Goal: Task Accomplishment & Management: Use online tool/utility

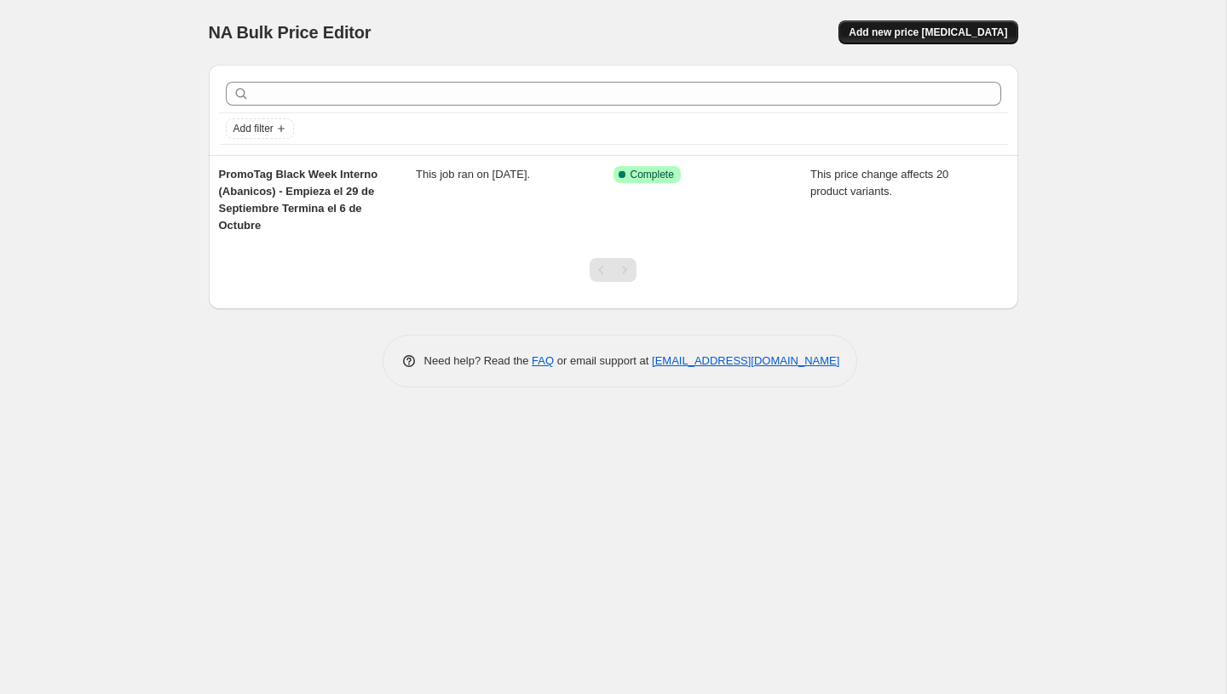
click at [900, 33] on span "Add new price [MEDICAL_DATA]" at bounding box center [928, 33] width 158 height 14
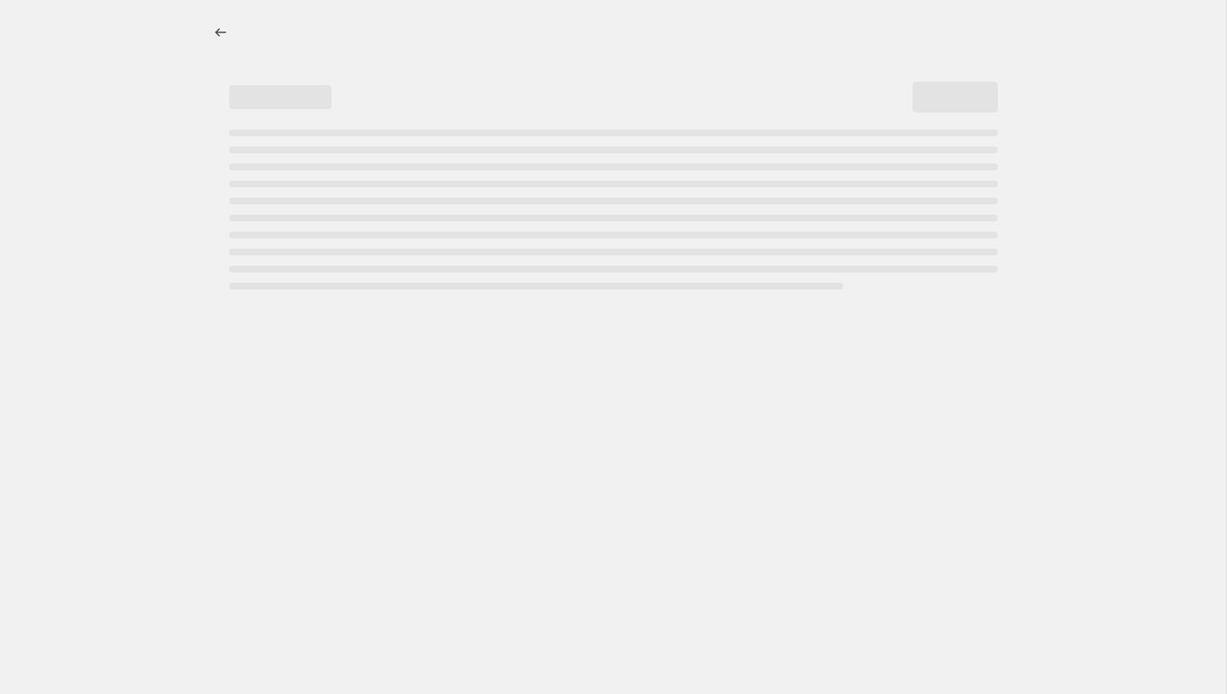
select select "percentage"
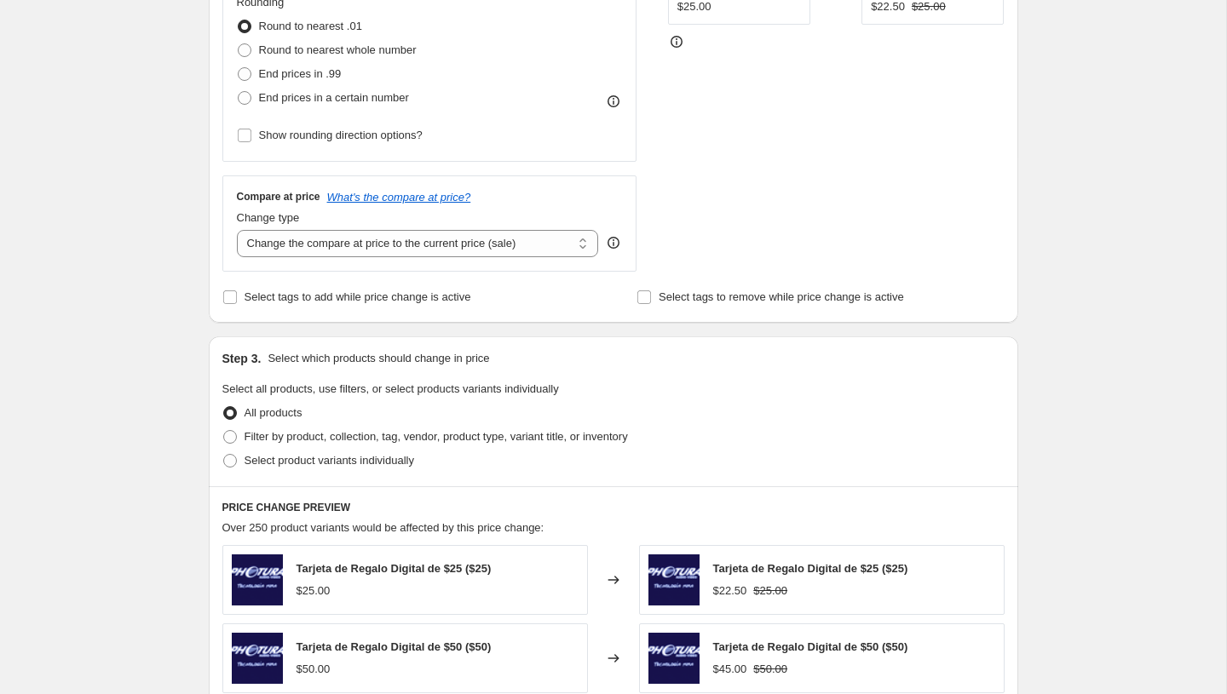
scroll to position [457, 0]
click at [302, 434] on span "Filter by product, collection, tag, vendor, product type, variant title, or inv…" at bounding box center [435, 438] width 383 height 13
click at [224, 433] on input "Filter by product, collection, tag, vendor, product type, variant title, or inv…" at bounding box center [223, 432] width 1 height 1
radio input "true"
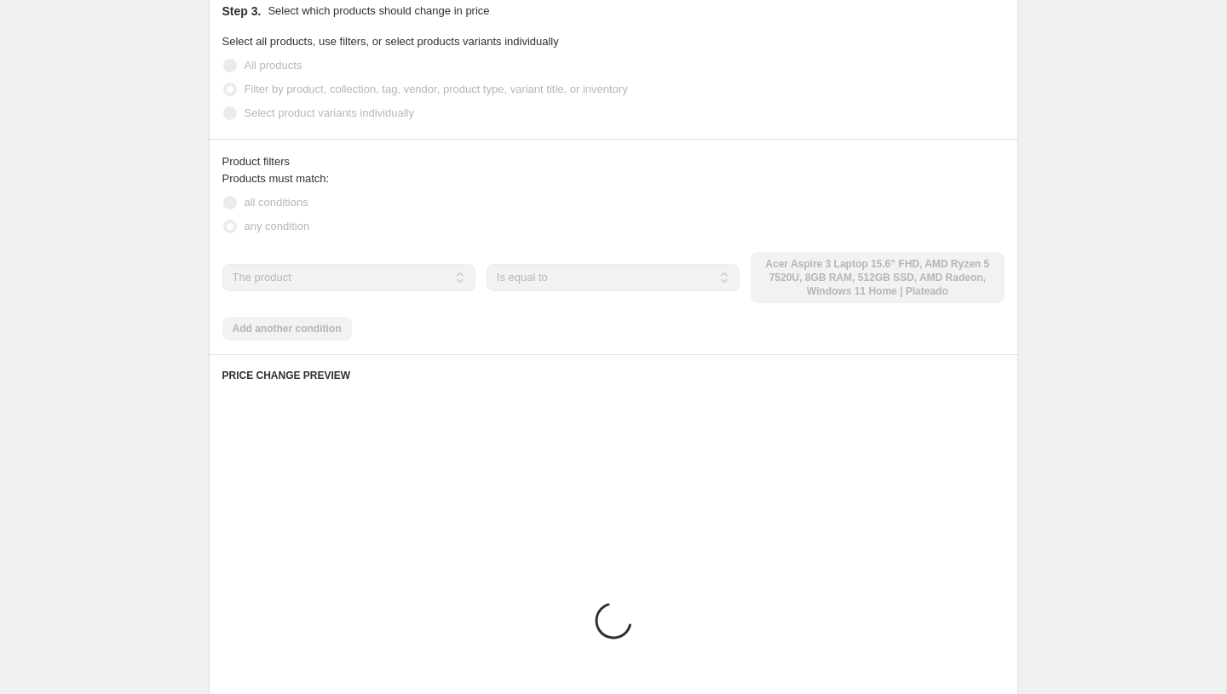
scroll to position [869, 0]
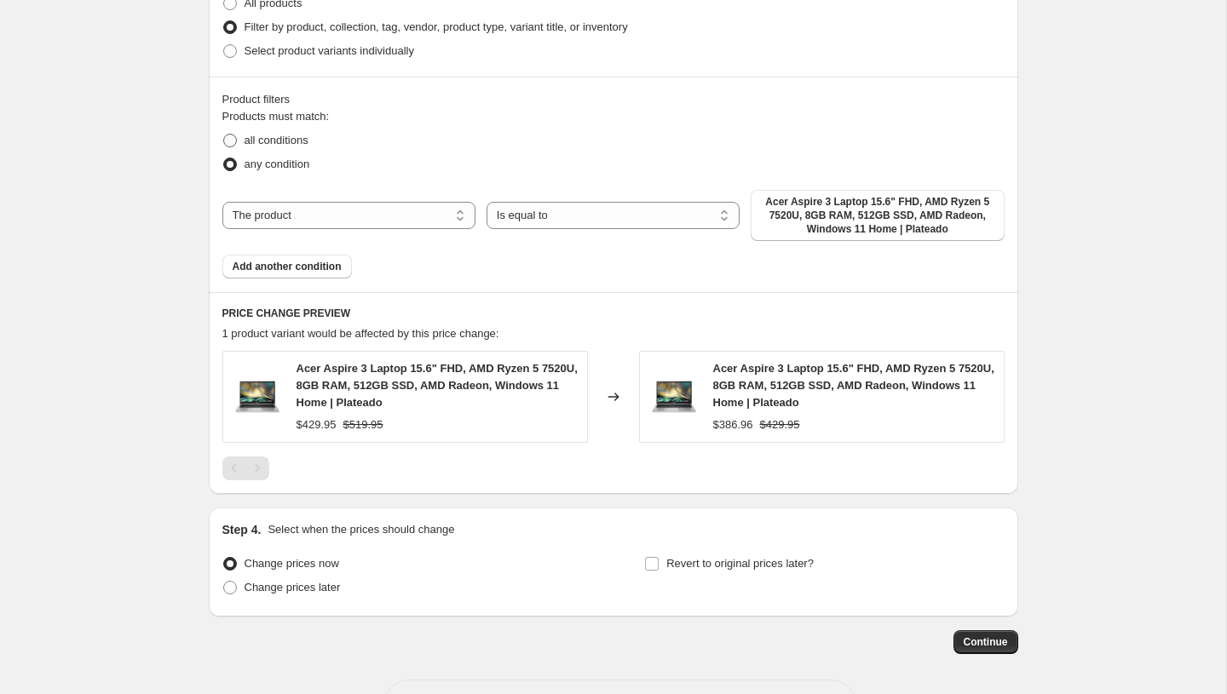
click at [271, 139] on span "all conditions" at bounding box center [276, 140] width 64 height 13
click at [224, 135] on input "all conditions" at bounding box center [223, 134] width 1 height 1
radio input "true"
click at [283, 270] on span "Add another condition" at bounding box center [287, 267] width 109 height 14
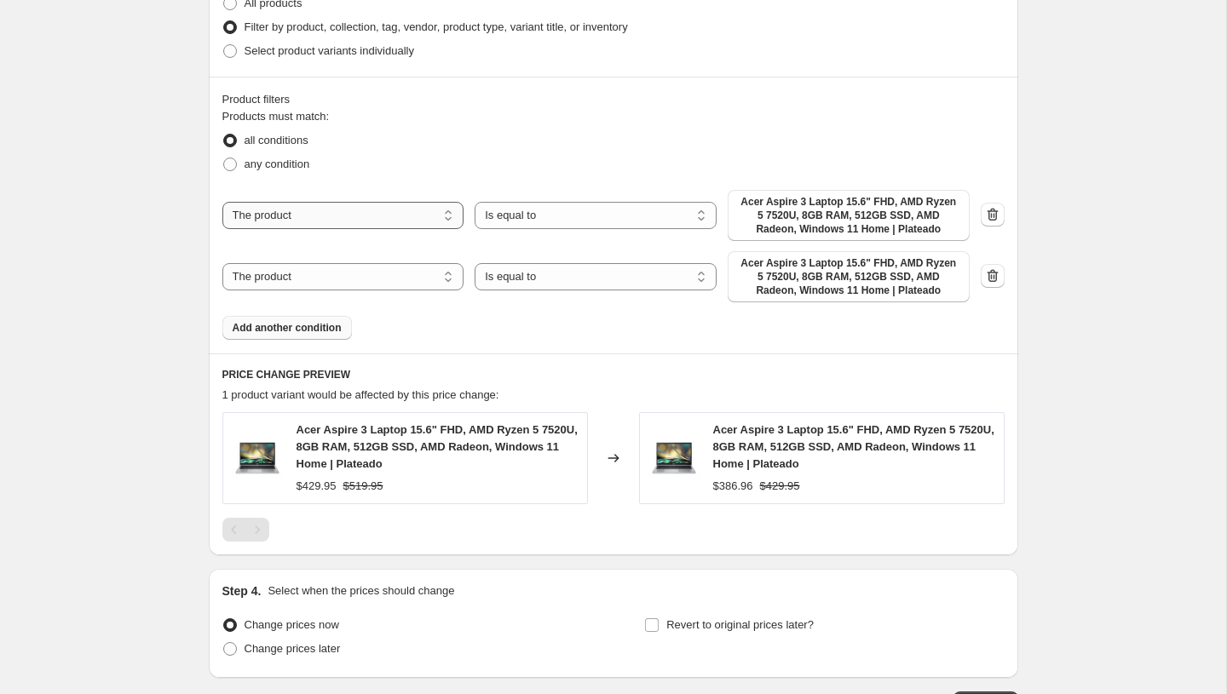
click at [342, 210] on select "The product The product's collection The product's tag The product's vendor The…" at bounding box center [343, 215] width 242 height 27
select select "tag"
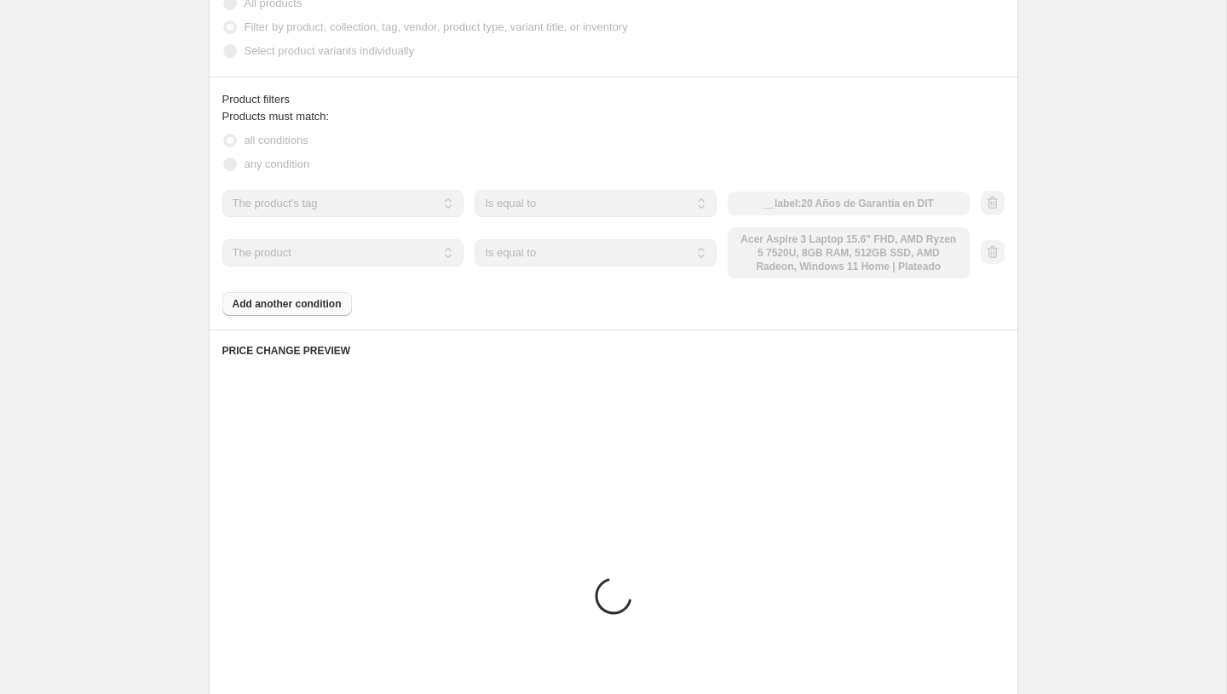
click at [330, 250] on div "The product The product's collection The product's tag The product's vendor The…" at bounding box center [613, 234] width 782 height 89
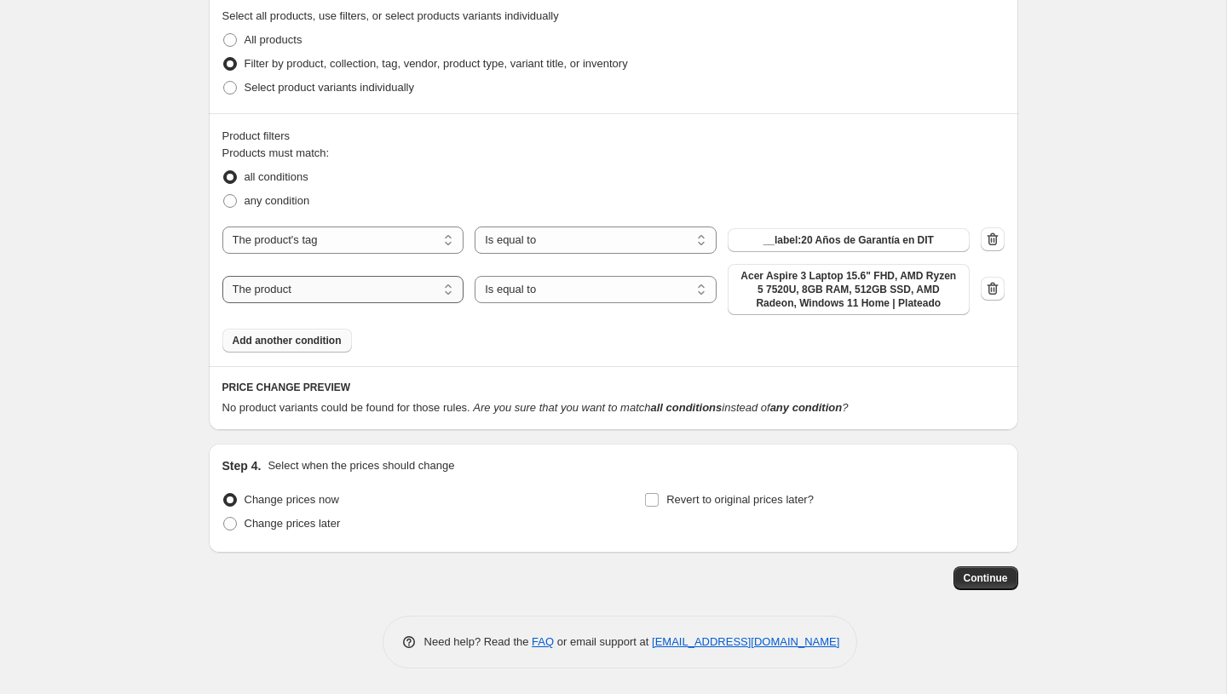
click at [331, 288] on select "The product The product's collection The product's tag The product's vendor The…" at bounding box center [343, 289] width 242 height 27
select select "tag"
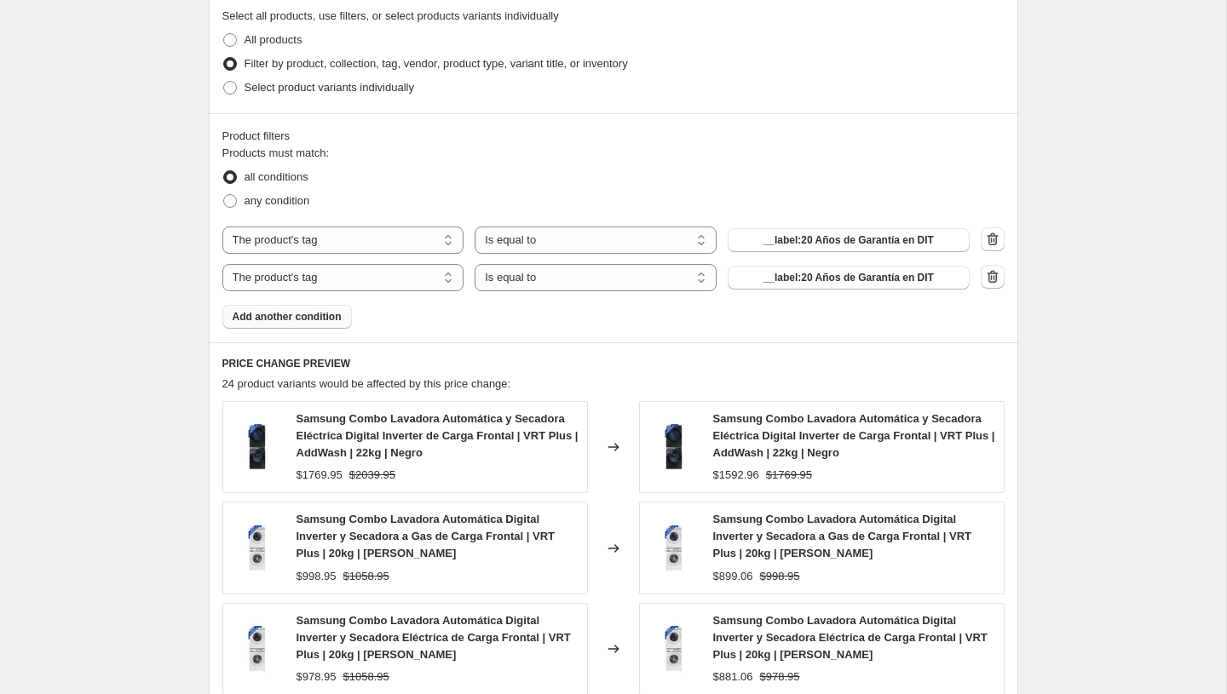
click at [319, 322] on span "Add another condition" at bounding box center [287, 317] width 109 height 14
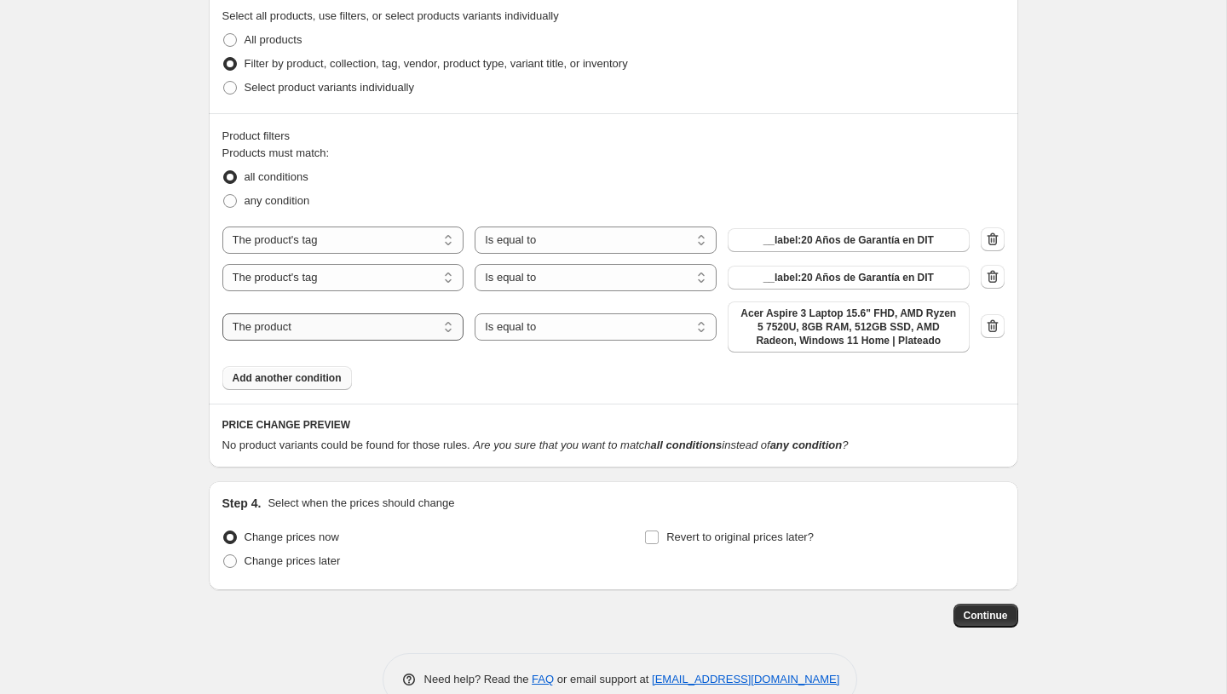
click at [423, 326] on select "The product The product's collection The product's tag The product's vendor The…" at bounding box center [343, 327] width 242 height 27
select select "product_status"
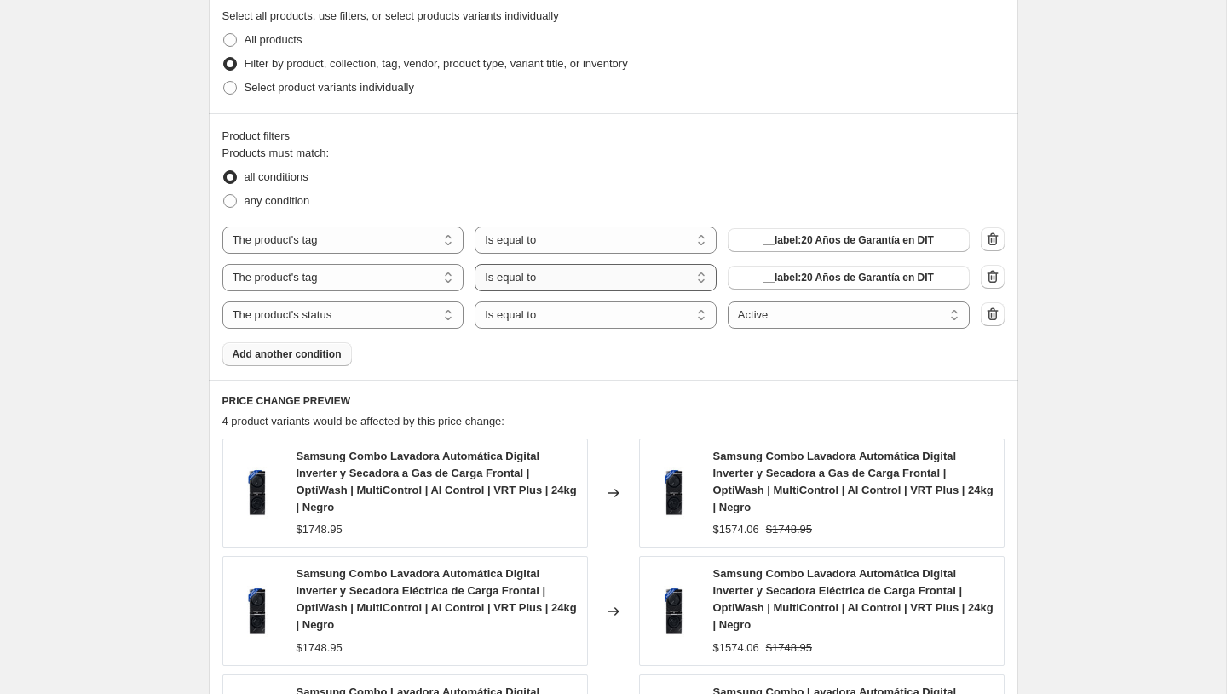
click at [638, 267] on select "Is equal to Is not equal to" at bounding box center [596, 277] width 242 height 27
select select "not_equal"
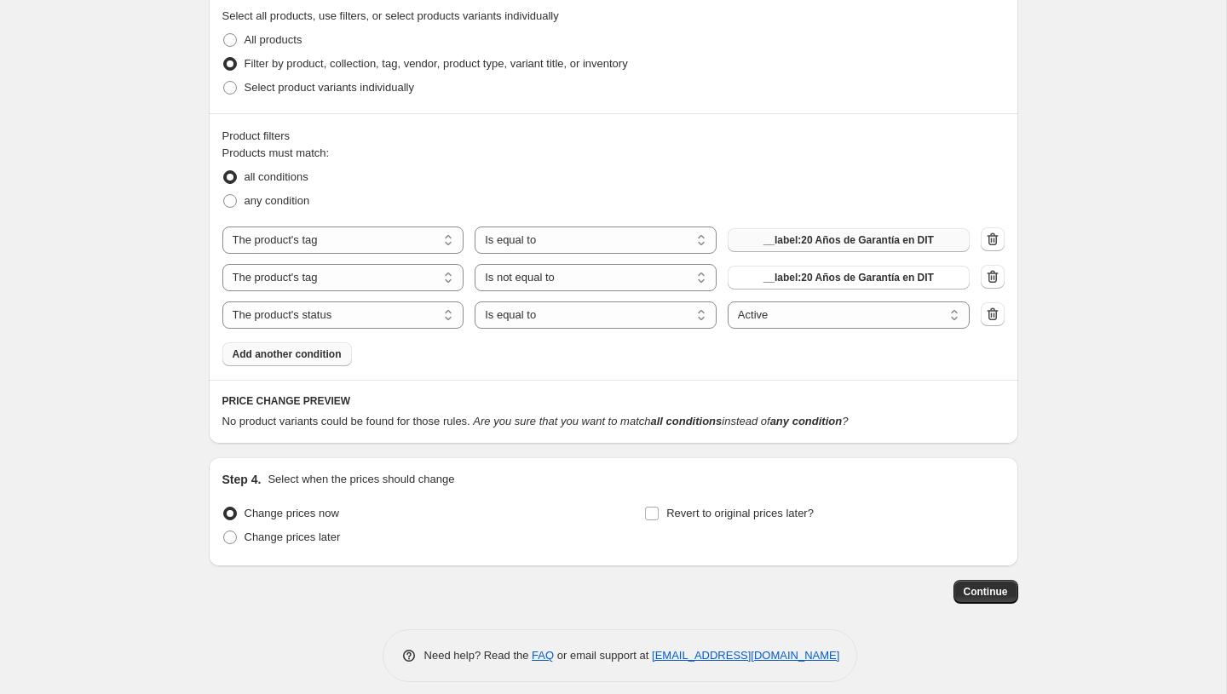
click at [806, 237] on span "__label:20 Años de Garantía en DIT" at bounding box center [848, 240] width 170 height 14
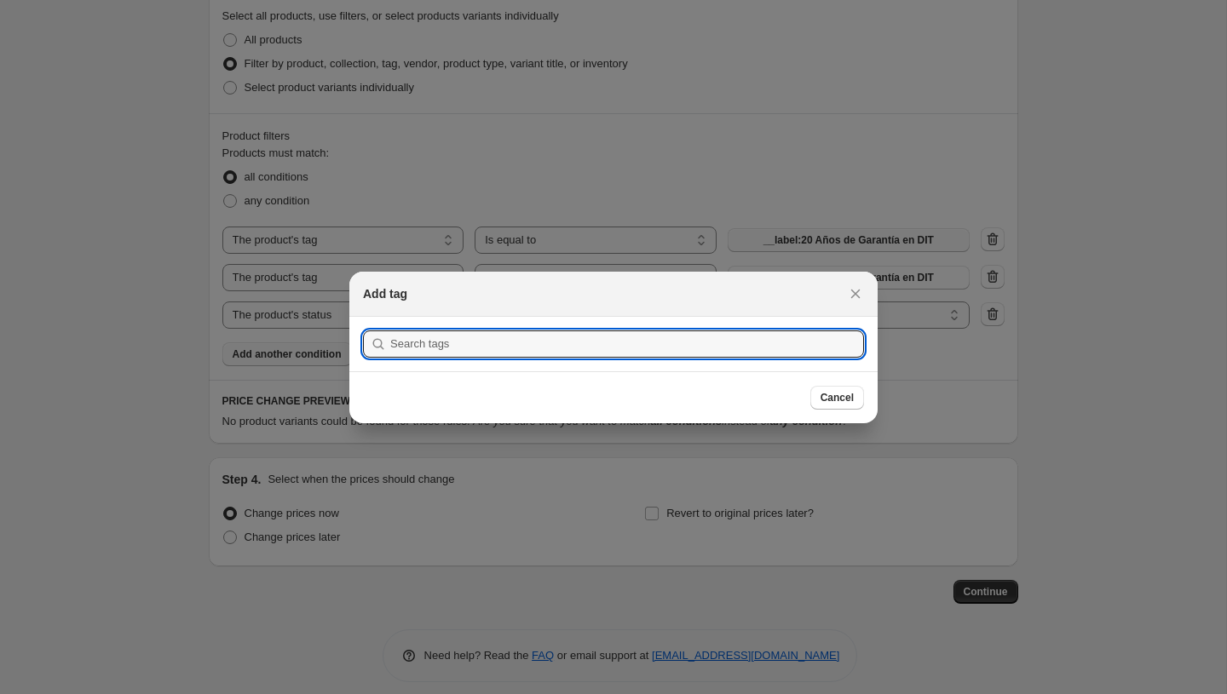
scroll to position [0, 0]
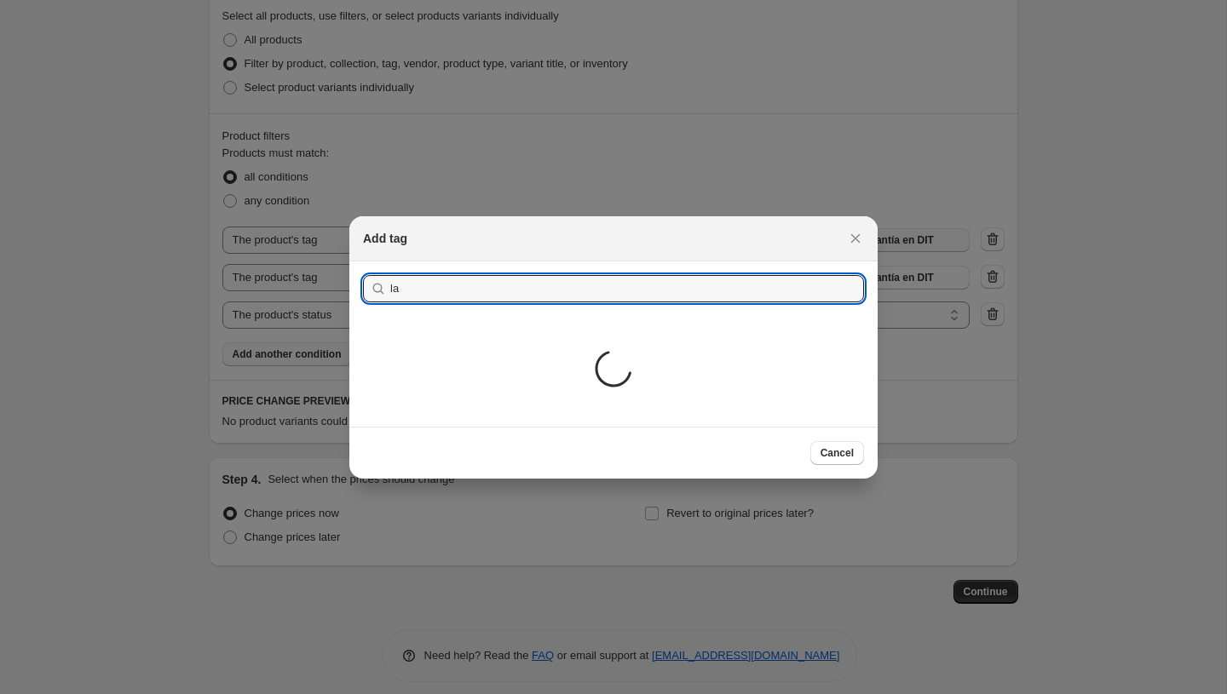
type input "la"
click at [375, 250] on div "Add tag" at bounding box center [613, 238] width 528 height 45
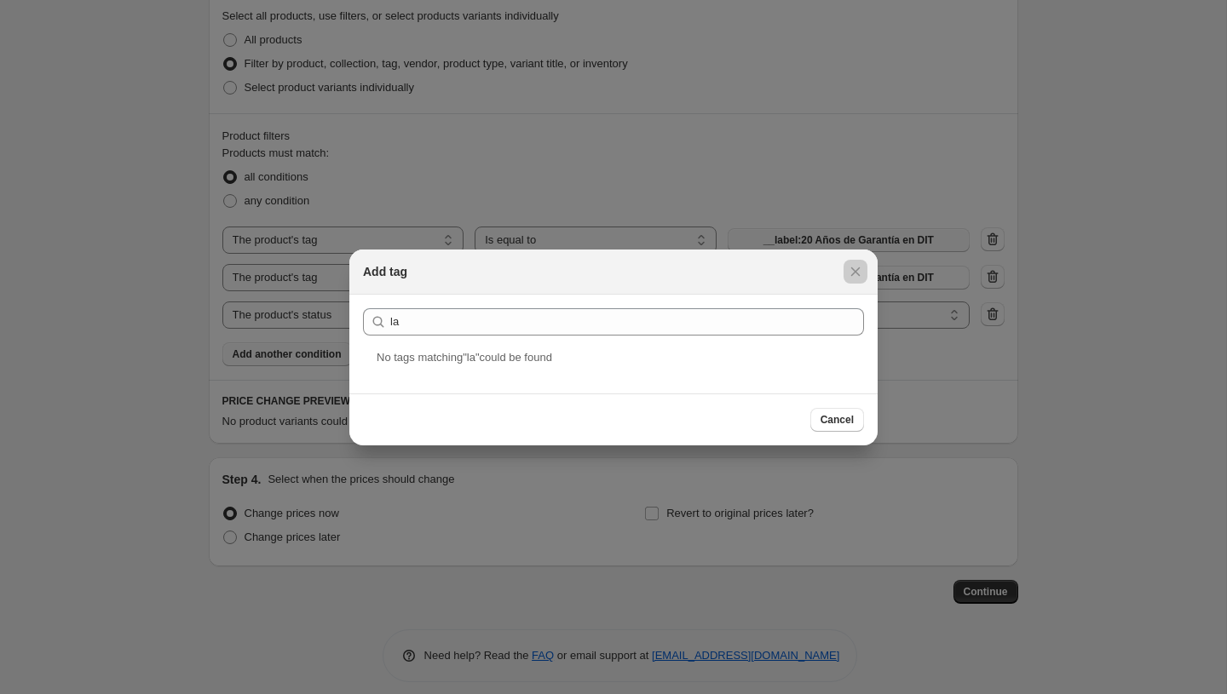
click at [308, 243] on div at bounding box center [613, 347] width 1227 height 694
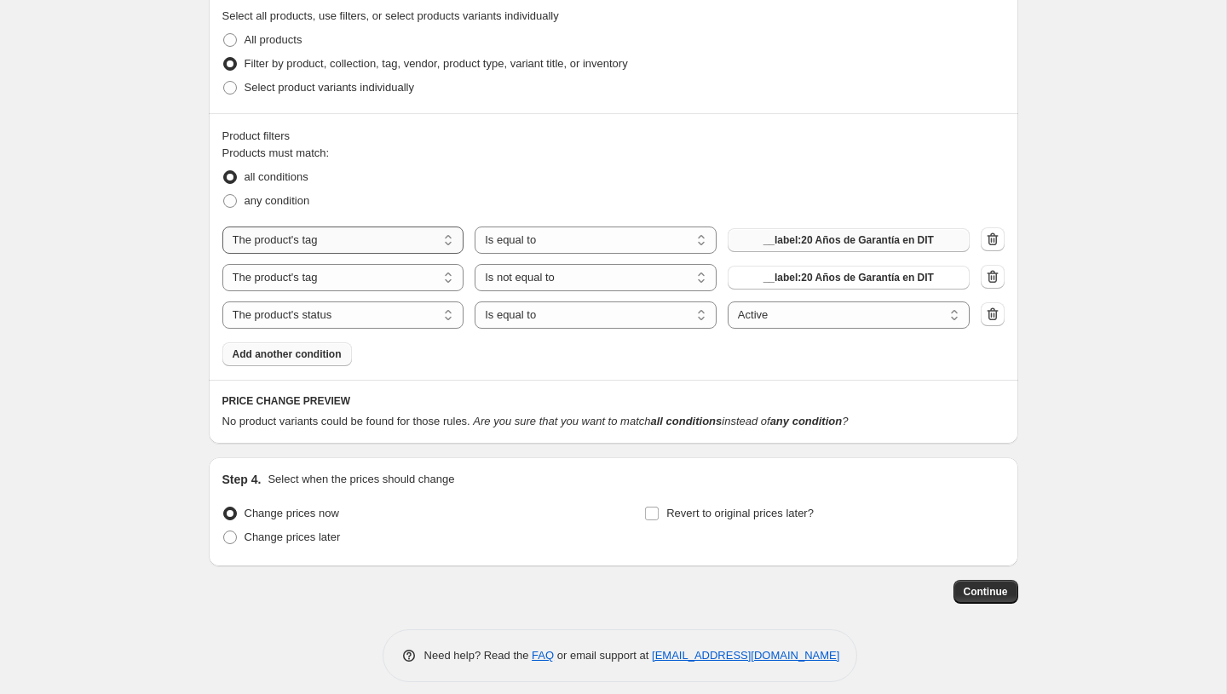
click at [323, 243] on select "The product The product's collection The product's tag The product's vendor The…" at bounding box center [343, 240] width 242 height 27
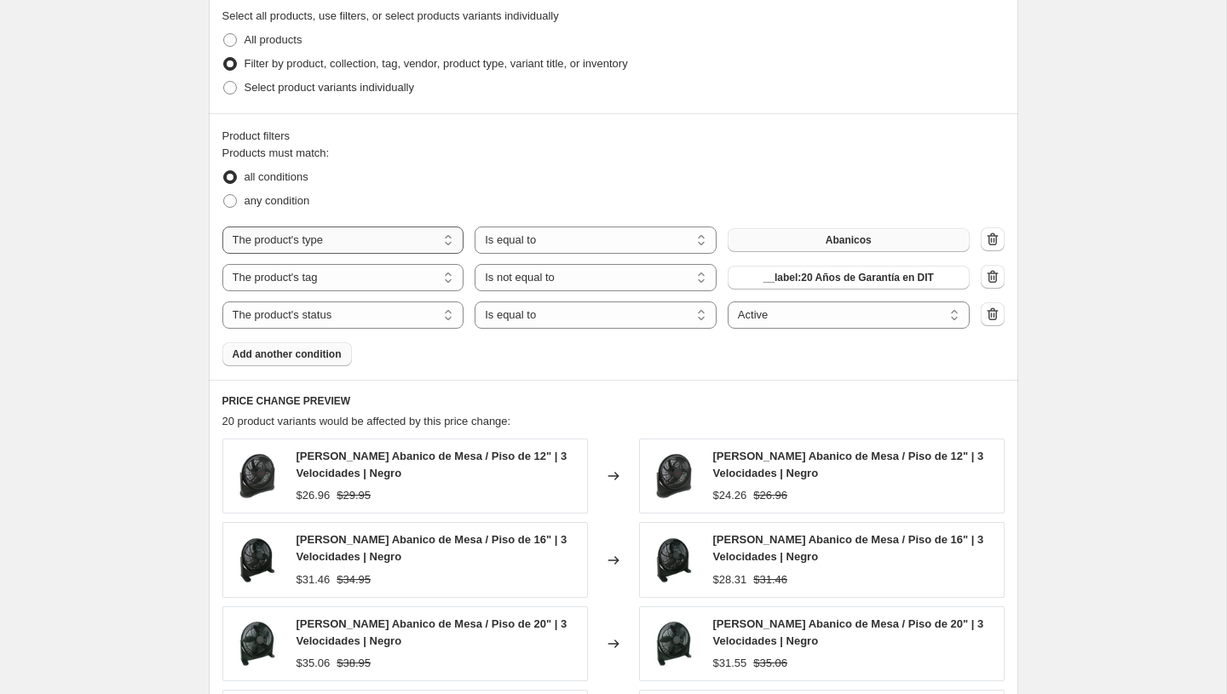
click at [325, 248] on select "The product The product's collection The product's tag The product's vendor The…" at bounding box center [343, 240] width 242 height 27
select select "tag"
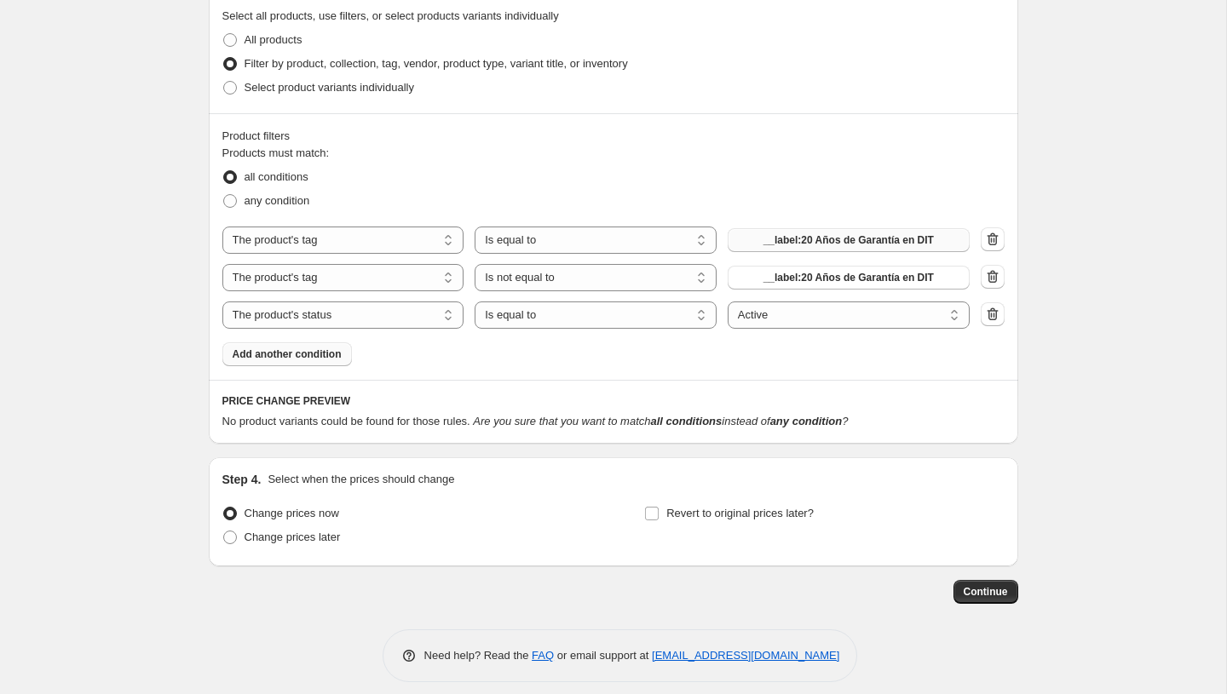
click at [797, 251] on div "The product The product's collection The product's tag The product's vendor The…" at bounding box center [595, 240] width 747 height 27
click at [797, 246] on span "__label:20 Años de Garantía en DIT" at bounding box center [848, 240] width 170 height 14
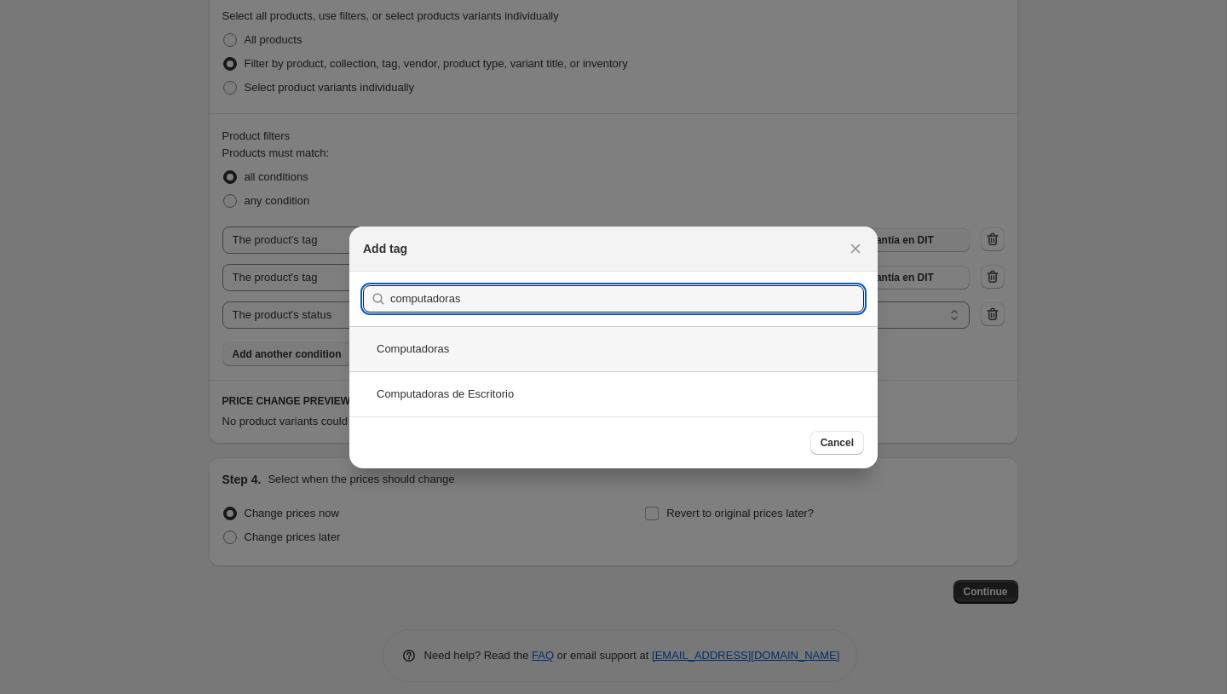
type input "computadoras"
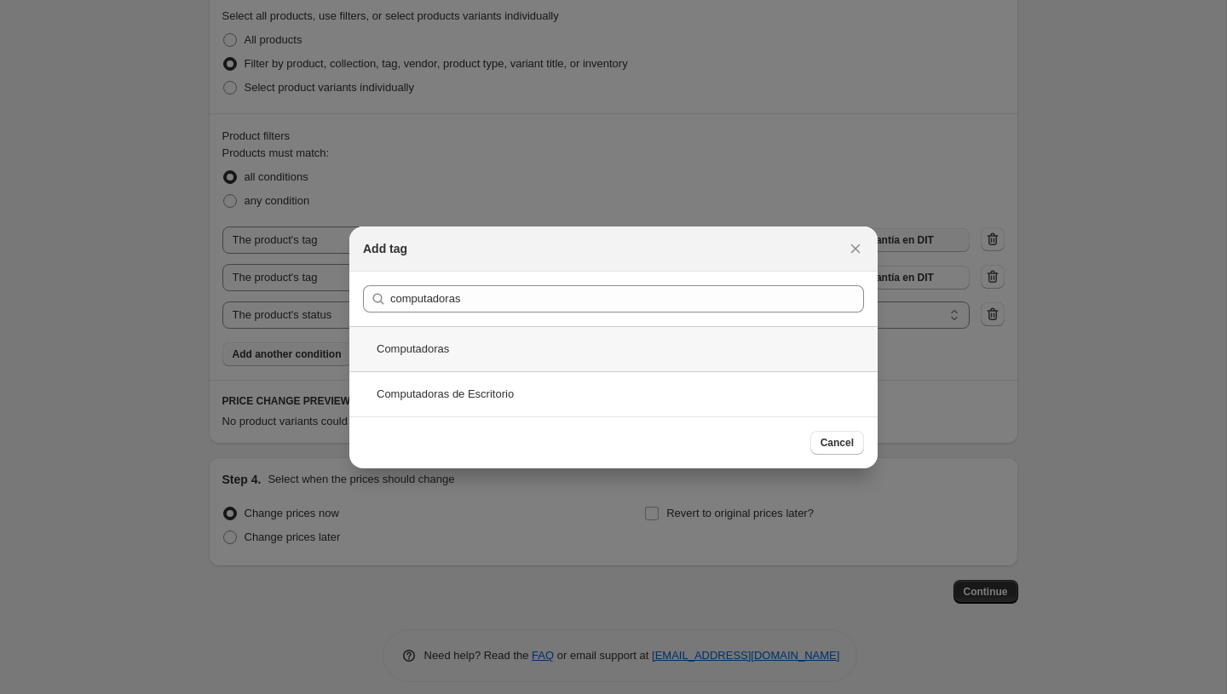
click at [435, 348] on div "Computadoras" at bounding box center [613, 348] width 528 height 45
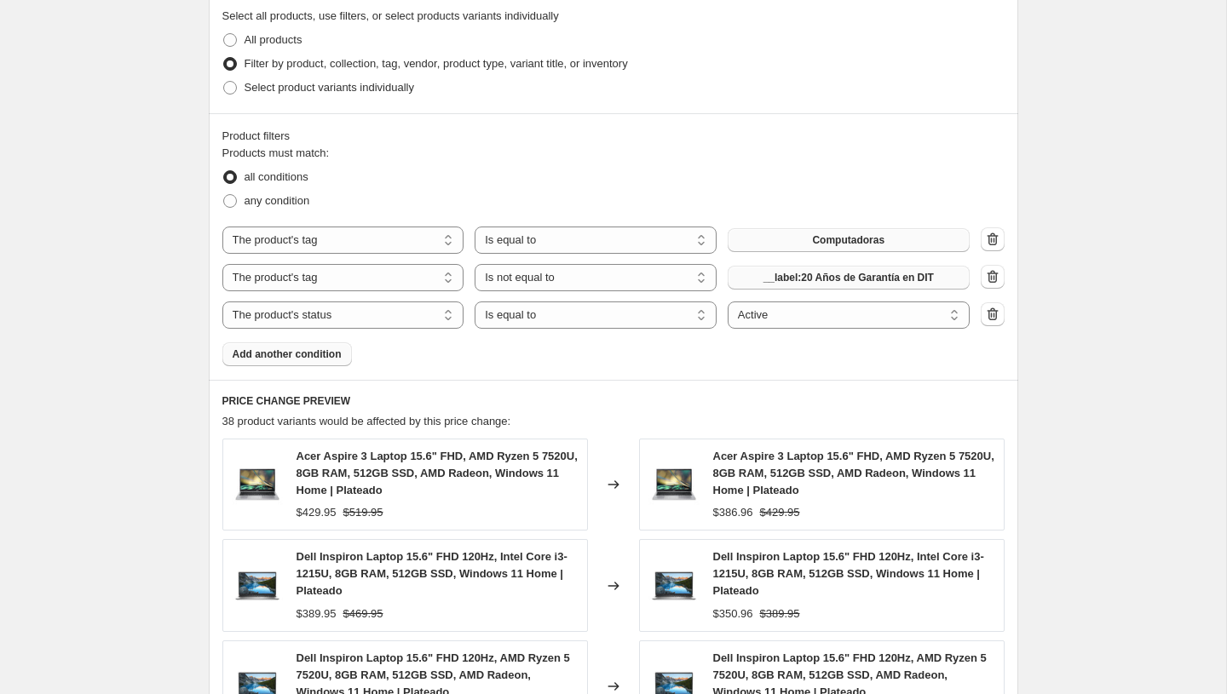
click at [849, 266] on button "__label:20 Años de Garantía en DIT" at bounding box center [849, 278] width 242 height 24
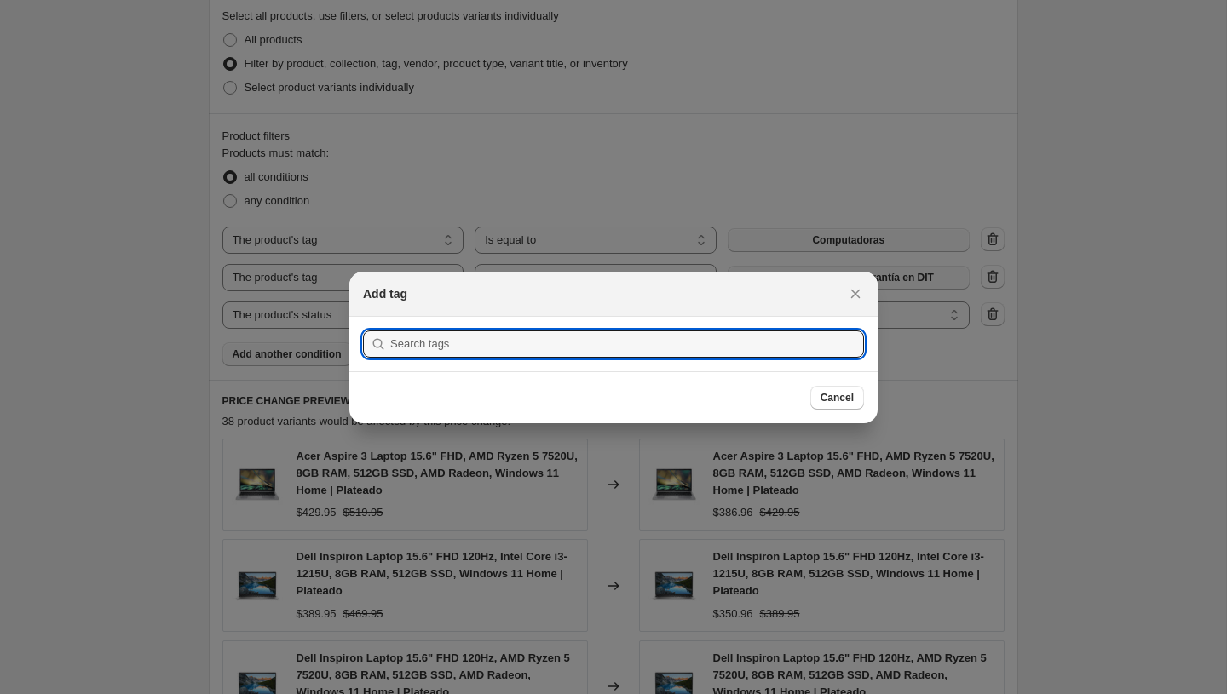
scroll to position [0, 0]
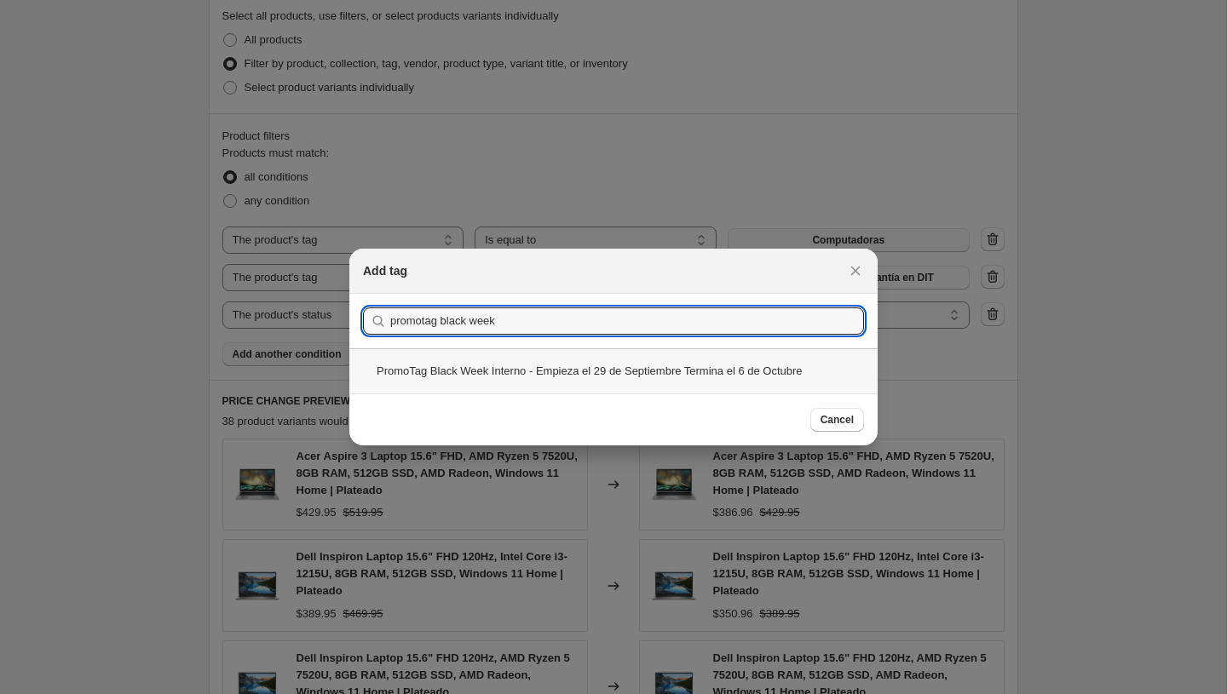
type input "promotag black week"
click at [415, 365] on div "PromoTag Black Week Interno - Empieza el 29 de Septiembre Termina el 6 de Octub…" at bounding box center [613, 370] width 528 height 45
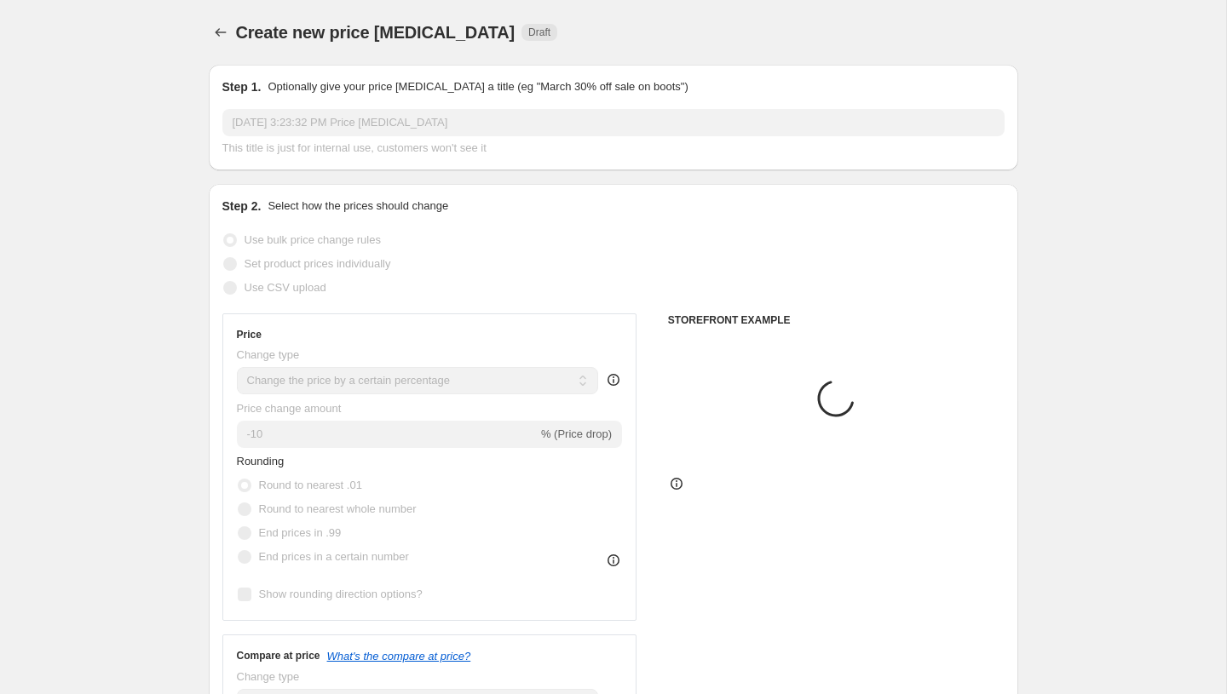
scroll to position [832, 0]
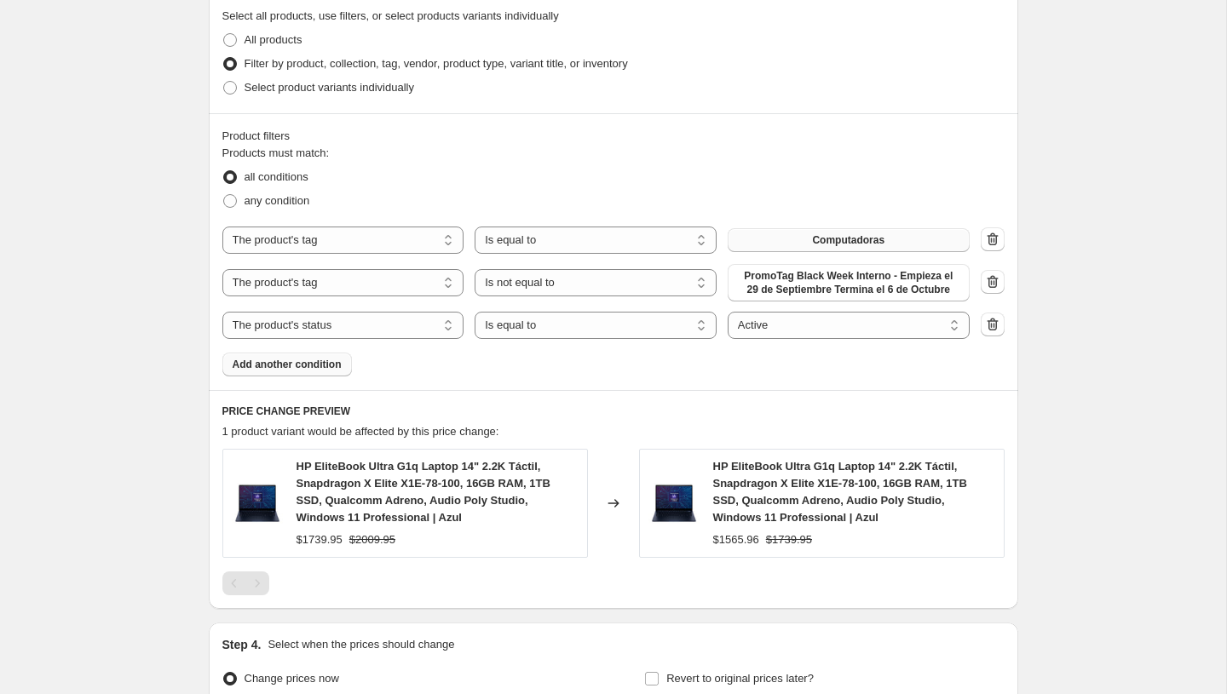
click at [752, 477] on span "HP EliteBook Ultra G1q Laptop 14" 2.2K Táctil, Snapdragon X Elite X1E-78-100, 1…" at bounding box center [840, 492] width 254 height 64
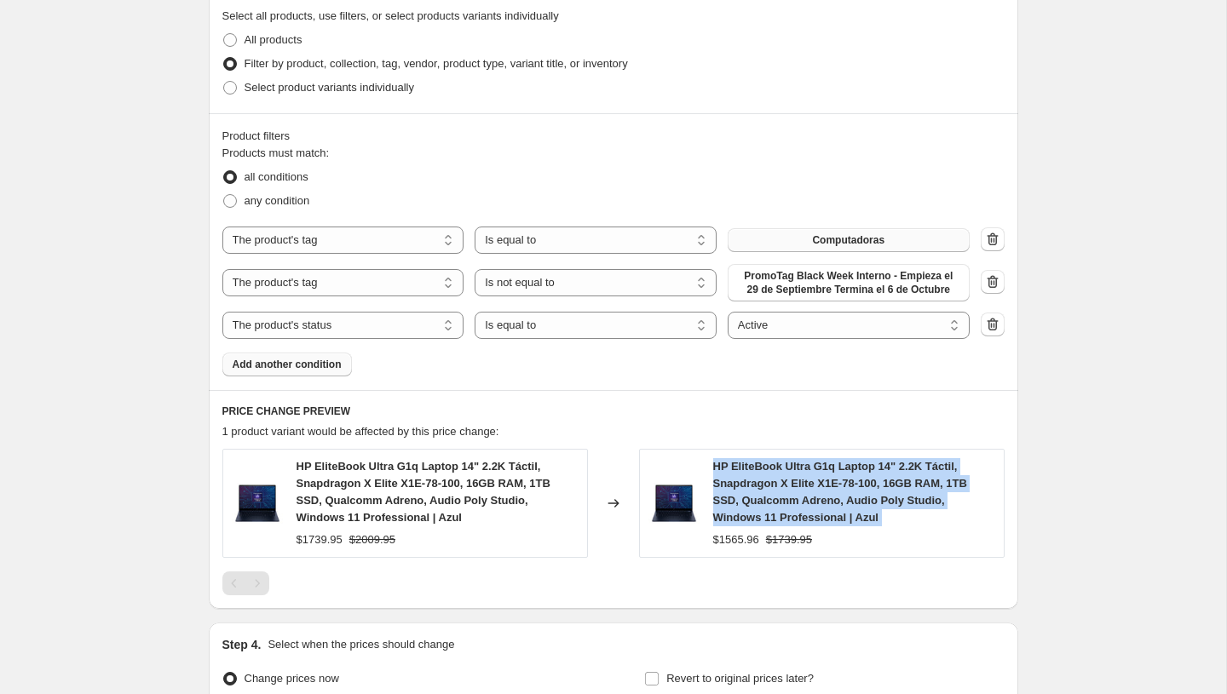
click at [752, 477] on span "HP EliteBook Ultra G1q Laptop 14" 2.2K Táctil, Snapdragon X Elite X1E-78-100, 1…" at bounding box center [840, 492] width 254 height 64
copy span "HP EliteBook Ultra G1q Laptop 14" 2.2K Táctil, Snapdragon X Elite X1E-78-100, 1…"
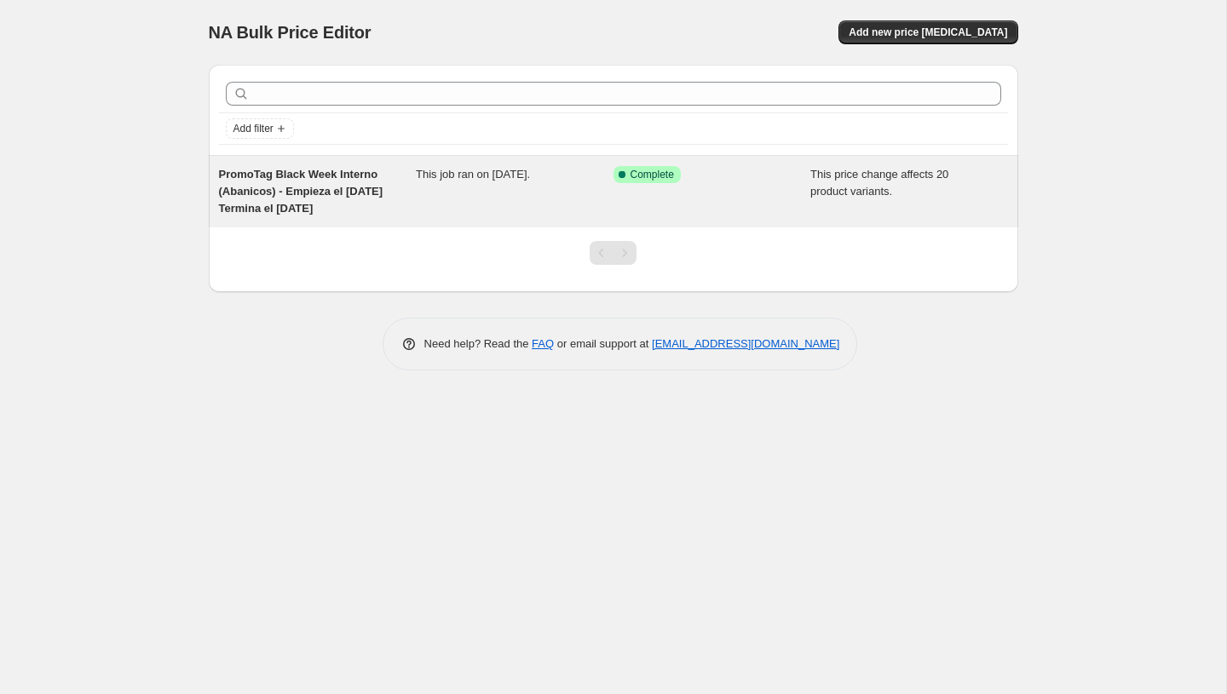
click at [279, 196] on span "PromoTag Black Week Interno (Abanicos) - Empieza el [DATE] Termina el [DATE]" at bounding box center [301, 191] width 164 height 47
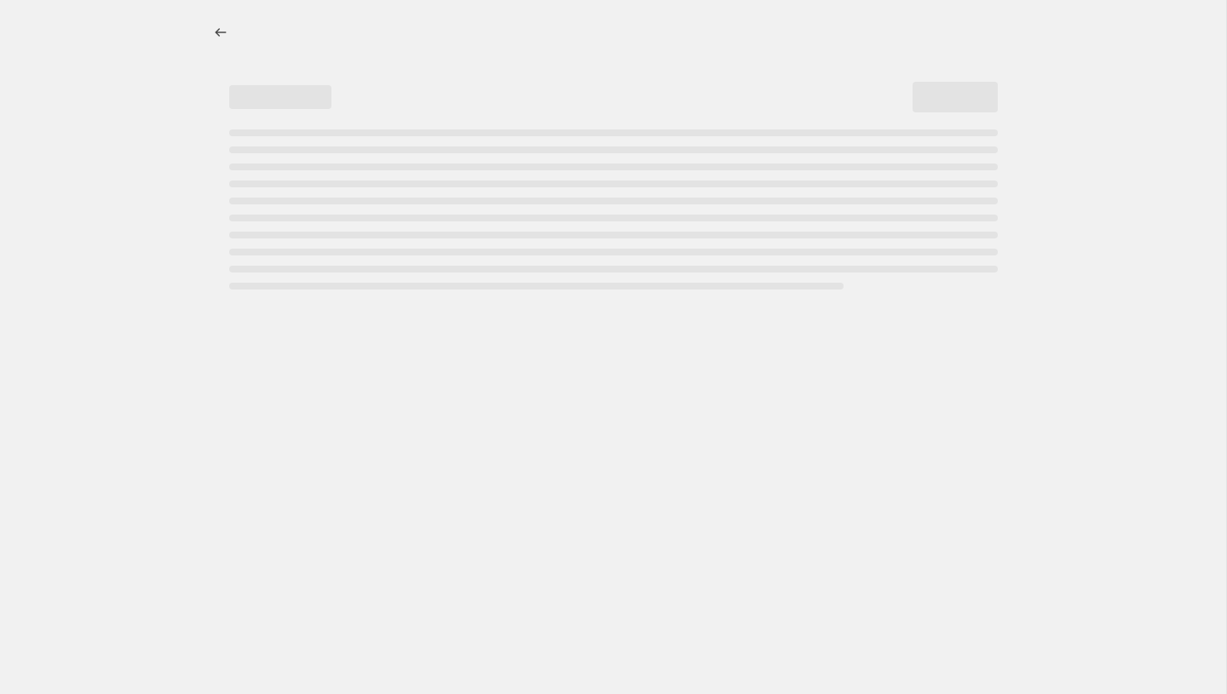
select select "pcap"
select select "product_status"
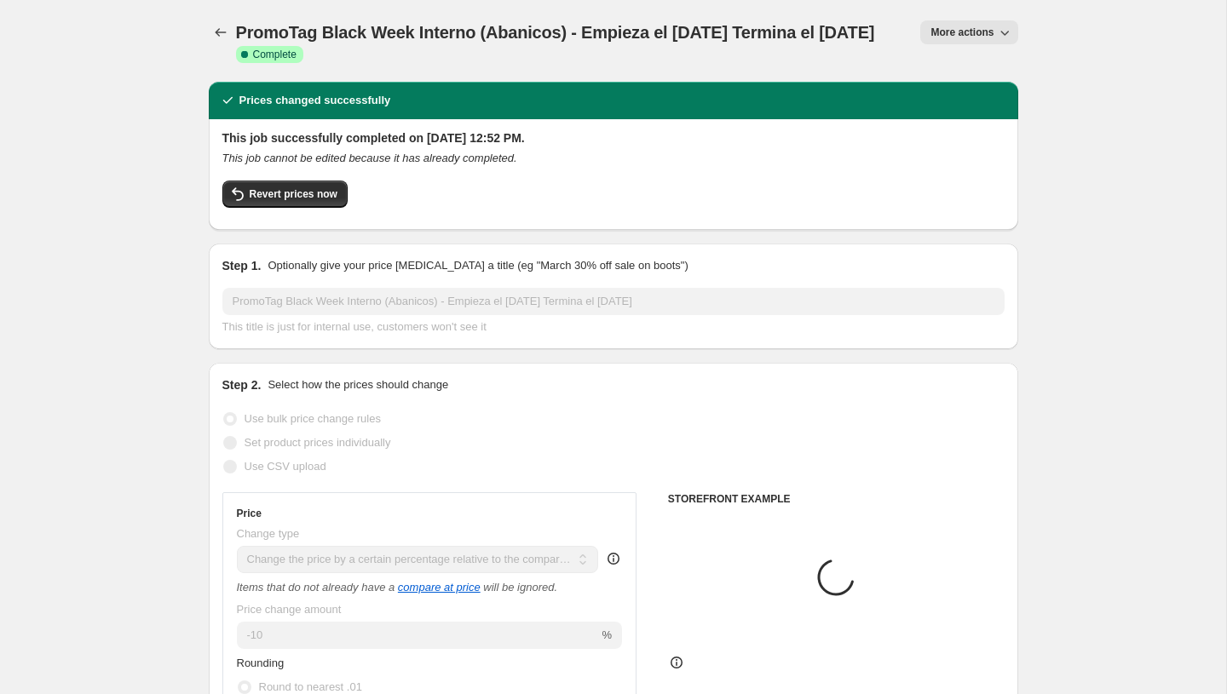
select select "product_type"
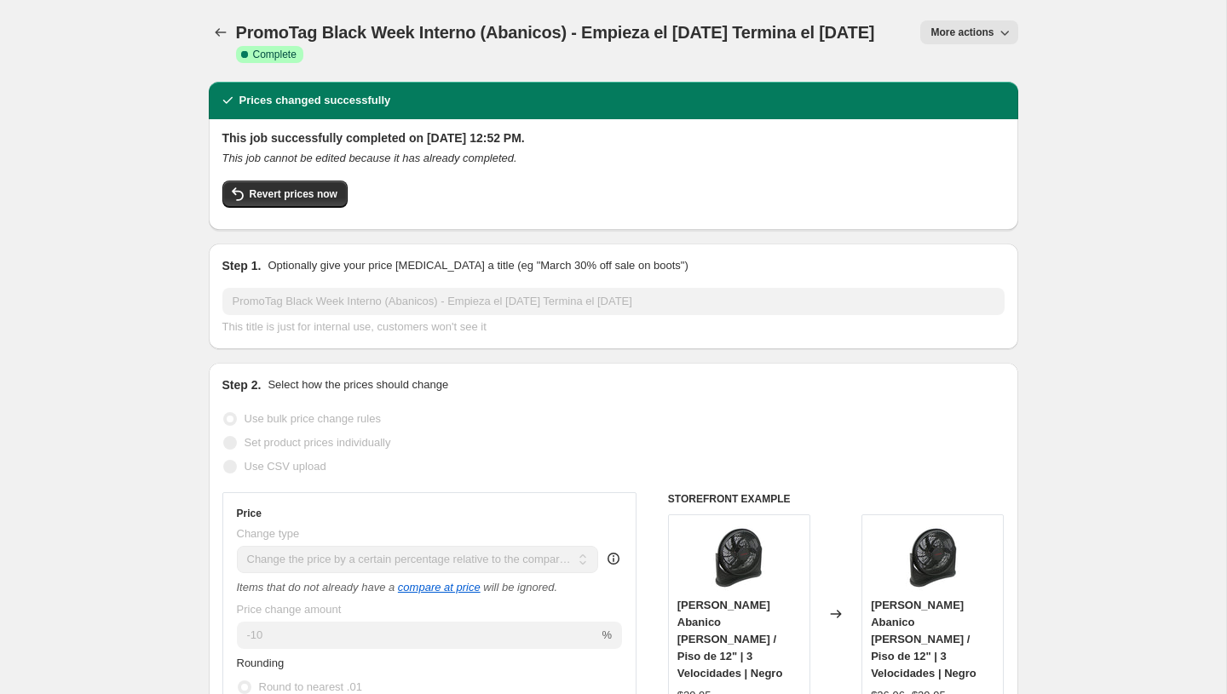
click at [463, 30] on span "PromoTag Black Week Interno (Abanicos) - Empieza el [DATE] Termina el [DATE]" at bounding box center [555, 32] width 639 height 19
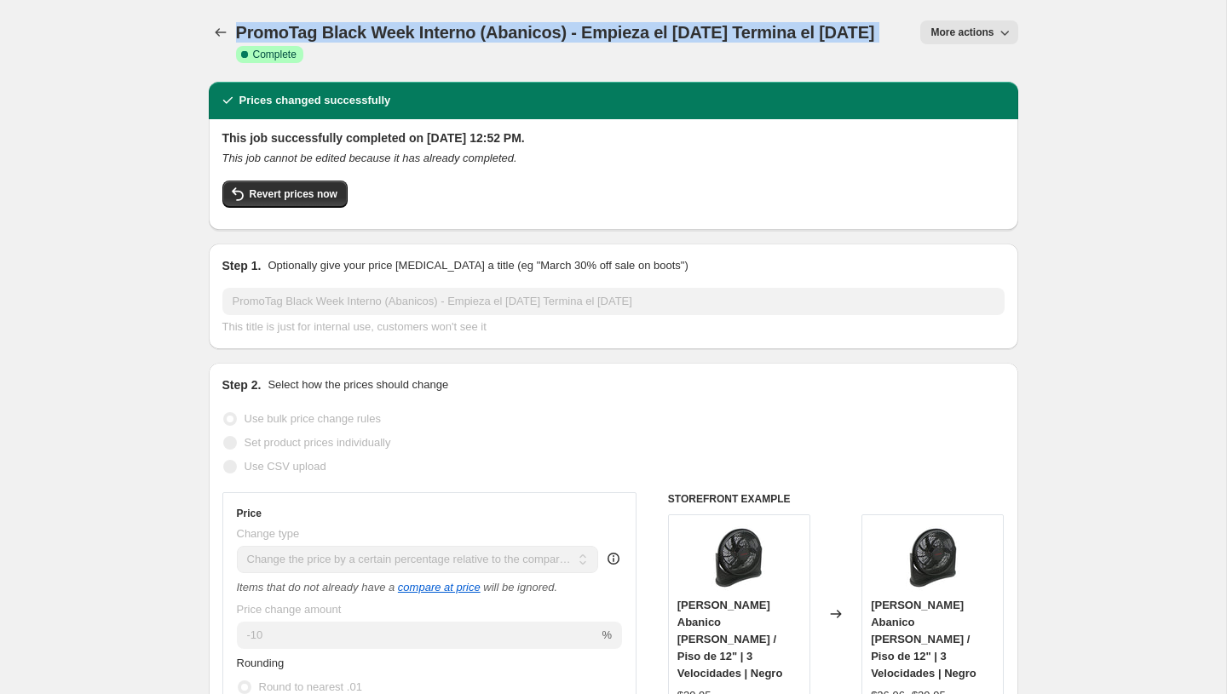
click at [463, 30] on span "PromoTag Black Week Interno (Abanicos) - Empieza el [DATE] Termina el [DATE]" at bounding box center [555, 32] width 639 height 19
copy span "PromoTag Black Week Interno (Abanicos) - Empieza el [DATE] Termina el [DATE]"
click at [212, 35] on icon "Price change jobs" at bounding box center [220, 32] width 17 height 17
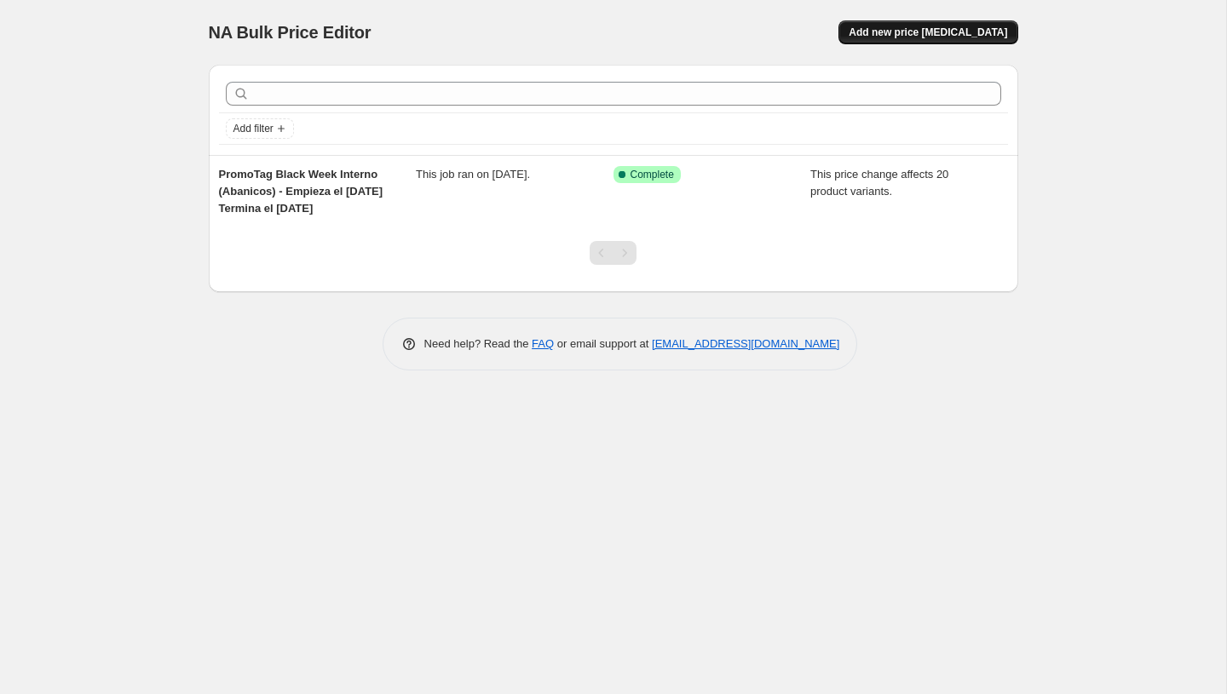
click at [918, 43] on button "Add new price [MEDICAL_DATA]" at bounding box center [927, 32] width 179 height 24
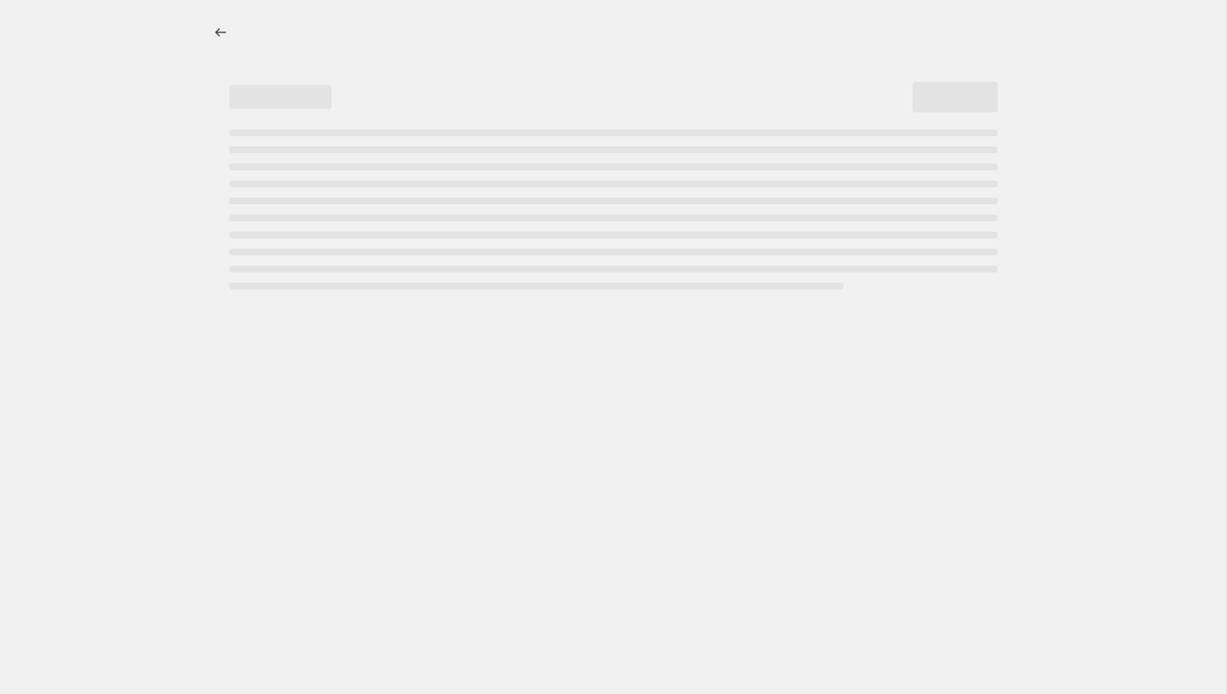
select select "percentage"
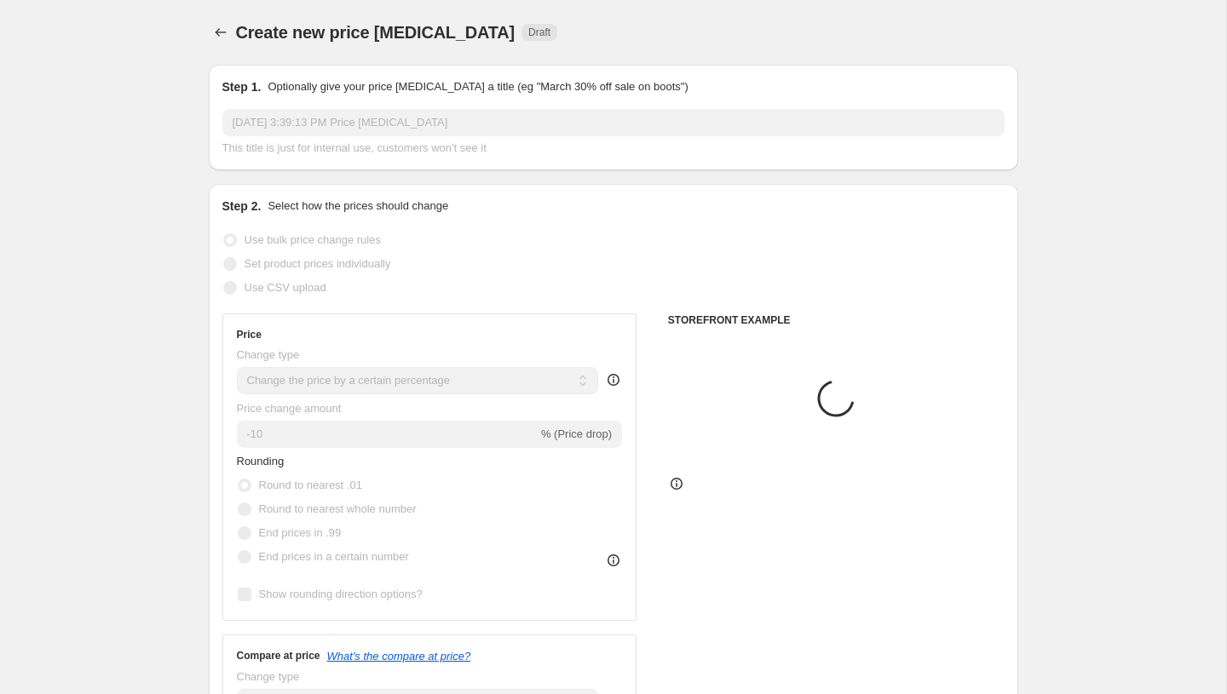
click at [457, 122] on input "Sep 30, 2025, 3:39:13 PM Price change job" at bounding box center [613, 122] width 782 height 27
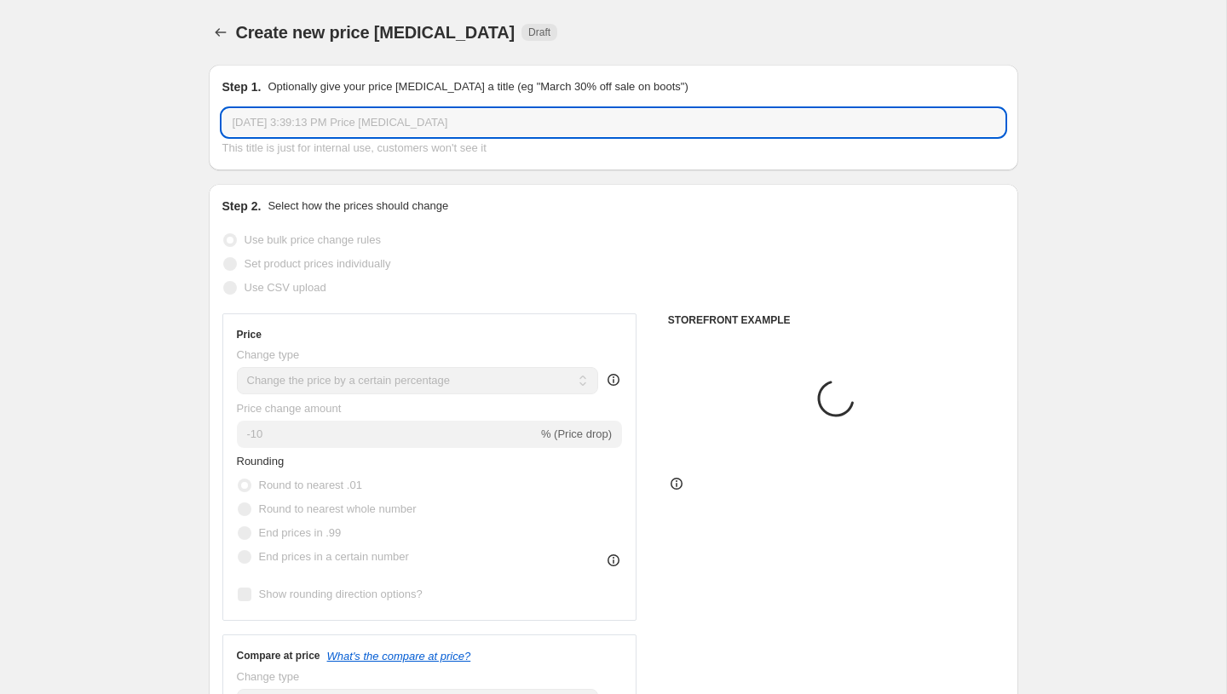
click at [457, 122] on input "Sep 30, 2025, 3:39:13 PM Price change job" at bounding box center [613, 122] width 782 height 27
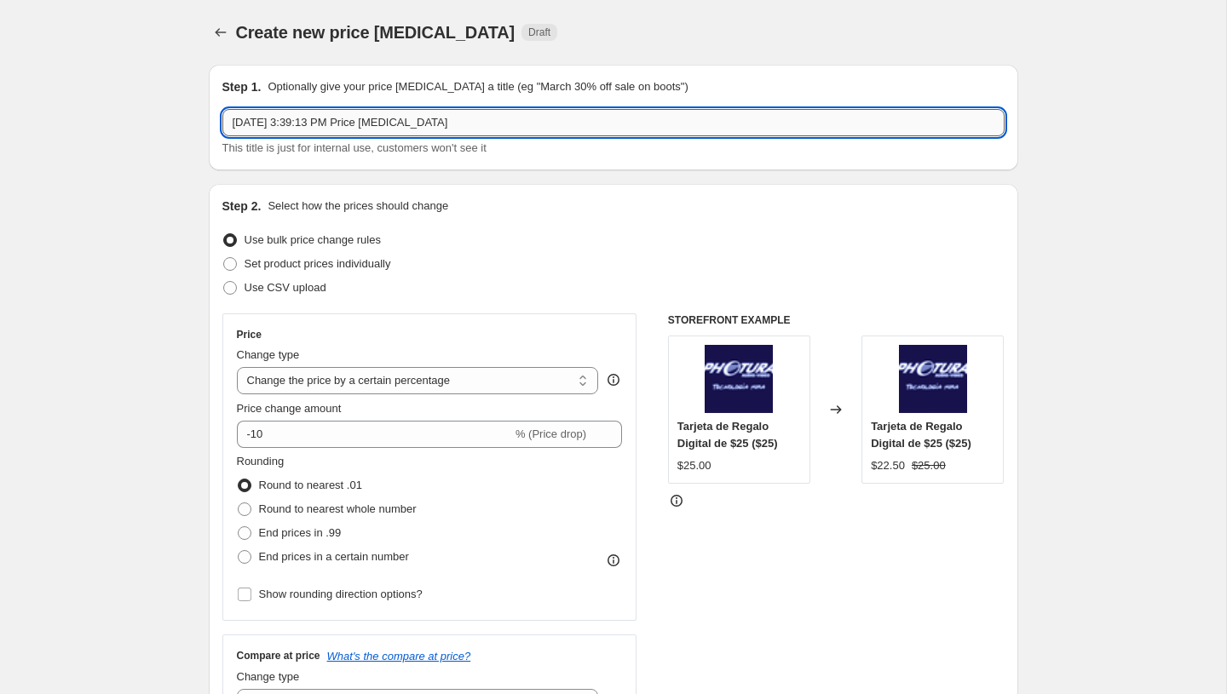
click at [457, 122] on input "Sep 30, 2025, 3:39:13 PM Price change job" at bounding box center [613, 122] width 782 height 27
paste input "PromoTag Black Week Interno (Abanicos) - Empieza el 29 de Septiembre Termina el…"
click at [423, 124] on input "PromoTag Black Week Interno (Abanicos) - Empieza el 29 de Septiembre Termina el…" at bounding box center [613, 122] width 782 height 27
type input "PromoTag Black Week Interno (Monitores y Tablets) - Empieza el [DATE] Termina e…"
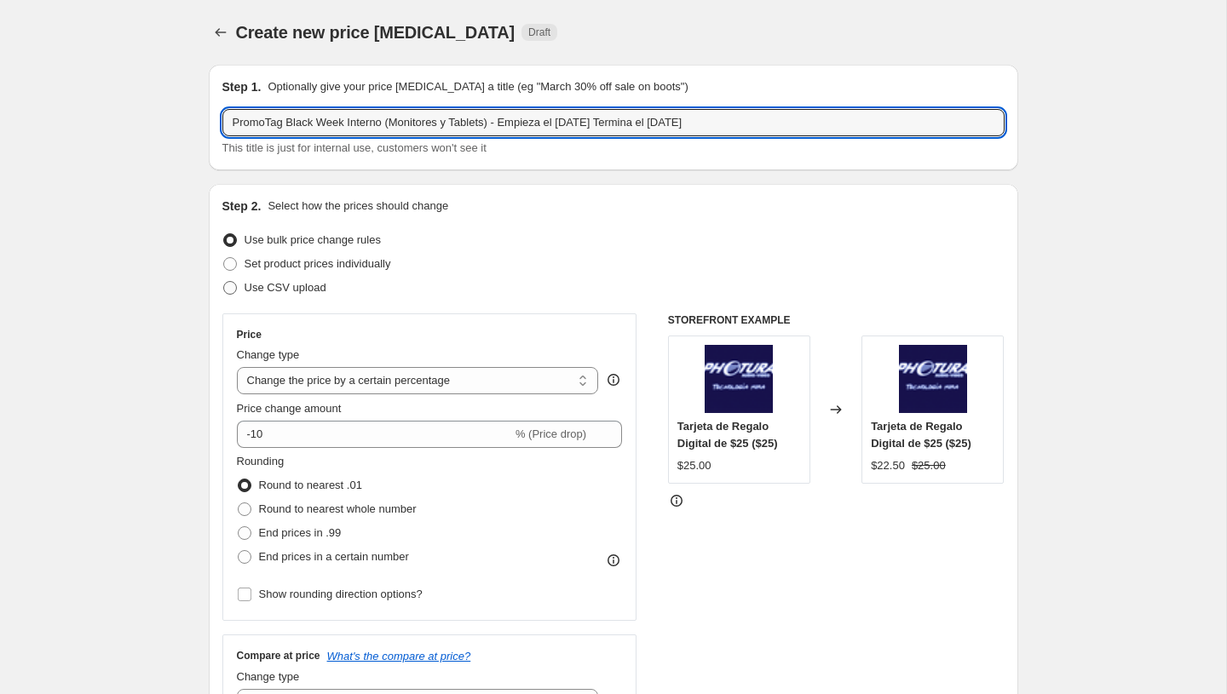
click at [291, 280] on span "Use CSV upload" at bounding box center [285, 287] width 82 height 17
click at [224, 281] on input "Use CSV upload" at bounding box center [223, 281] width 1 height 1
radio input "true"
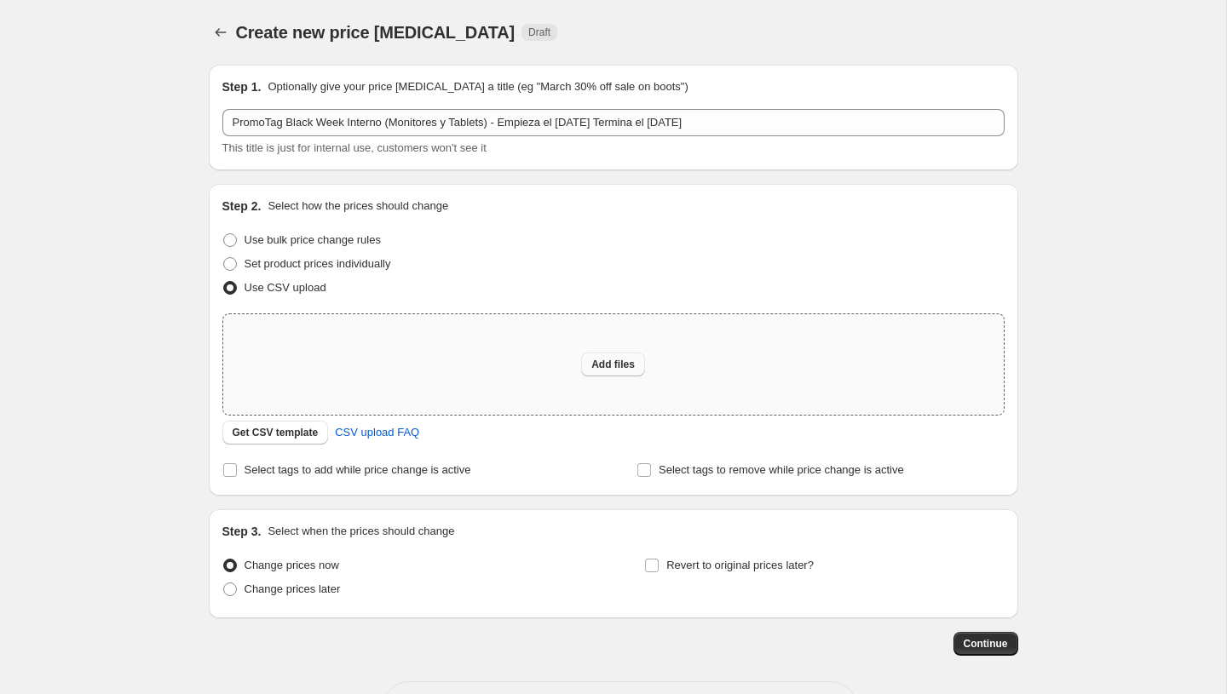
click at [617, 359] on span "Add files" at bounding box center [612, 365] width 43 height 14
type input "C:\fakepath\Cambios Monitores y Tablets.csv"
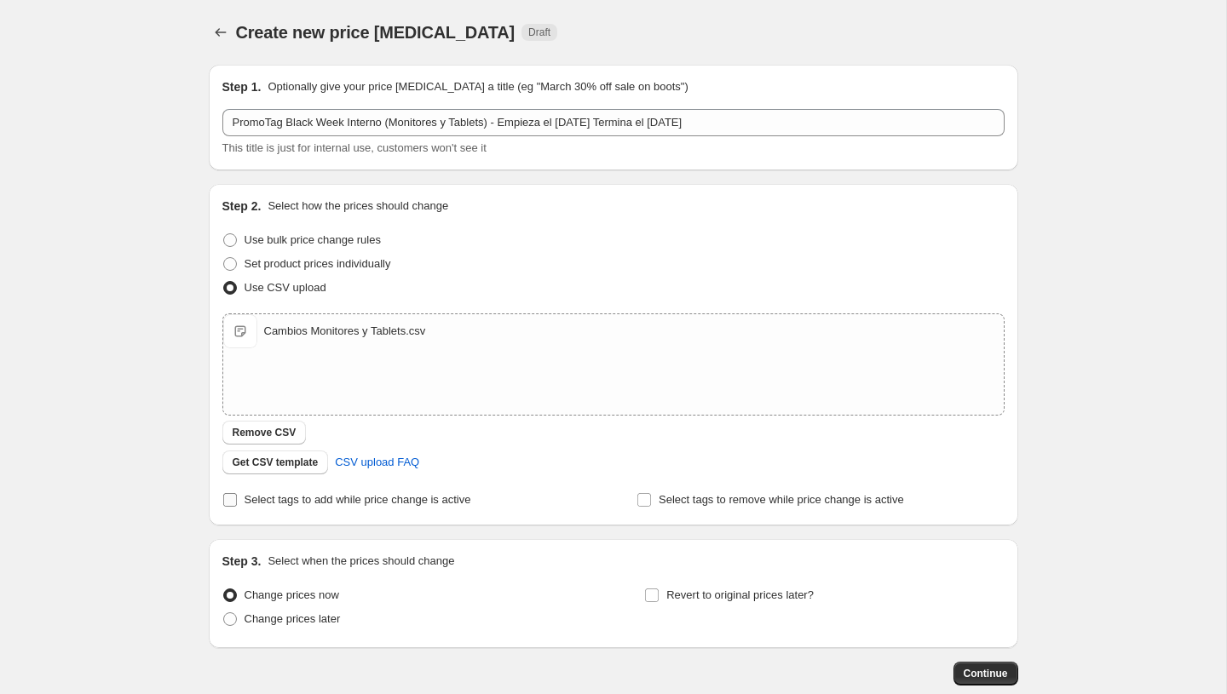
click at [306, 499] on span "Select tags to add while price change is active" at bounding box center [357, 499] width 227 height 13
click at [237, 499] on input "Select tags to add while price change is active" at bounding box center [230, 500] width 14 height 14
checkbox input "true"
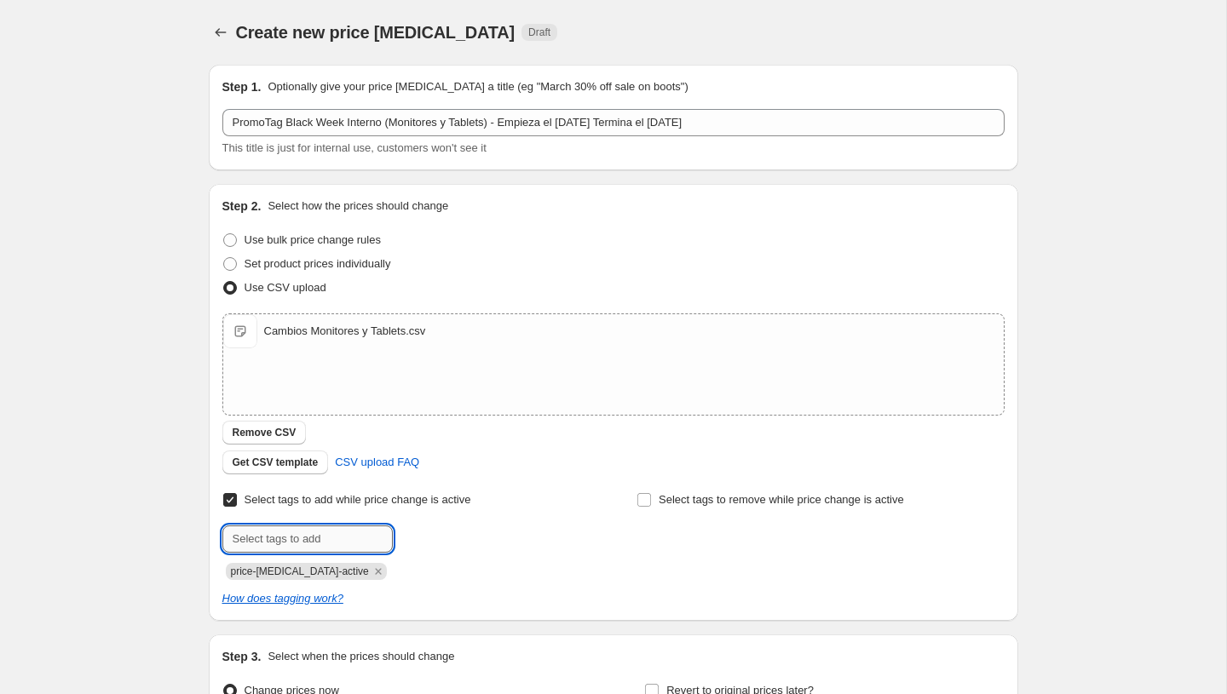
click at [276, 526] on input "text" at bounding box center [307, 539] width 170 height 27
click at [375, 571] on icon "Remove price-change-job-active" at bounding box center [378, 571] width 6 height 6
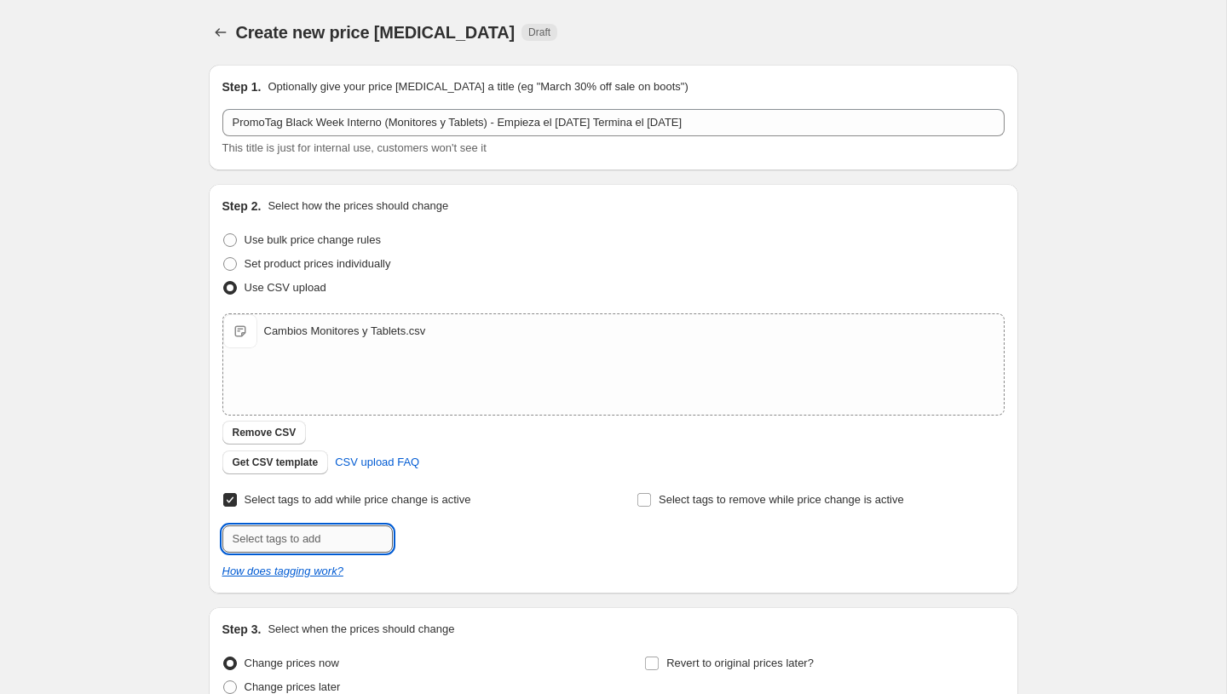
click at [289, 543] on input "text" at bounding box center [307, 539] width 170 height 27
click at [317, 537] on input "promotag" at bounding box center [307, 539] width 170 height 27
paste input "PromoTag Black Week Interno - Empieza el 29 de Septiembre Termina el 6 de Octub…"
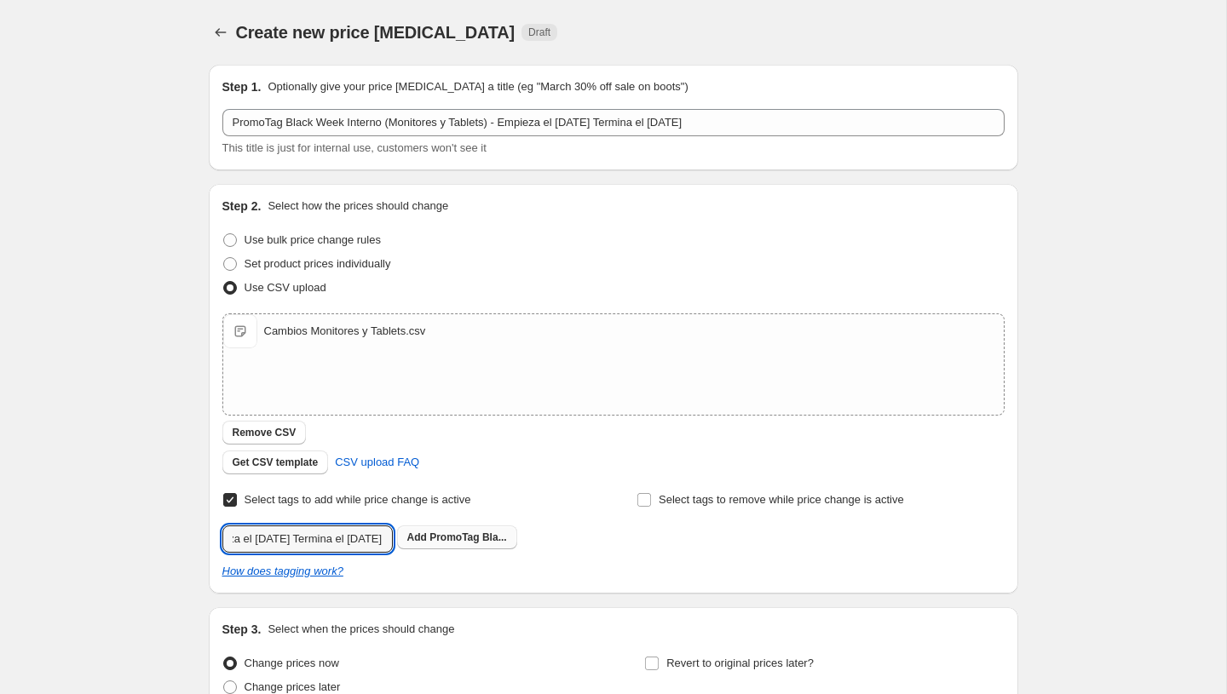
type input "PromoTag Black Week Interno - Empieza el 29 de Septiembre Termina el 6 de Octub…"
click at [440, 538] on span "PromoTag Bla..." at bounding box center [467, 538] width 77 height 12
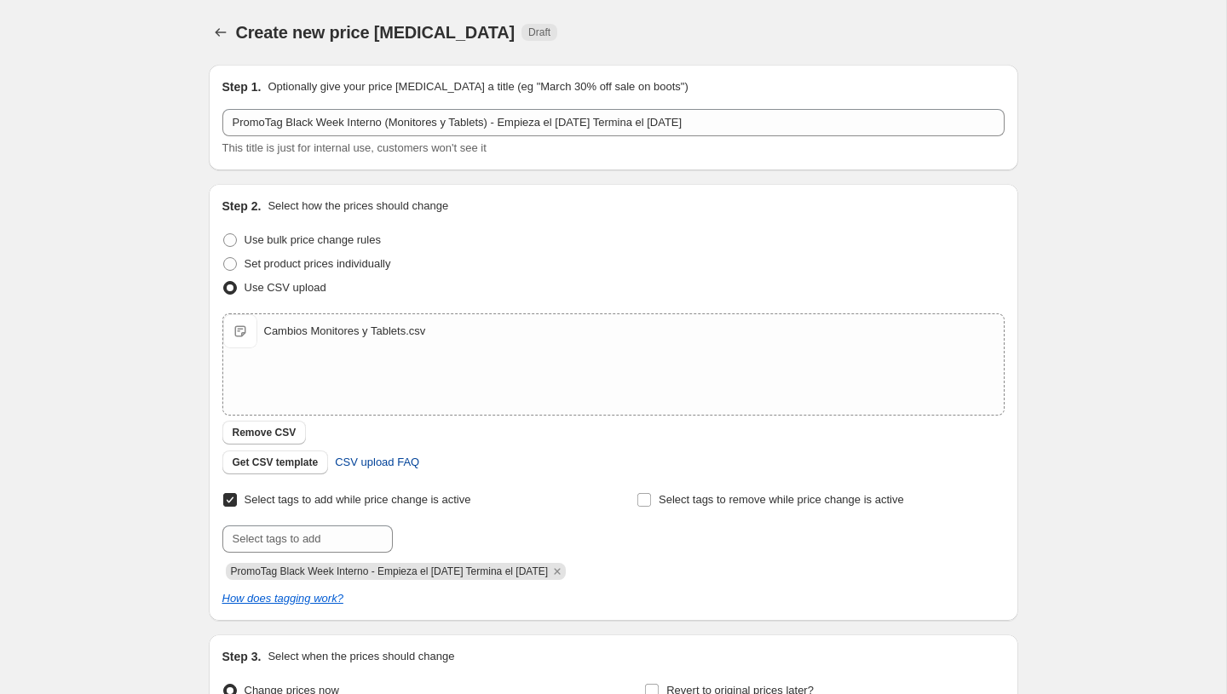
scroll to position [191, 0]
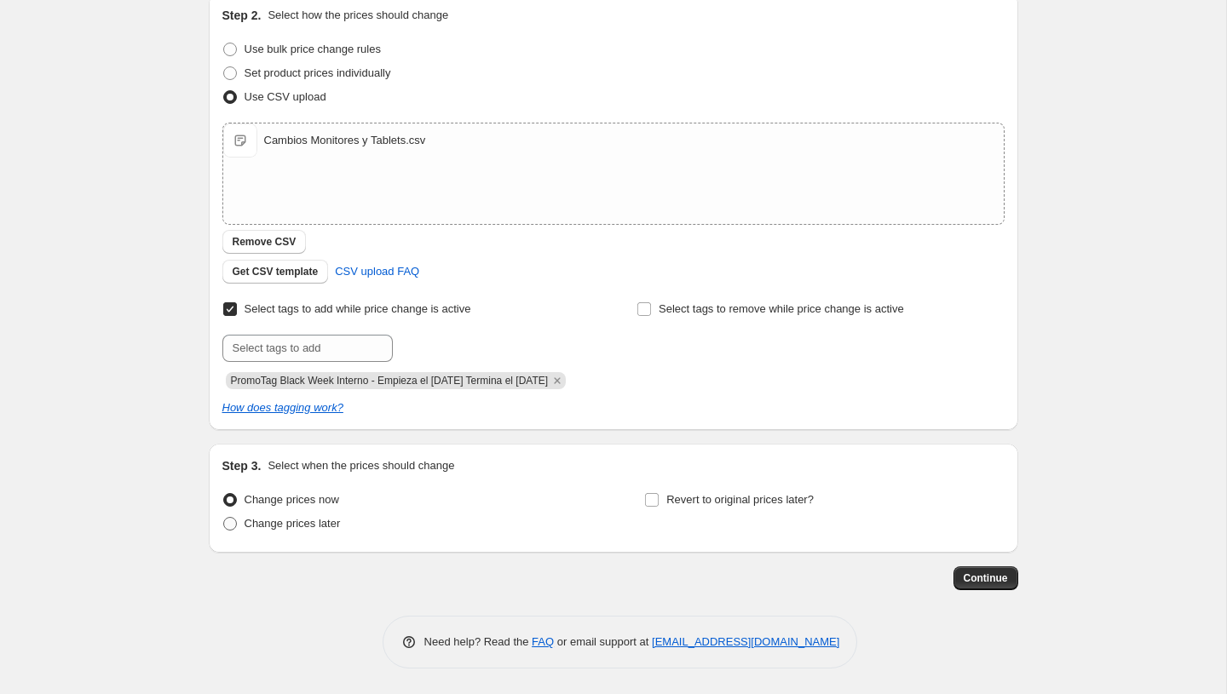
click at [277, 523] on span "Change prices later" at bounding box center [292, 523] width 96 height 13
click at [224, 518] on input "Change prices later" at bounding box center [223, 517] width 1 height 1
radio input "true"
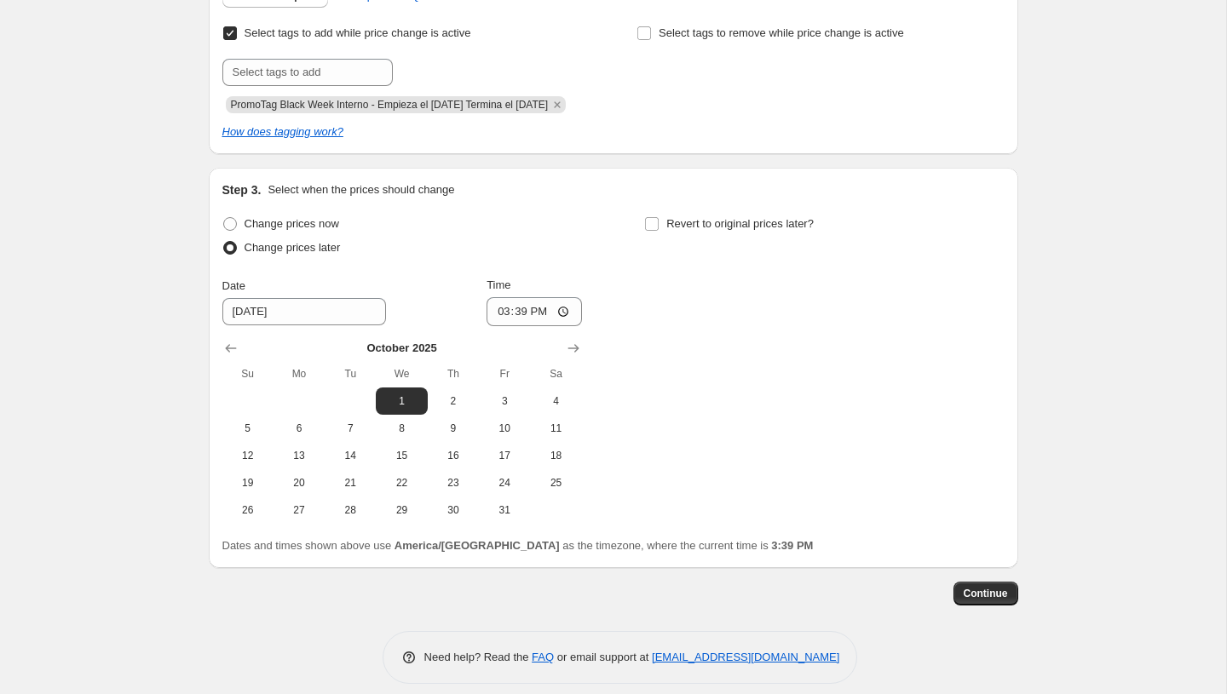
scroll to position [482, 0]
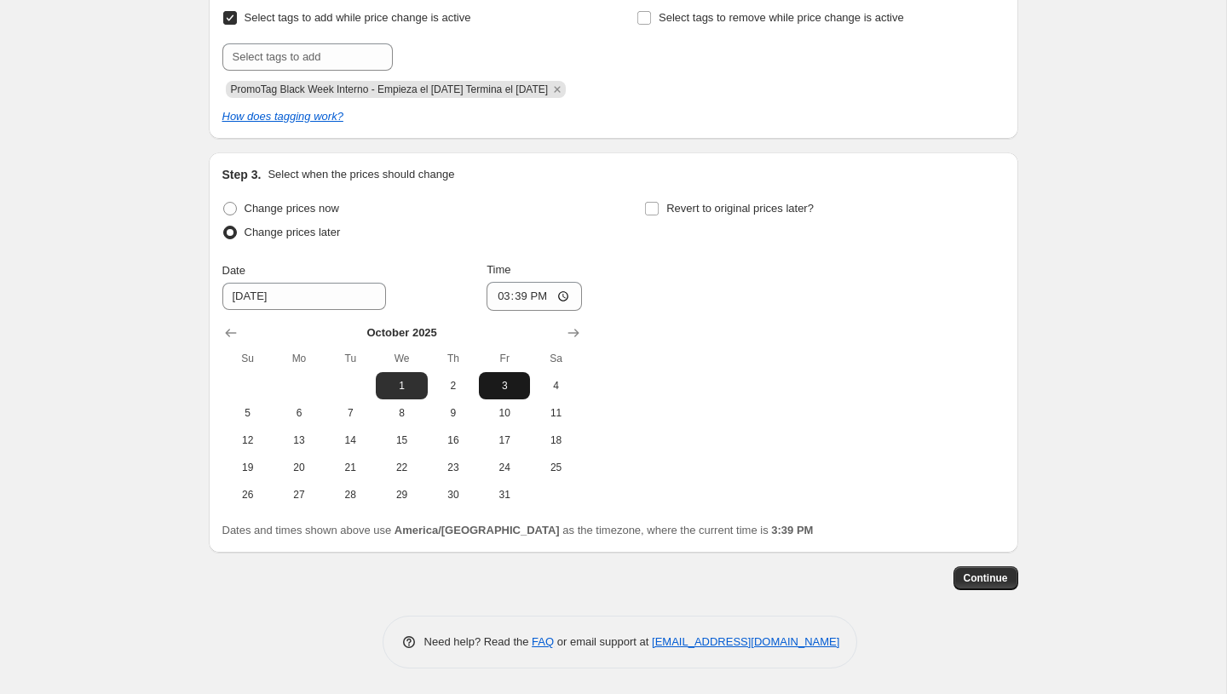
click at [484, 390] on button "3" at bounding box center [504, 385] width 51 height 27
type input "10/3/2025"
click at [989, 579] on span "Continue" at bounding box center [986, 579] width 44 height 14
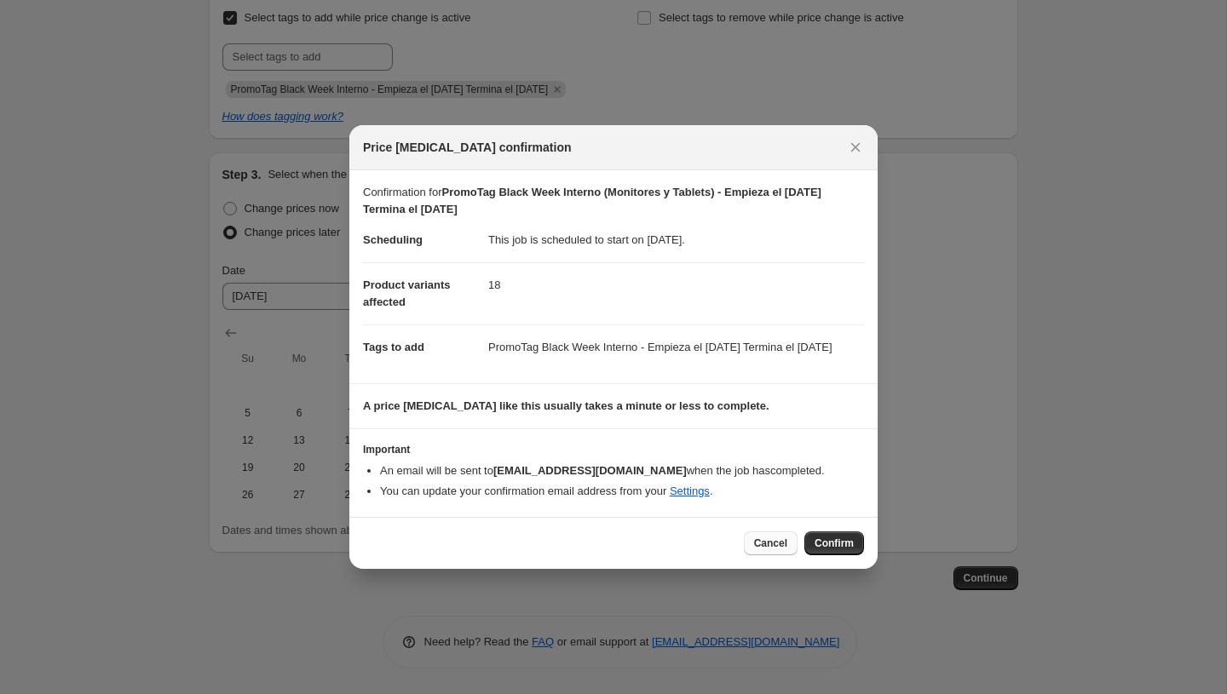
click at [770, 549] on span "Cancel" at bounding box center [770, 544] width 33 height 14
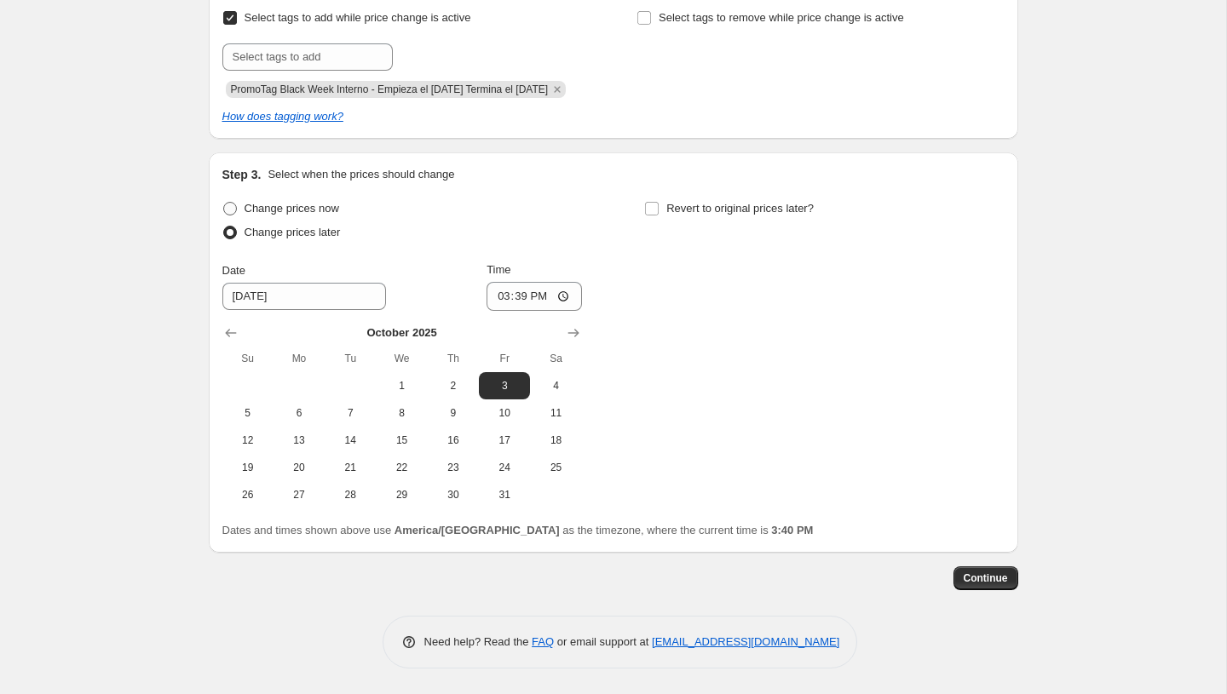
click at [276, 210] on span "Change prices now" at bounding box center [291, 208] width 95 height 13
click at [224, 203] on input "Change prices now" at bounding box center [223, 202] width 1 height 1
radio input "true"
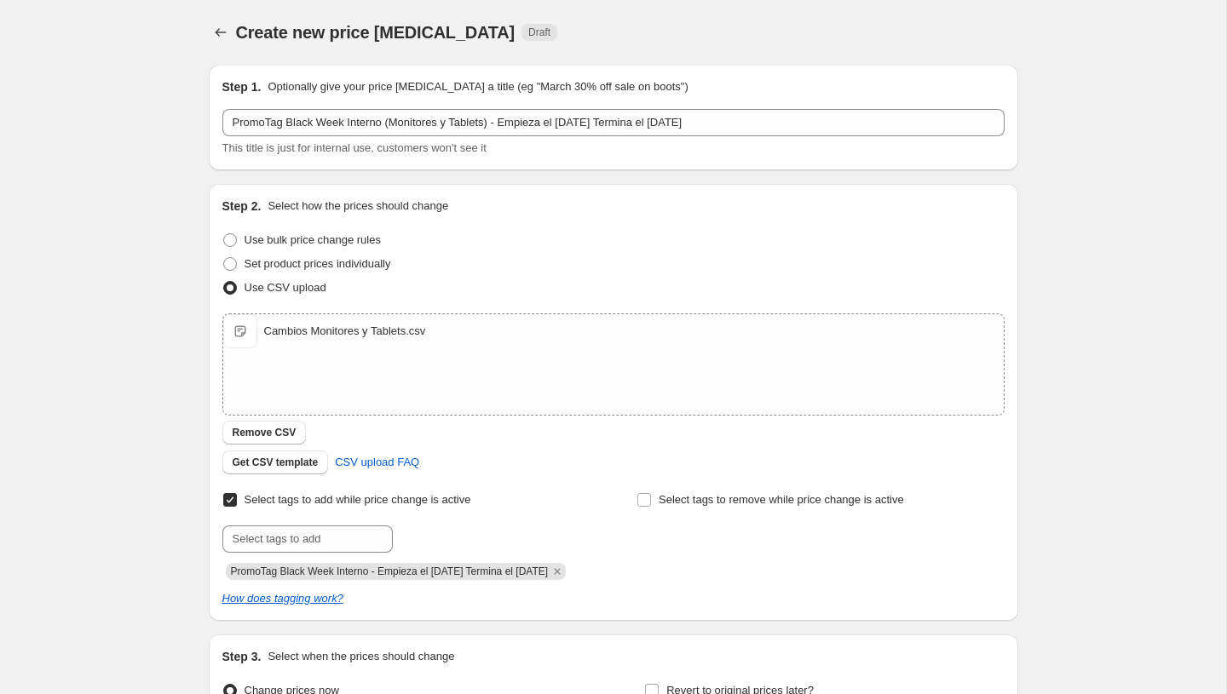
scroll to position [191, 0]
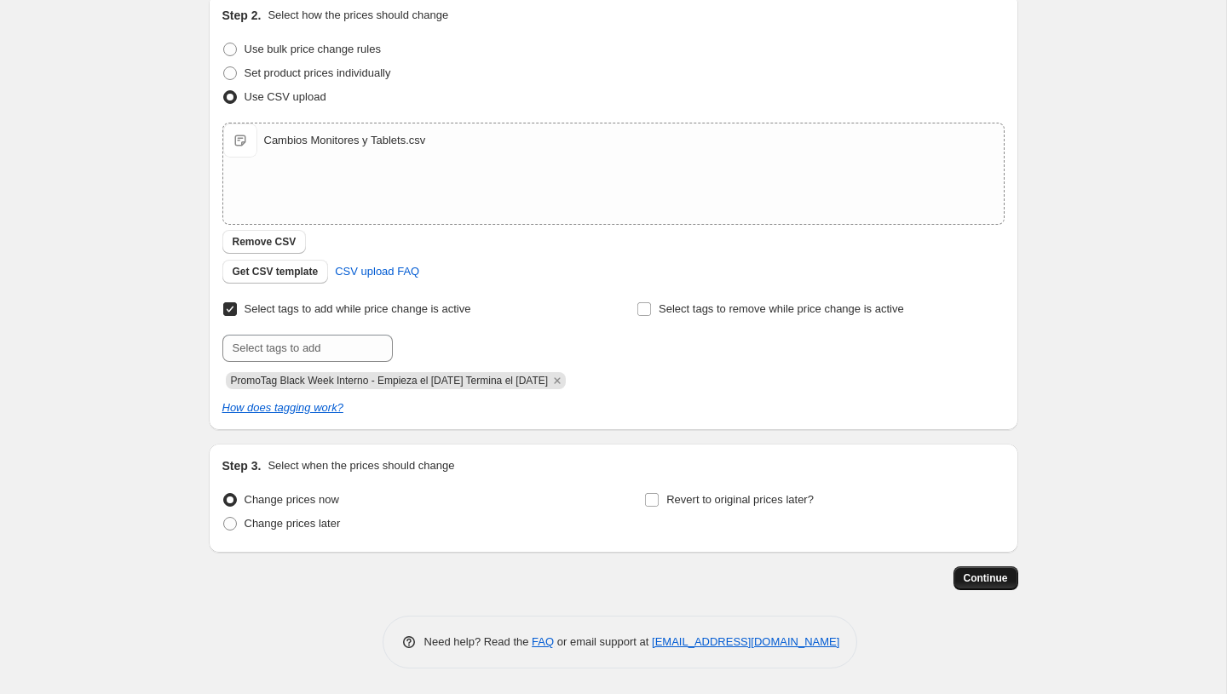
click at [979, 575] on span "Continue" at bounding box center [986, 579] width 44 height 14
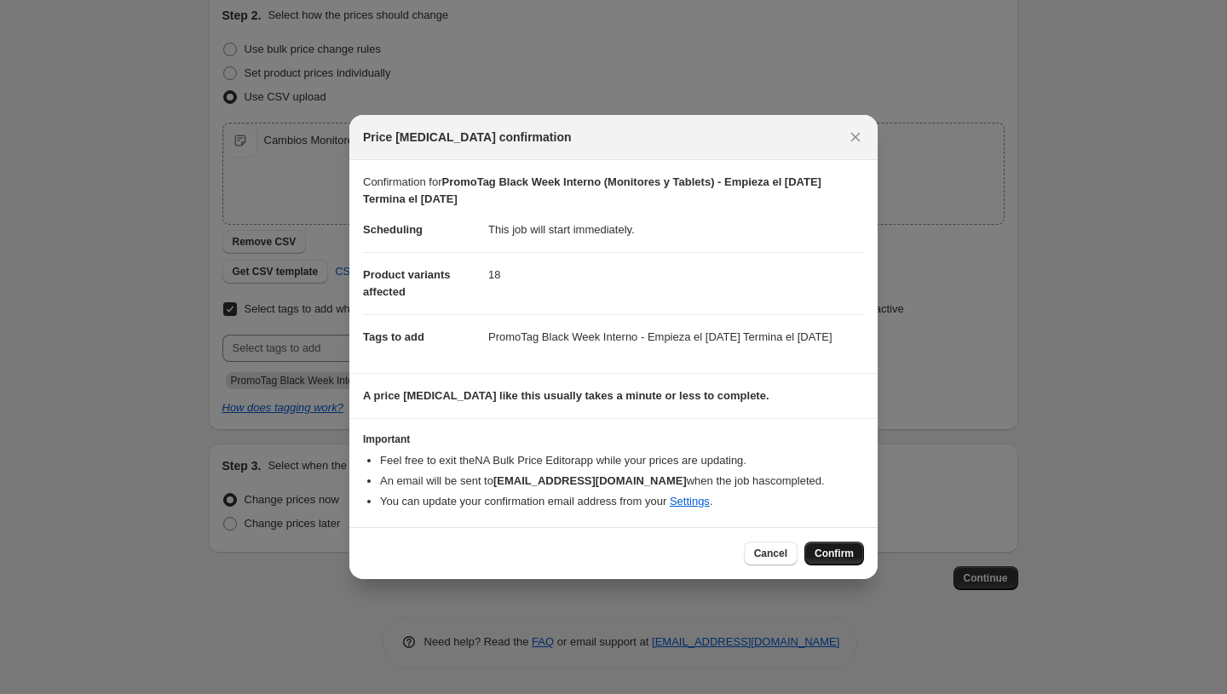
click at [832, 561] on span "Confirm" at bounding box center [833, 554] width 39 height 14
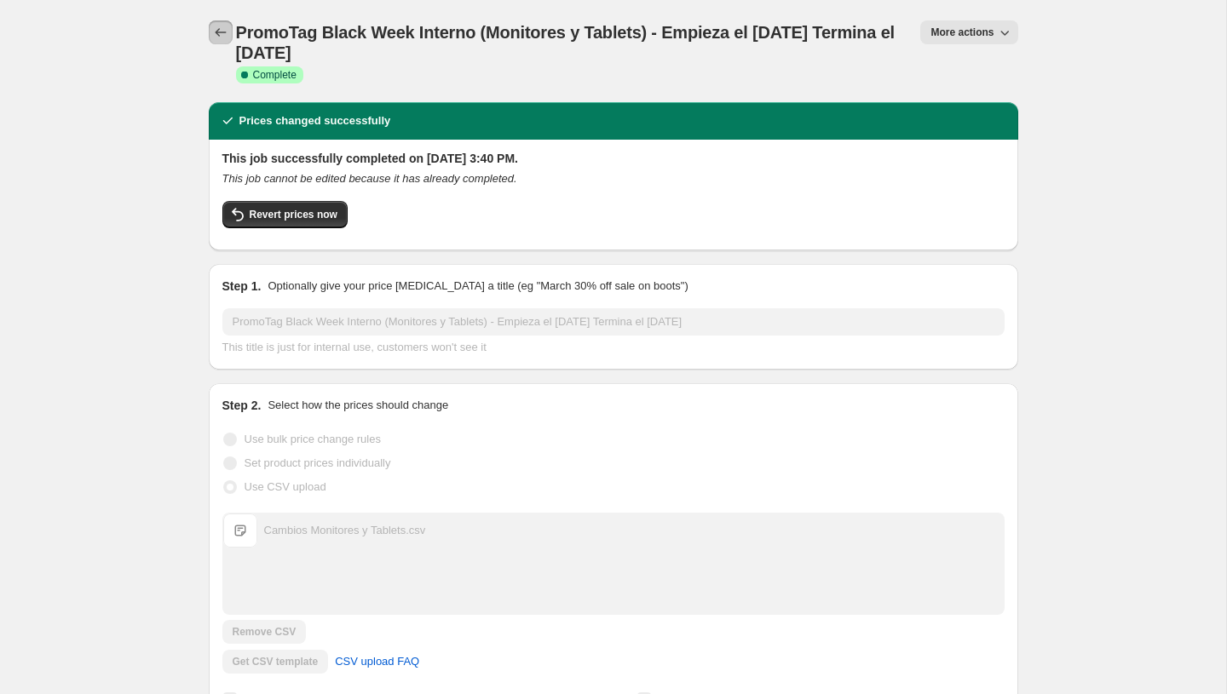
click at [222, 26] on icon "Price change jobs" at bounding box center [220, 32] width 17 height 17
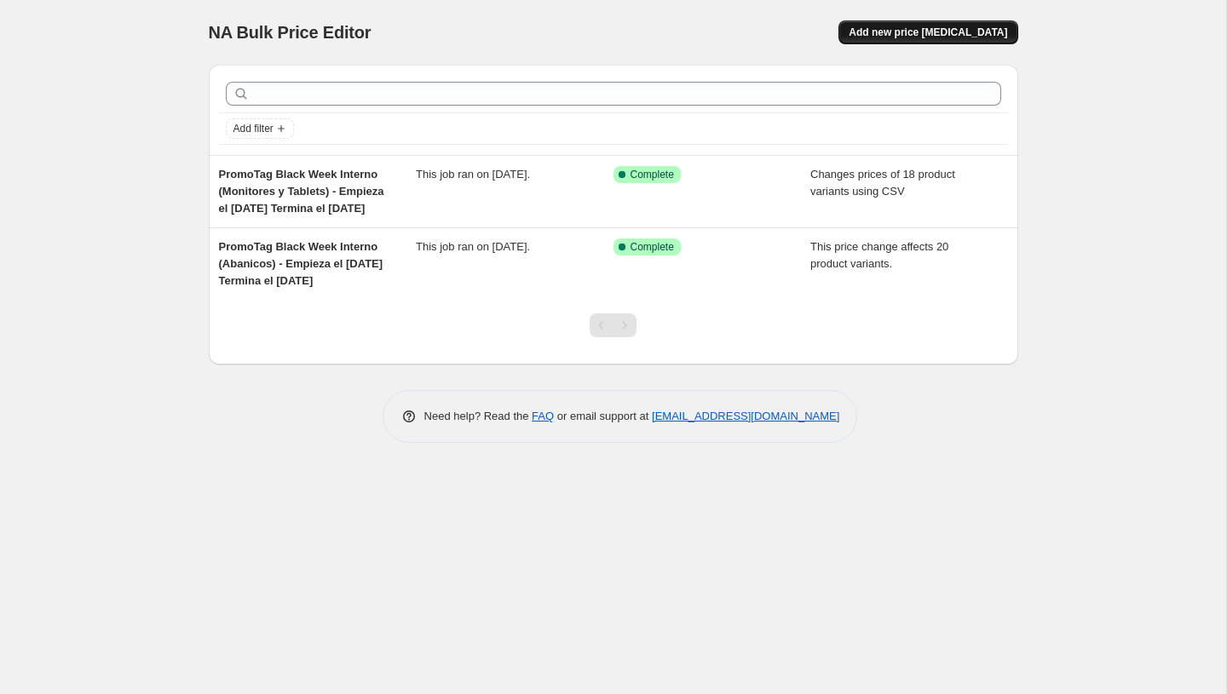
click at [903, 26] on span "Add new price [MEDICAL_DATA]" at bounding box center [928, 33] width 158 height 14
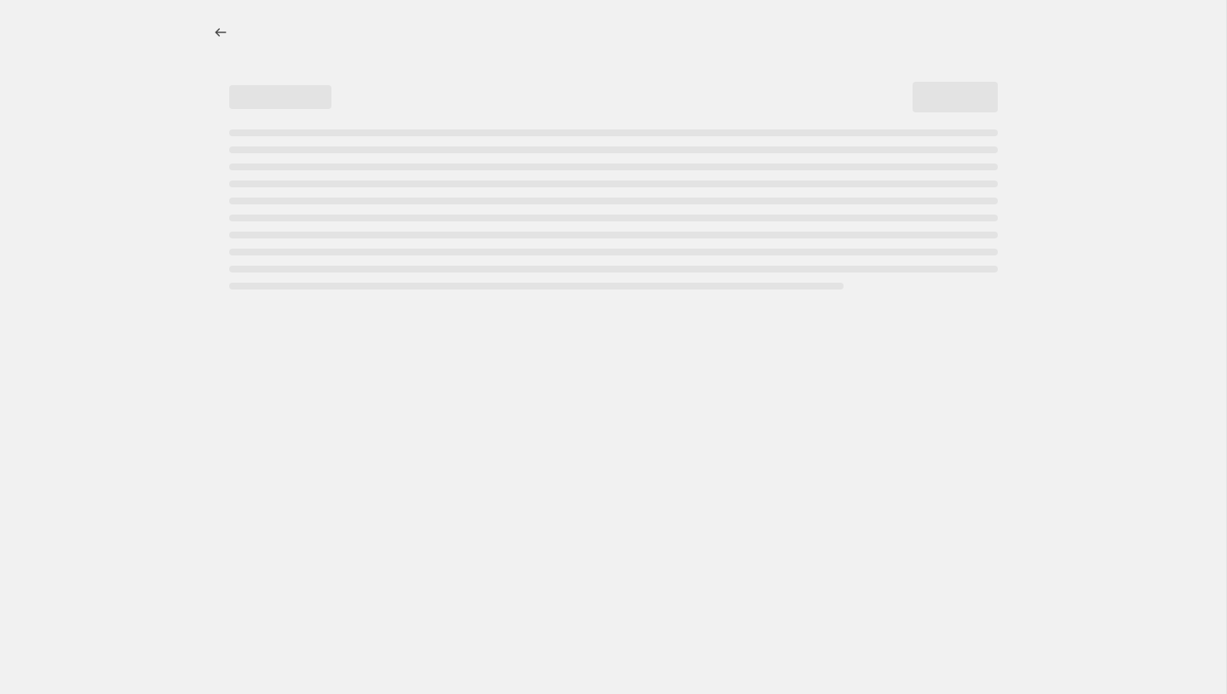
select select "percentage"
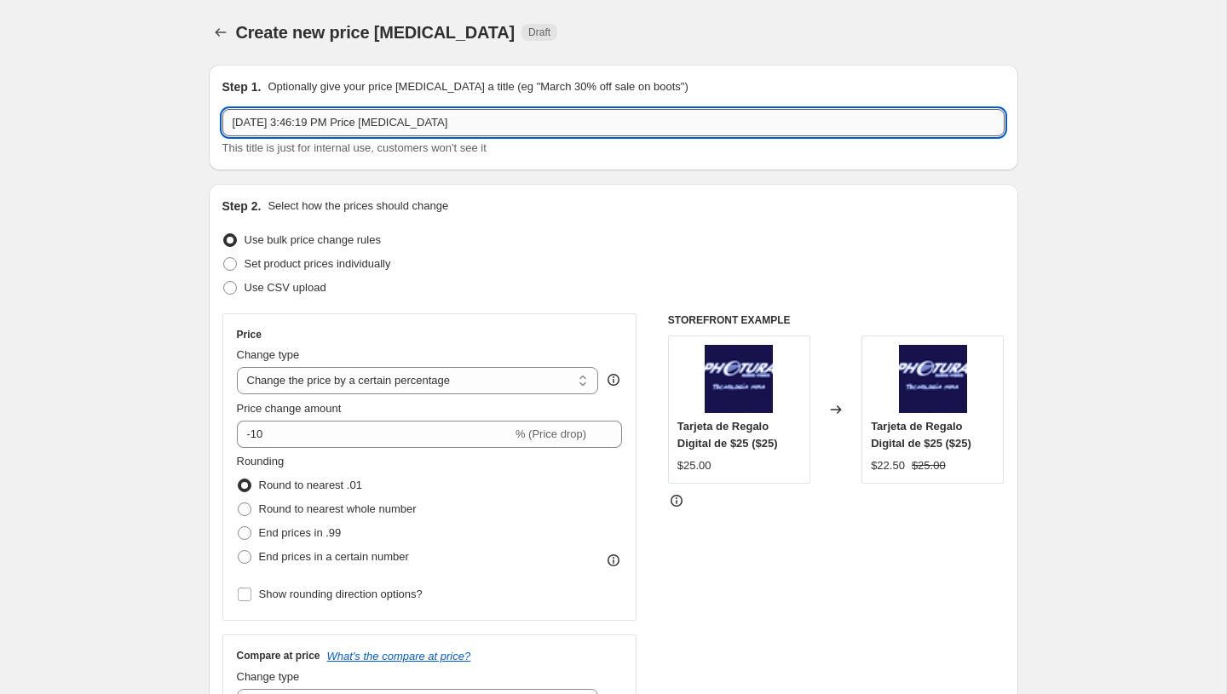
click at [366, 123] on input "Sep 30, 2025, 3:46:19 PM Price change job" at bounding box center [613, 122] width 782 height 27
paste input "PromoTag Black Week Interno - Empieza el 29 de Septiembre Termina el 6 de Octub…"
click at [388, 126] on input "PromoTag Black Week Interno - Empieza el 29 de Septiembre Termina el 6 de Octub…" at bounding box center [613, 122] width 782 height 27
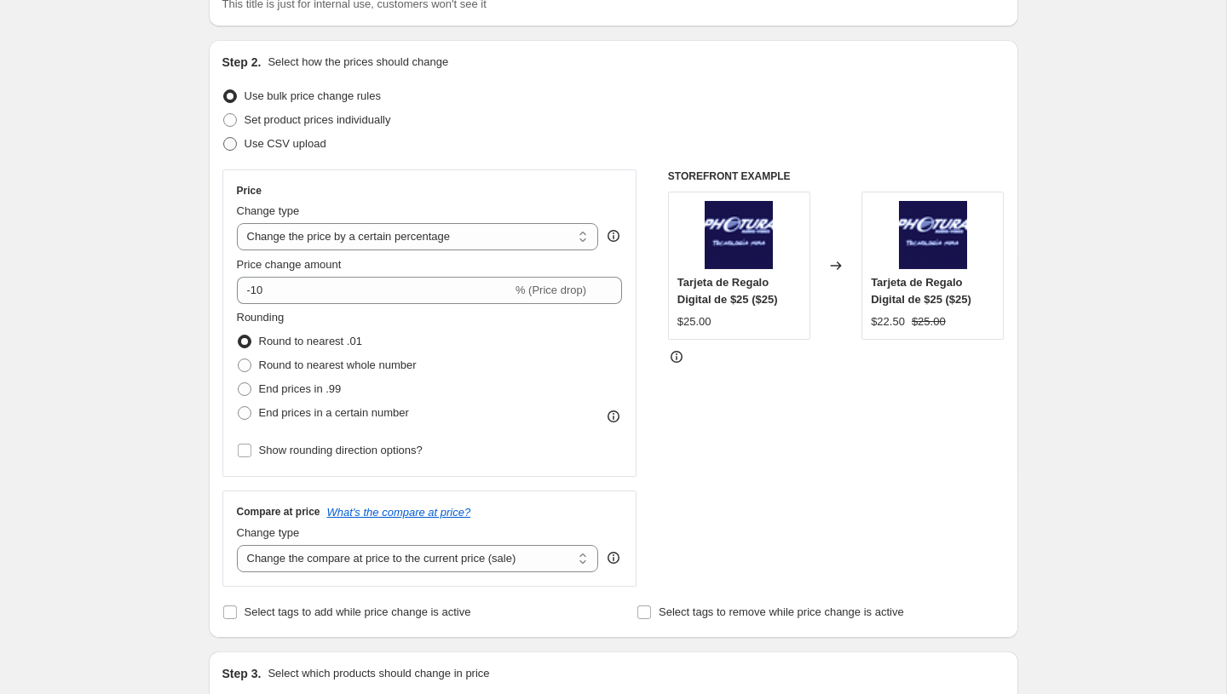
type input "PromoTag Black Week Interno (Impresoras y Escaners) - Empieza el 29 de Septiemb…"
click at [273, 141] on span "Use CSV upload" at bounding box center [285, 143] width 82 height 13
click at [224, 138] on input "Use CSV upload" at bounding box center [223, 137] width 1 height 1
radio input "true"
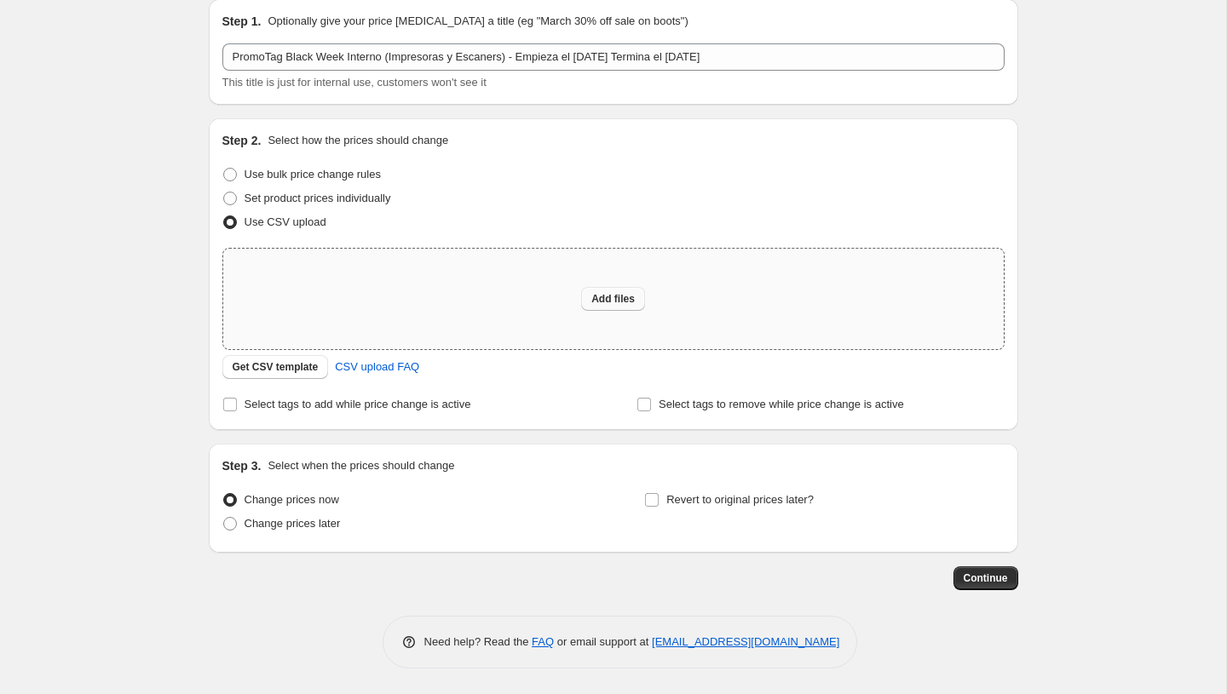
click at [602, 302] on span "Add files" at bounding box center [612, 299] width 43 height 14
type input "C:\fakepath\Cambios Impresoras y Escaners.csv"
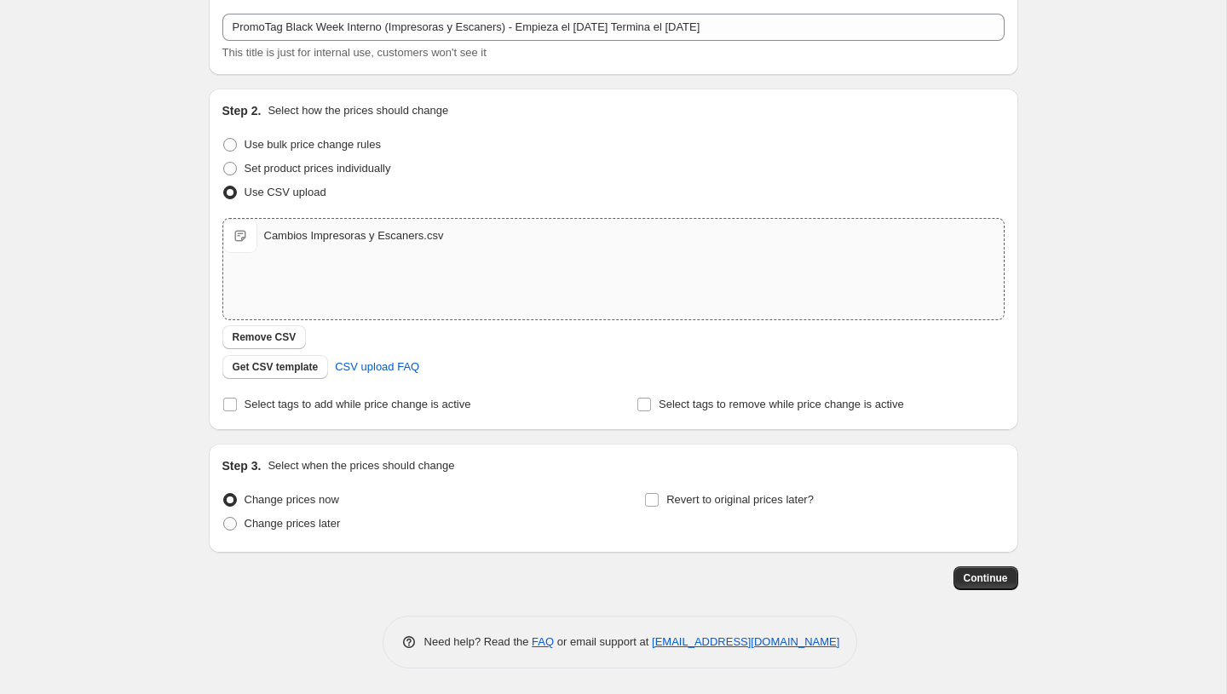
scroll to position [95, 0]
click at [429, 410] on span "Select tags to add while price change is active" at bounding box center [357, 405] width 227 height 13
click at [237, 410] on input "Select tags to add while price change is active" at bounding box center [230, 406] width 14 height 14
checkbox input "true"
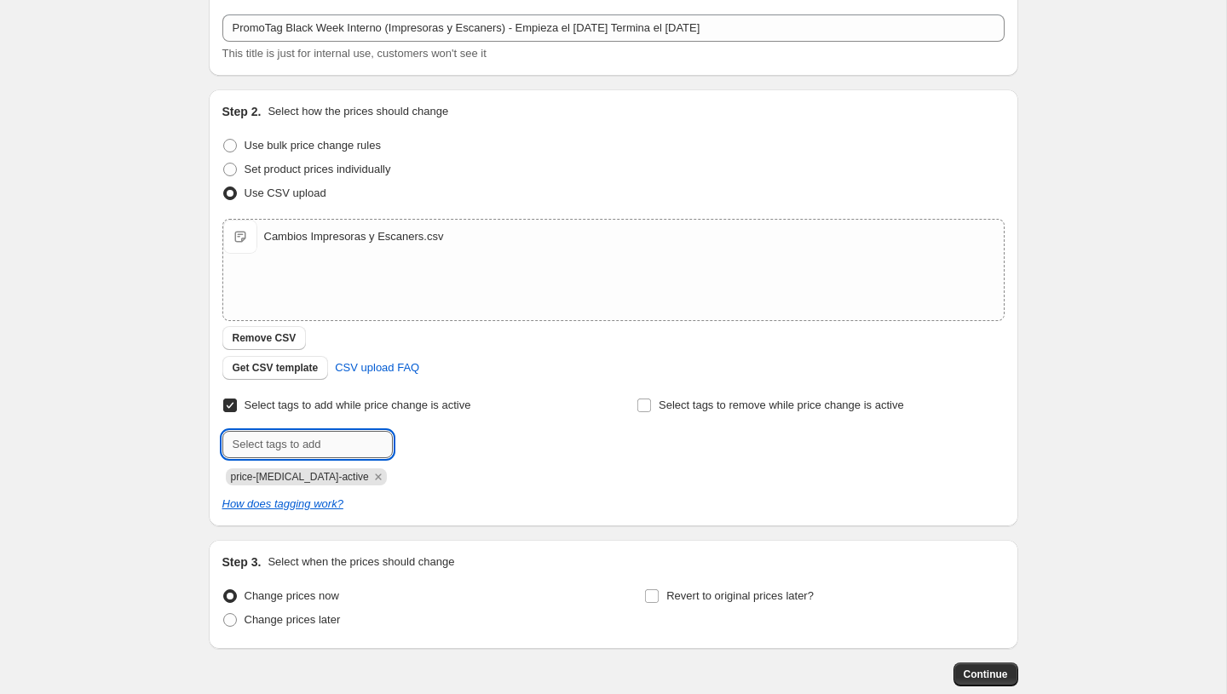
click at [324, 443] on input "text" at bounding box center [307, 444] width 170 height 27
click at [371, 479] on icon "Remove price-change-job-active" at bounding box center [378, 476] width 15 height 15
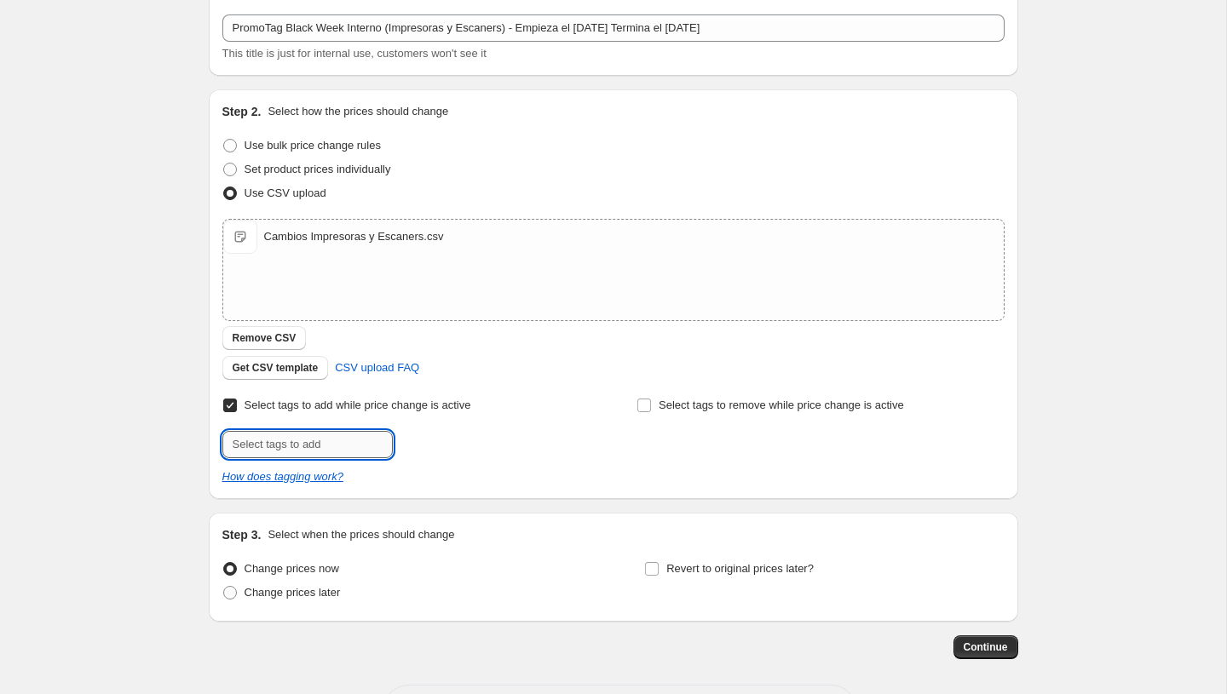
click at [303, 442] on input "text" at bounding box center [307, 444] width 170 height 27
paste input "PromoTag Black Week Interno - Empieza el 29 de Septiembre Termina el 6 de Octub…"
type input "PromoTag Black Week Interno - Empieza el 29 de Septiembre Termina el 6 de Octub…"
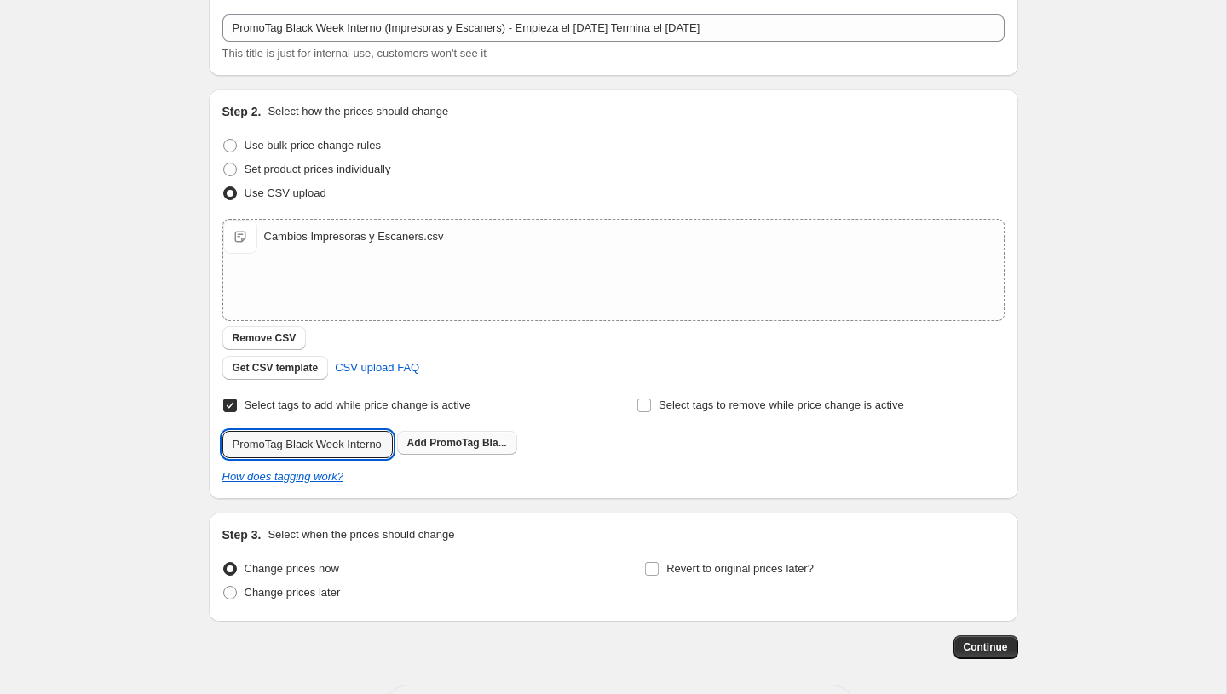
click at [413, 450] on button "Add PromoTag Bla..." at bounding box center [457, 443] width 120 height 24
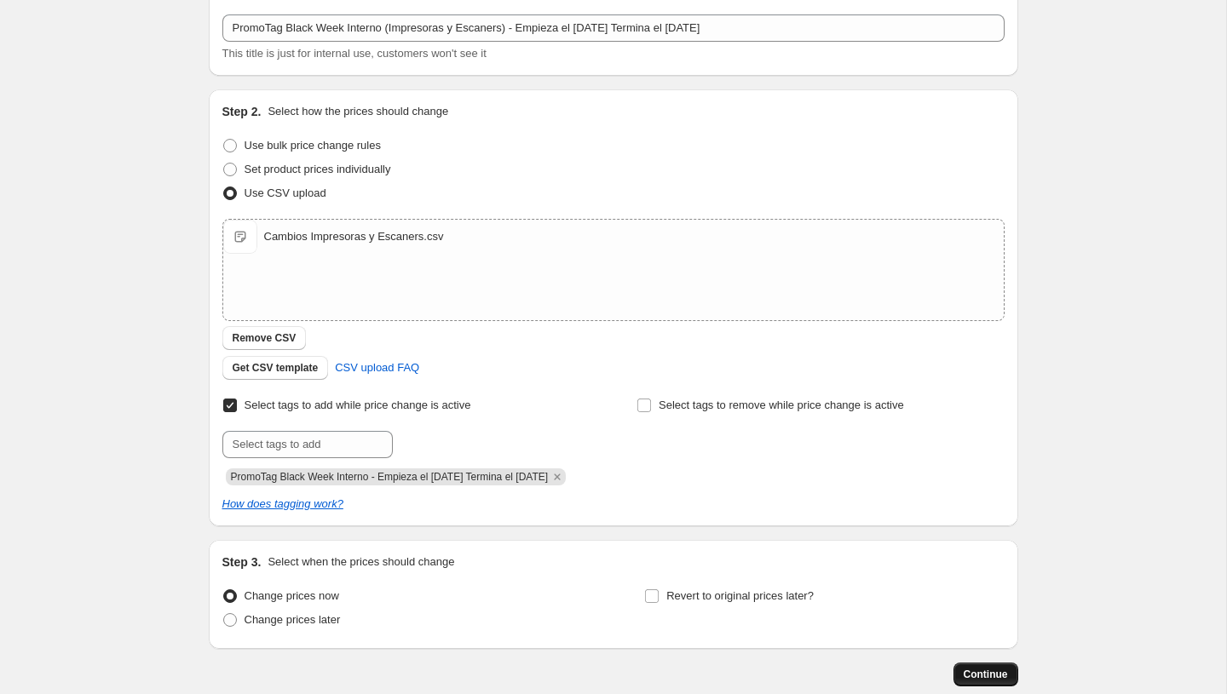
click at [972, 670] on span "Continue" at bounding box center [986, 675] width 44 height 14
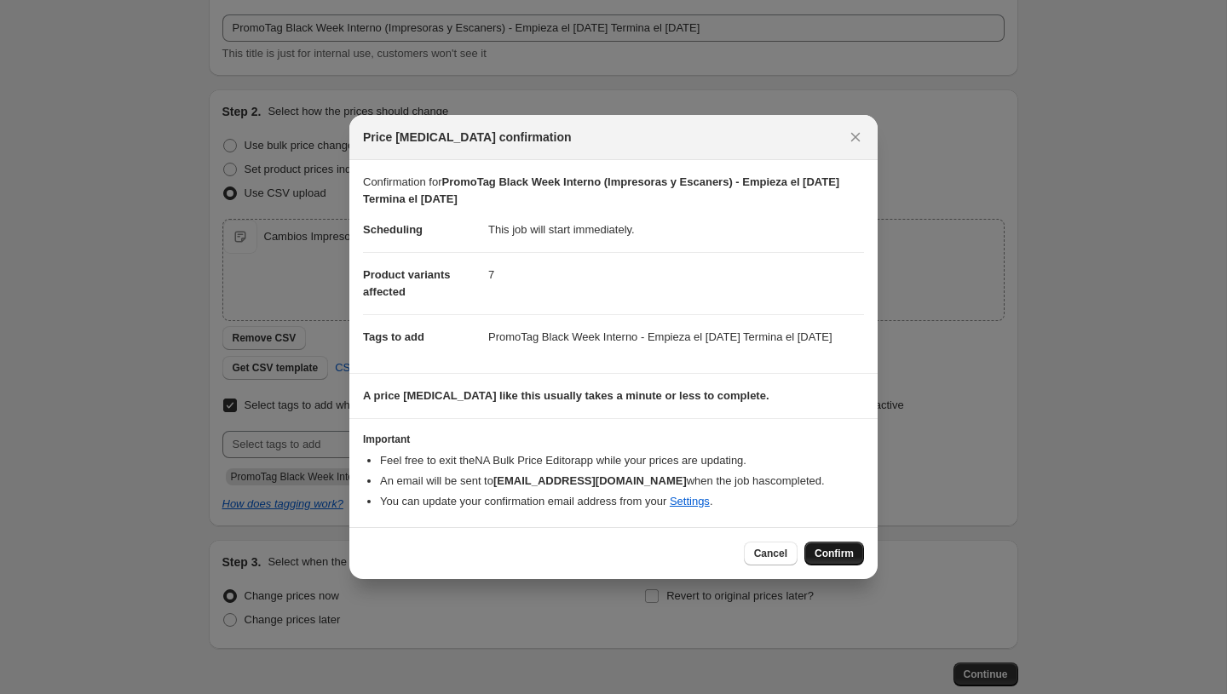
click at [834, 552] on button "Confirm" at bounding box center [834, 554] width 60 height 24
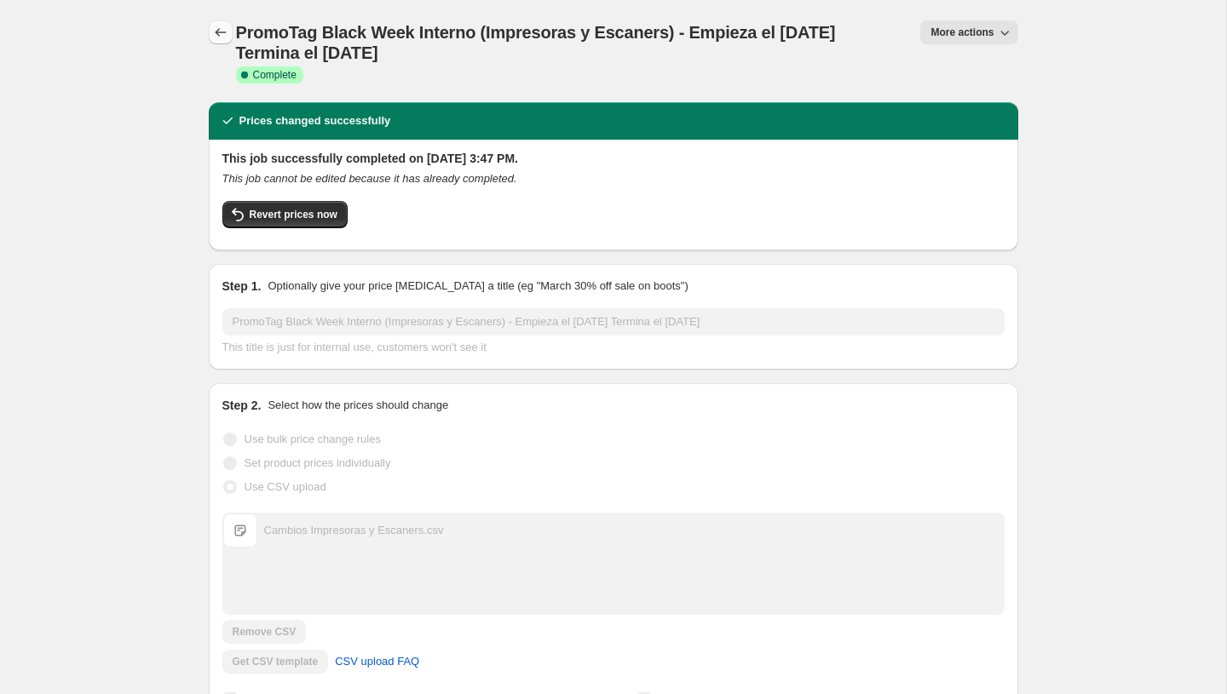
click at [219, 26] on icon "Price change jobs" at bounding box center [220, 32] width 17 height 17
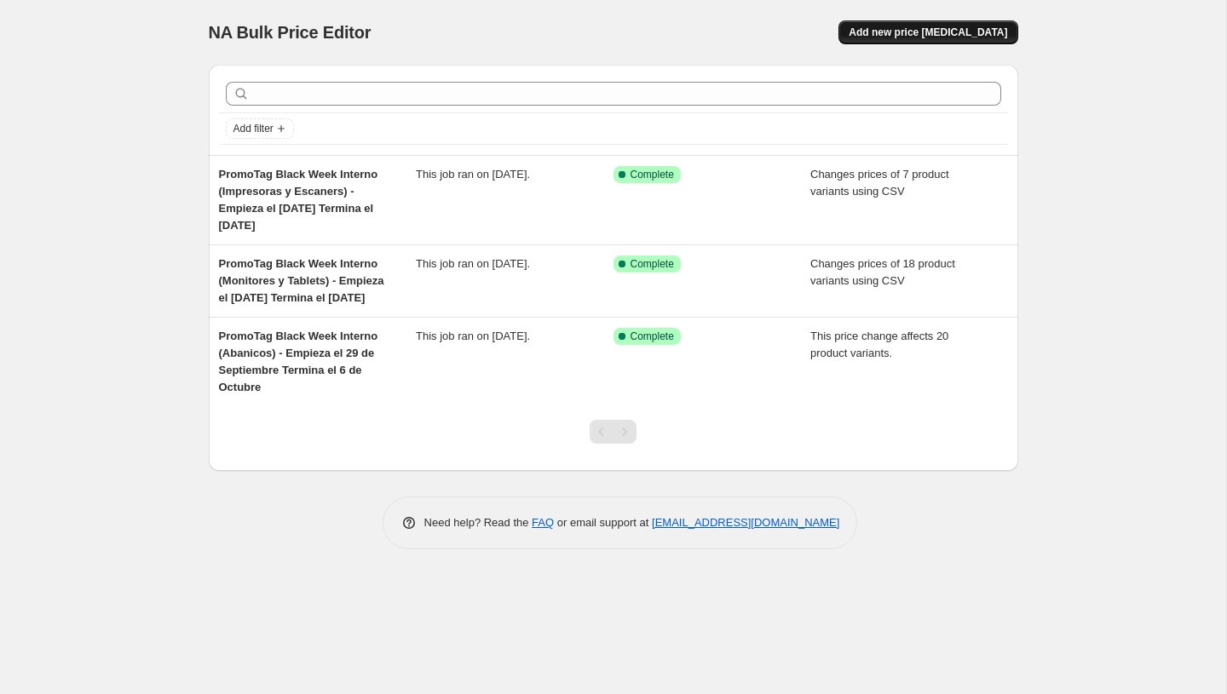
click at [910, 32] on span "Add new price [MEDICAL_DATA]" at bounding box center [928, 33] width 158 height 14
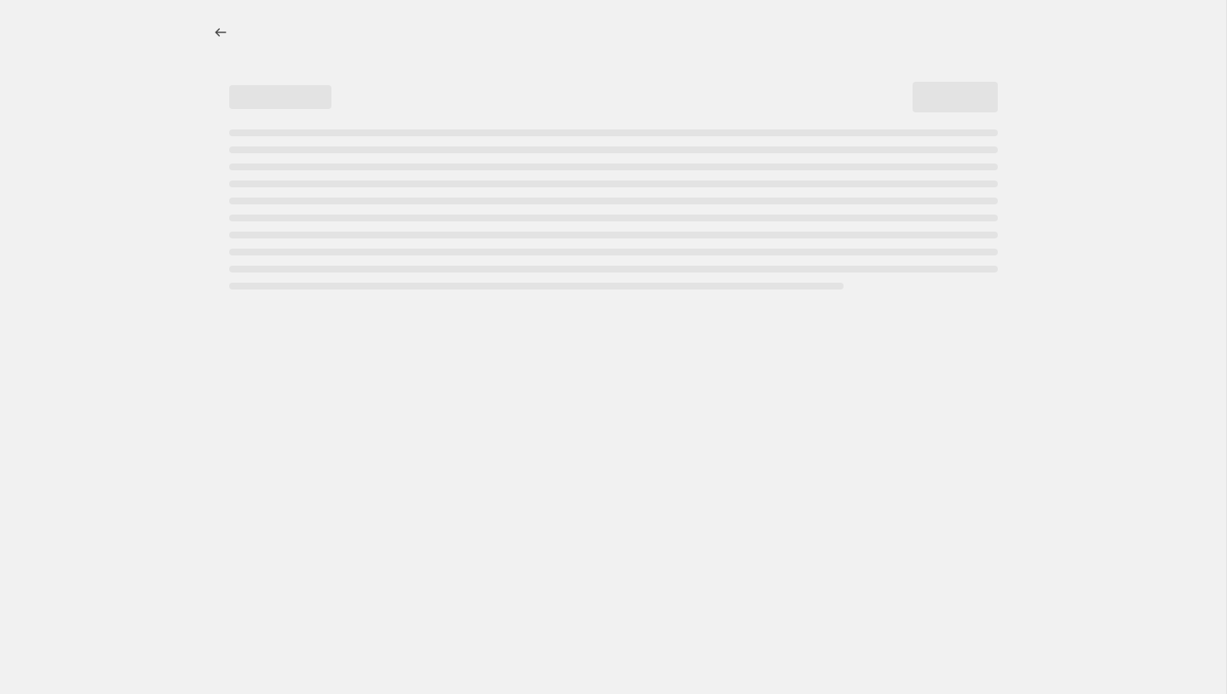
select select "percentage"
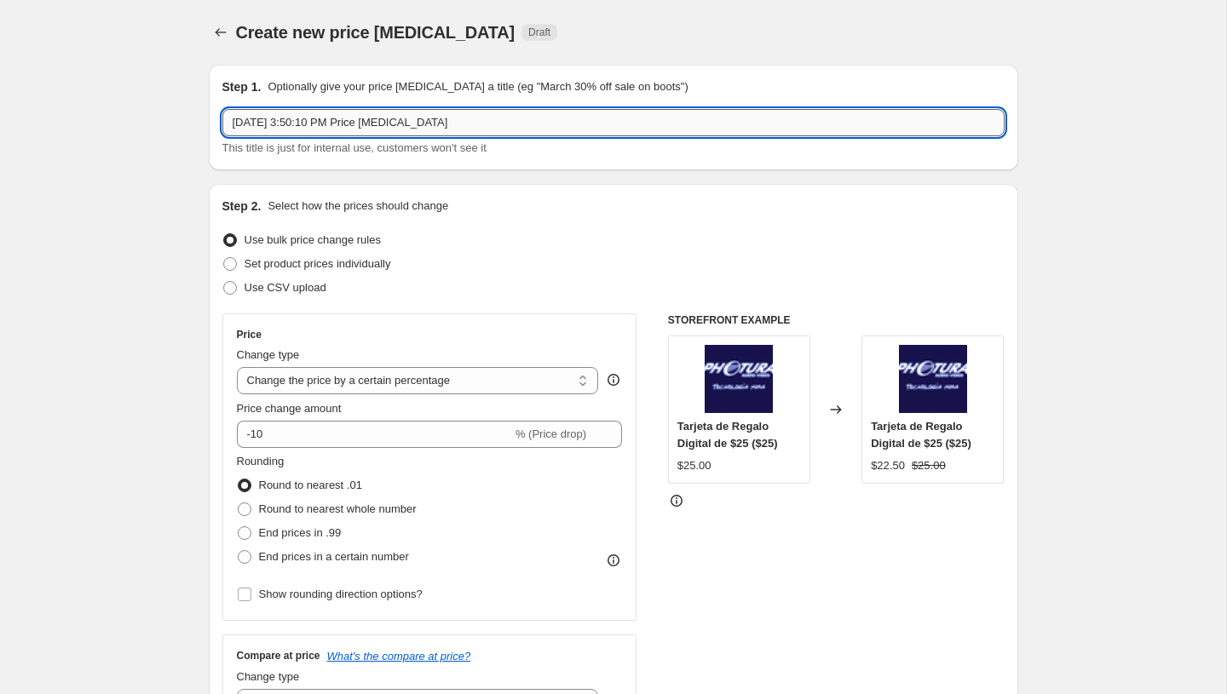
click at [355, 122] on input "[DATE] 3:50:10 PM Price [MEDICAL_DATA]" at bounding box center [613, 122] width 782 height 27
click at [355, 122] on input "Sep 30, 2025, 3:50:10 PM Price change job" at bounding box center [613, 122] width 782 height 27
paste input "PromoTag Black Week Interno - Empieza el 29 de Septiembre Termina el 6 de Octub…"
click at [388, 123] on input "PromoTag Black Week Interno - Empieza el 29 de Septiembre Termina el 6 de Octub…" at bounding box center [613, 122] width 782 height 27
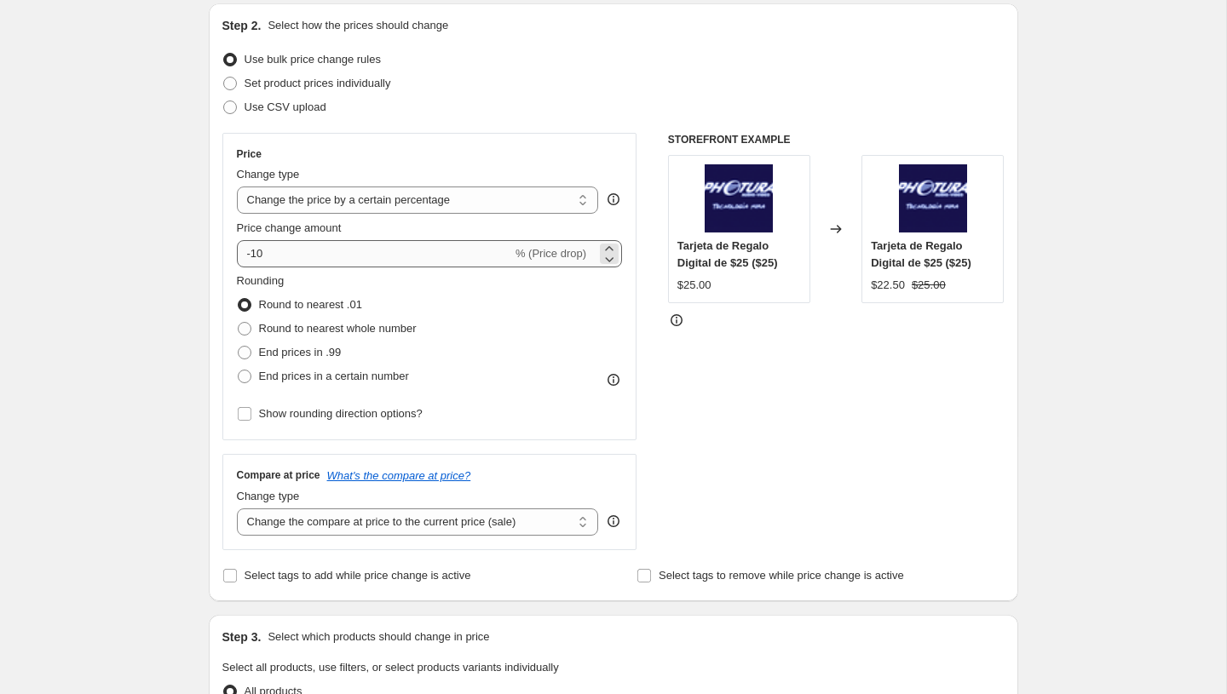
scroll to position [179, 0]
type input "PromoTag Black Week Interno (Electrodomésticos) - Empieza el 29 de Septiembre T…"
click at [429, 197] on select "Change the price to a certain amount Change the price by a certain amount Chang…" at bounding box center [418, 201] width 362 height 27
select select "pcap"
click at [237, 188] on select "Change the price to a certain amount Change the price by a certain amount Chang…" at bounding box center [418, 201] width 362 height 27
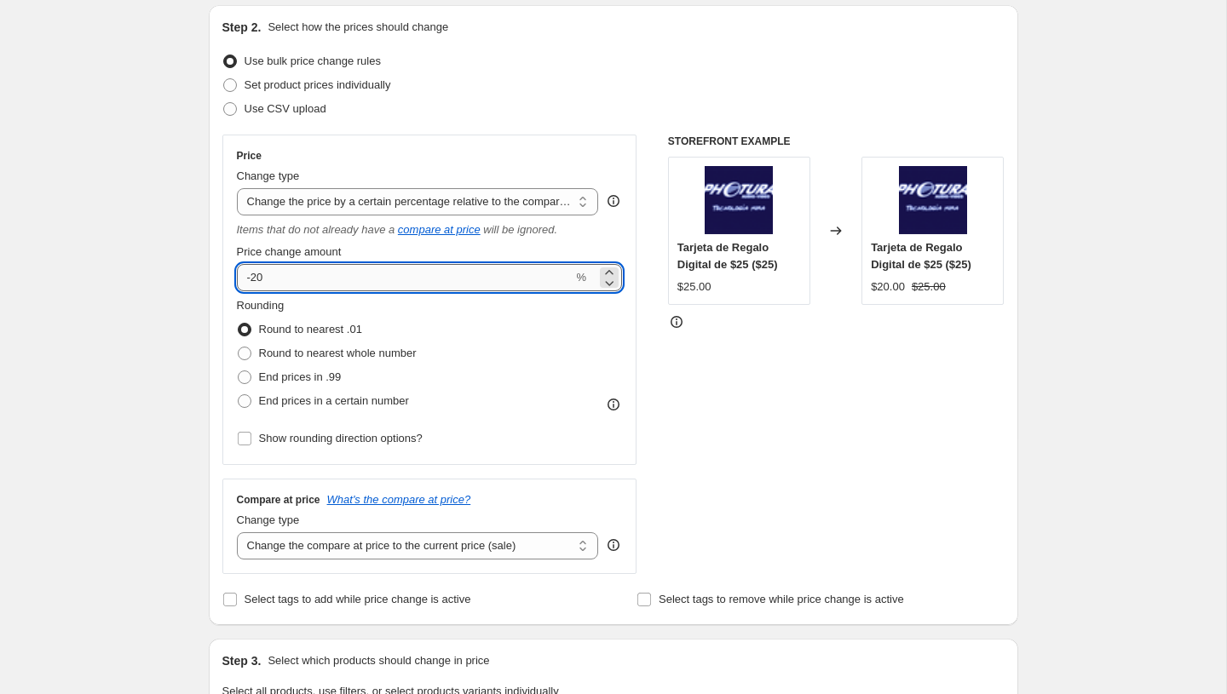
click at [341, 270] on input "-20" at bounding box center [405, 277] width 337 height 27
type input "10"
click at [338, 304] on fieldset "Rounding Round to nearest .01 Round to nearest whole number End prices in .99 E…" at bounding box center [327, 355] width 180 height 116
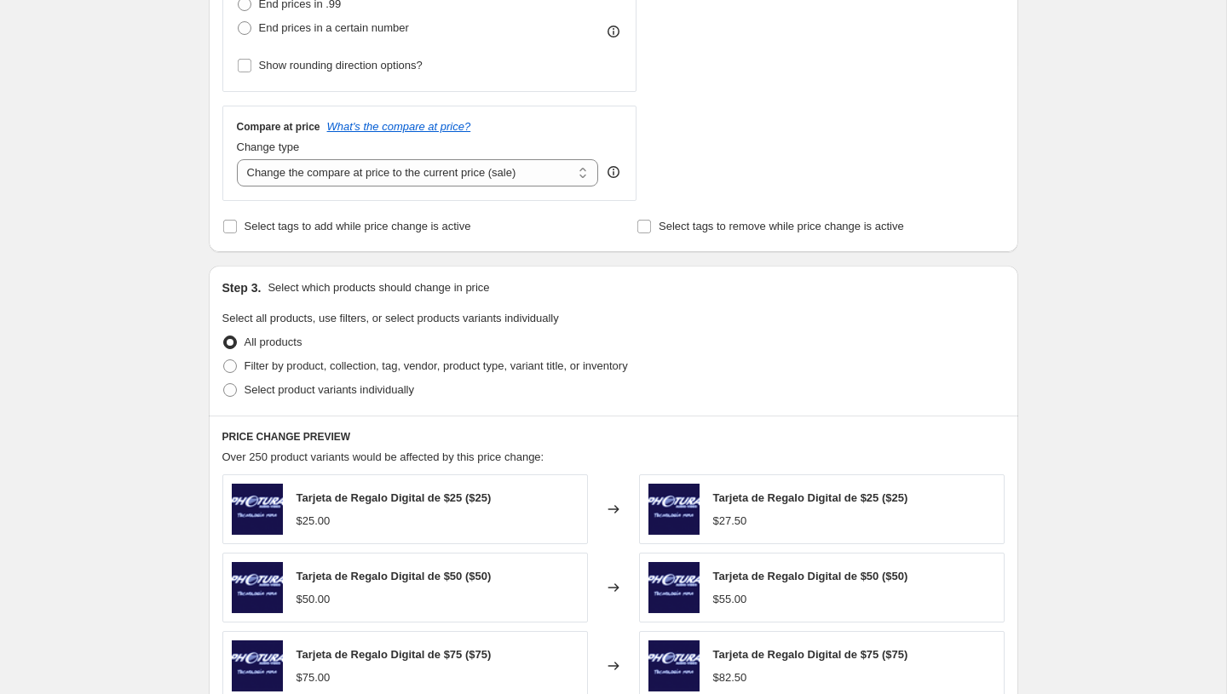
scroll to position [380, 0]
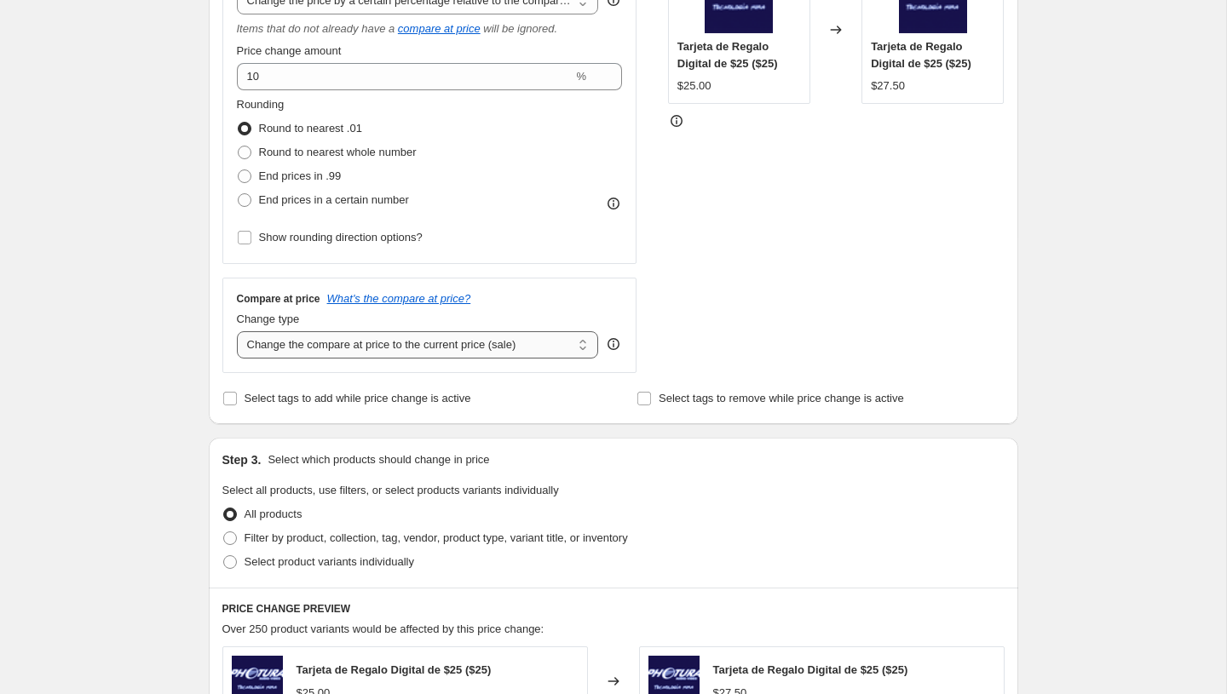
click at [500, 345] on select "Change the compare at price to the current price (sale) Change the compare at p…" at bounding box center [418, 344] width 362 height 27
select select "no_change"
click at [237, 331] on select "Change the compare at price to the current price (sale) Change the compare at p…" at bounding box center [418, 344] width 362 height 27
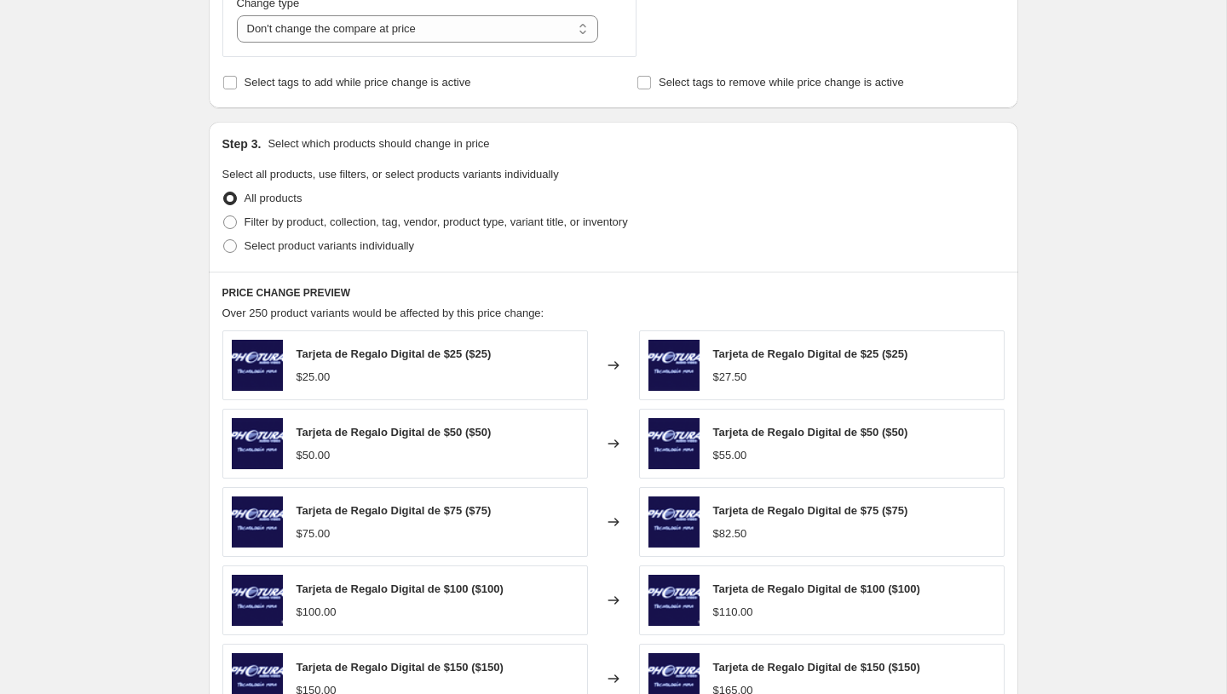
scroll to position [697, 0]
click at [346, 222] on span "Filter by product, collection, tag, vendor, product type, variant title, or inv…" at bounding box center [435, 221] width 383 height 13
click at [224, 216] on input "Filter by product, collection, tag, vendor, product type, variant title, or inv…" at bounding box center [223, 215] width 1 height 1
radio input "true"
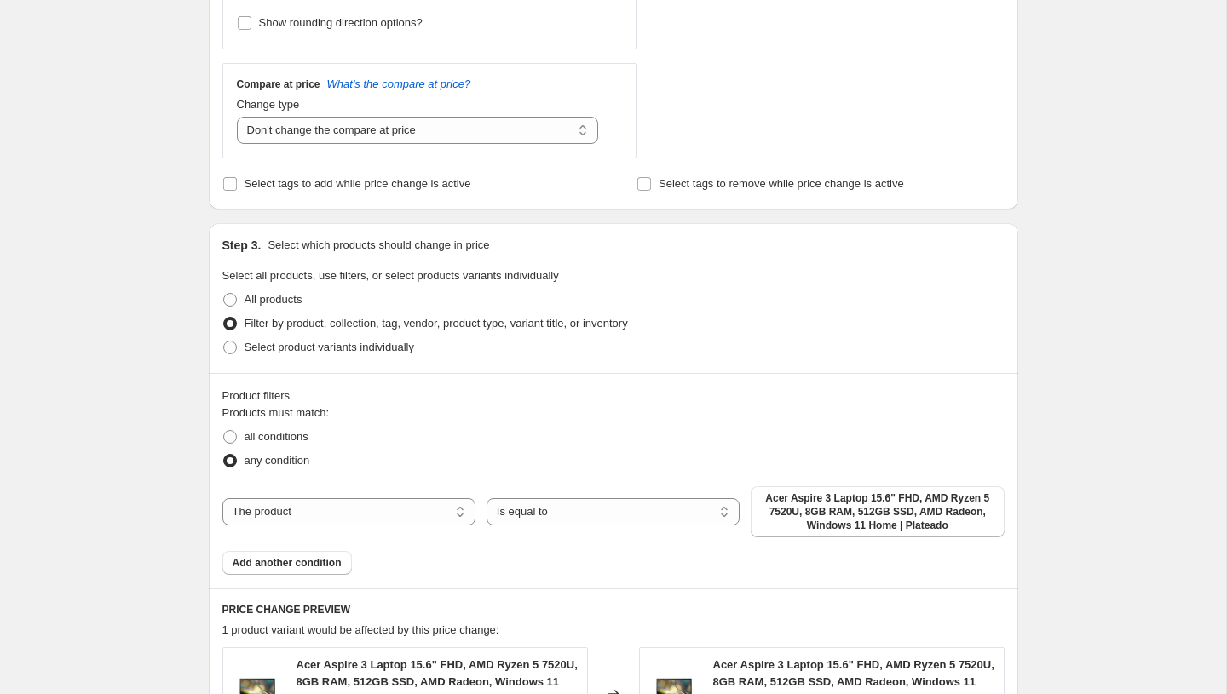
scroll to position [430, 0]
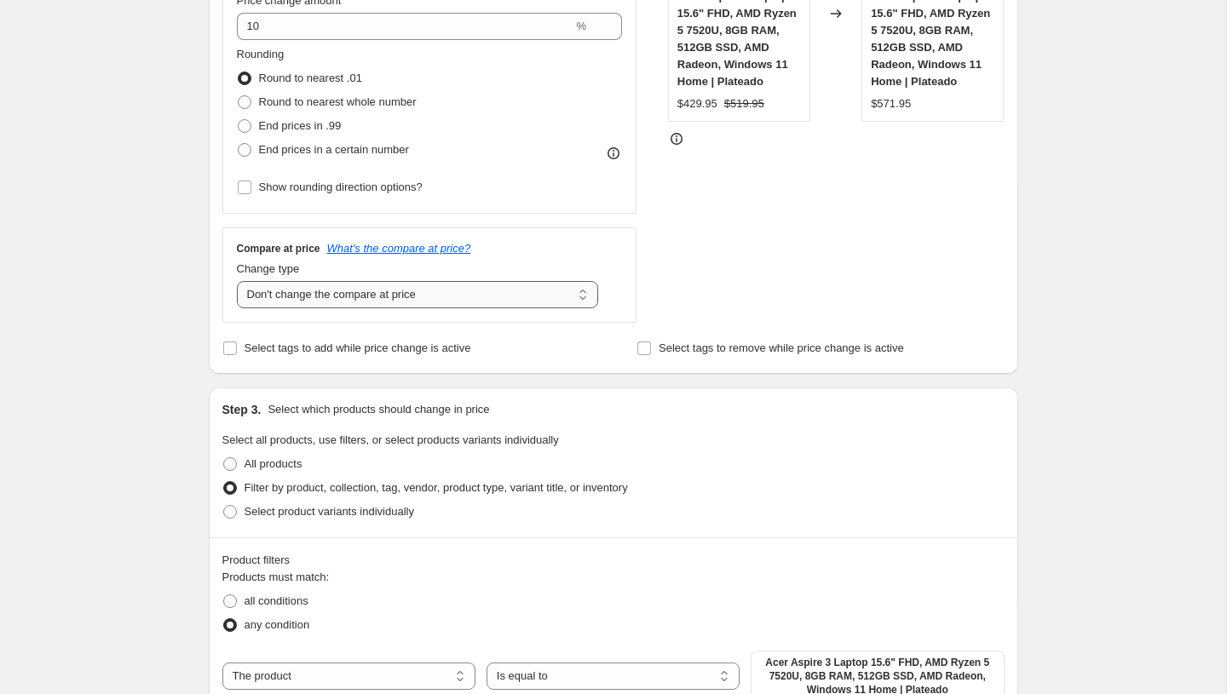
click at [320, 290] on select "Change the compare at price to the current price (sale) Change the compare at p…" at bounding box center [418, 294] width 362 height 27
select select "ep"
click at [237, 281] on select "Change the compare at price to the current price (sale) Change the compare at p…" at bounding box center [418, 294] width 362 height 27
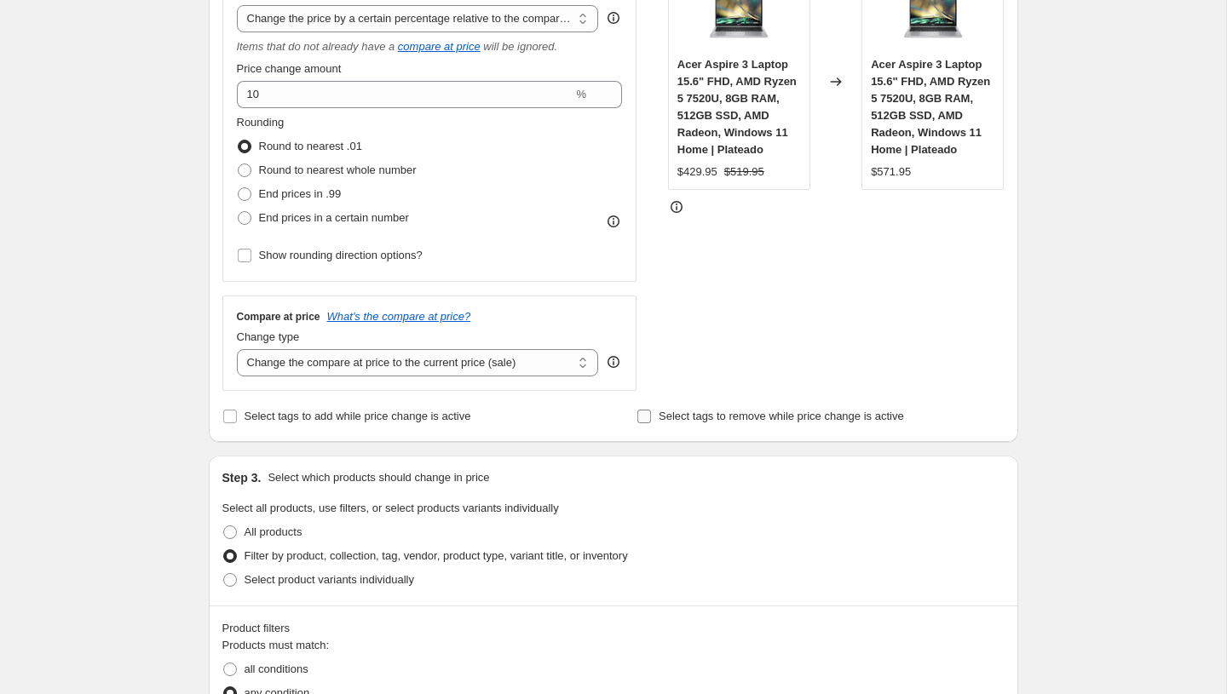
scroll to position [348, 0]
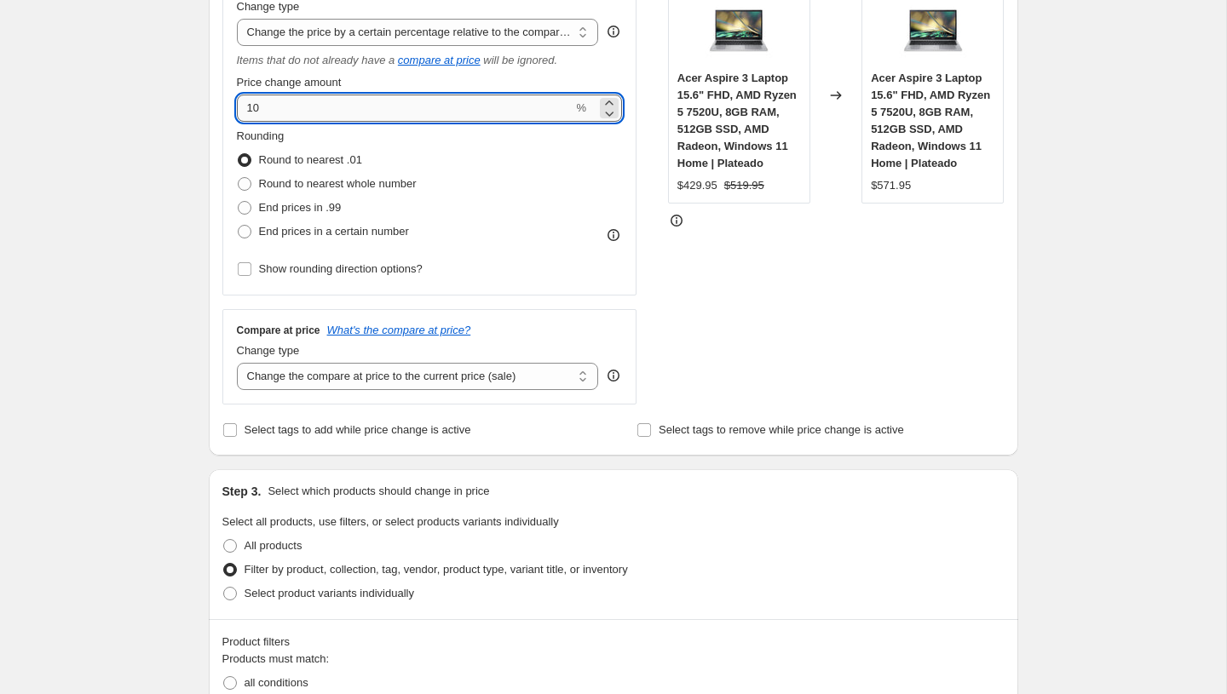
click at [440, 99] on input "10" at bounding box center [405, 108] width 337 height 27
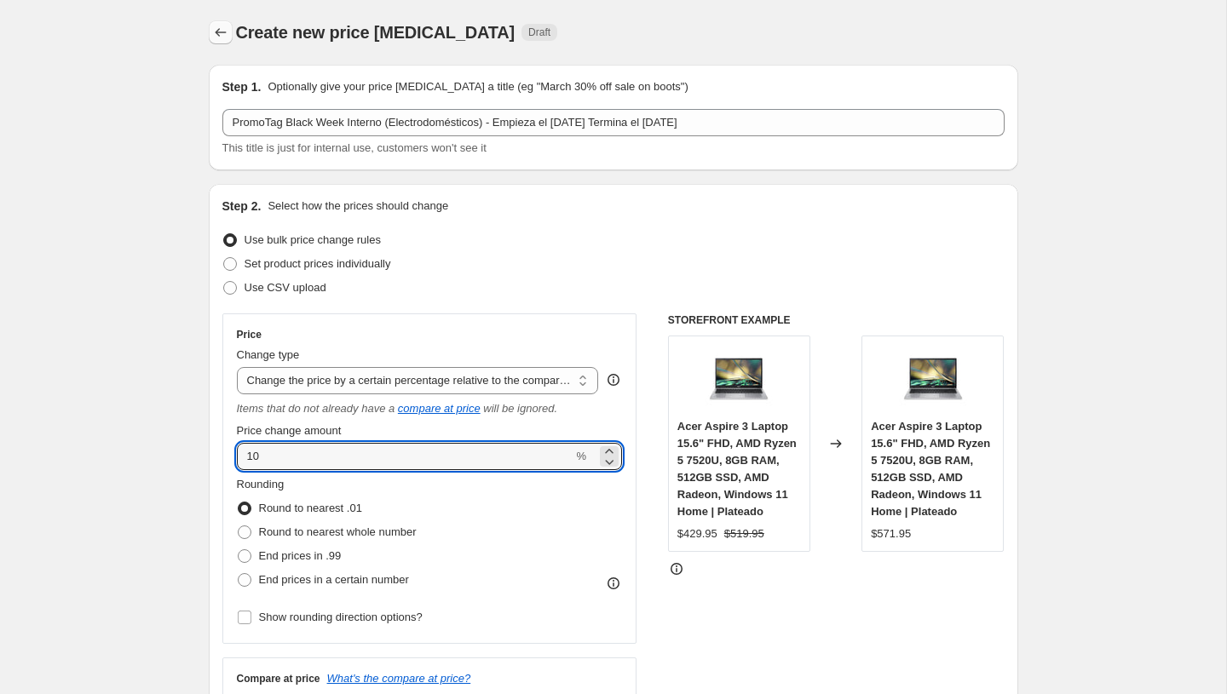
click at [216, 31] on icon "Price change jobs" at bounding box center [220, 32] width 11 height 9
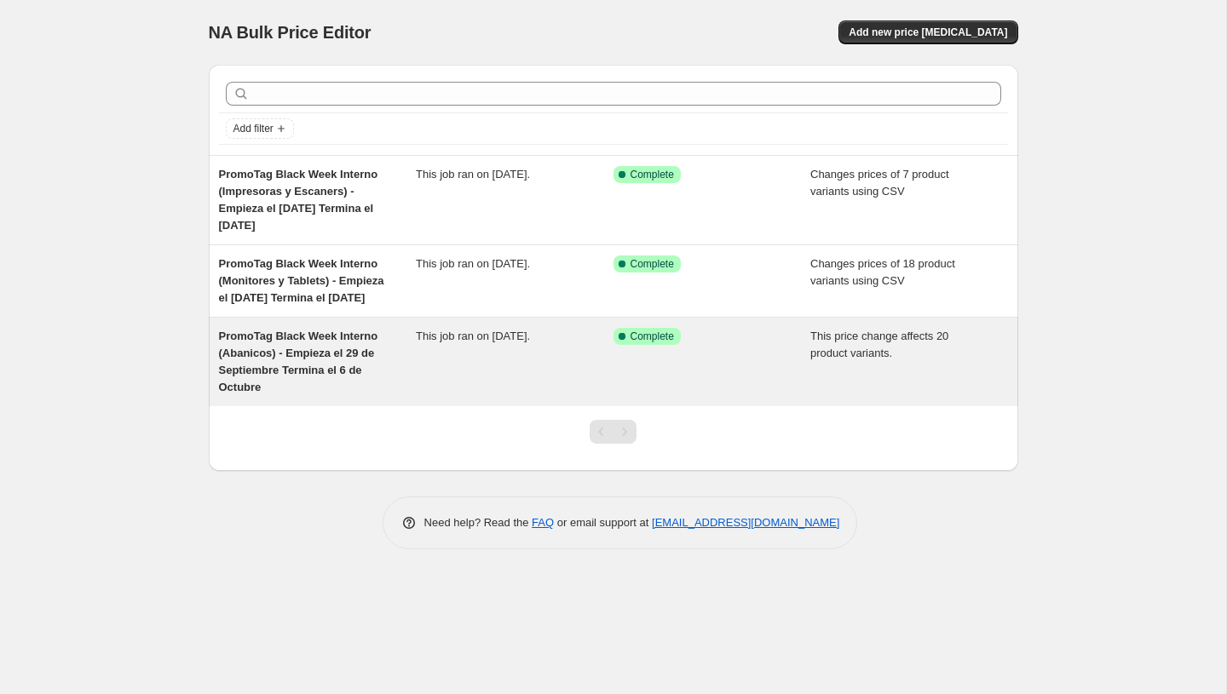
click at [377, 360] on div "PromoTag Black Week Interno (Abanicos) - Empieza el 29 de Septiembre Termina el…" at bounding box center [318, 362] width 198 height 68
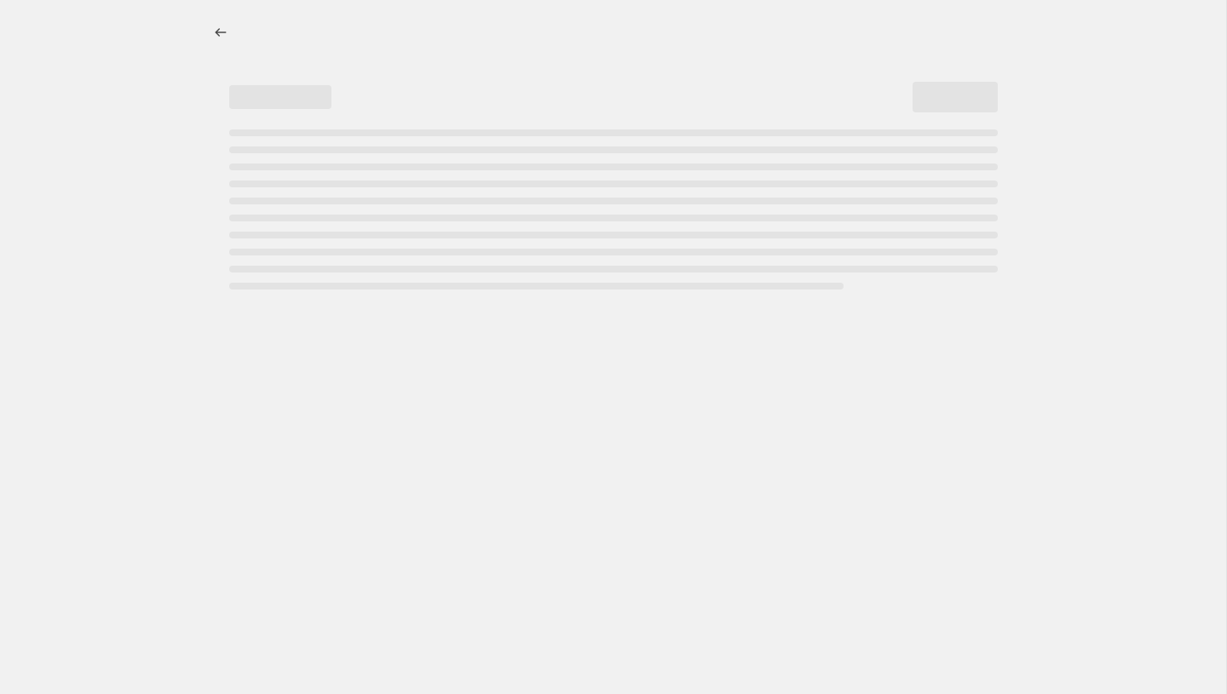
select select "pcap"
select select "product_type"
select select "product_status"
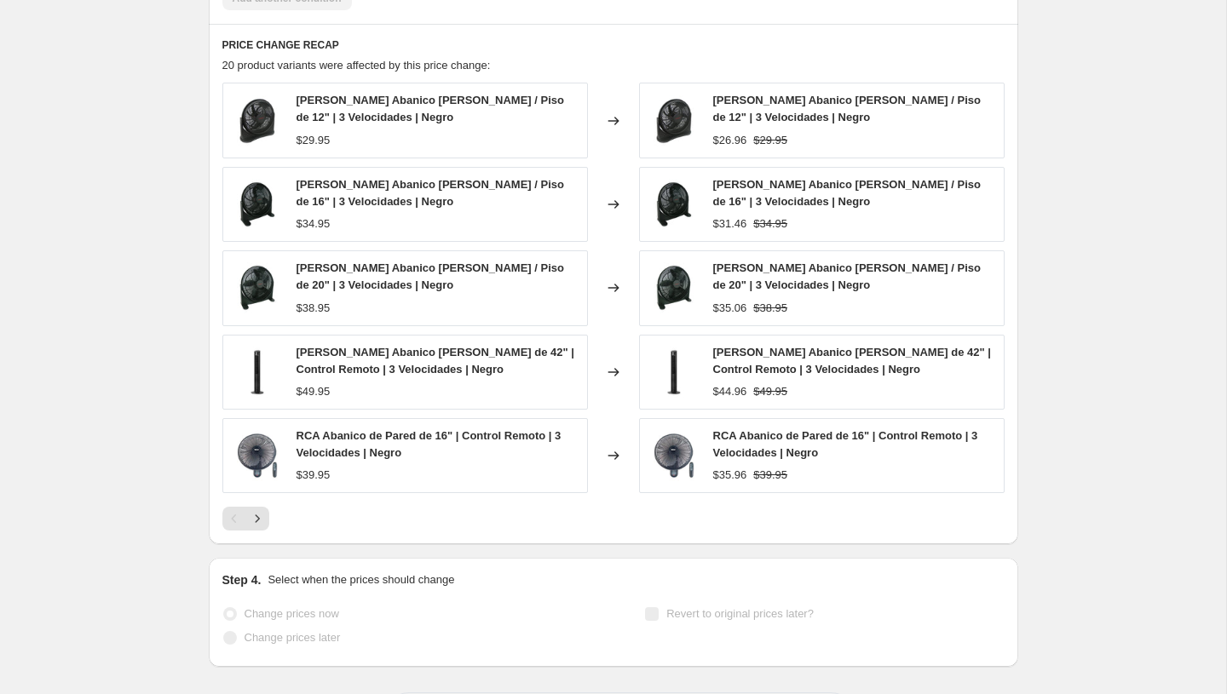
scroll to position [1470, 0]
click at [256, 521] on icon "Next" at bounding box center [257, 517] width 17 height 17
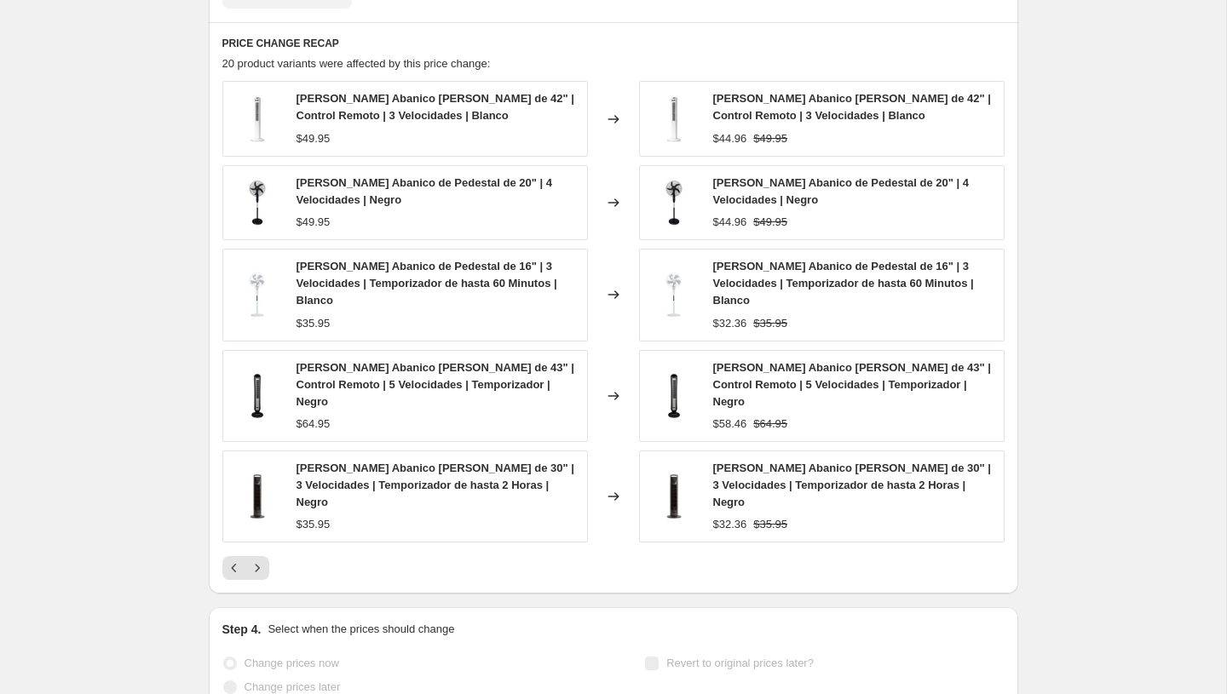
click at [791, 279] on span "Sankey Abanico de Pedestal de 16" | 3 Velocidades | Temporizador de hasta 60 Mi…" at bounding box center [843, 283] width 261 height 47
copy span "Sankey Abanico de Pedestal de 16" | 3 Velocidades | Temporizador de hasta 60 Mi…"
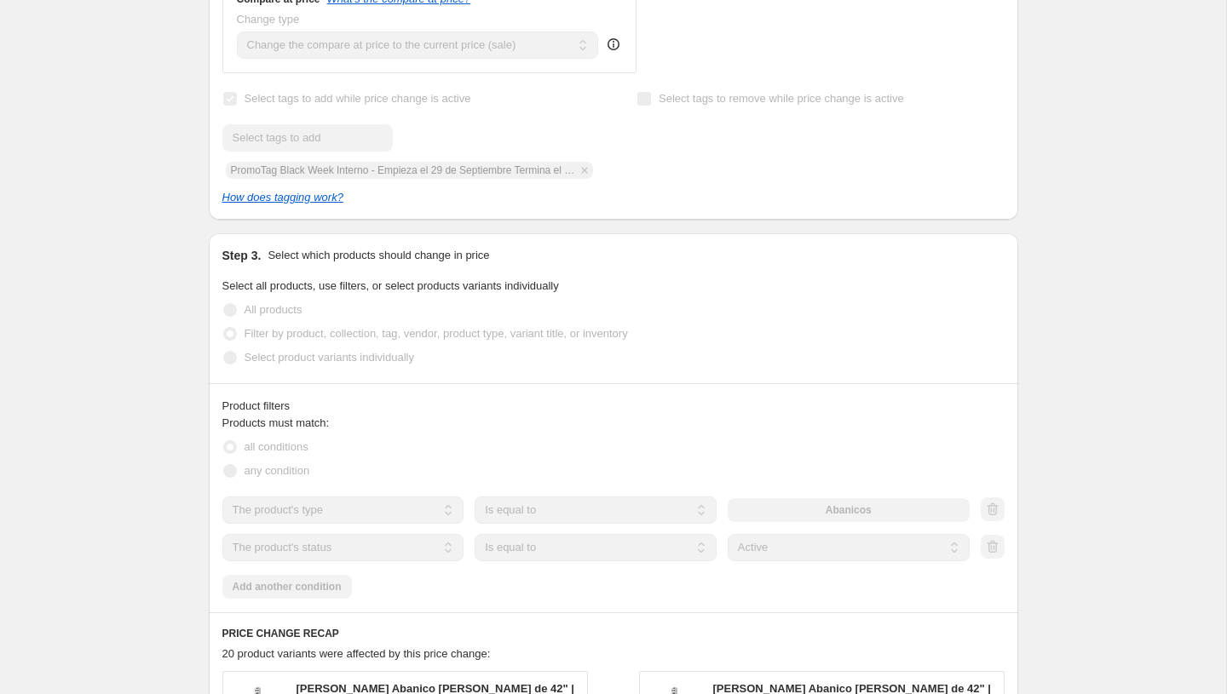
scroll to position [0, 0]
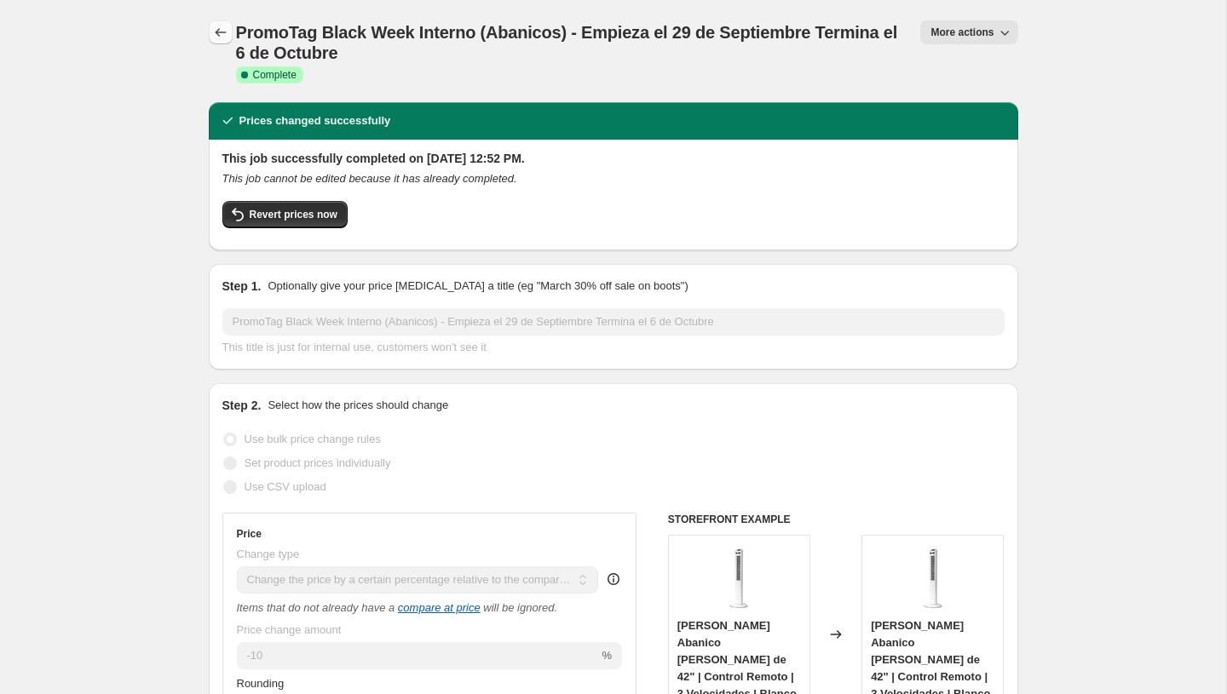
click at [223, 32] on icon "Price change jobs" at bounding box center [220, 32] width 17 height 17
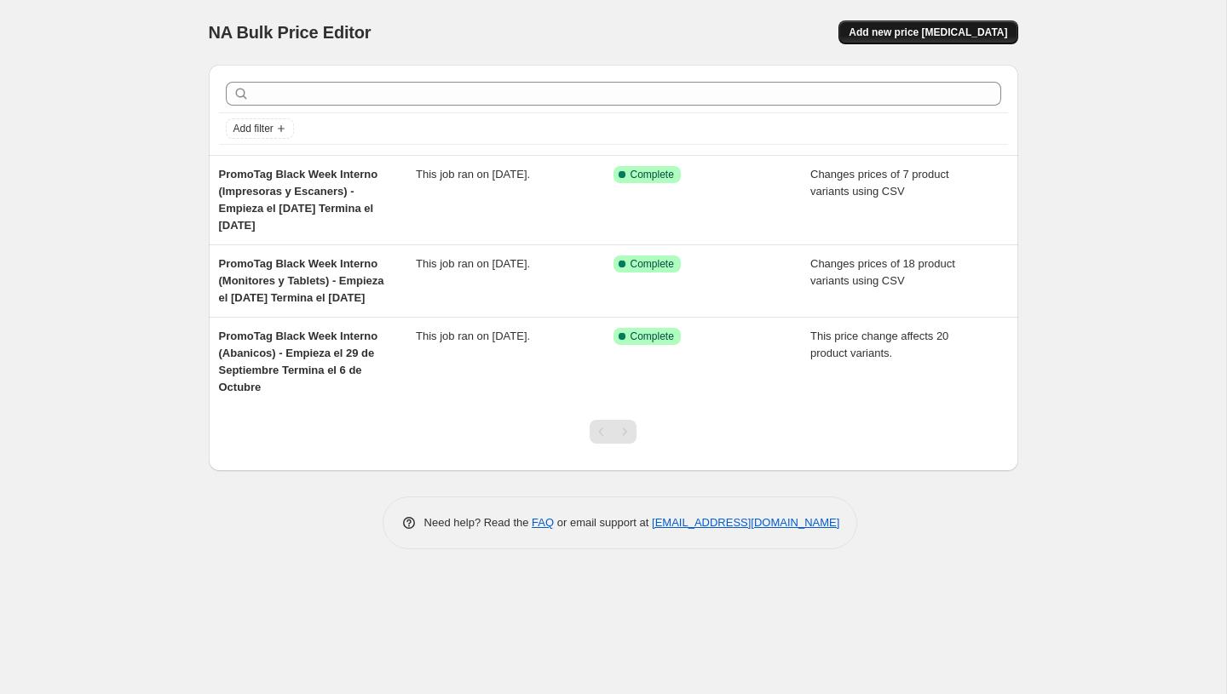
click at [885, 34] on span "Add new price [MEDICAL_DATA]" at bounding box center [928, 33] width 158 height 14
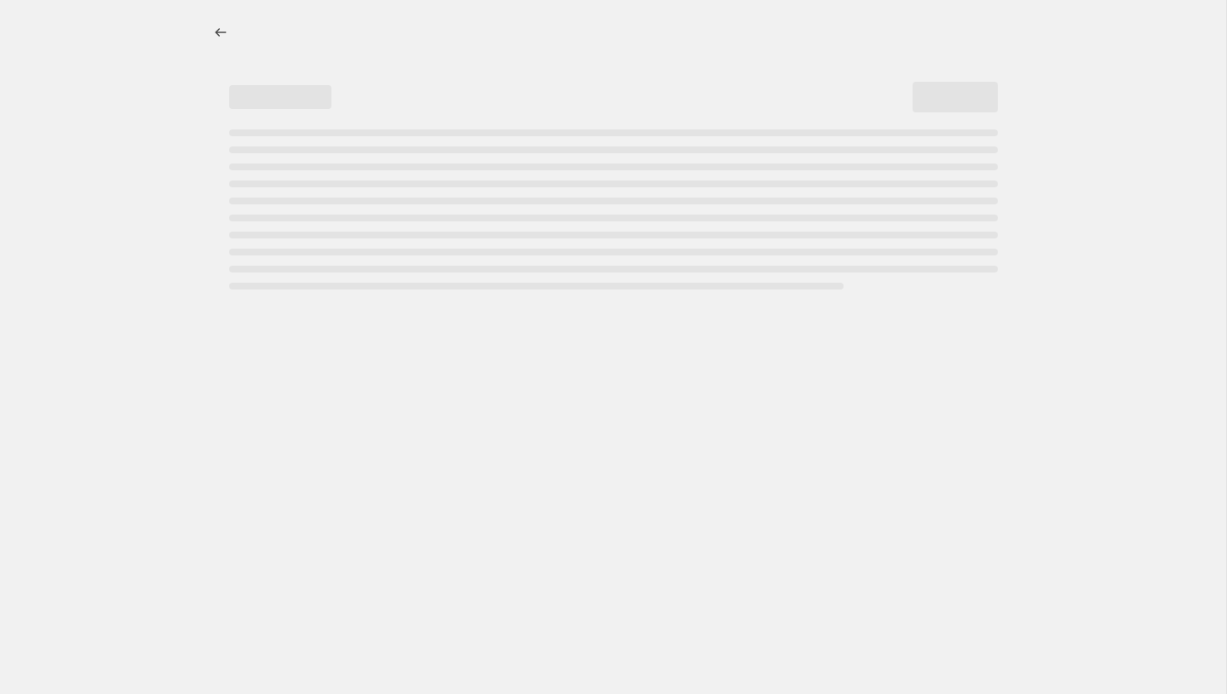
select select "percentage"
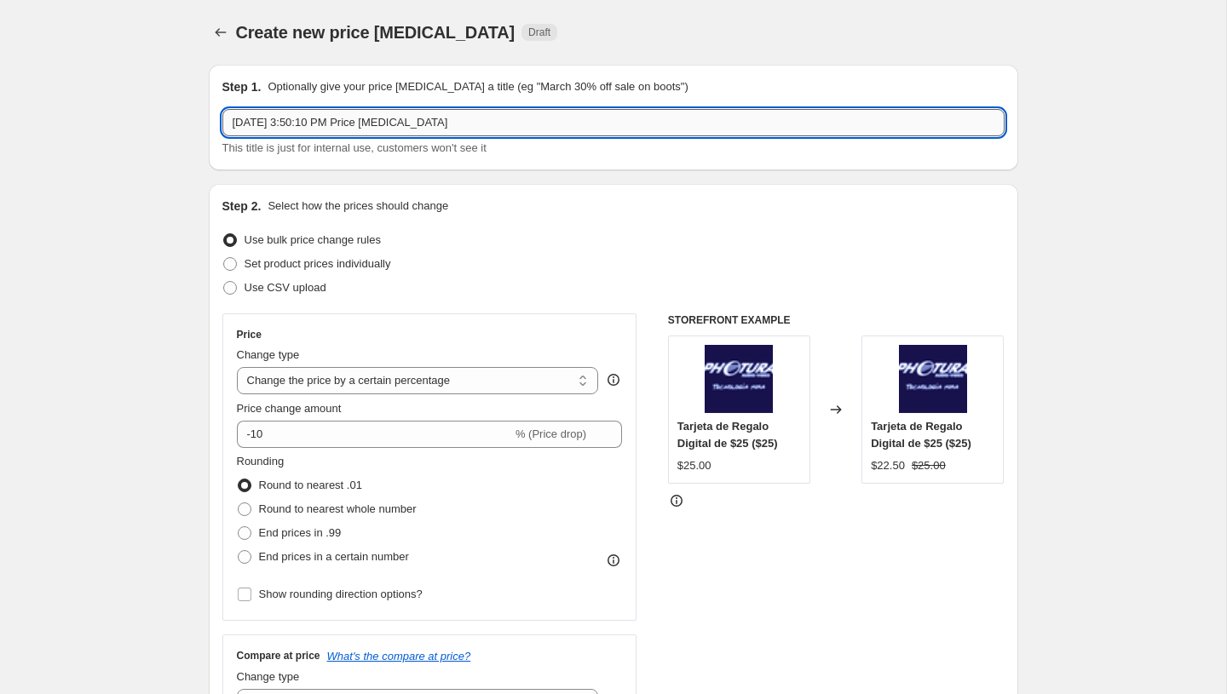
click at [332, 118] on input "Sep 30, 2025, 3:50:10 PM Price change job" at bounding box center [613, 122] width 782 height 27
paste input "PromoTag Black Week Interno - Empieza el 29 de Septiembre Termina el 6 de Octub…"
click at [384, 125] on input "PromoTag Black Week Interno - Empieza el 29 de Septiembre Termina el 6 de Octub…" at bounding box center [613, 122] width 782 height 27
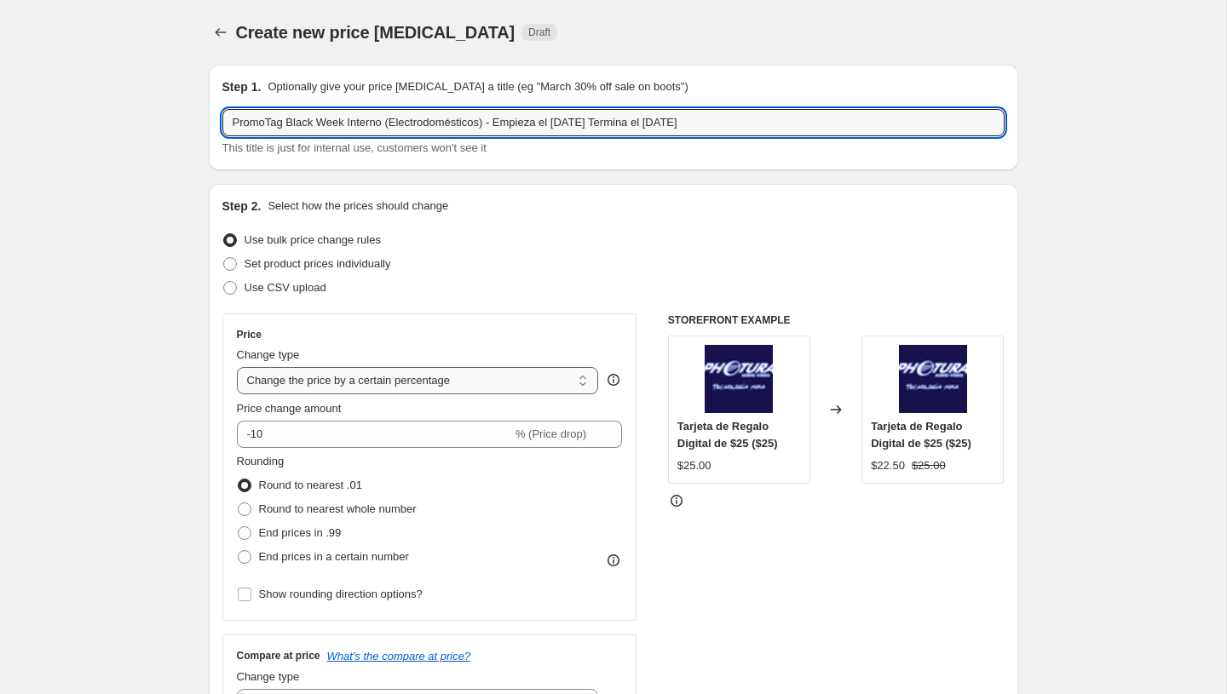
type input "PromoTag Black Week Interno (Electrodomésticos) - Empieza el 29 de Septiembre T…"
click at [372, 388] on select "Change the price to a certain amount Change the price by a certain amount Chang…" at bounding box center [418, 380] width 362 height 27
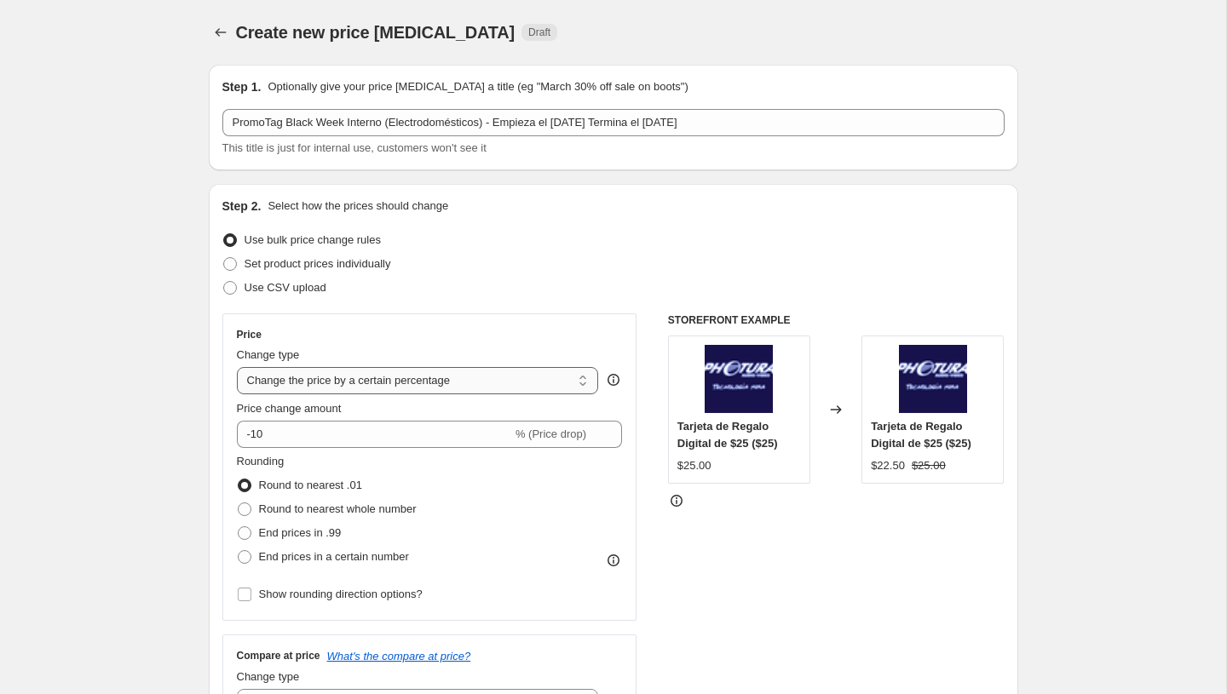
select select "pcap"
click at [237, 367] on select "Change the price to a certain amount Change the price by a certain amount Chang…" at bounding box center [418, 380] width 362 height 27
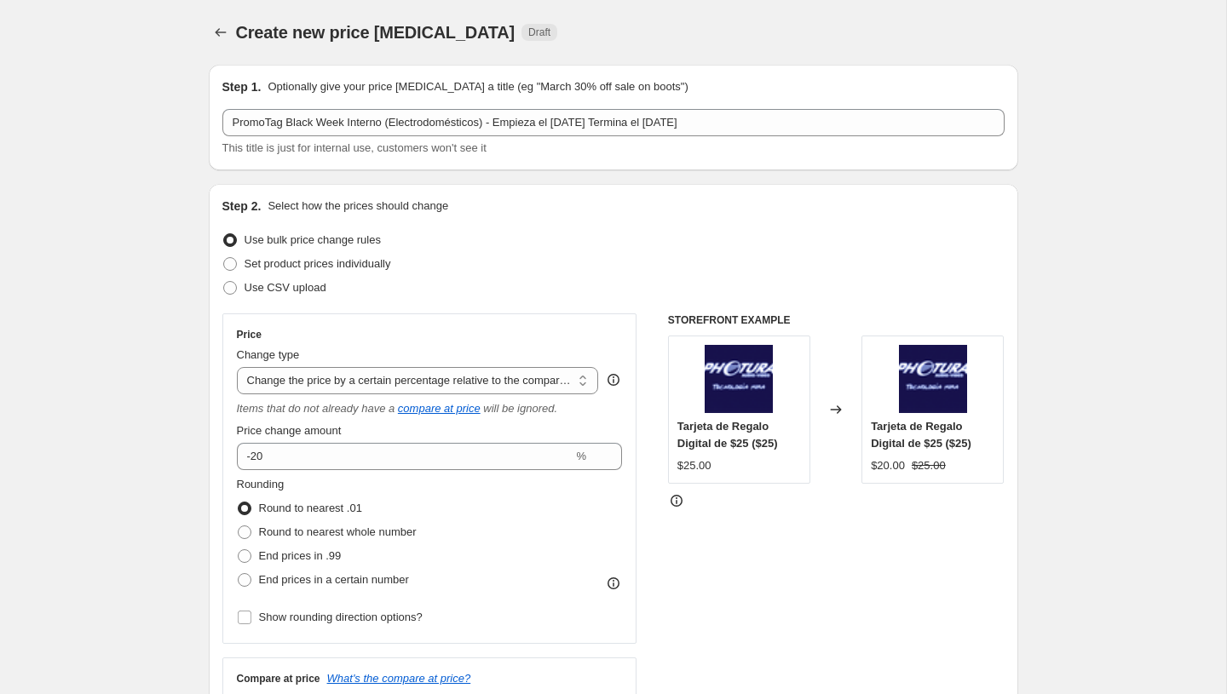
click at [338, 432] on span "Price change amount" at bounding box center [289, 430] width 105 height 13
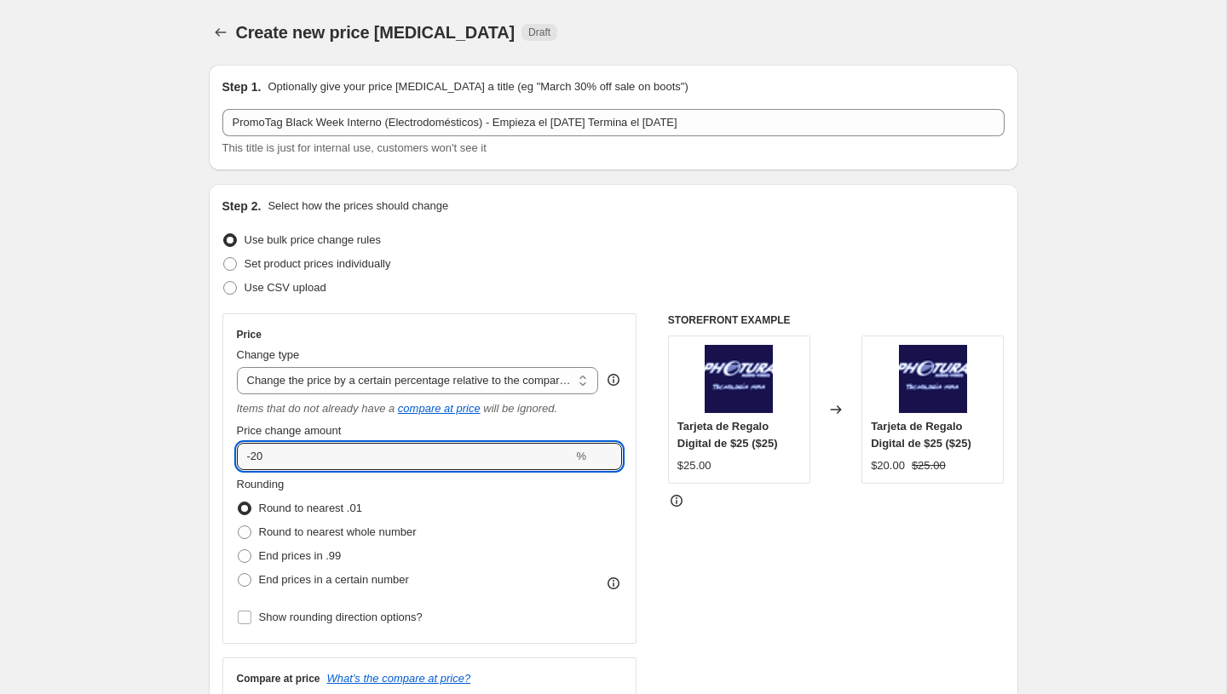
click at [338, 443] on input "-20" at bounding box center [405, 456] width 337 height 27
click at [328, 458] on input "-20" at bounding box center [405, 456] width 337 height 27
type input "-2"
type input "-10"
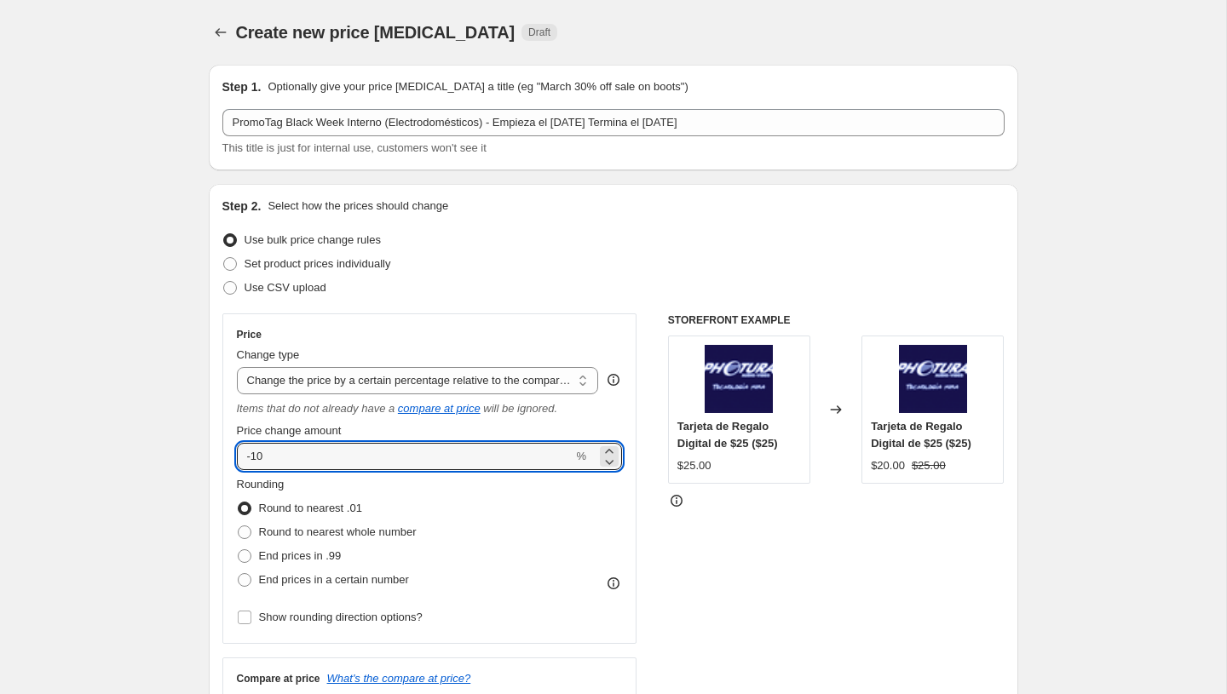
click at [394, 484] on fieldset "Rounding Round to nearest .01 Round to nearest whole number End prices in .99 E…" at bounding box center [327, 534] width 180 height 116
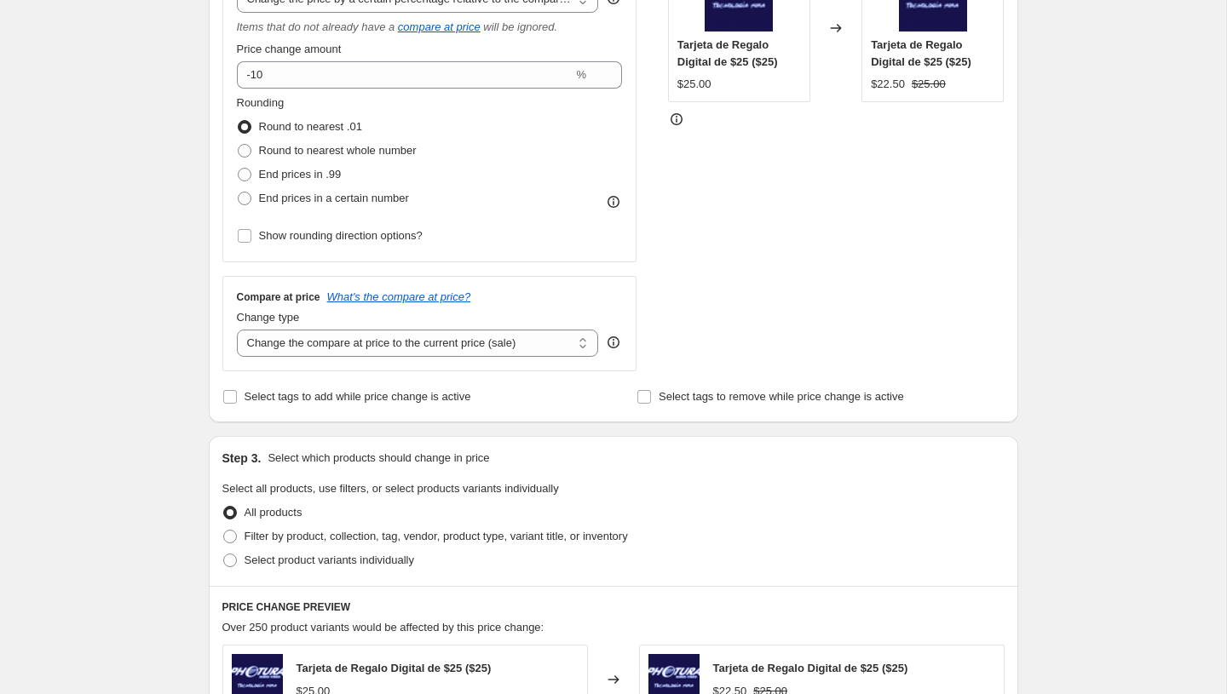
scroll to position [398, 0]
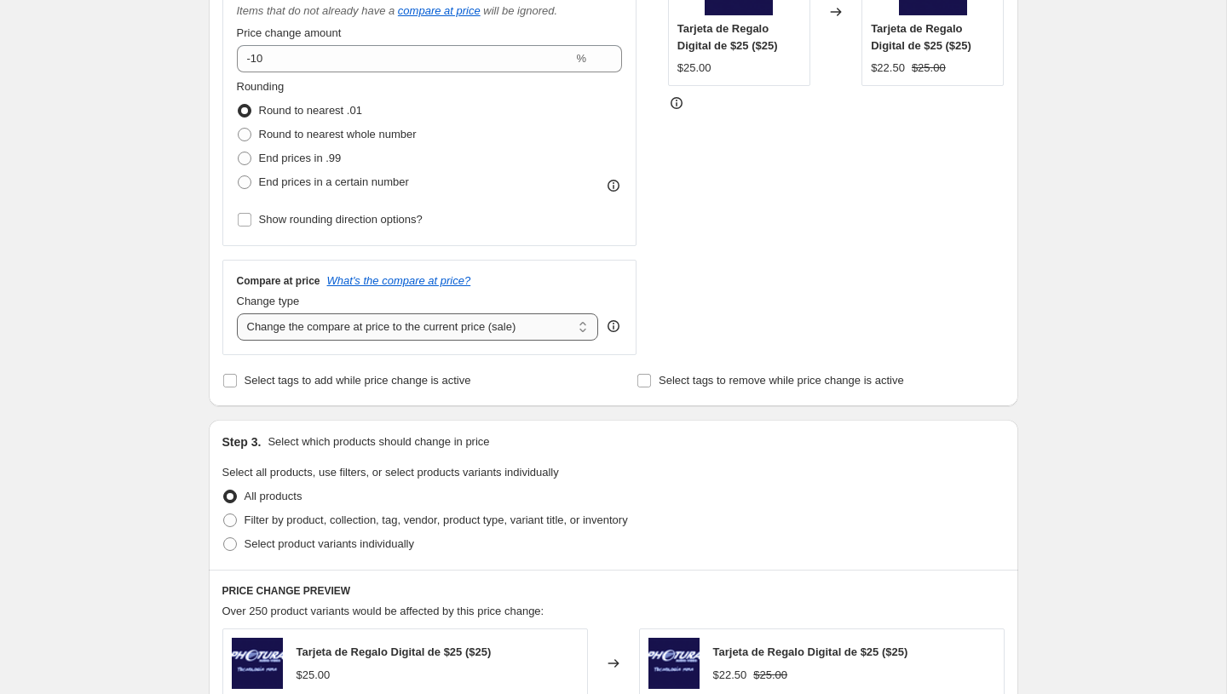
click at [321, 326] on select "Change the compare at price to the current price (sale) Change the compare at p…" at bounding box center [418, 327] width 362 height 27
select select "no_change"
click at [237, 314] on select "Change the compare at price to the current price (sale) Change the compare at p…" at bounding box center [418, 327] width 362 height 27
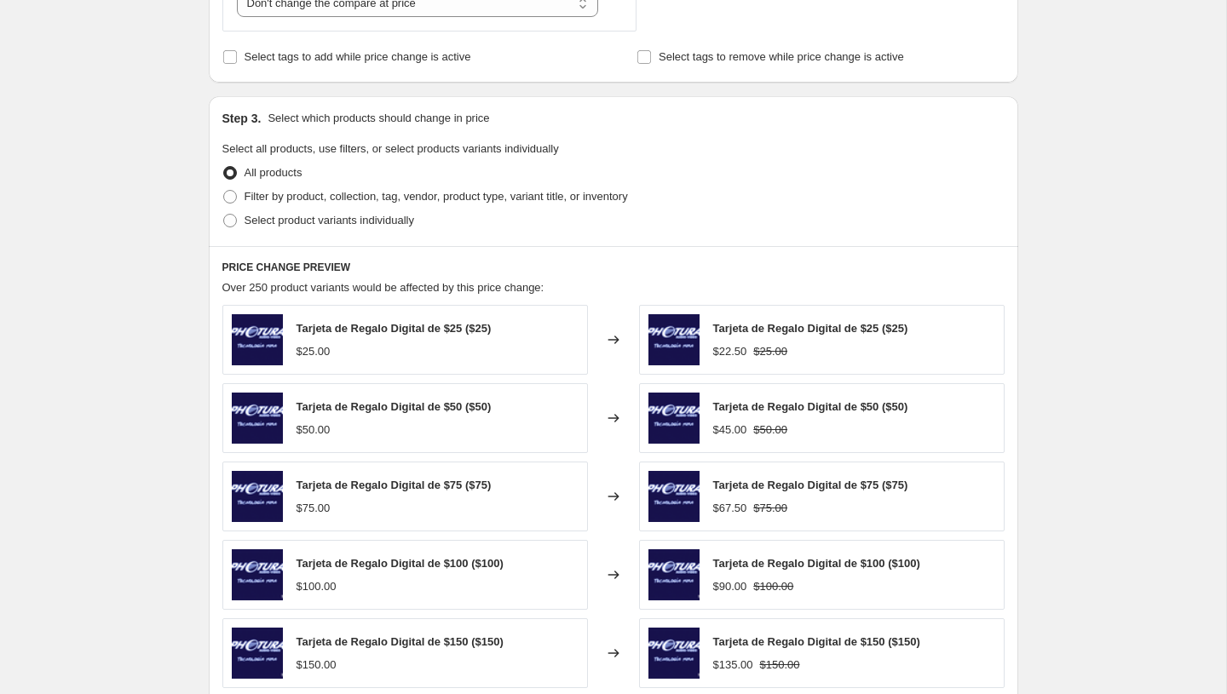
scroll to position [722, 0]
click at [298, 198] on span "Filter by product, collection, tag, vendor, product type, variant title, or inv…" at bounding box center [435, 195] width 383 height 13
click at [224, 190] on input "Filter by product, collection, tag, vendor, product type, variant title, or inv…" at bounding box center [223, 189] width 1 height 1
radio input "true"
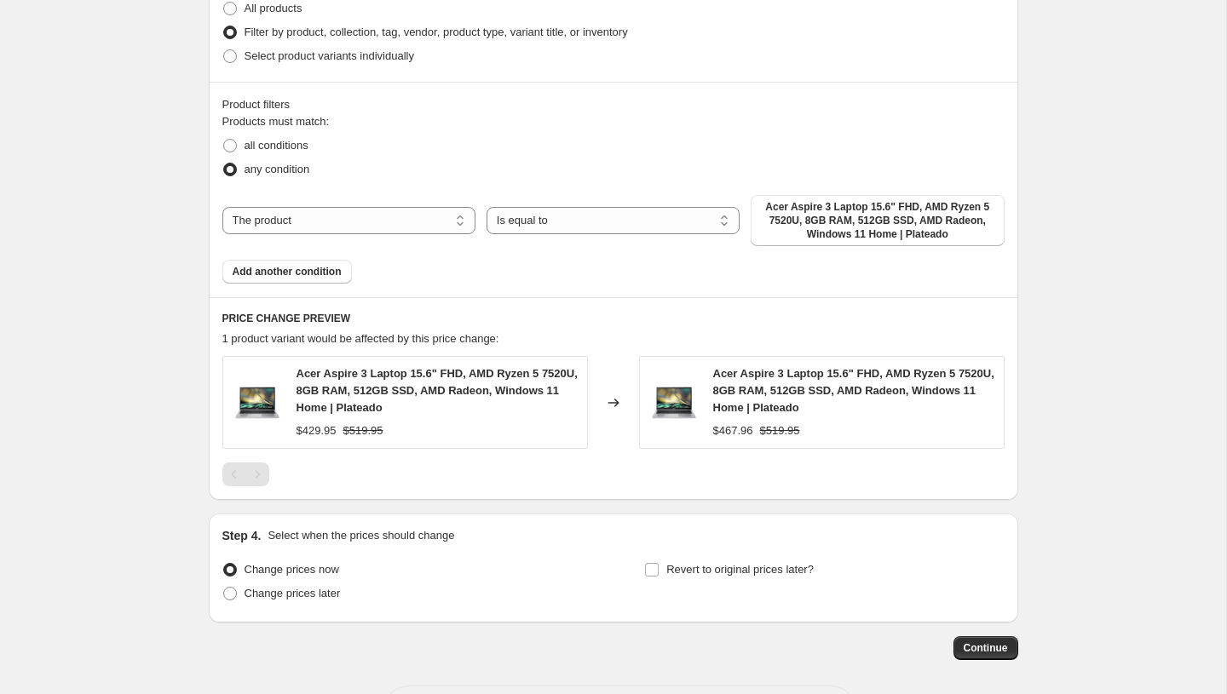
scroll to position [917, 0]
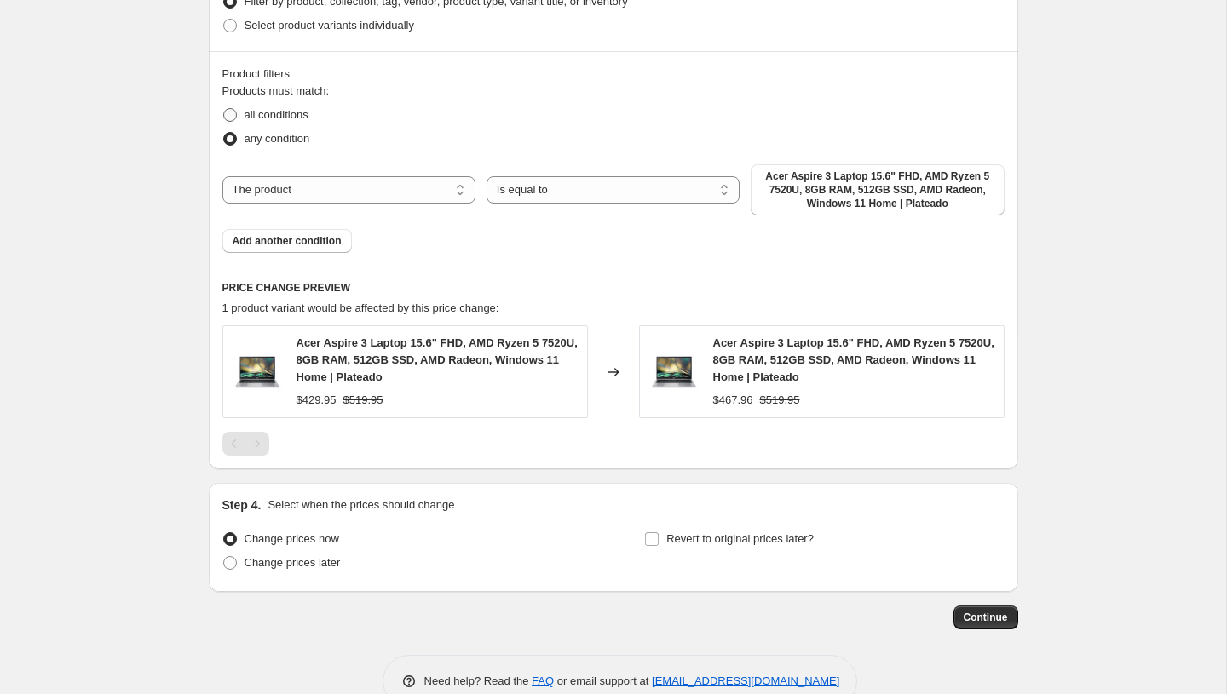
click at [276, 118] on span "all conditions" at bounding box center [276, 114] width 64 height 13
click at [224, 109] on input "all conditions" at bounding box center [223, 108] width 1 height 1
radio input "true"
click at [348, 192] on select "The product The product's collection The product's tag The product's vendor The…" at bounding box center [348, 189] width 253 height 27
select select "product_status"
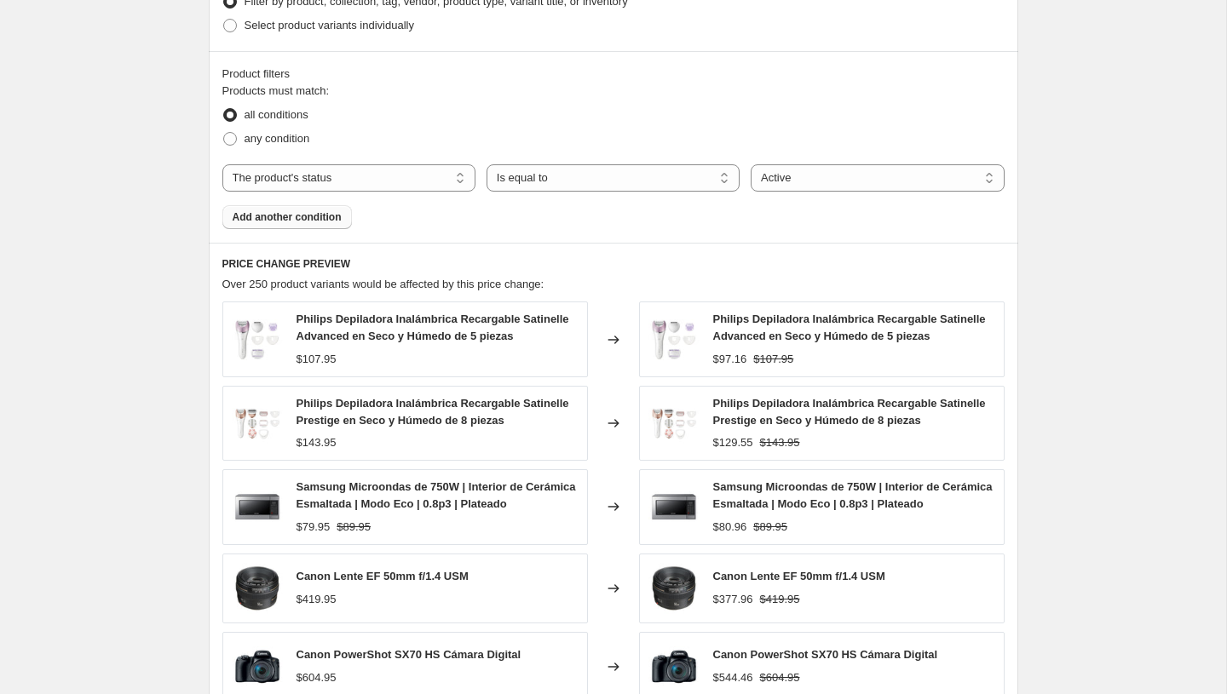
click at [268, 223] on span "Add another condition" at bounding box center [287, 217] width 109 height 14
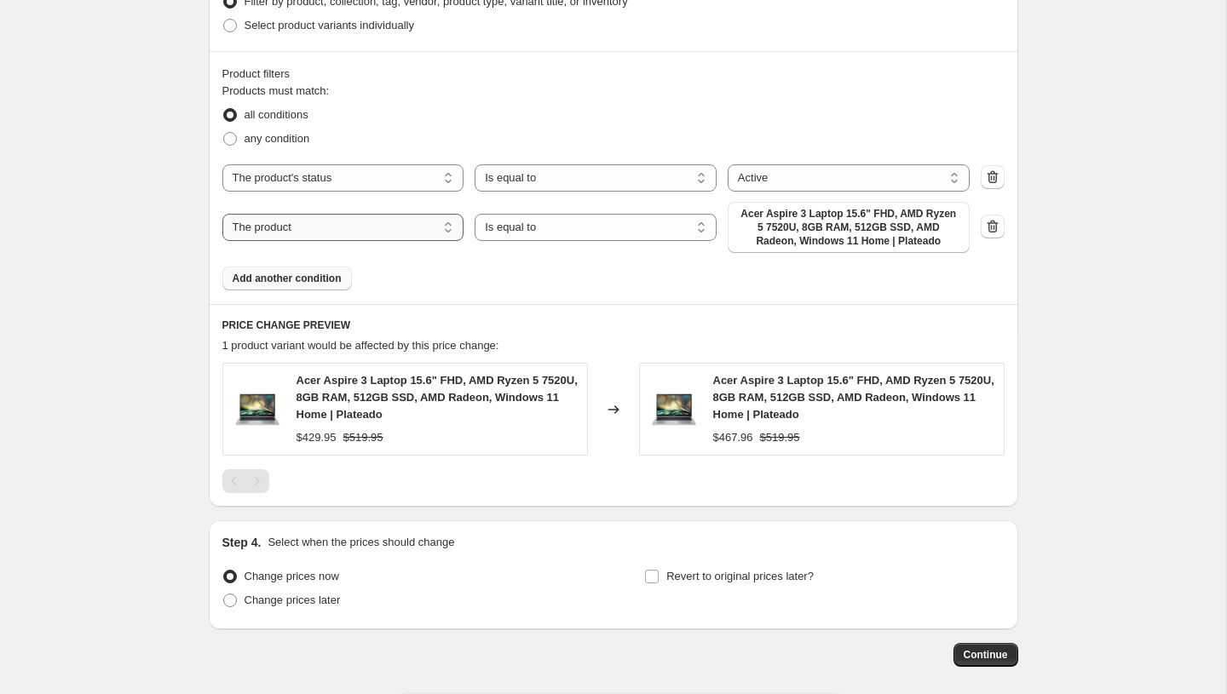
click at [385, 233] on select "The product The product's collection The product's tag The product's vendor The…" at bounding box center [343, 227] width 242 height 27
select select "tag"
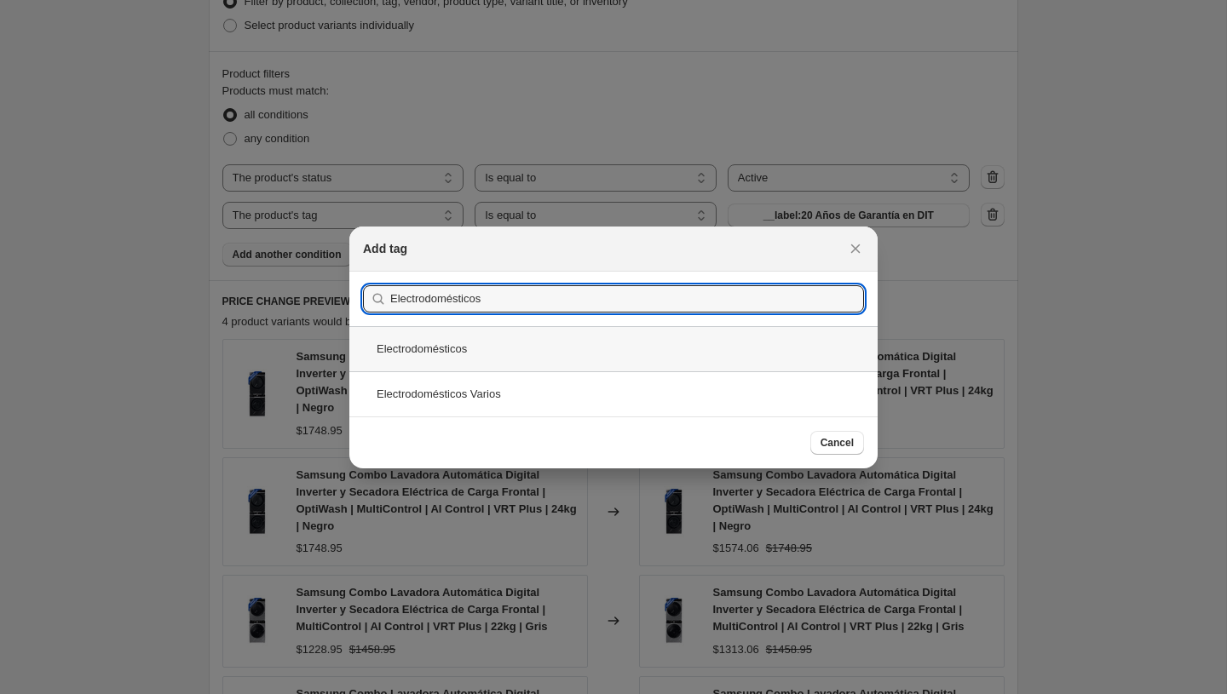
type input "Electrodomésticos"
click at [454, 347] on div "Electrodomésticos" at bounding box center [613, 348] width 528 height 45
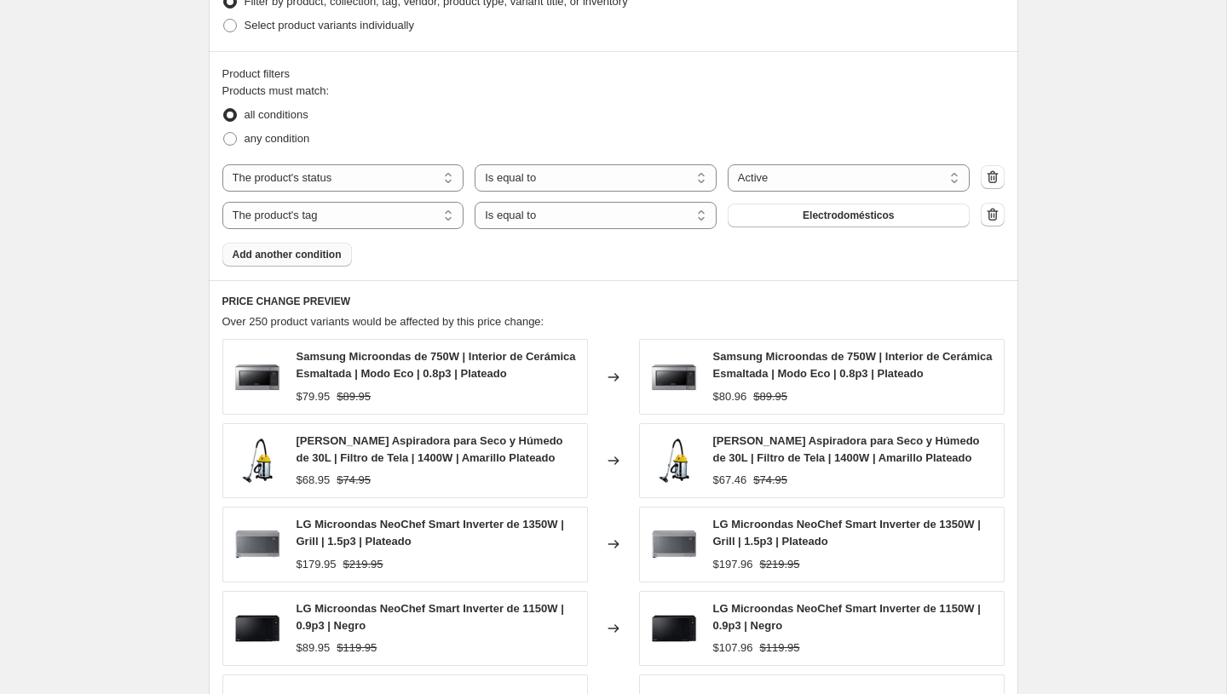
click at [315, 243] on button "Add another condition" at bounding box center [286, 255] width 129 height 24
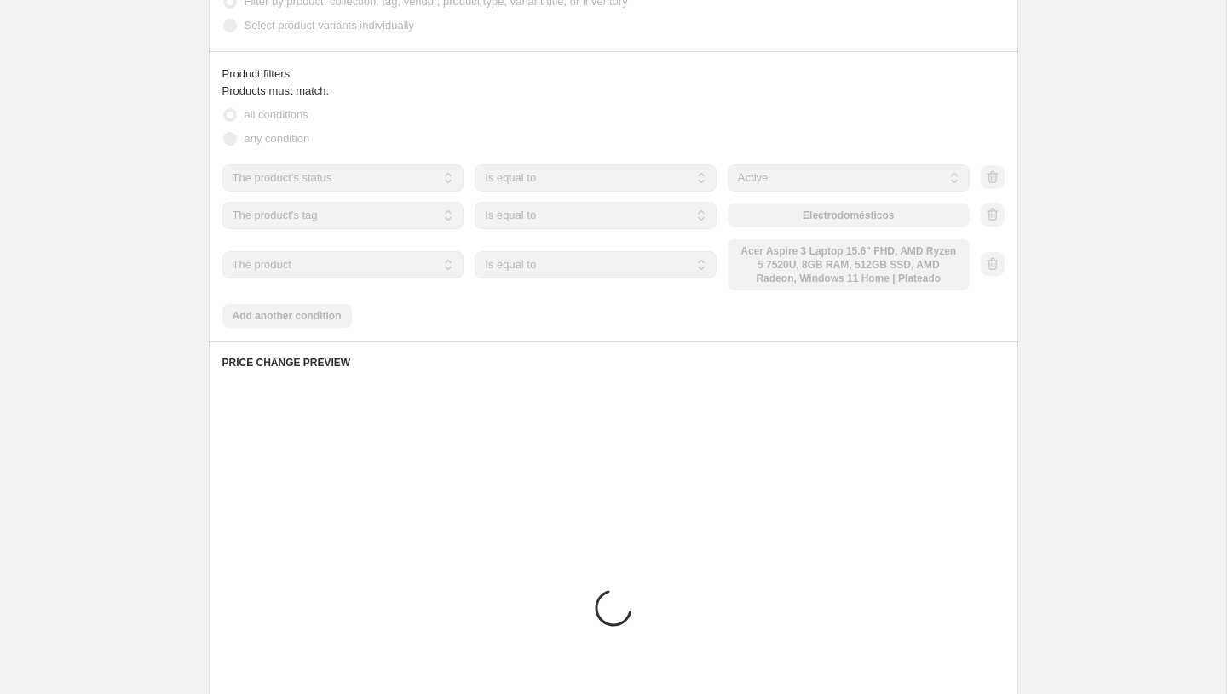
scroll to position [892, 0]
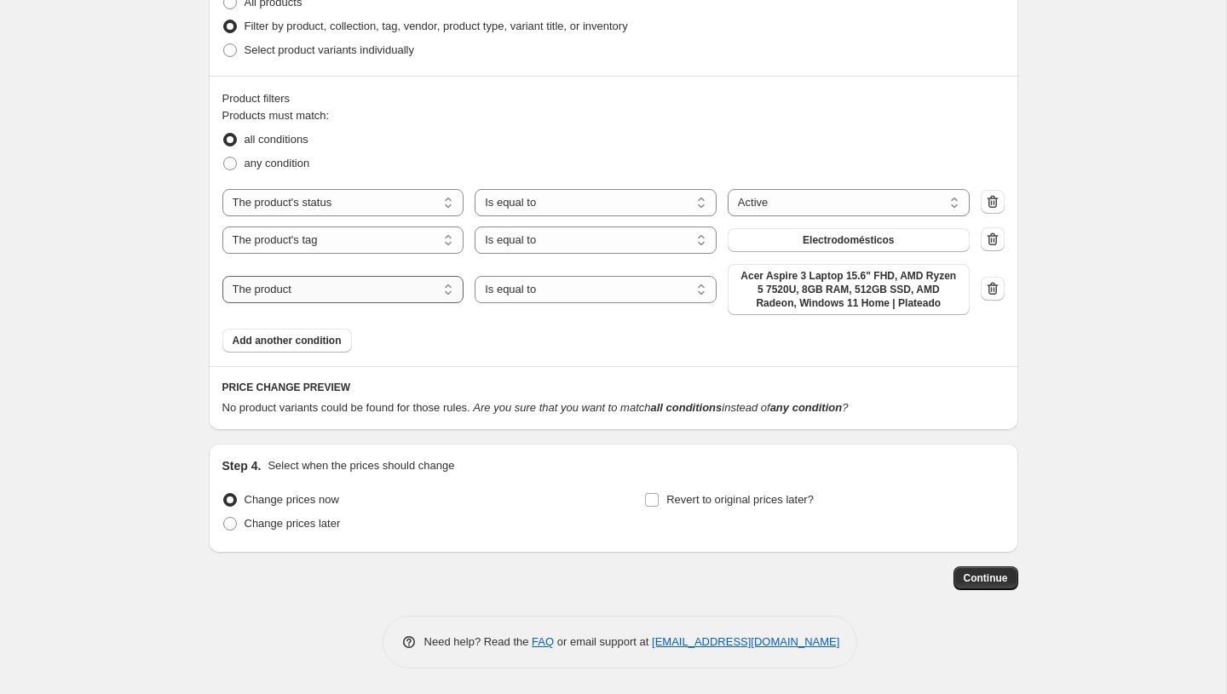
click at [322, 284] on select "The product The product's collection The product's tag The product's vendor The…" at bounding box center [343, 289] width 242 height 27
select select "tag"
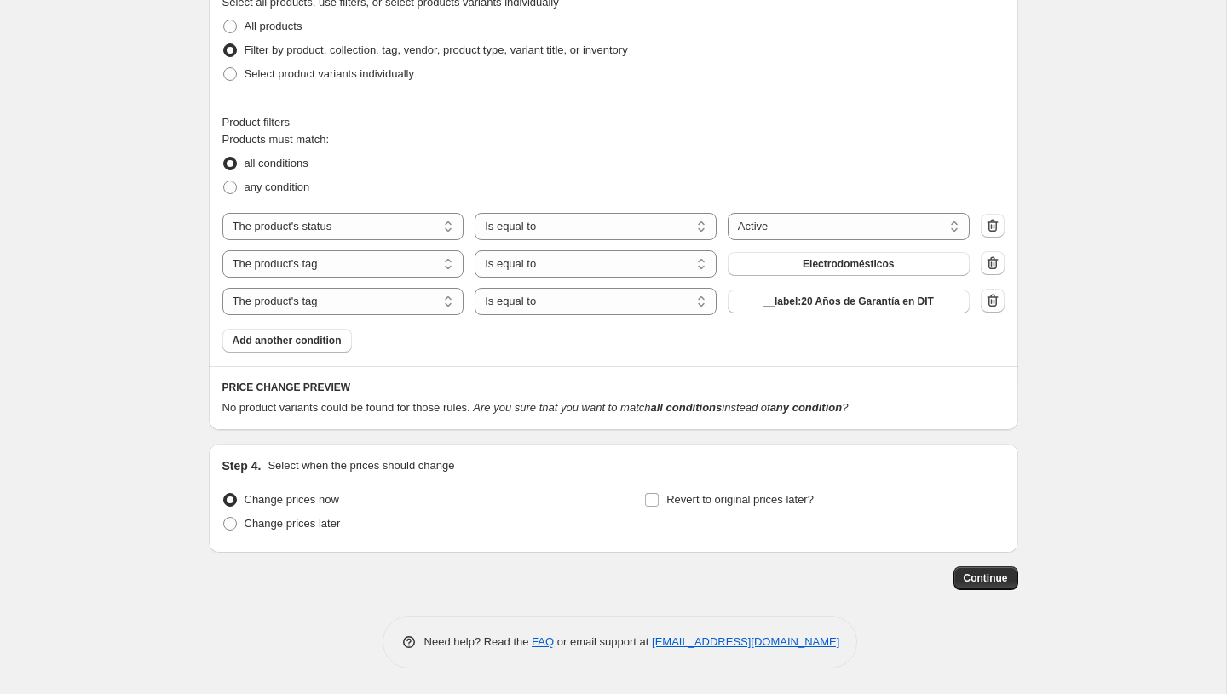
scroll to position [868, 0]
click at [796, 276] on div "The product The product's collection The product's tag The product's vendor The…" at bounding box center [595, 263] width 747 height 27
click at [788, 307] on span "__label:20 Años de Garantía en DIT" at bounding box center [848, 302] width 170 height 14
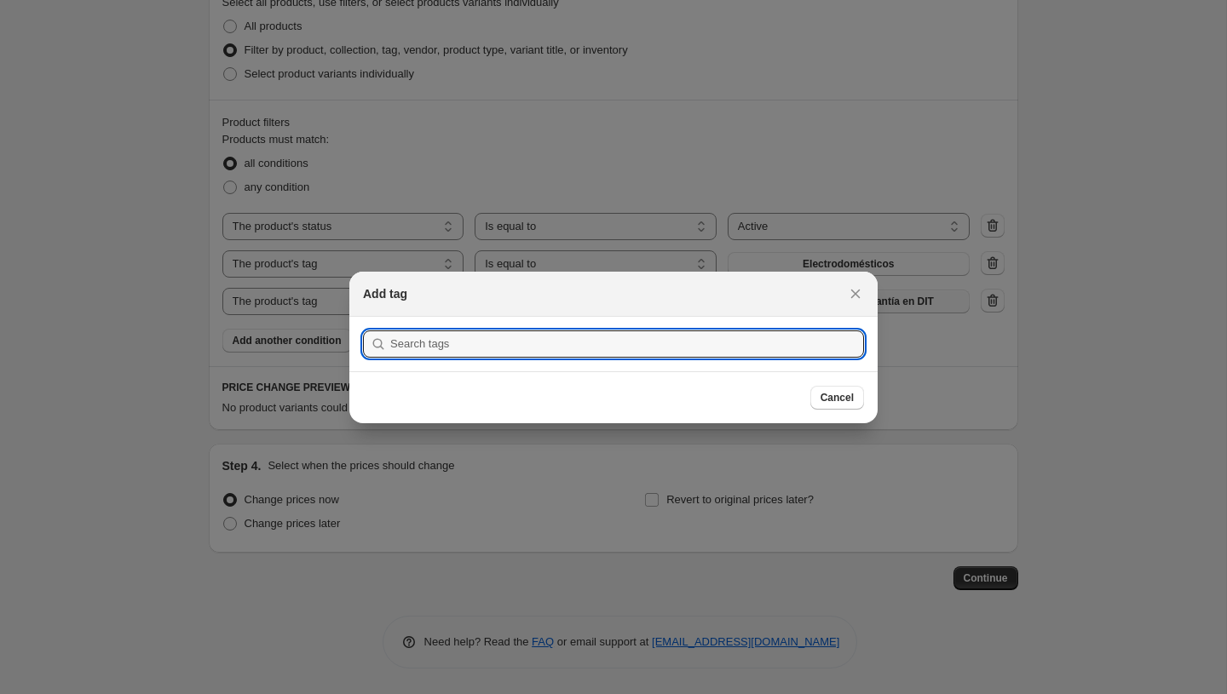
scroll to position [0, 0]
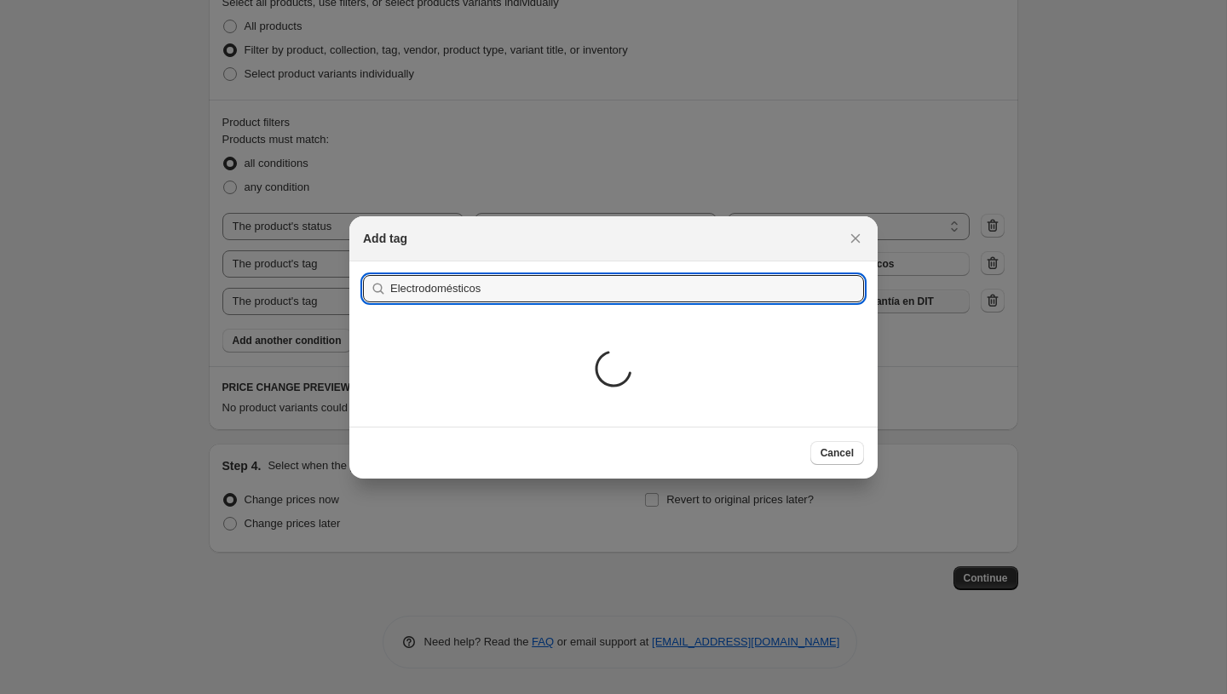
click at [392, 320] on div "Loading..." at bounding box center [613, 371] width 528 height 111
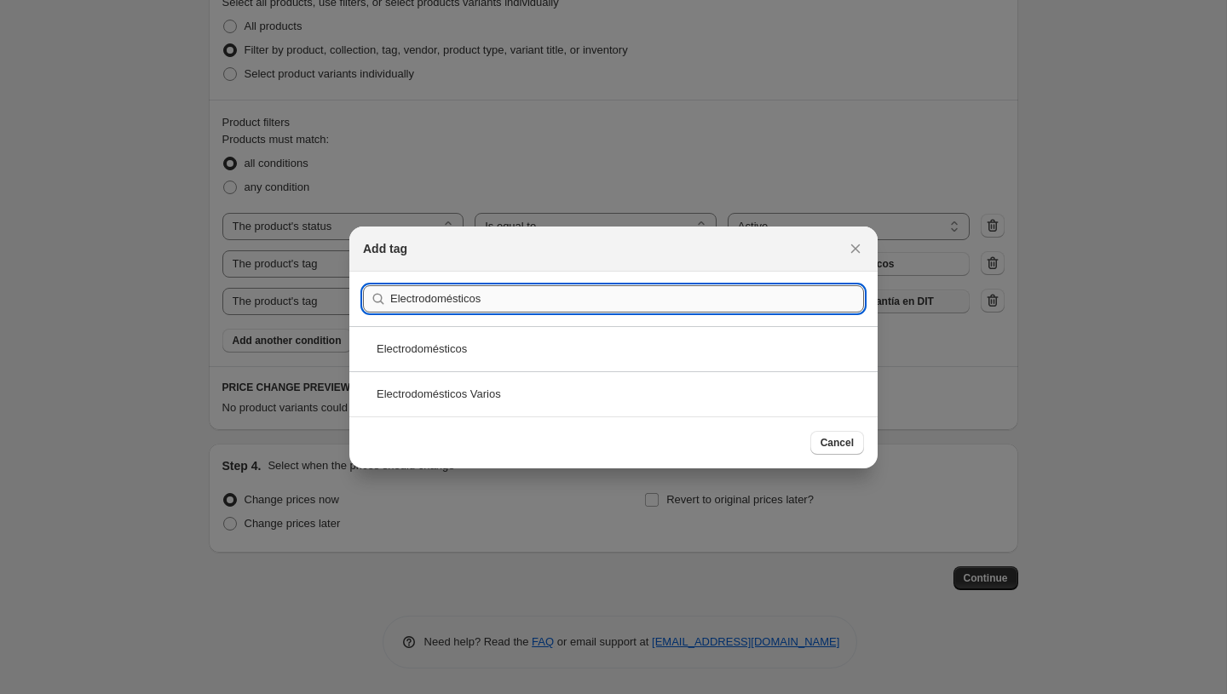
click at [392, 301] on input "Electrodomésticos" at bounding box center [627, 298] width 474 height 27
type input "Departamento_Electrodomésticos"
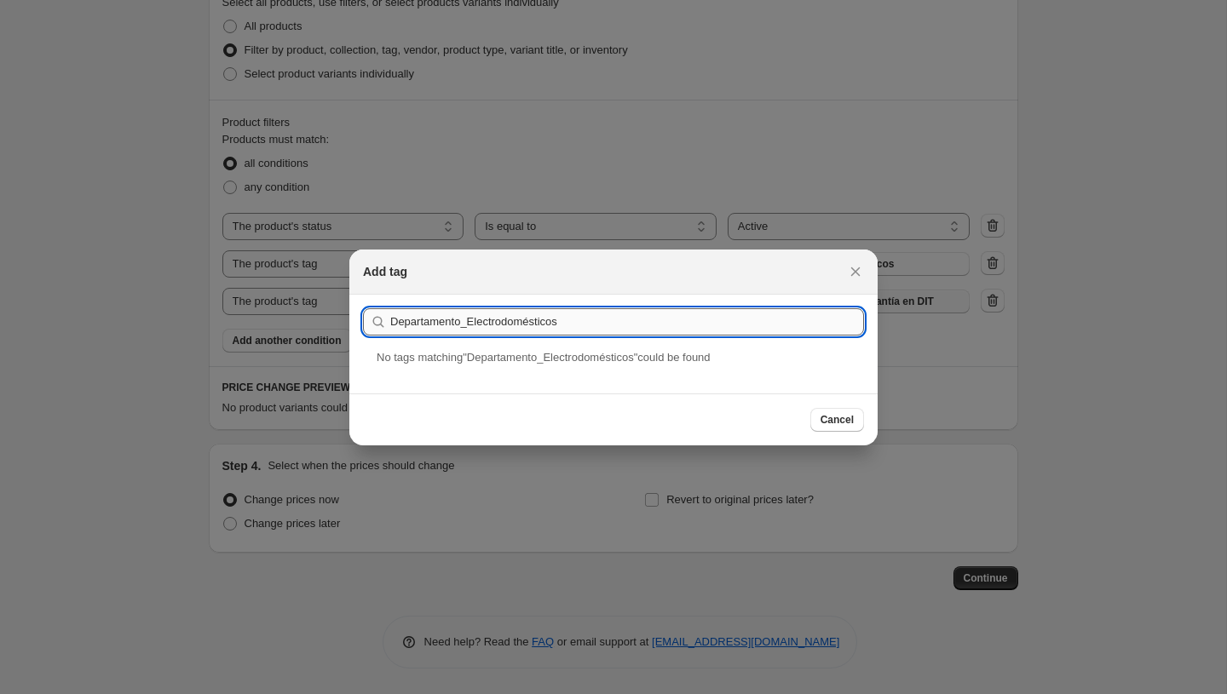
click at [571, 324] on input "Departamento_Electrodomésticos" at bounding box center [627, 321] width 474 height 27
paste input "Departamento_Electrodomésticos"
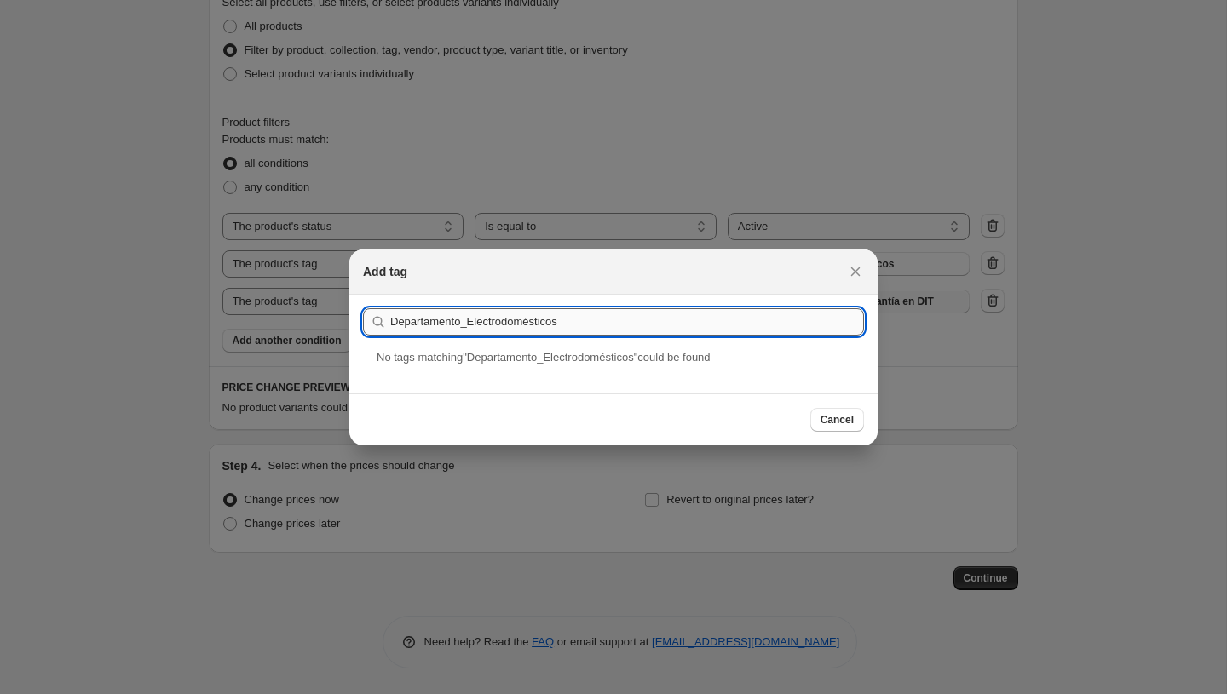
click at [464, 321] on input "Departamento_Electrodomésticos" at bounding box center [627, 321] width 474 height 27
click at [474, 326] on input "Departamento_Electrodomésticos" at bounding box center [627, 321] width 474 height 27
click at [558, 326] on input "Departamento_Electrodomésticos" at bounding box center [627, 321] width 474 height 27
drag, startPoint x: 576, startPoint y: 326, endPoint x: 511, endPoint y: 322, distance: 64.9
click at [511, 322] on input "Departamento_Electrodomésticos" at bounding box center [627, 321] width 474 height 27
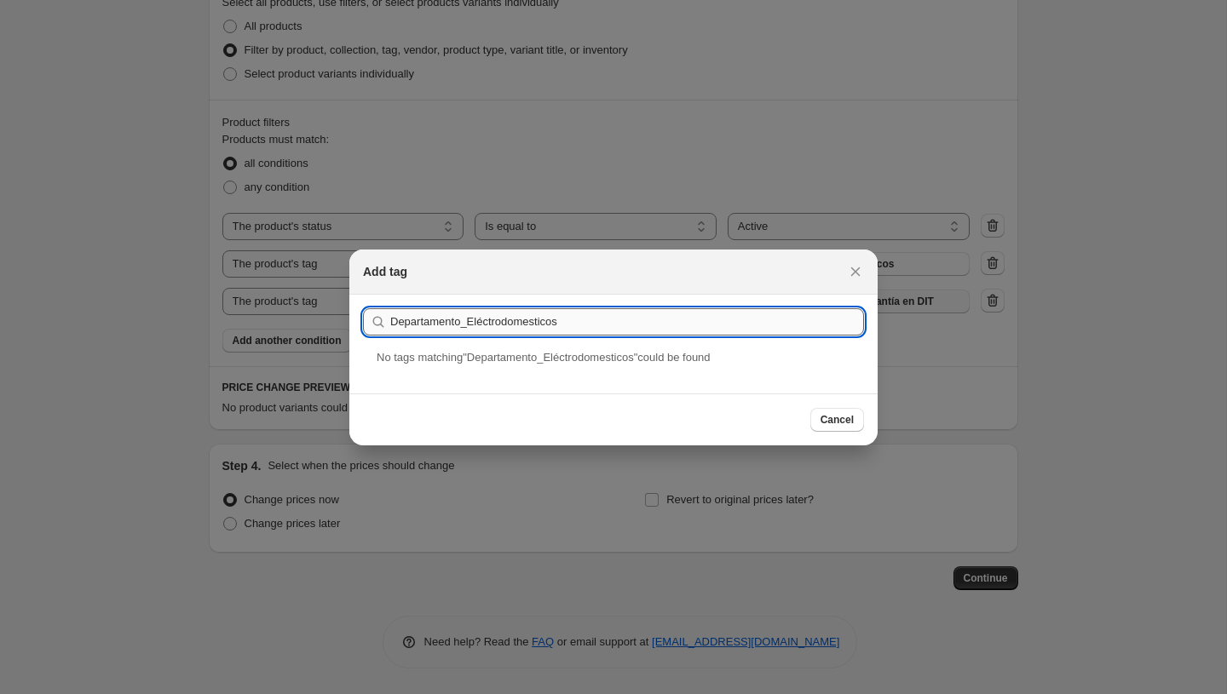
click at [518, 319] on input "Departamento_Eléctrodomesticos" at bounding box center [627, 321] width 474 height 27
click at [523, 323] on input "Departamento_Eléctrodomesticos" at bounding box center [627, 321] width 474 height 27
drag, startPoint x: 566, startPoint y: 327, endPoint x: 475, endPoint y: 319, distance: 91.5
click at [475, 319] on input "Departamento_Eléctrodomesticos" at bounding box center [627, 321] width 474 height 27
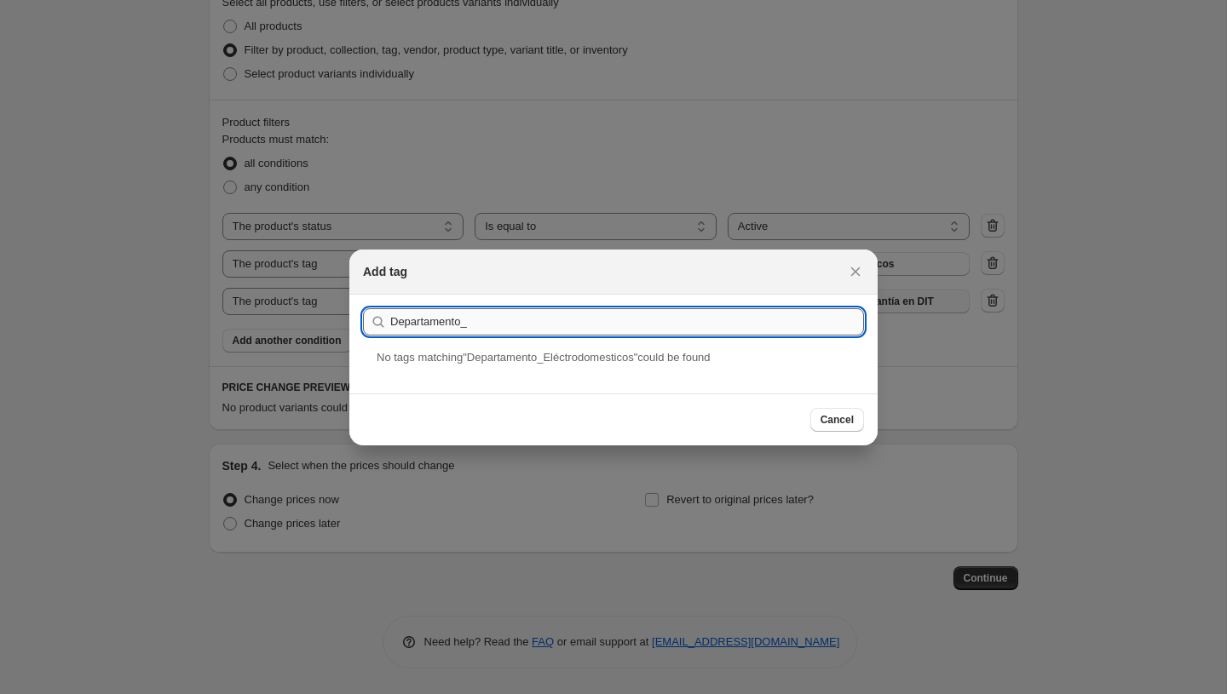
paste input "Electrodomésticos"
drag, startPoint x: 471, startPoint y: 325, endPoint x: 378, endPoint y: 321, distance: 92.9
click at [378, 321] on div "Departamento_Electrodomésticos" at bounding box center [613, 321] width 501 height 27
drag, startPoint x: 572, startPoint y: 326, endPoint x: 472, endPoint y: 322, distance: 100.6
click at [472, 322] on input "Departamento_Electrodomésticos" at bounding box center [627, 321] width 474 height 27
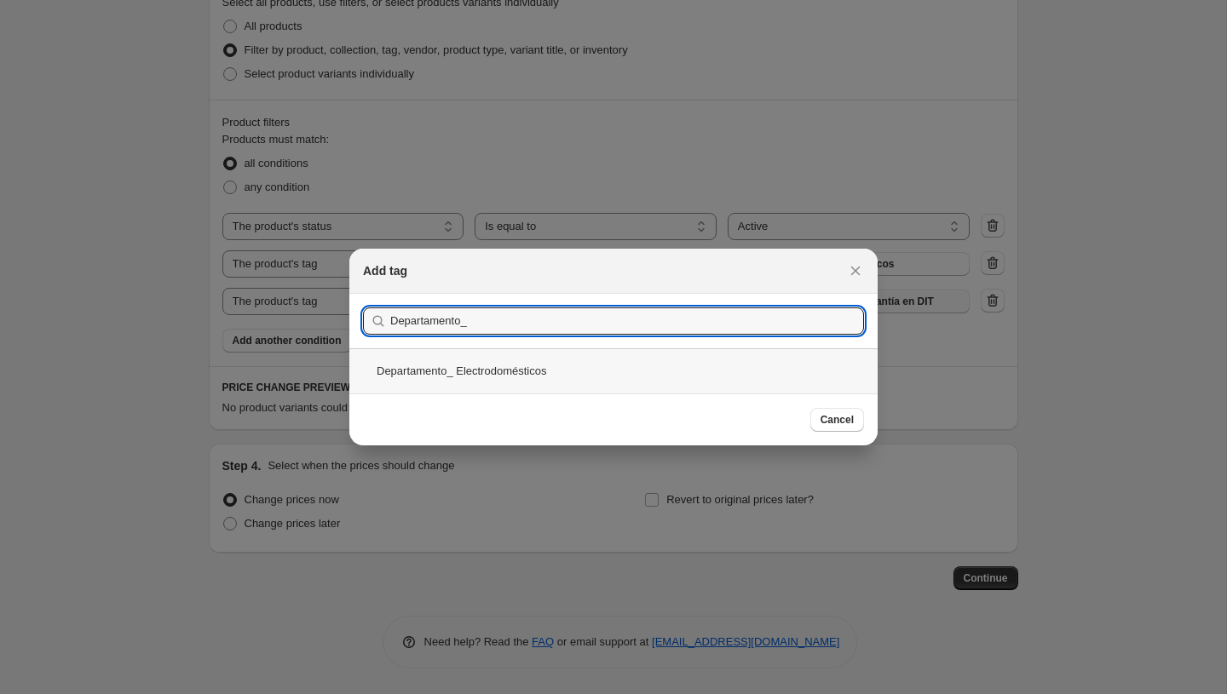
type input "Departamento_"
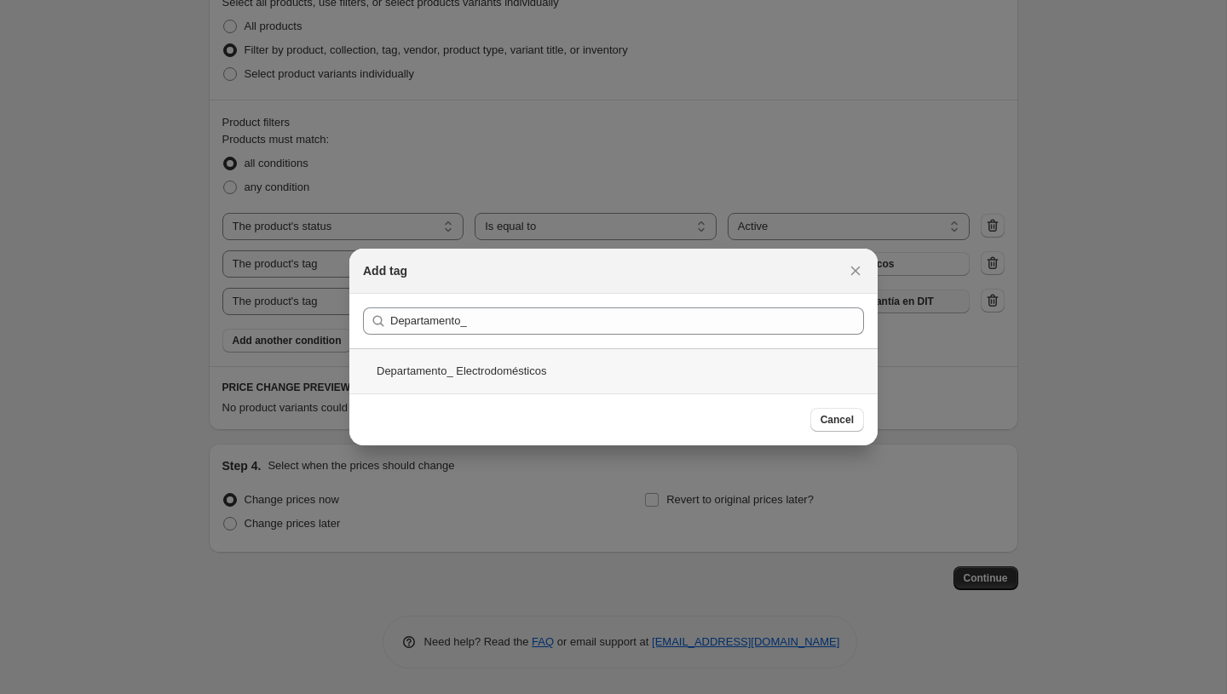
click at [474, 368] on div "Departamento_ Electrodomésticos" at bounding box center [613, 370] width 528 height 45
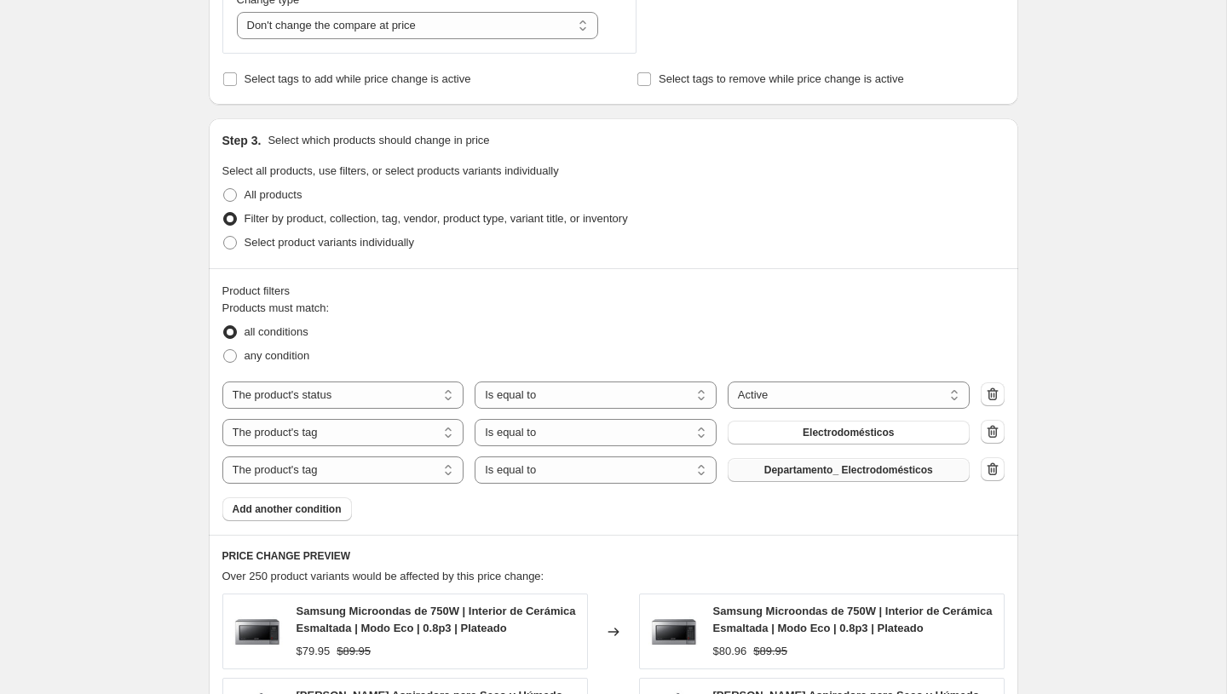
scroll to position [700, 0]
click at [315, 509] on span "Add another condition" at bounding box center [287, 509] width 109 height 14
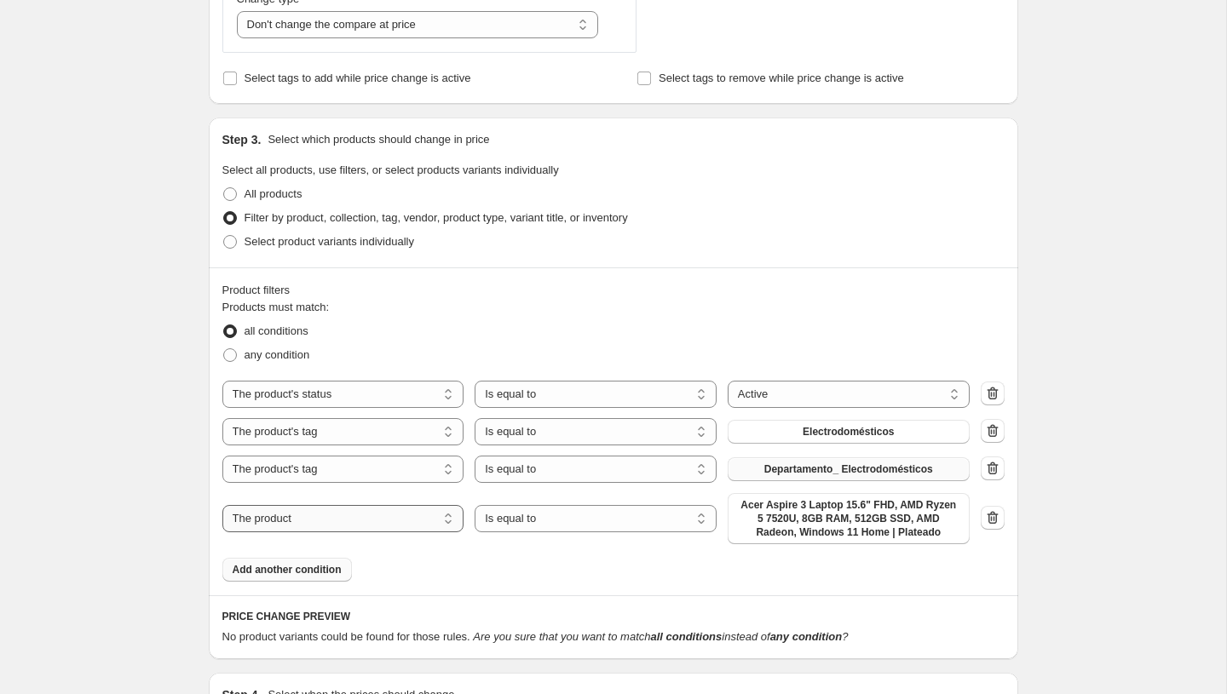
click at [346, 512] on select "The product The product's collection The product's tag The product's vendor The…" at bounding box center [343, 518] width 242 height 27
select select "collection"
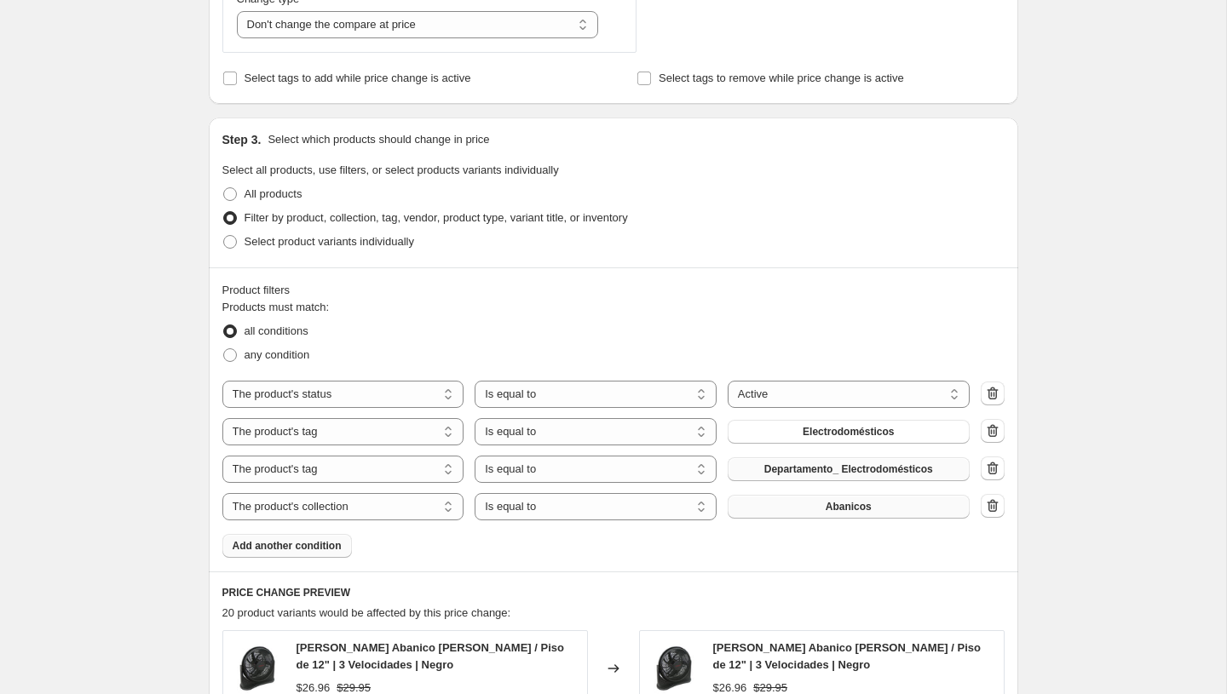
click at [821, 511] on button "Abanicos" at bounding box center [849, 507] width 242 height 24
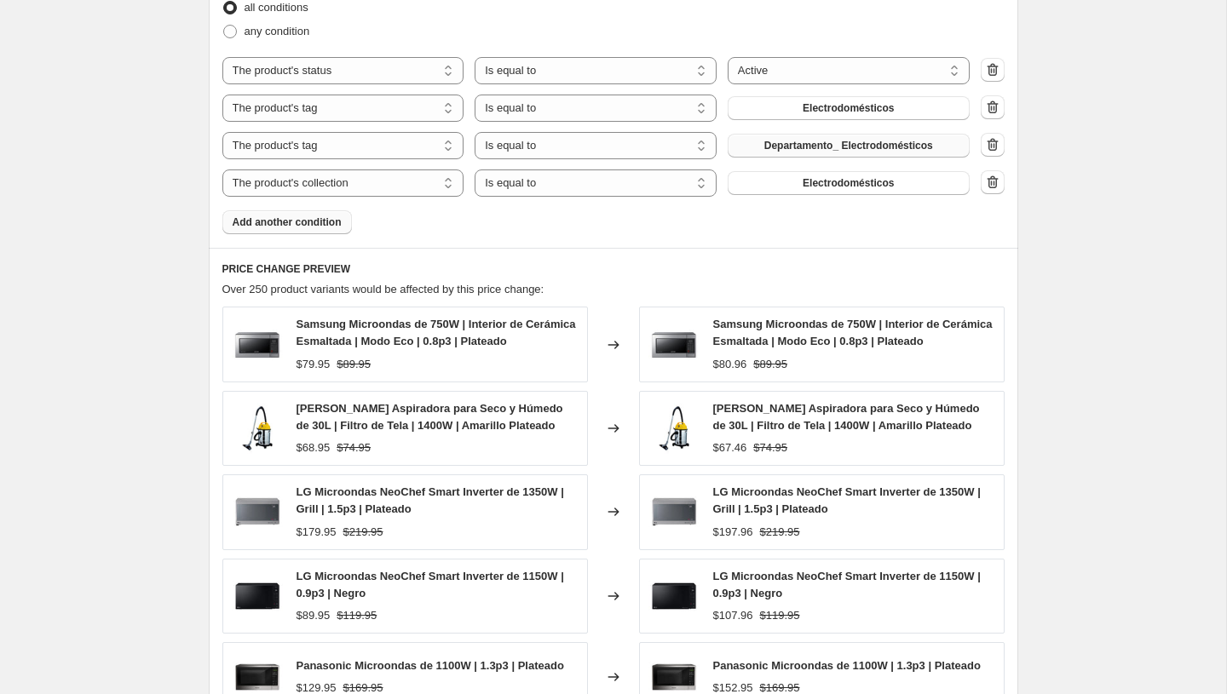
scroll to position [1034, 0]
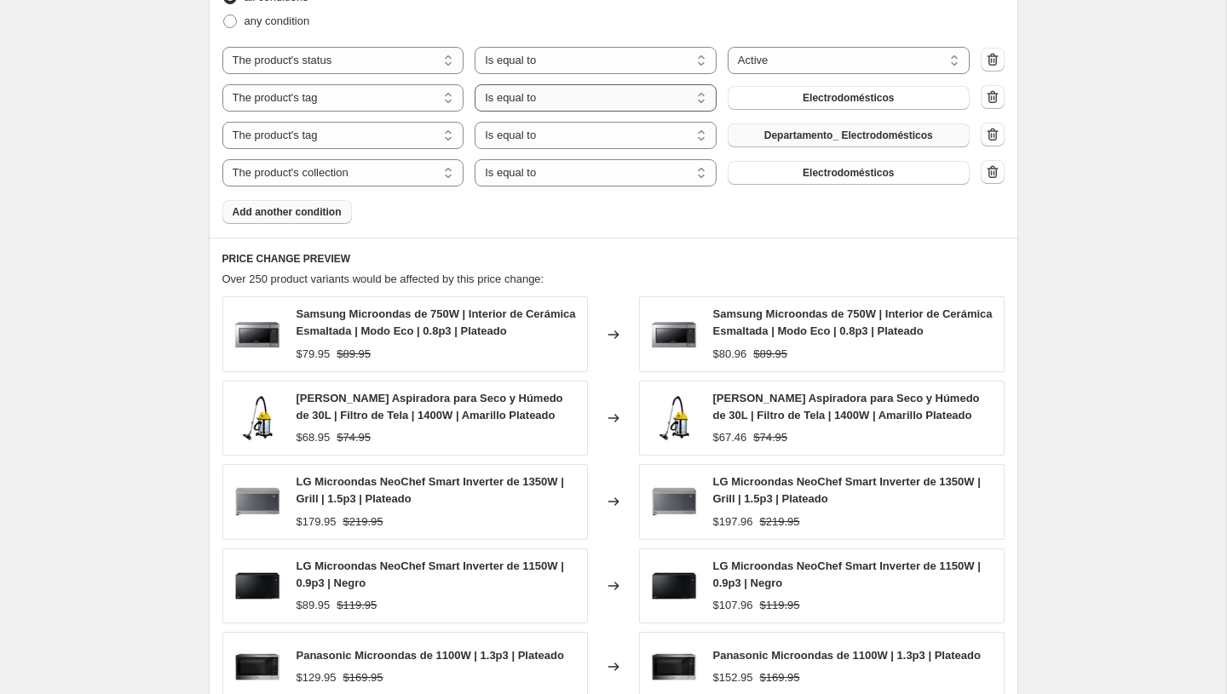
click at [636, 101] on select "Is equal to Is not equal to" at bounding box center [596, 97] width 242 height 27
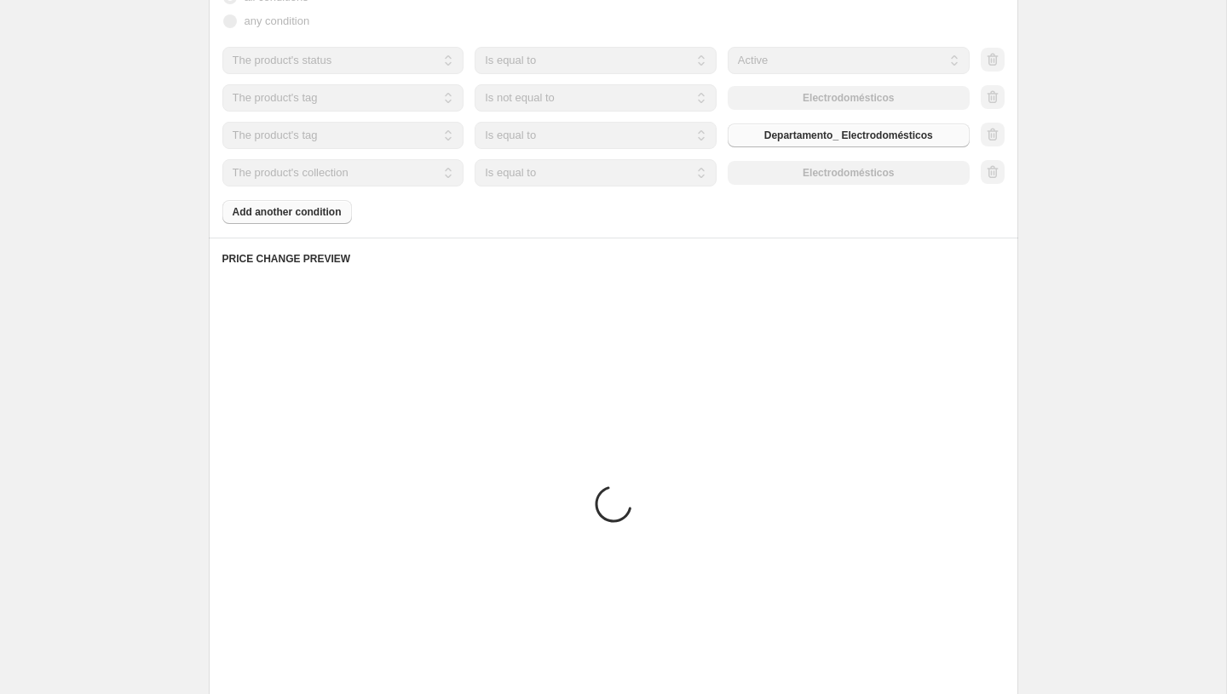
scroll to position [906, 0]
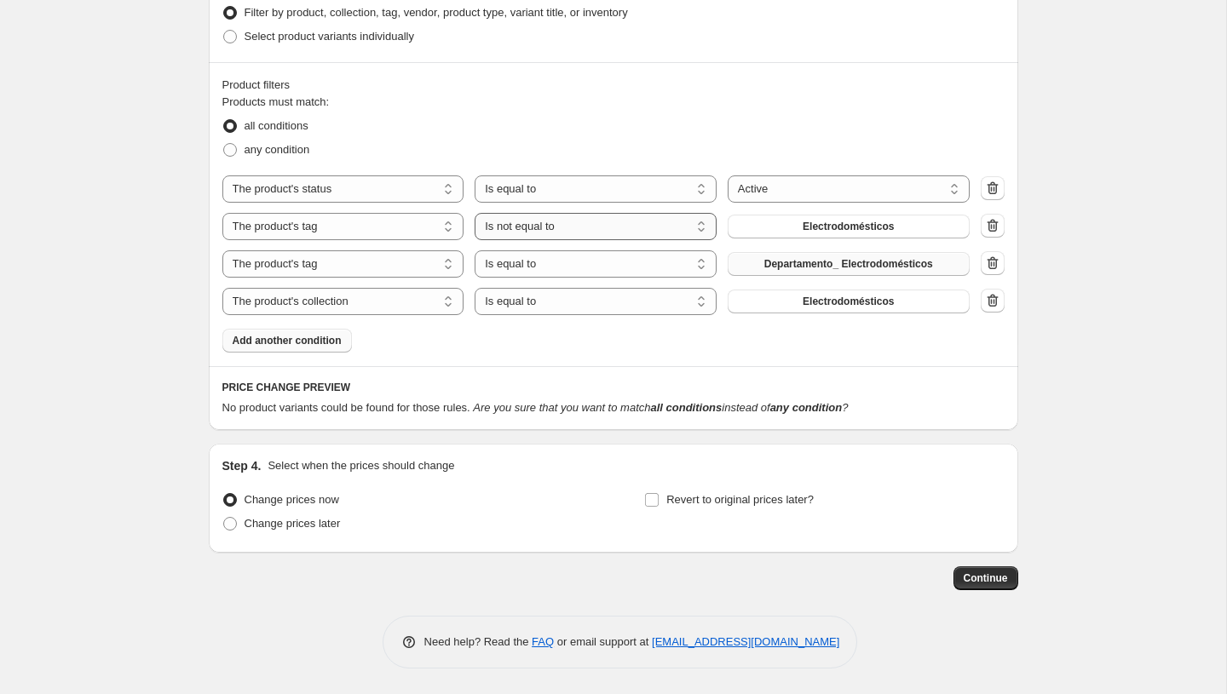
click at [601, 222] on select "Is equal to Is not equal to" at bounding box center [596, 226] width 242 height 27
select select "equal"
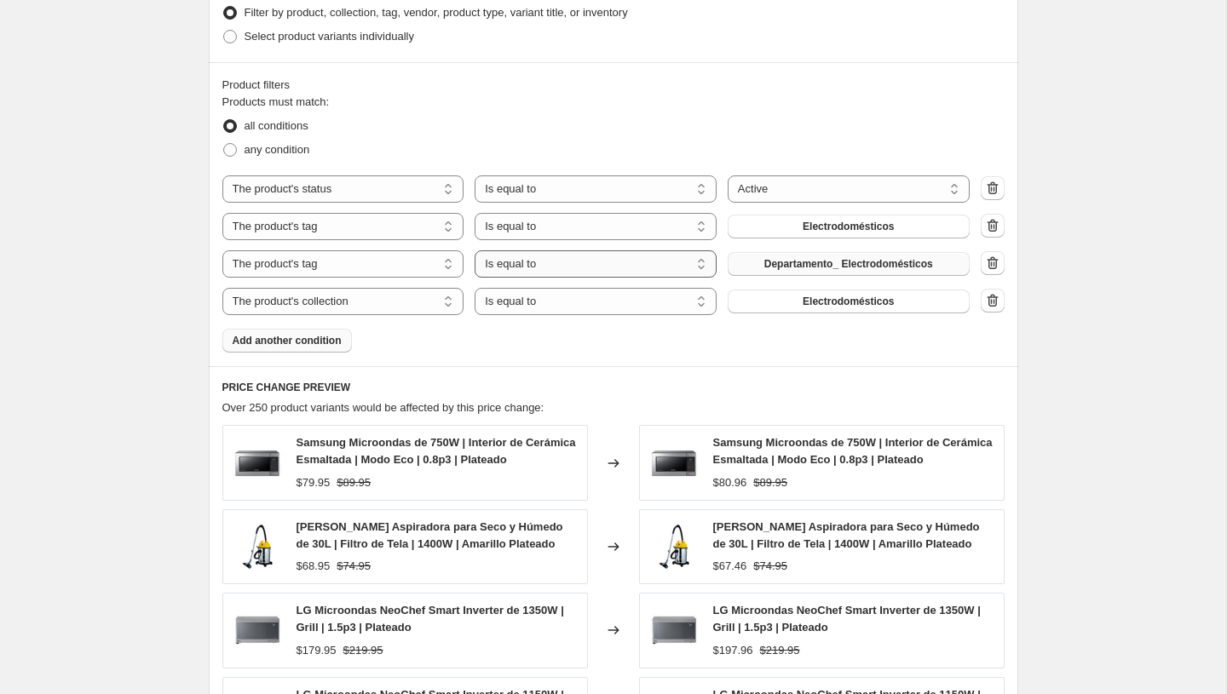
click at [593, 264] on select "Is equal to Is not equal to" at bounding box center [596, 263] width 242 height 27
select select "not_equal"
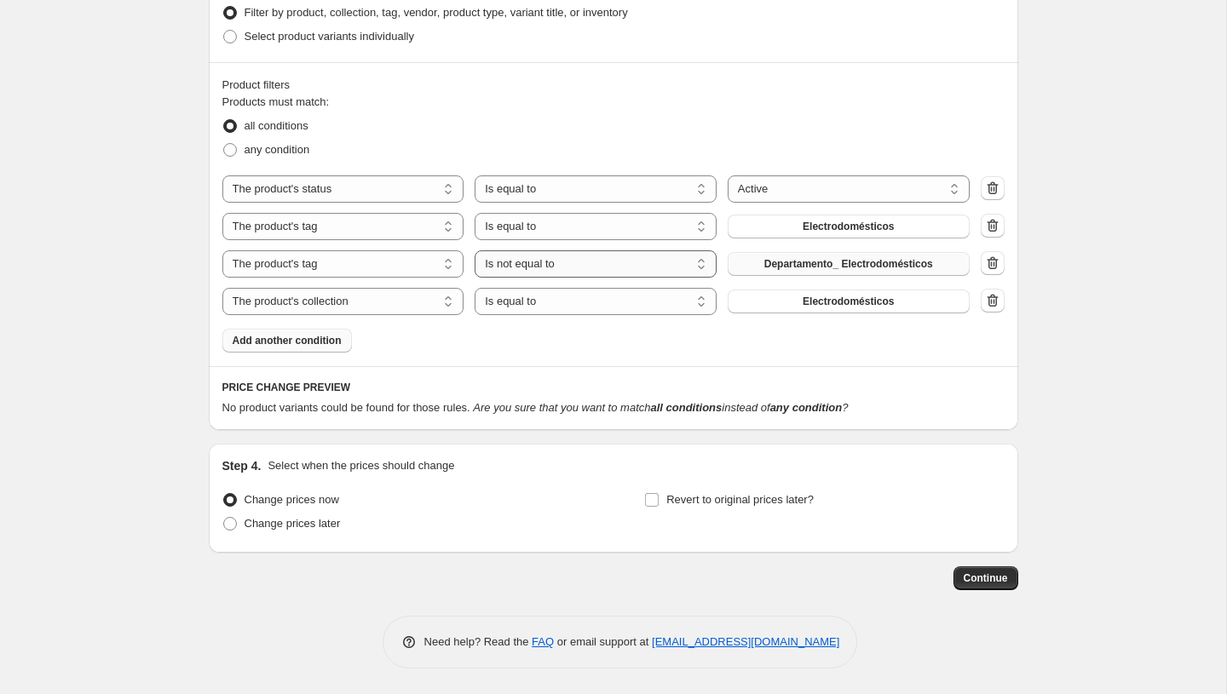
click at [581, 267] on select "Is equal to Is not equal to" at bounding box center [596, 263] width 242 height 27
click at [561, 219] on select "Is equal to Is not equal to" at bounding box center [596, 226] width 242 height 27
click at [553, 230] on select "Is equal to Is not equal to" at bounding box center [596, 226] width 242 height 27
select select "equal"
click at [555, 267] on select "Is equal to Is not equal to" at bounding box center [596, 263] width 242 height 27
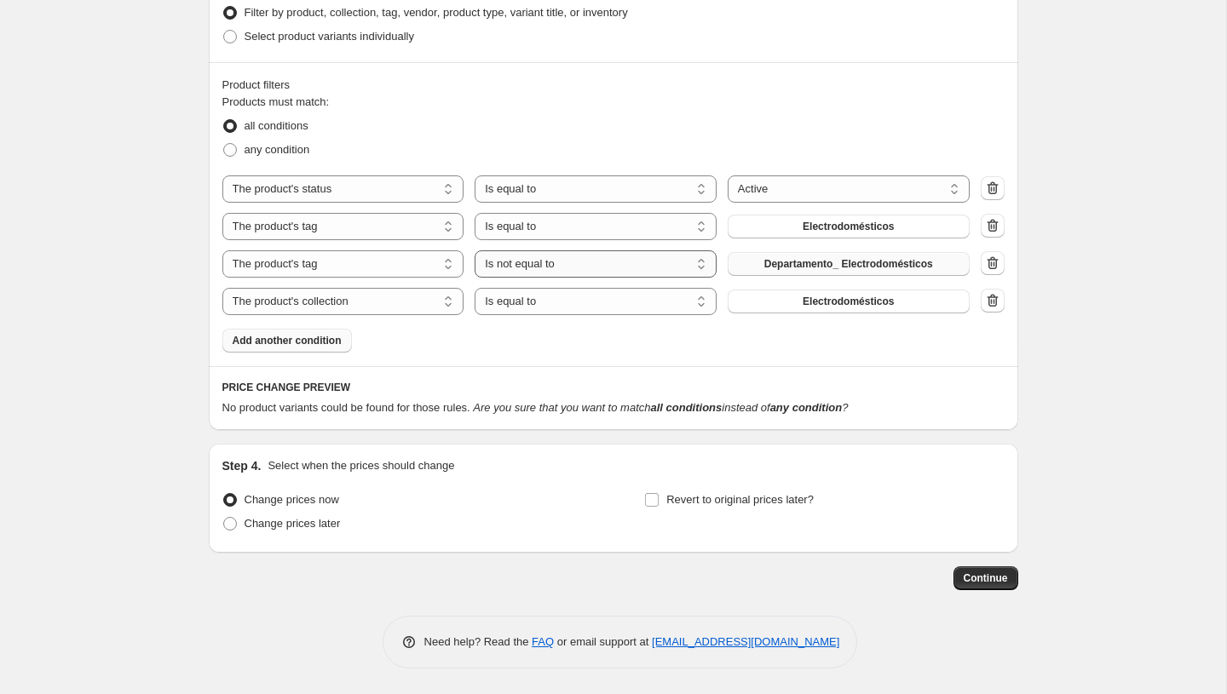
select select "equal"
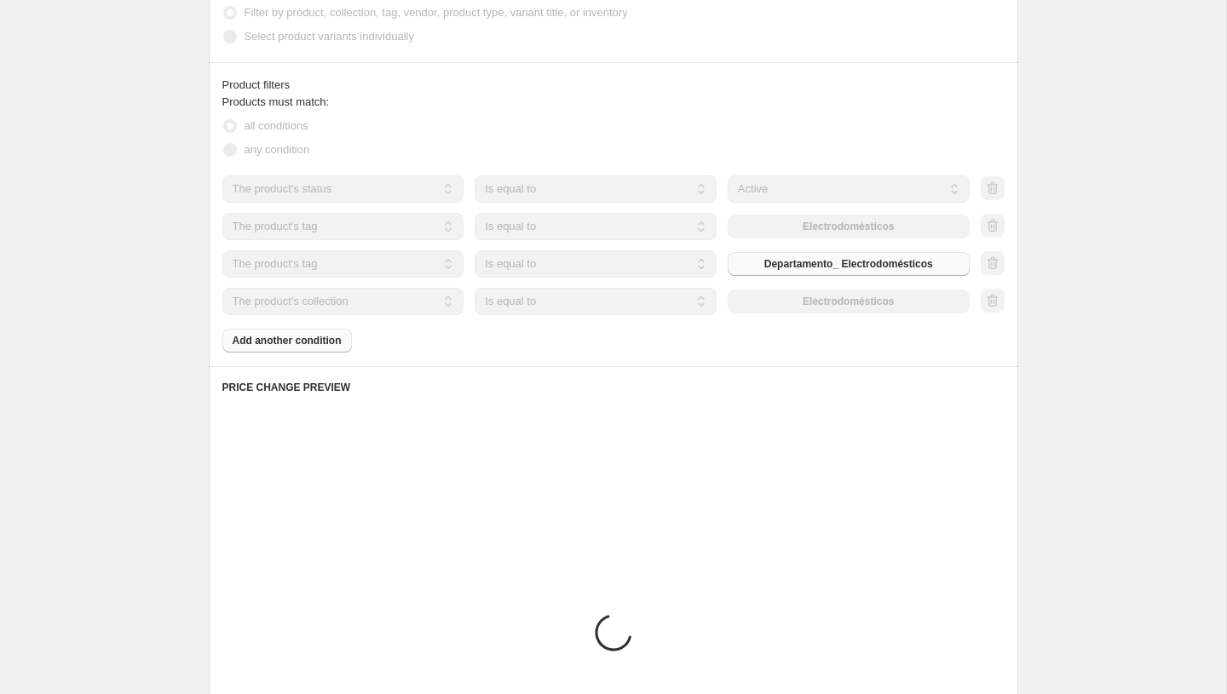
click at [556, 302] on select "Is equal to Is not equal to" at bounding box center [596, 301] width 242 height 27
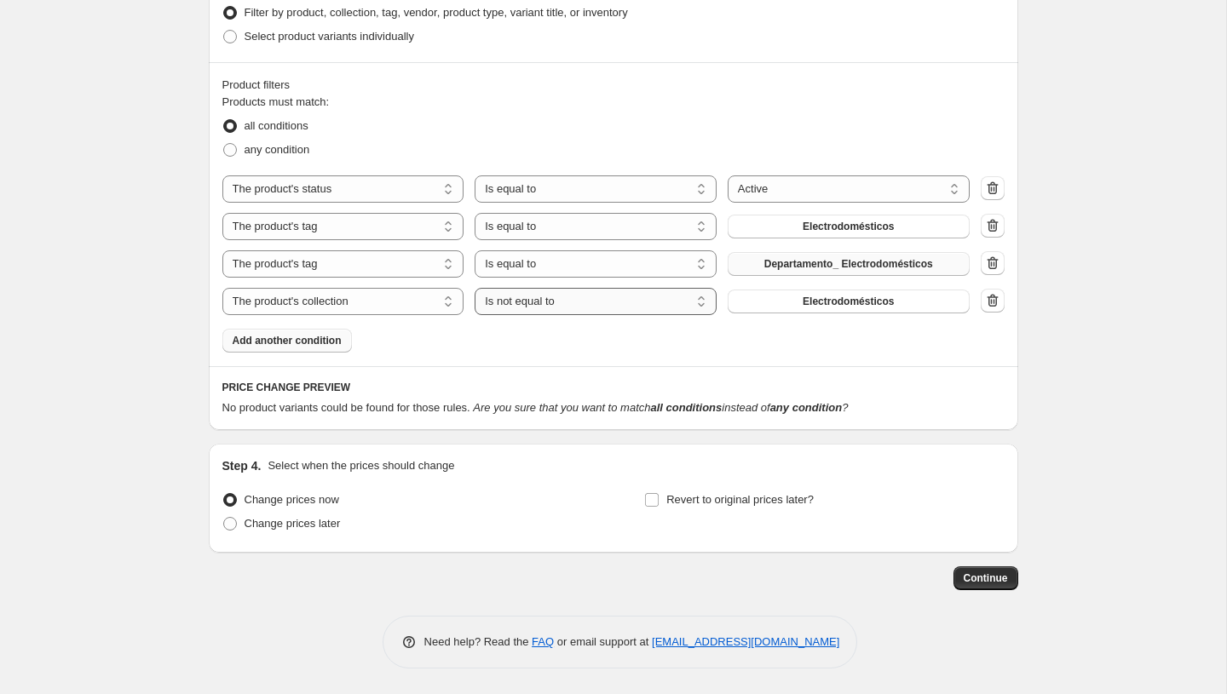
click at [559, 300] on select "Is equal to Is not equal to" at bounding box center [596, 301] width 242 height 27
select select "equal"
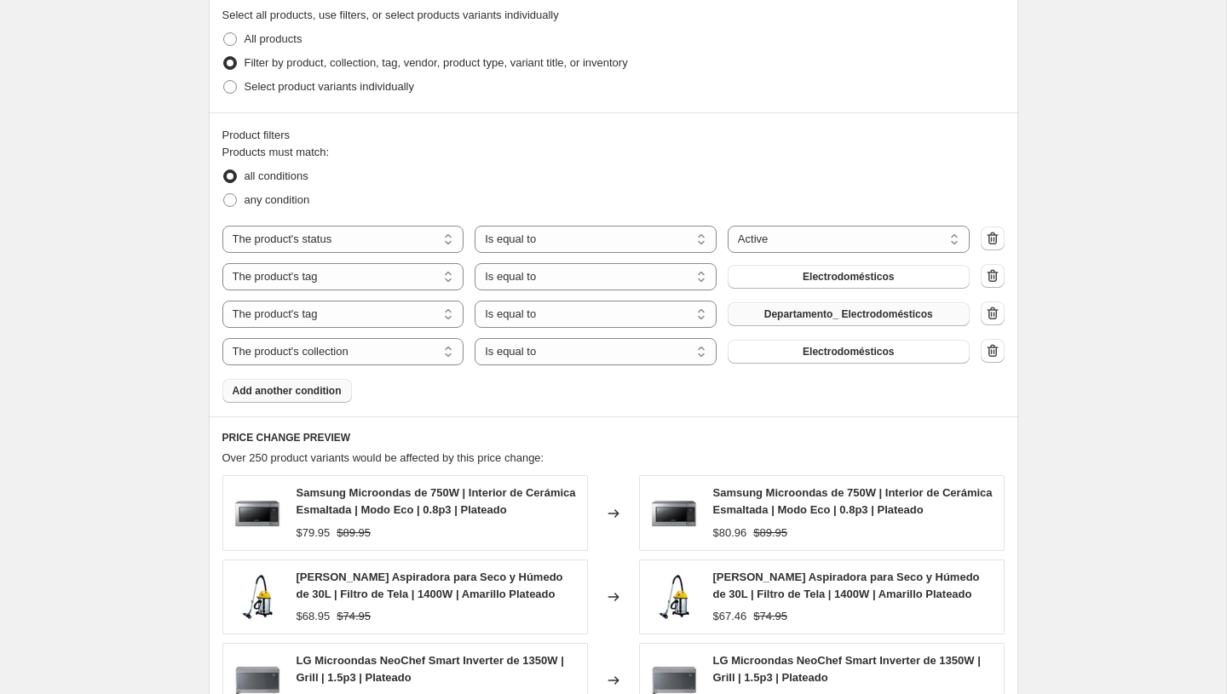
scroll to position [690, 0]
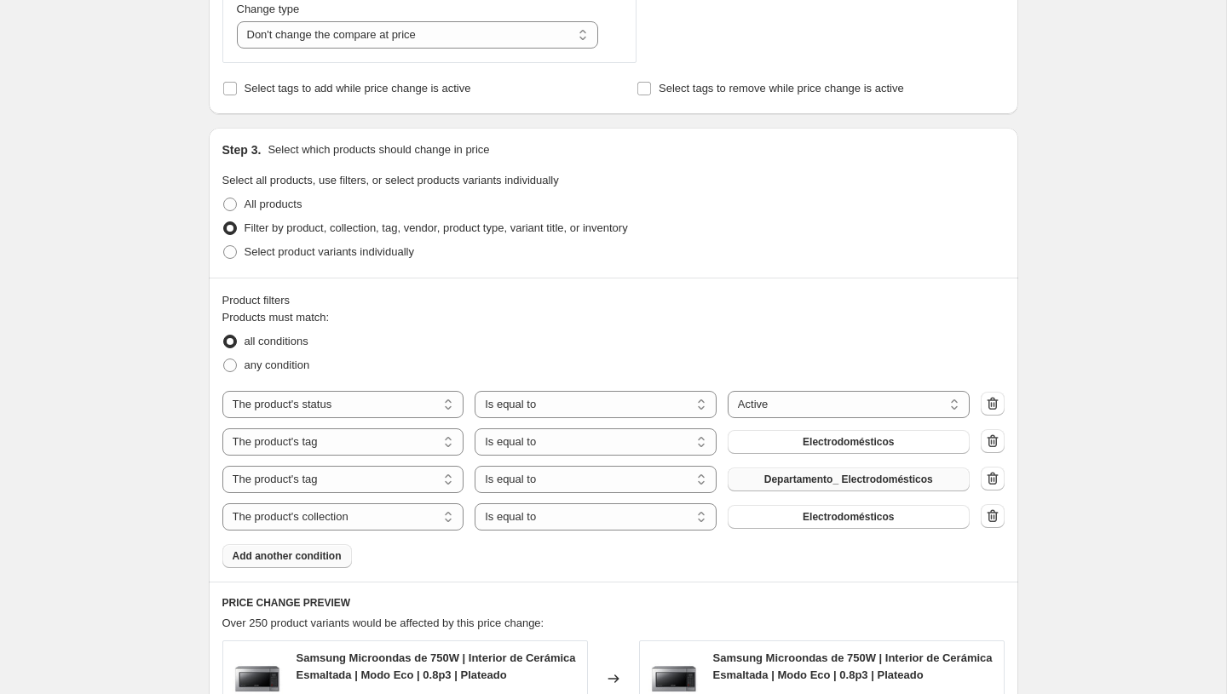
click at [319, 561] on span "Add another condition" at bounding box center [287, 556] width 109 height 14
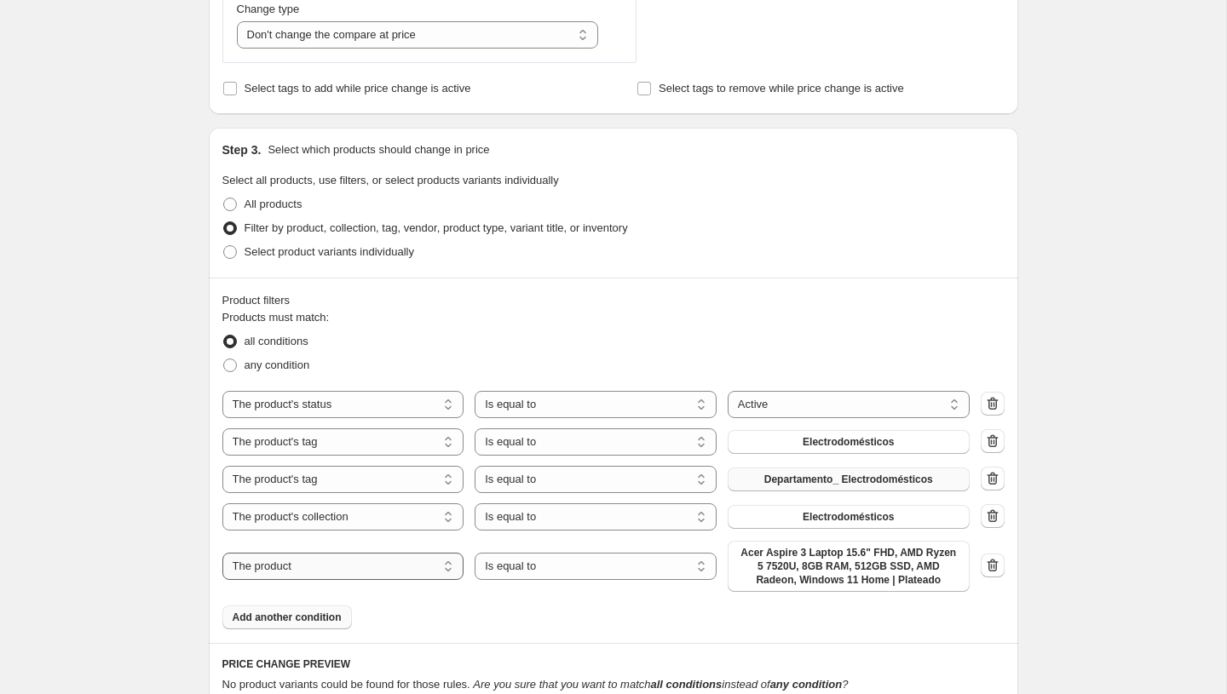
click at [358, 576] on select "The product The product's collection The product's tag The product's vendor The…" at bounding box center [343, 566] width 242 height 27
select select "collection"
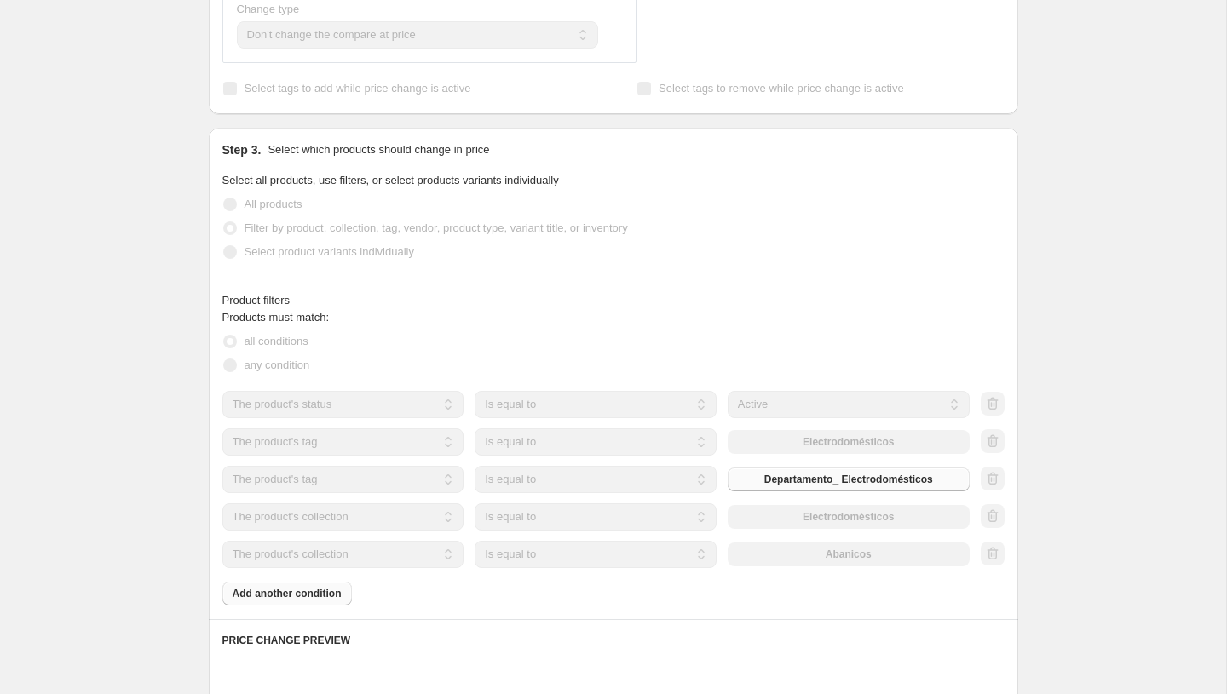
click at [567, 552] on select "Is equal to Is not equal to" at bounding box center [596, 554] width 242 height 27
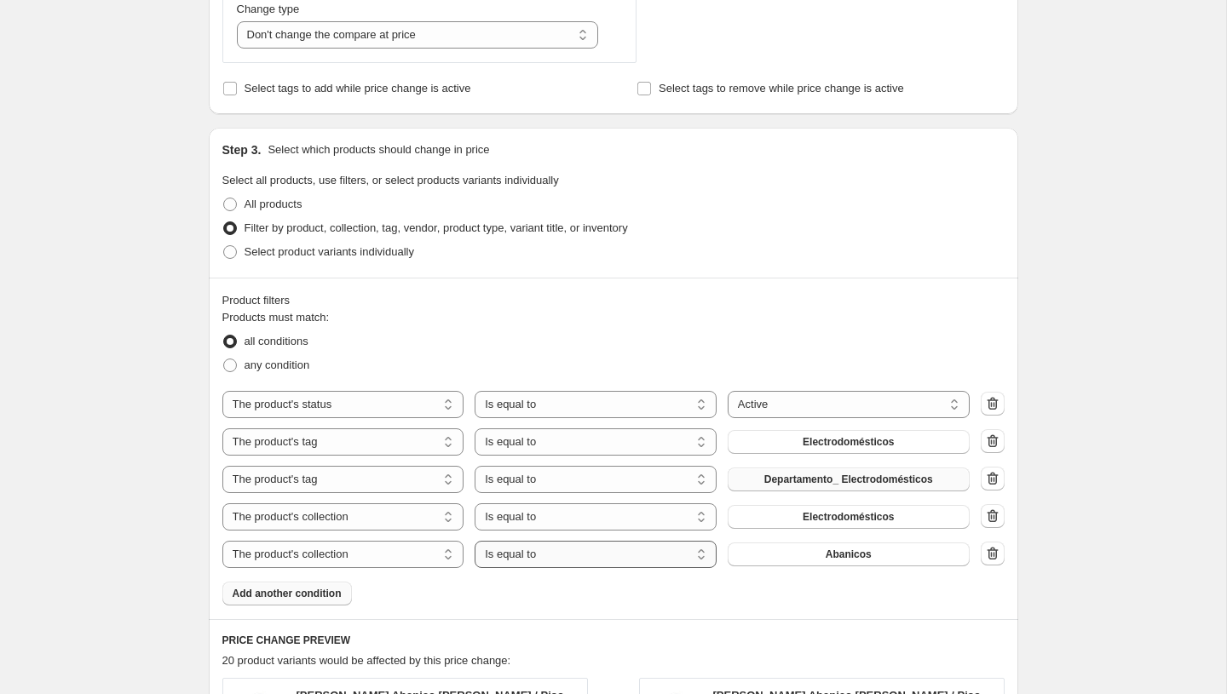
select select "not_equal"
click at [827, 548] on button "Abanicos" at bounding box center [849, 555] width 242 height 24
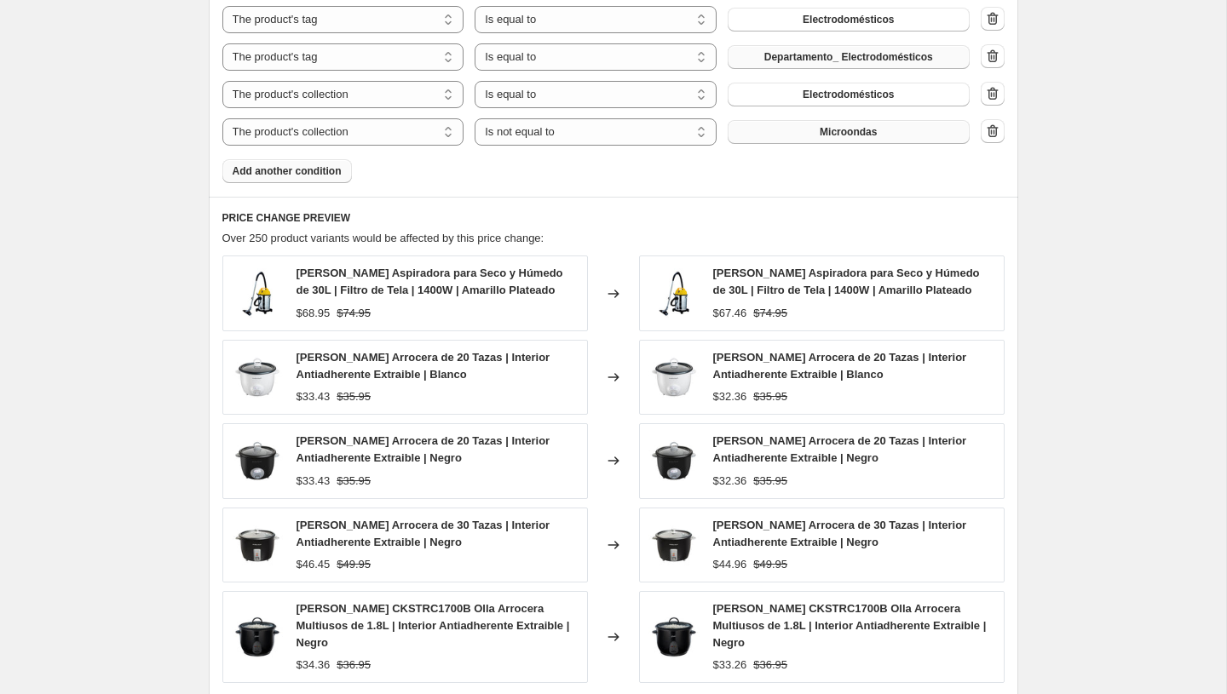
scroll to position [1078, 0]
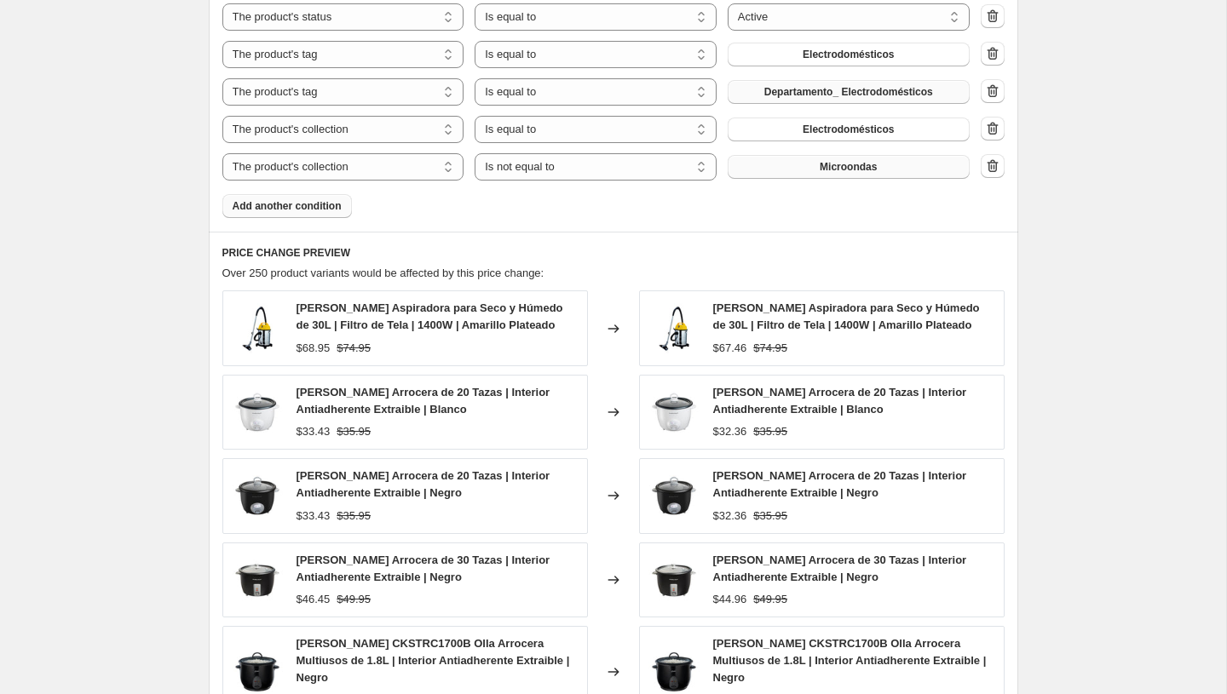
click at [279, 202] on span "Add another condition" at bounding box center [287, 206] width 109 height 14
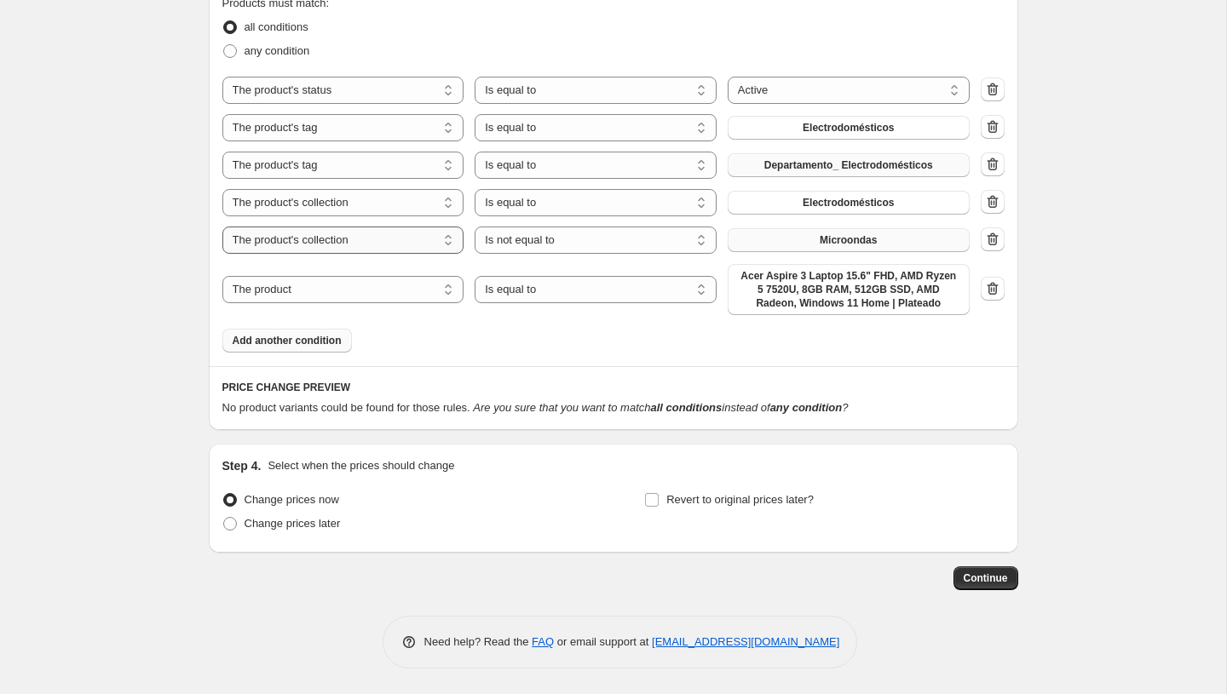
scroll to position [1004, 0]
click at [327, 222] on div "The product The product's collection The product's tag The product's vendor The…" at bounding box center [613, 196] width 782 height 239
click at [314, 292] on select "The product The product's collection The product's tag The product's vendor The…" at bounding box center [343, 289] width 242 height 27
select select "vendor"
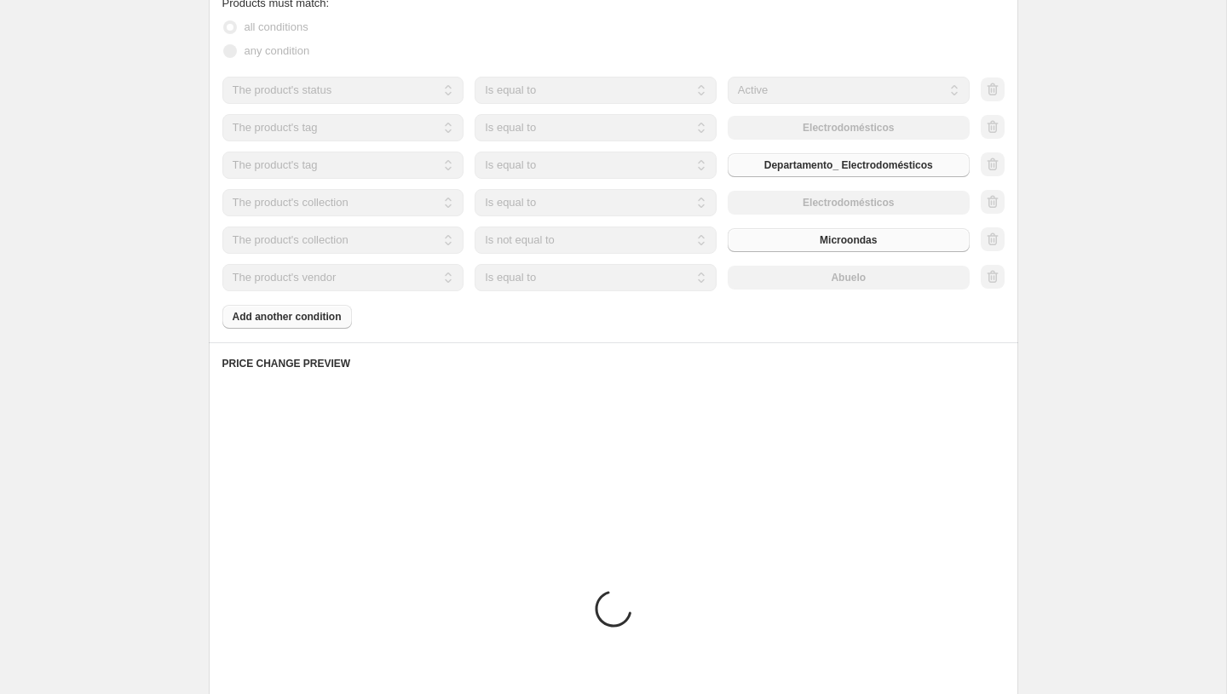
scroll to position [981, 0]
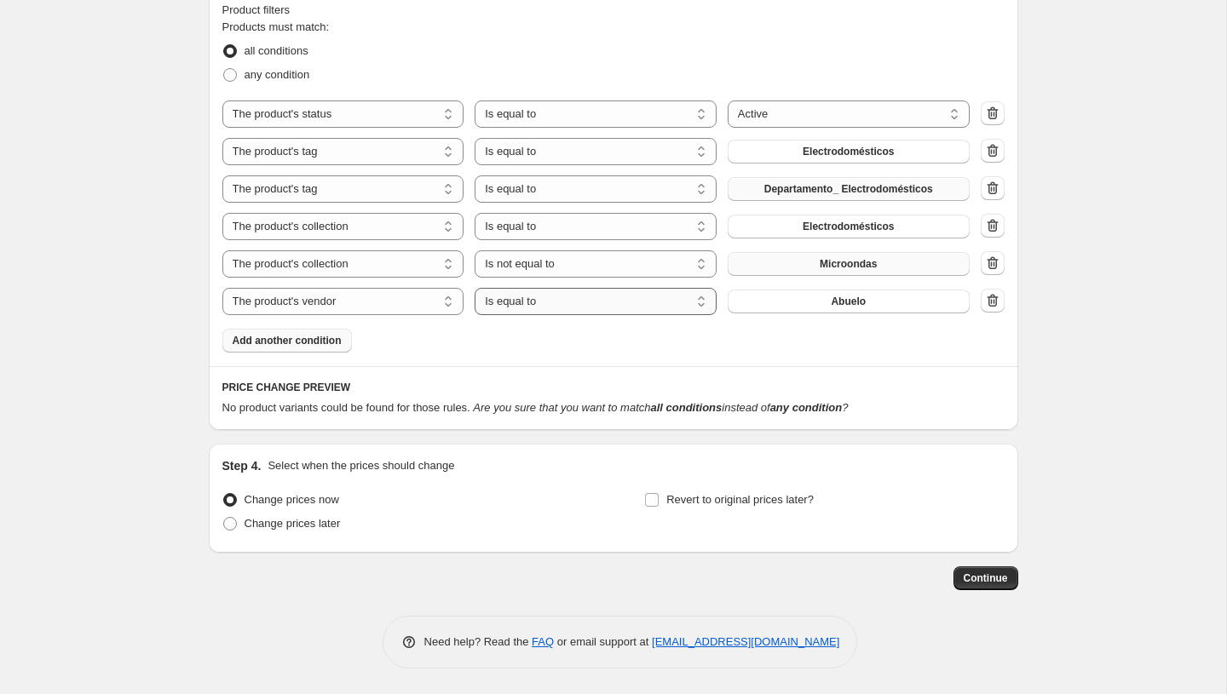
click at [578, 309] on select "Is equal to Is not equal to" at bounding box center [596, 301] width 242 height 27
select select "not_equal"
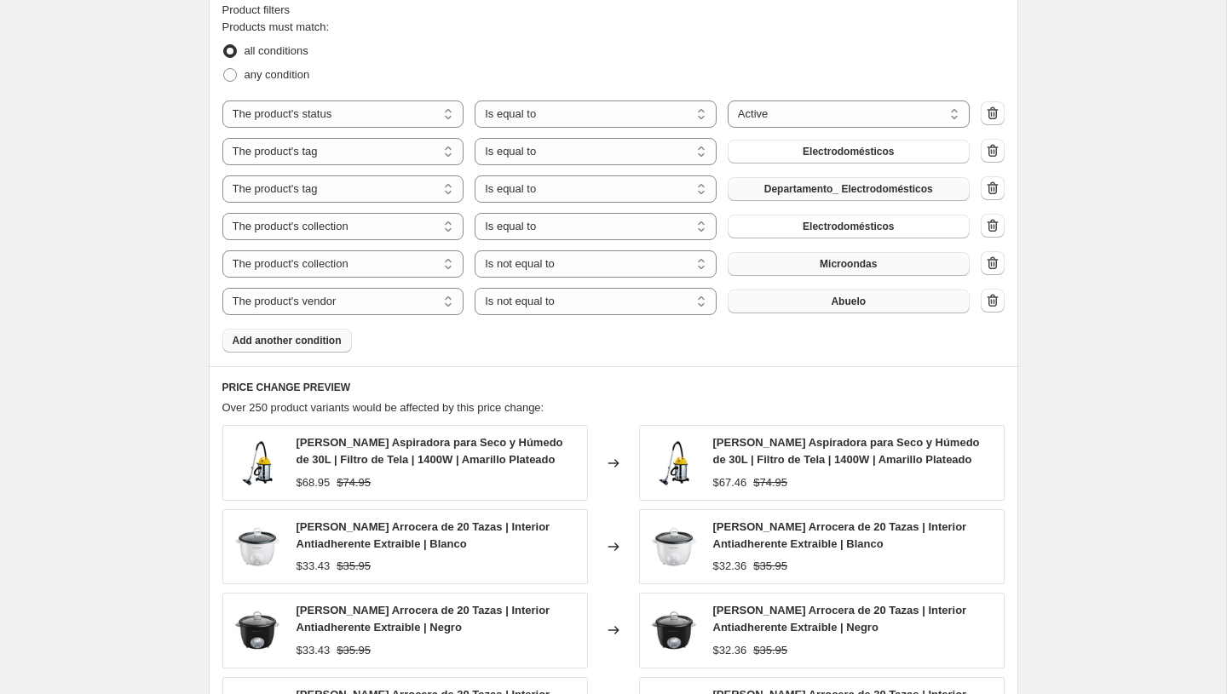
click at [828, 302] on button "Abuelo" at bounding box center [849, 302] width 242 height 24
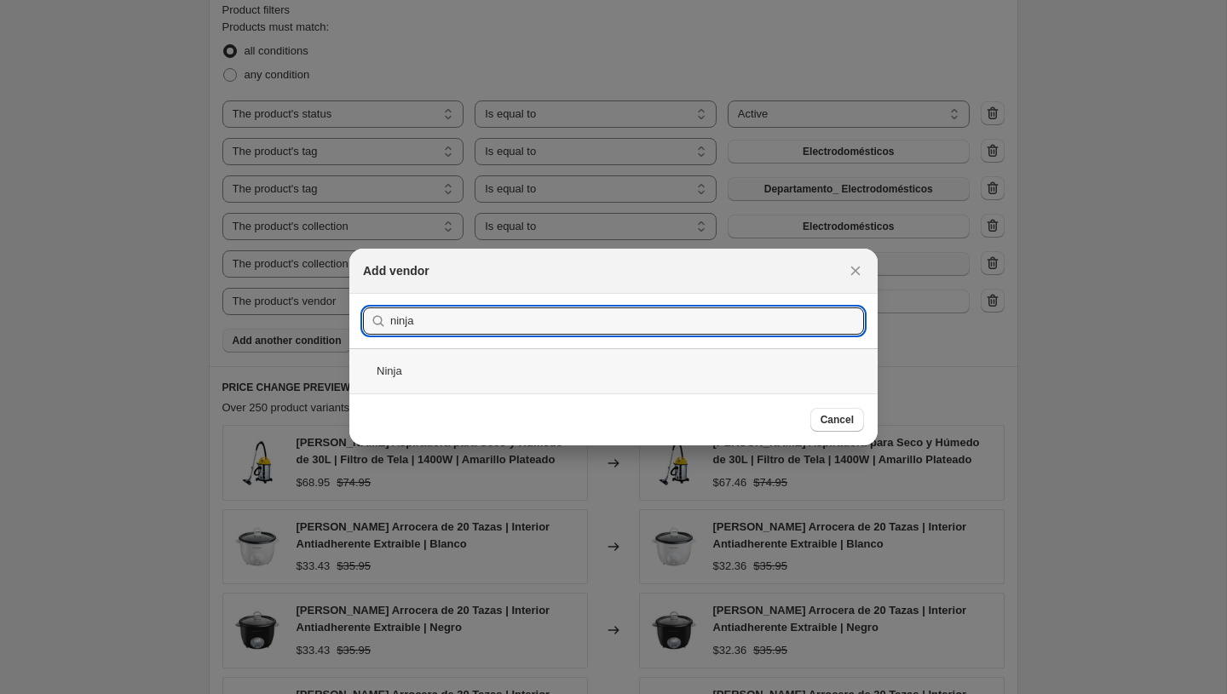
type input "ninja"
click at [423, 368] on div "Ninja" at bounding box center [613, 370] width 528 height 45
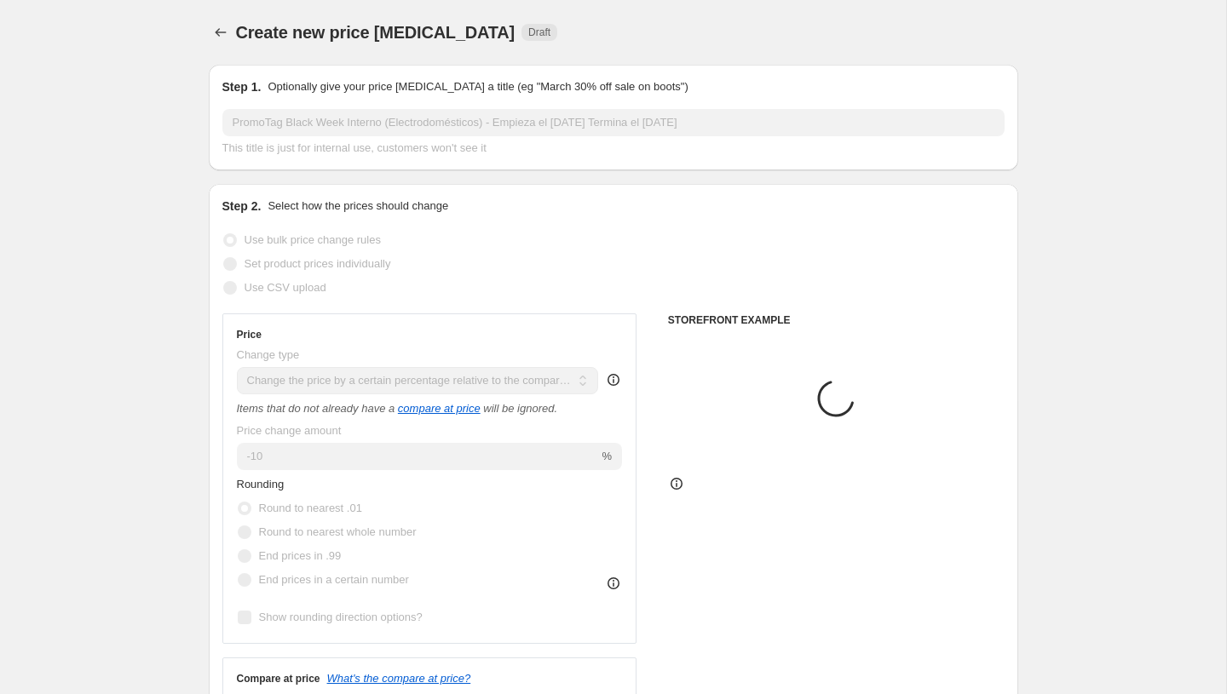
scroll to position [981, 0]
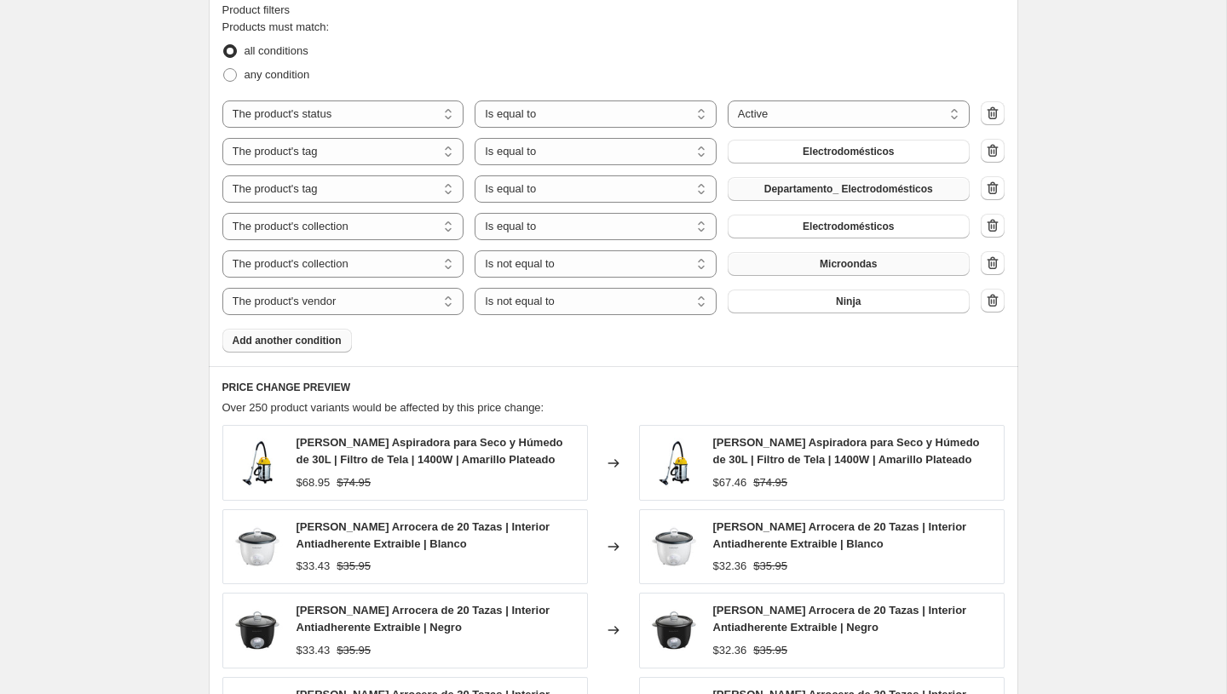
click at [312, 339] on span "Add another condition" at bounding box center [287, 341] width 109 height 14
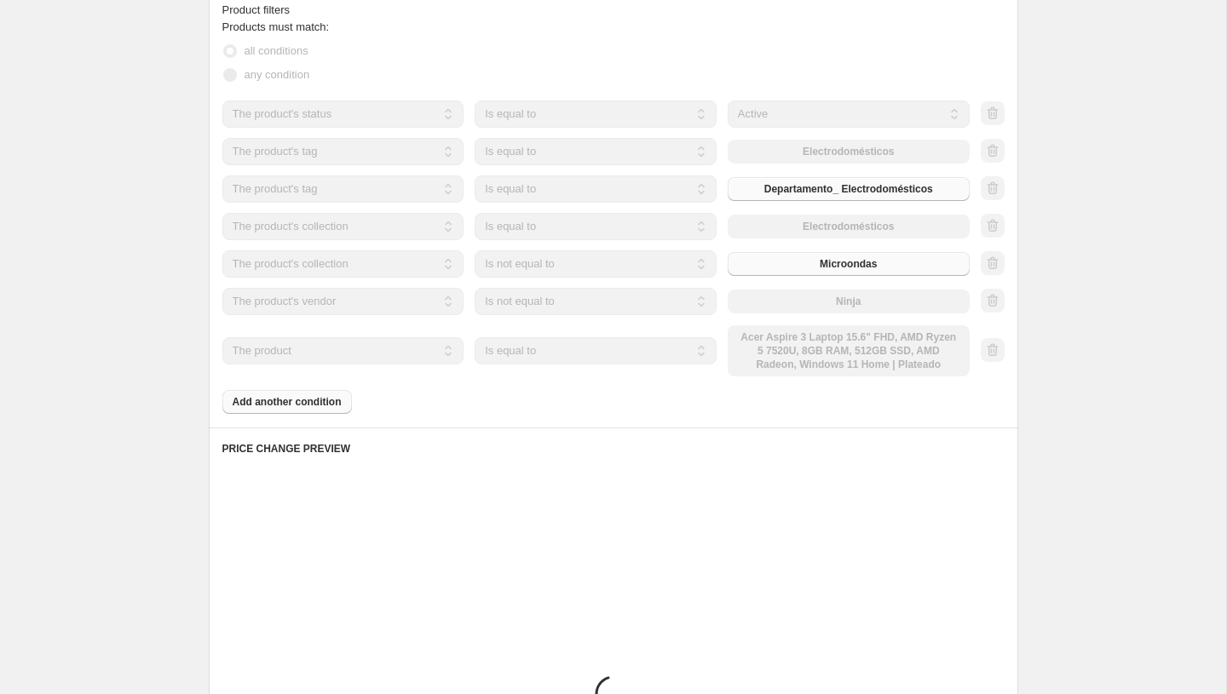
click at [342, 357] on select "The product The product's collection The product's tag The product's vendor The…" at bounding box center [343, 350] width 242 height 27
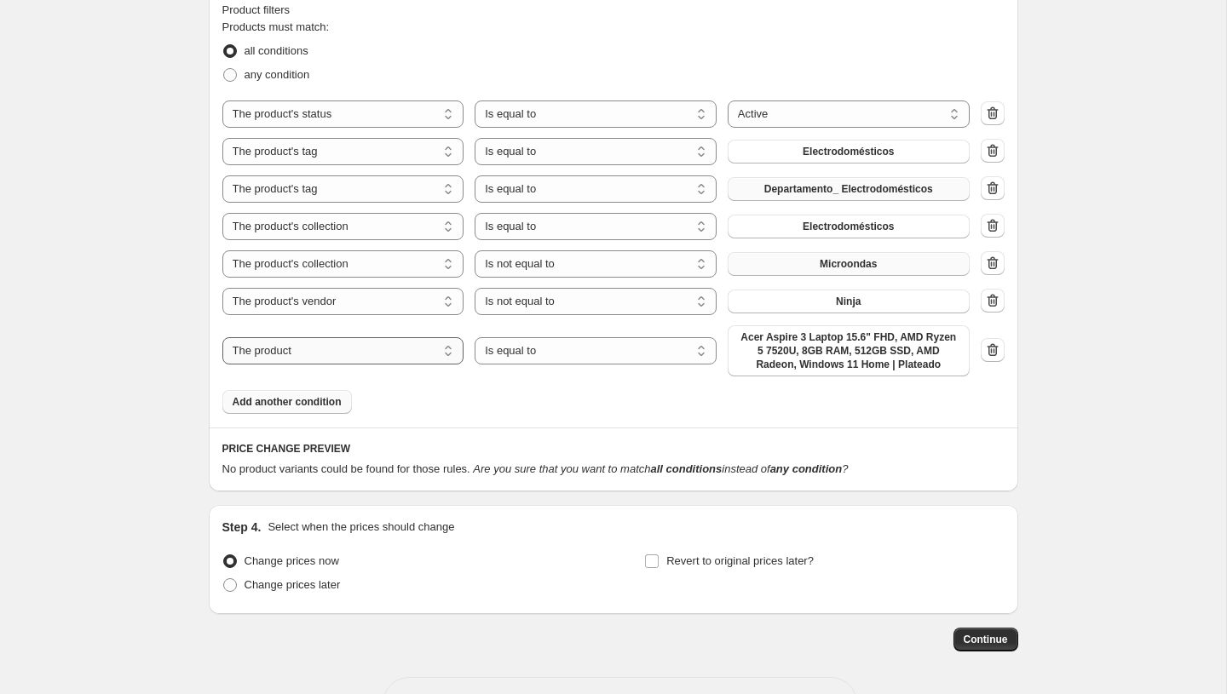
click at [342, 357] on select "The product The product's collection The product's tag The product's vendor The…" at bounding box center [343, 350] width 242 height 27
select select "vendor"
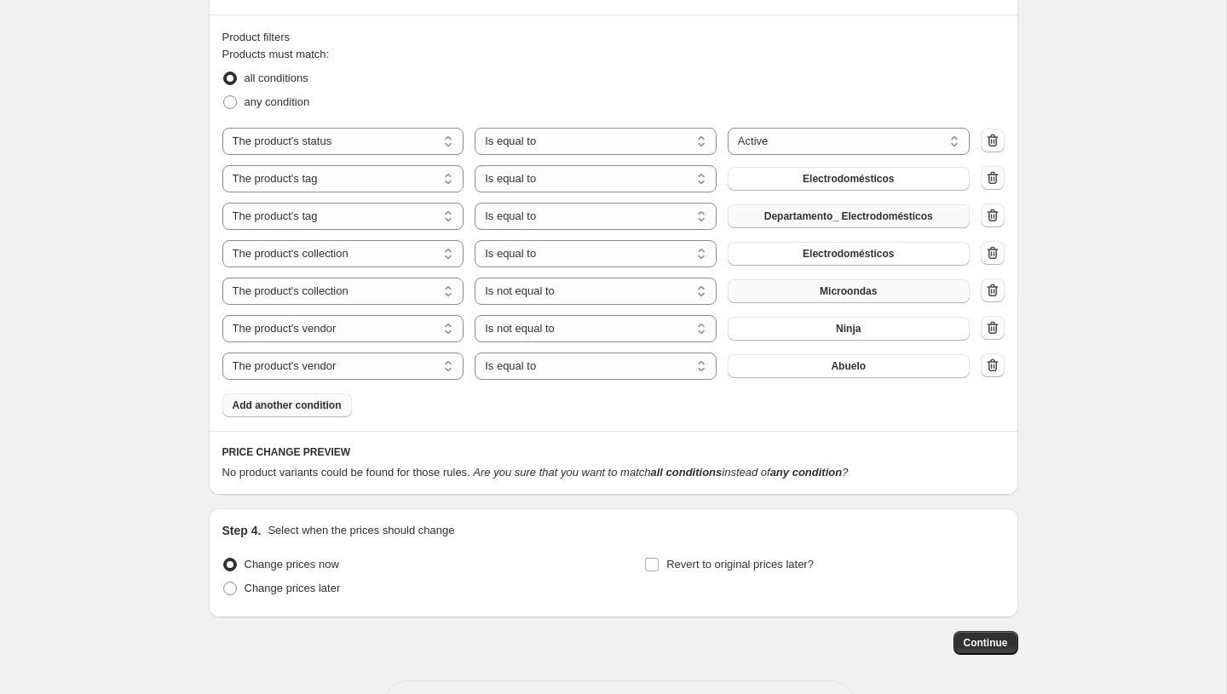
scroll to position [946, 0]
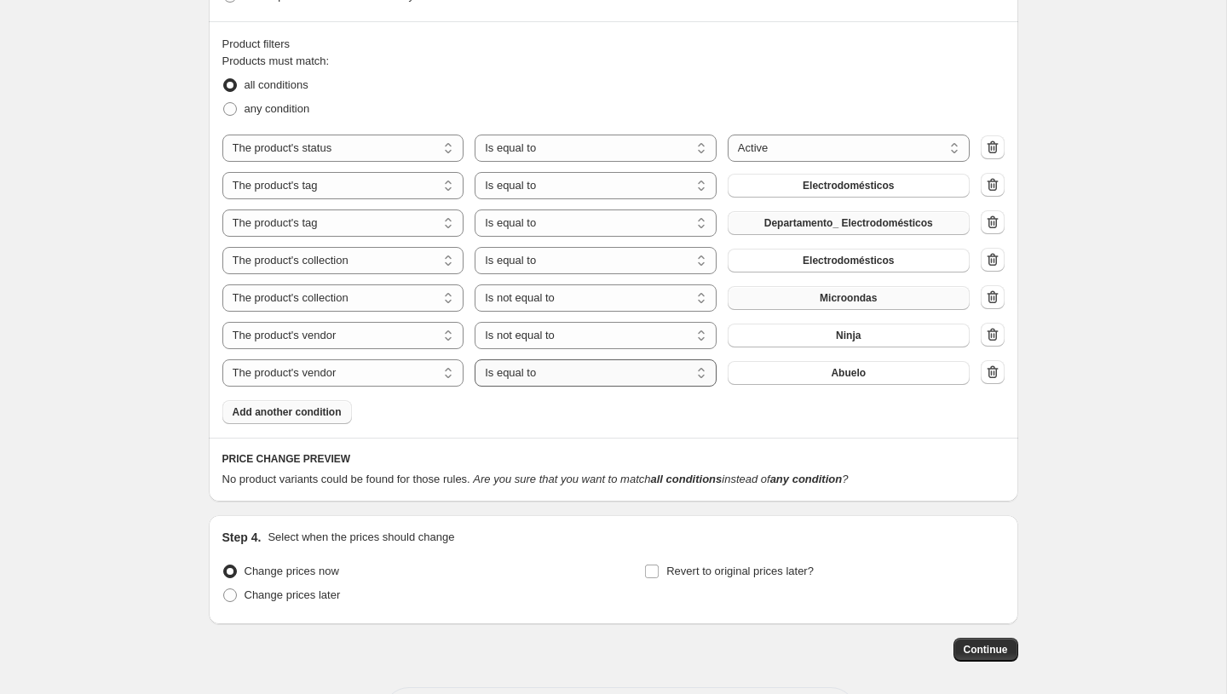
click at [561, 377] on select "Is equal to Is not equal to" at bounding box center [596, 373] width 242 height 27
select select "not_equal"
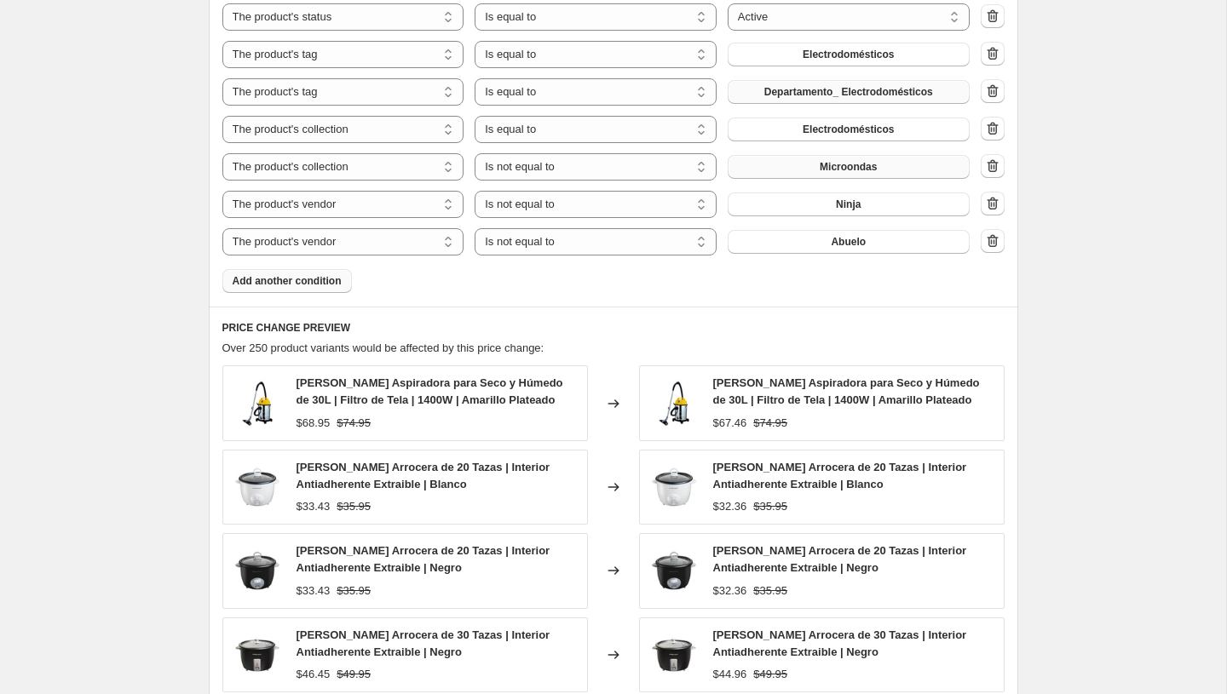
scroll to position [1079, 0]
click at [796, 232] on button "Abuelo" at bounding box center [849, 240] width 242 height 24
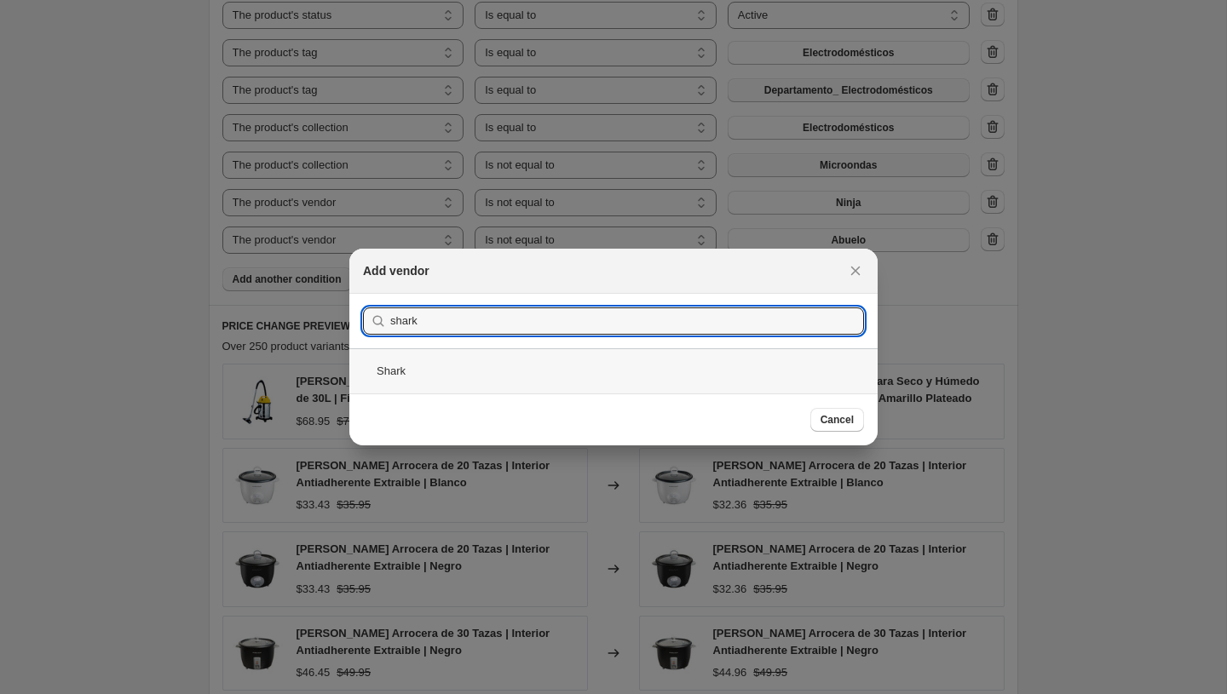
type input "shark"
click at [454, 381] on div "Shark" at bounding box center [613, 370] width 528 height 45
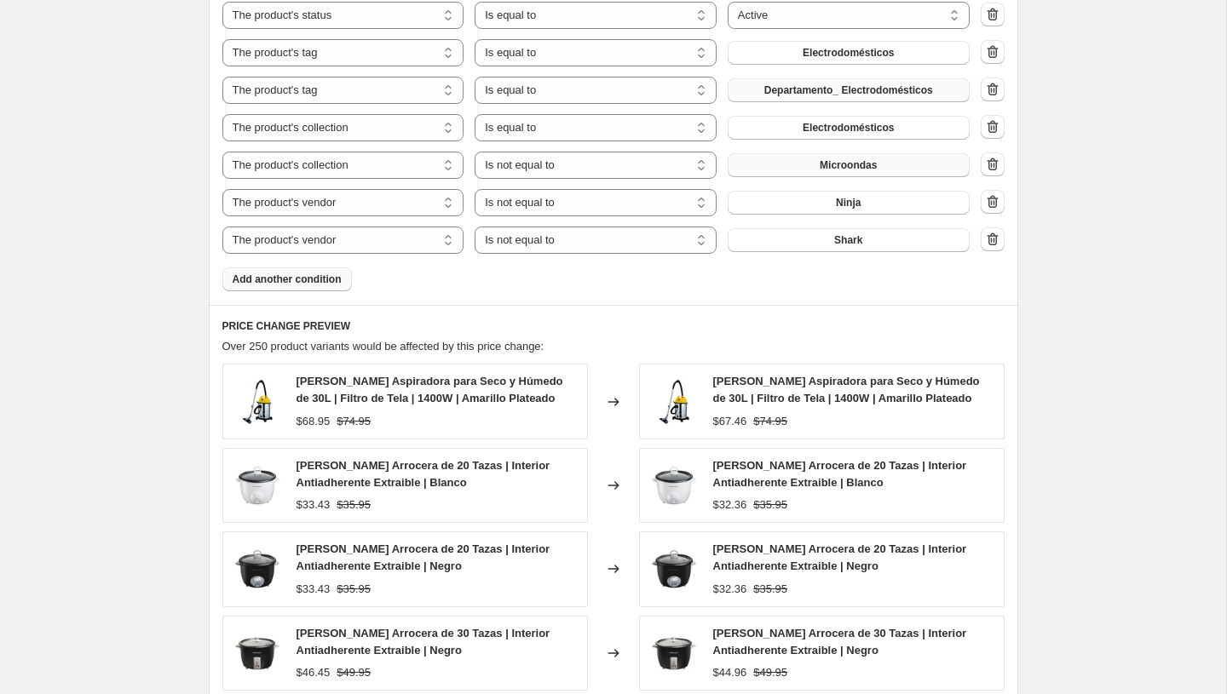
click at [313, 279] on span "Add another condition" at bounding box center [287, 280] width 109 height 14
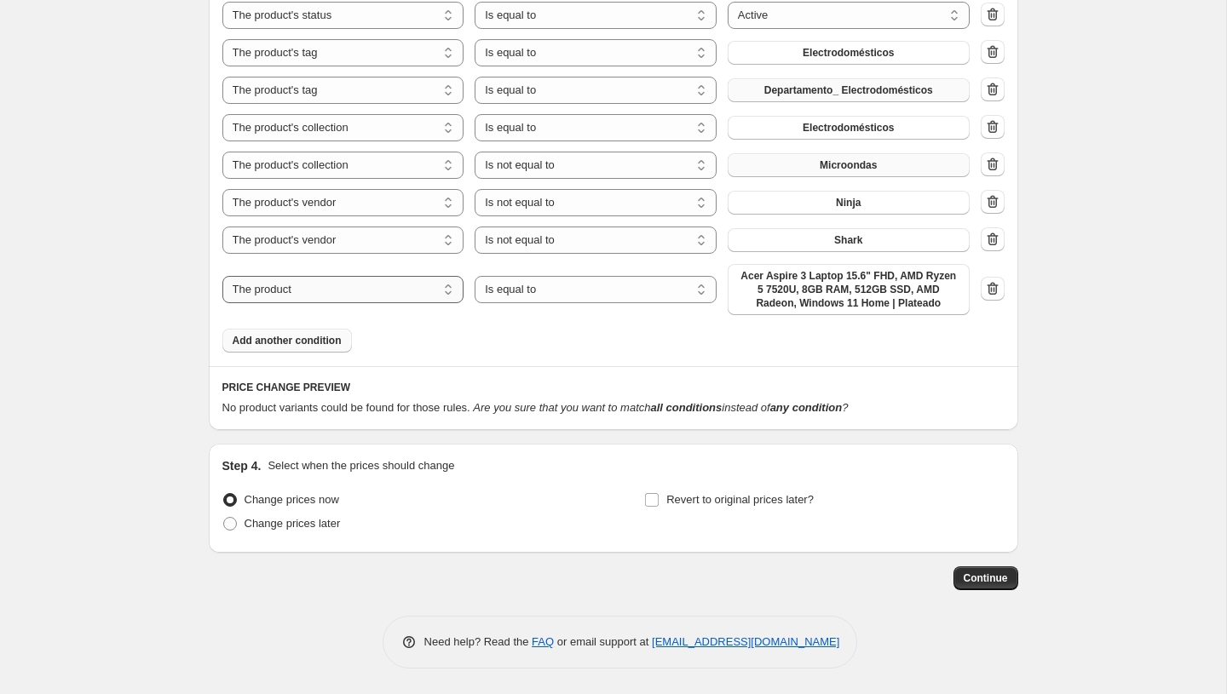
click at [309, 289] on select "The product The product's collection The product's tag The product's vendor The…" at bounding box center [343, 289] width 242 height 27
select select "collection"
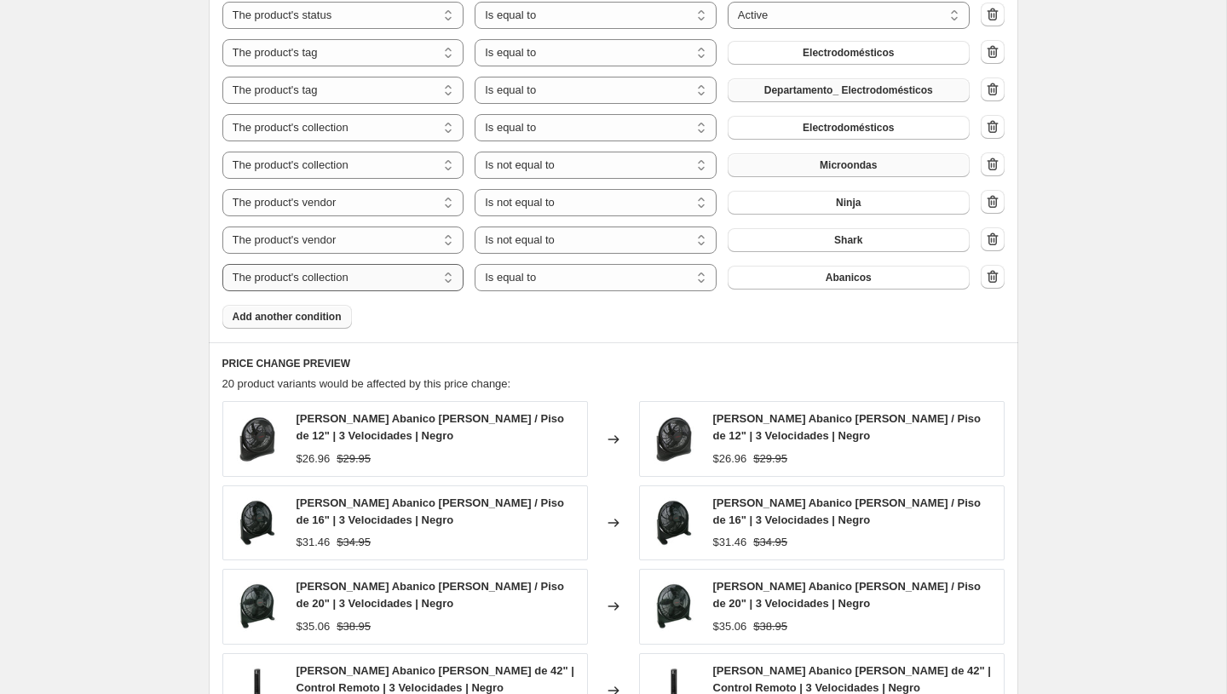
click at [424, 285] on select "The product The product's collection The product's tag The product's vendor The…" at bounding box center [343, 277] width 242 height 27
click at [593, 283] on select "Is equal to Is not equal to" at bounding box center [596, 277] width 242 height 27
select select "not_equal"
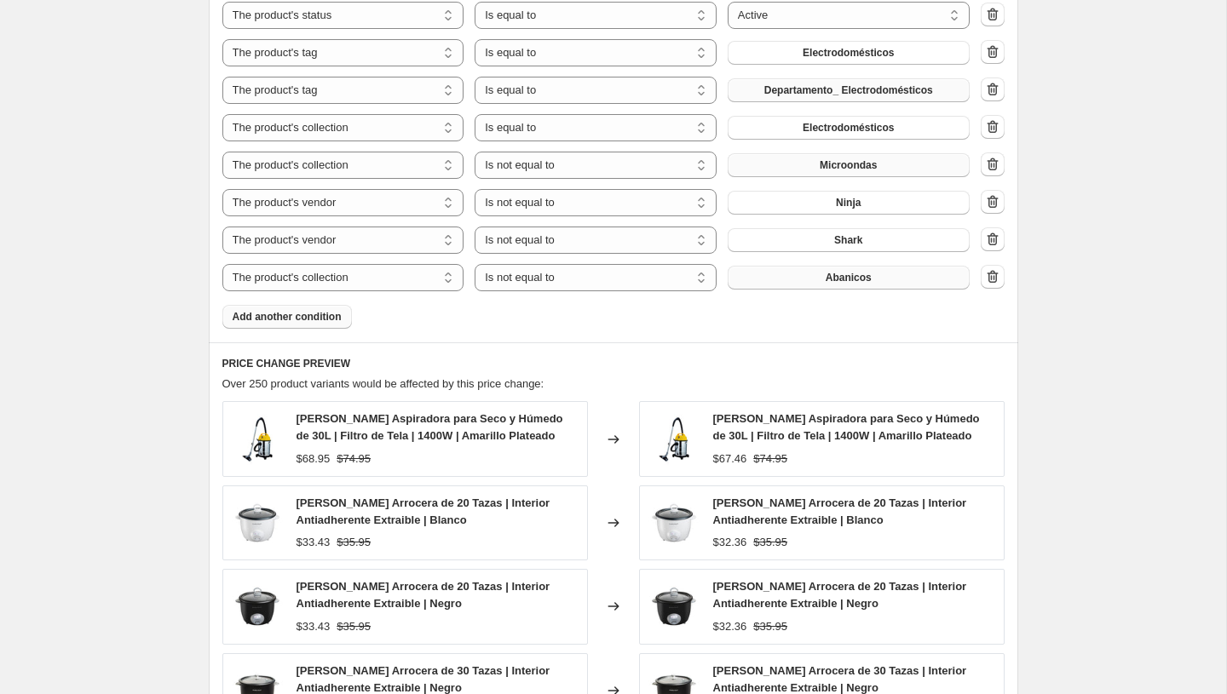
click at [814, 278] on button "Abanicos" at bounding box center [849, 278] width 242 height 24
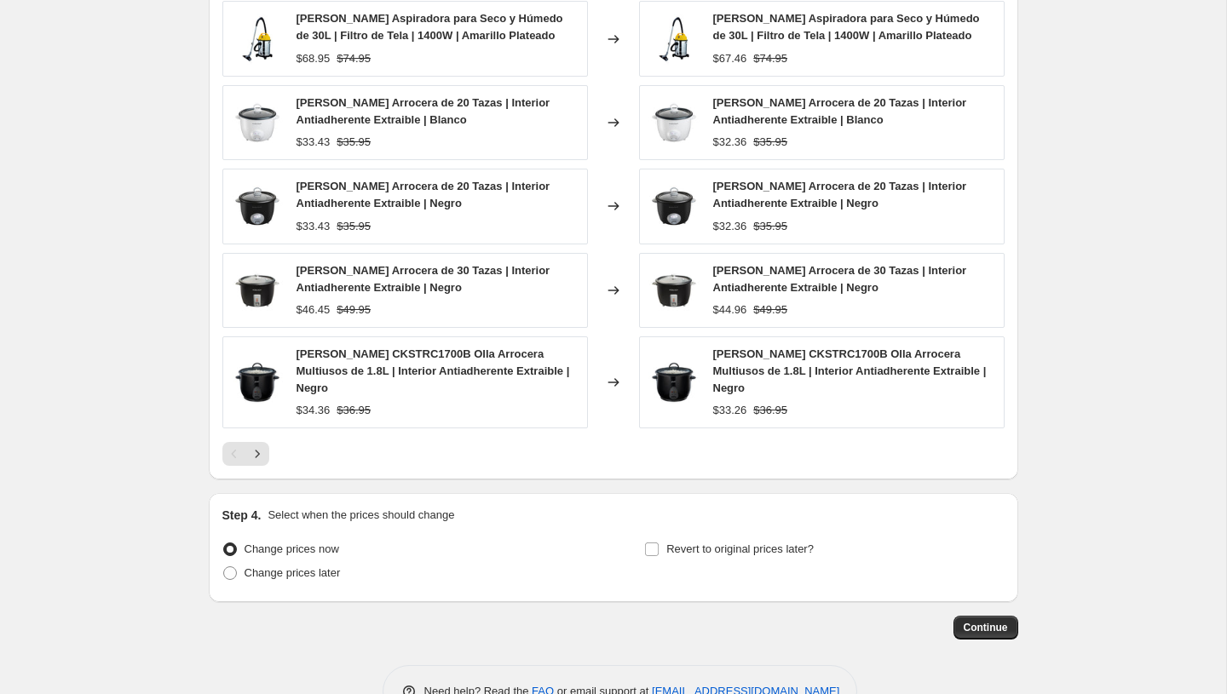
scroll to position [1496, 0]
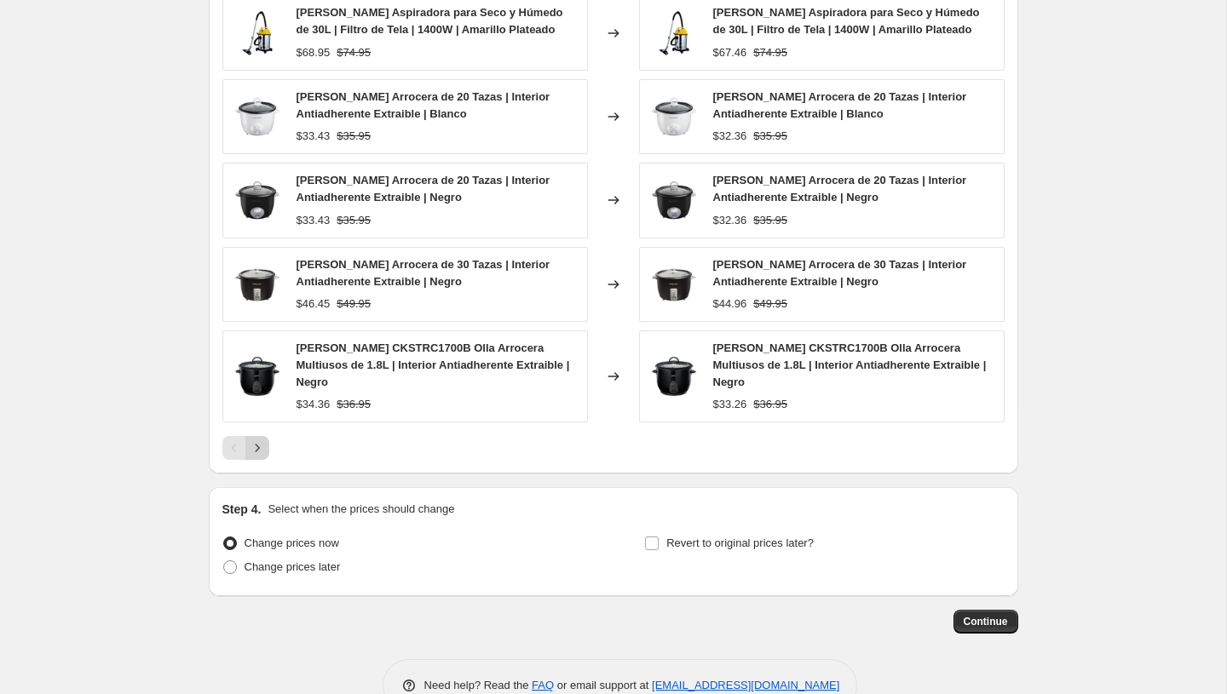
click at [256, 445] on icon "Next" at bounding box center [257, 449] width 4 height 8
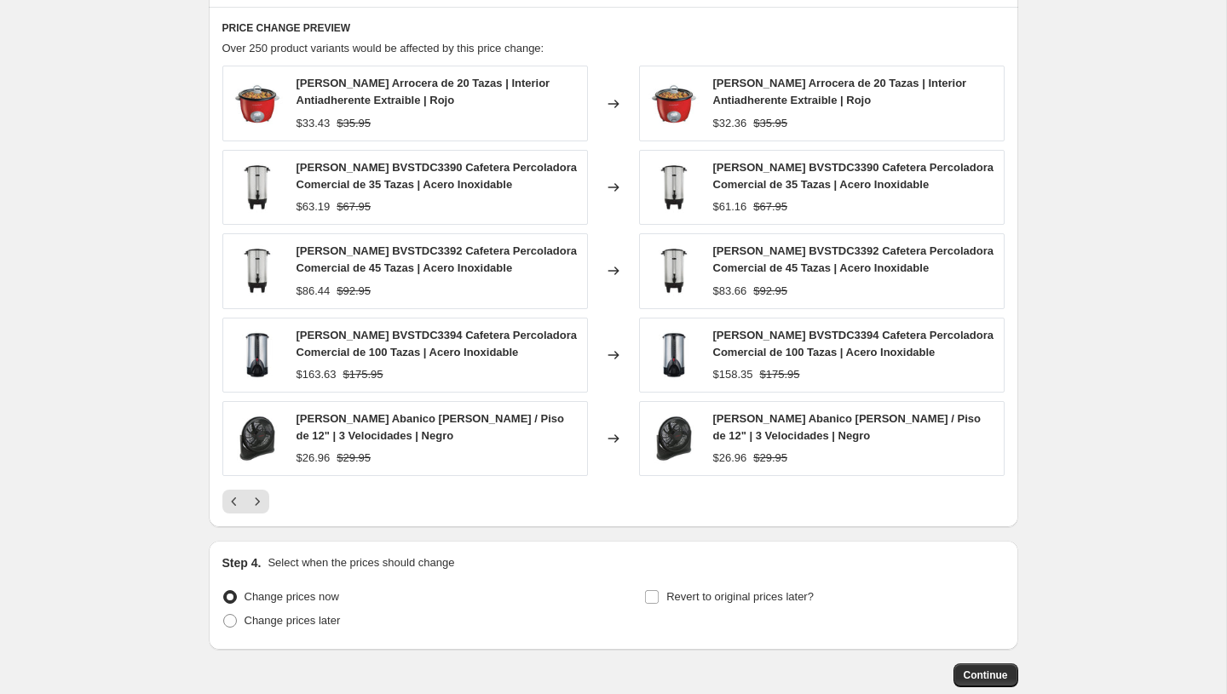
scroll to position [1418, 0]
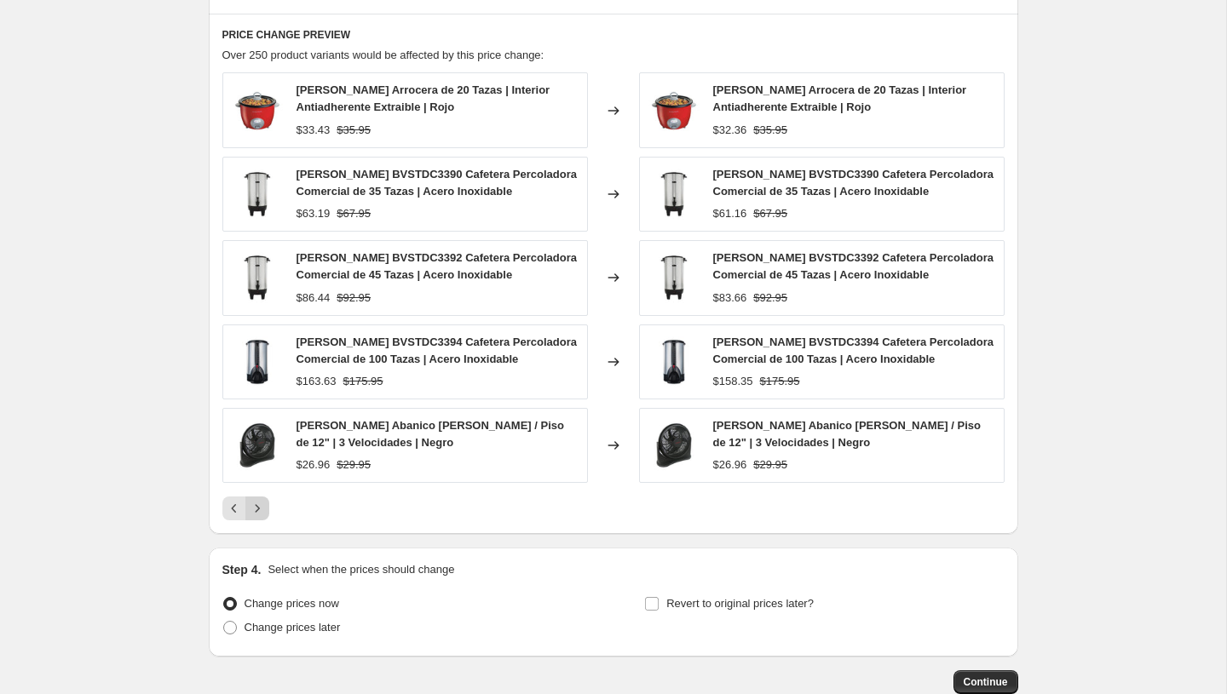
click at [250, 506] on icon "Next" at bounding box center [257, 508] width 17 height 17
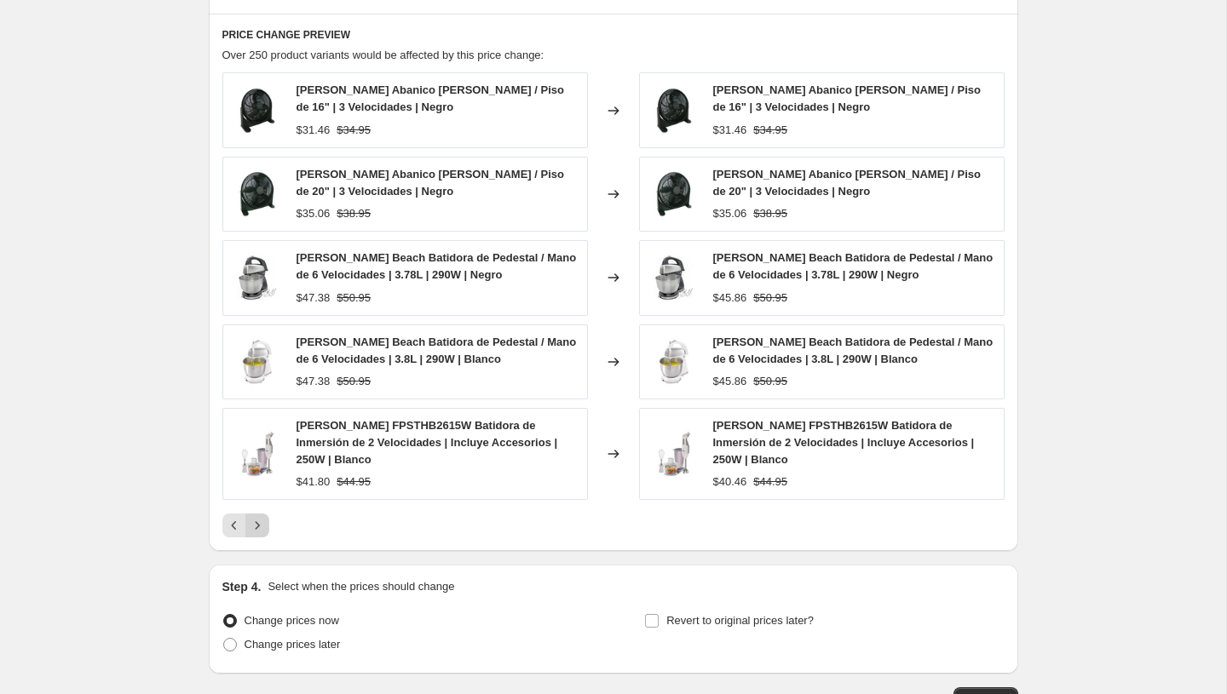
click at [261, 517] on icon "Next" at bounding box center [257, 525] width 17 height 17
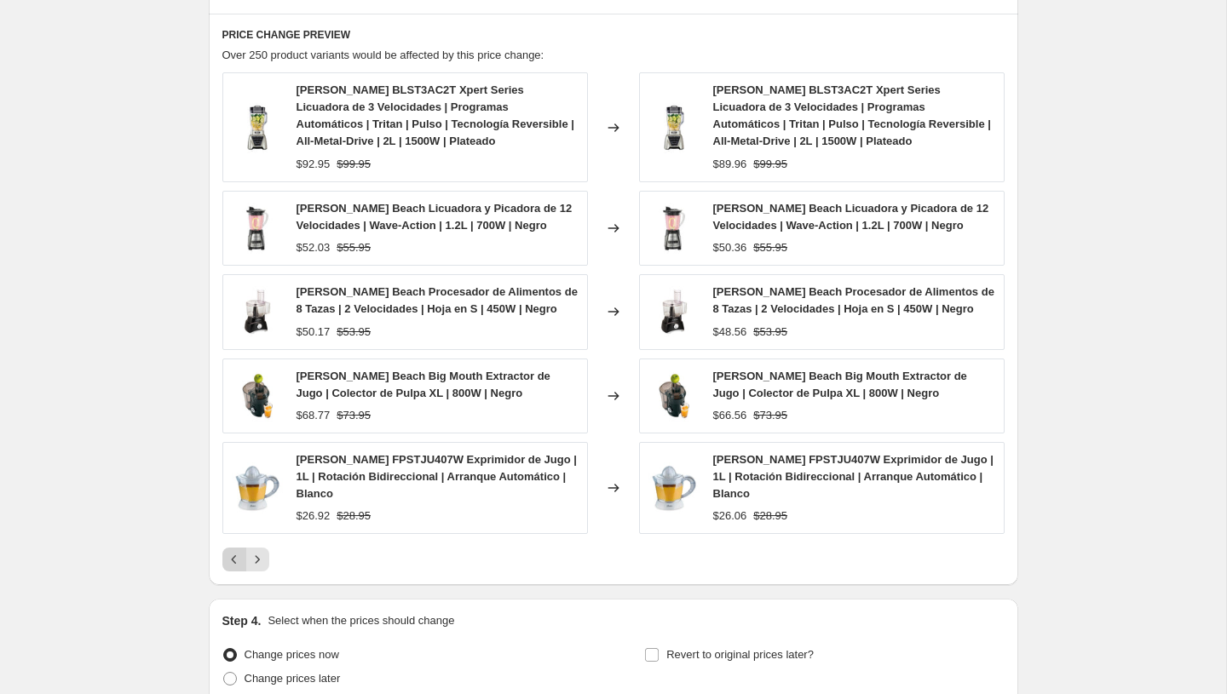
click at [236, 561] on icon "Previous" at bounding box center [234, 559] width 17 height 17
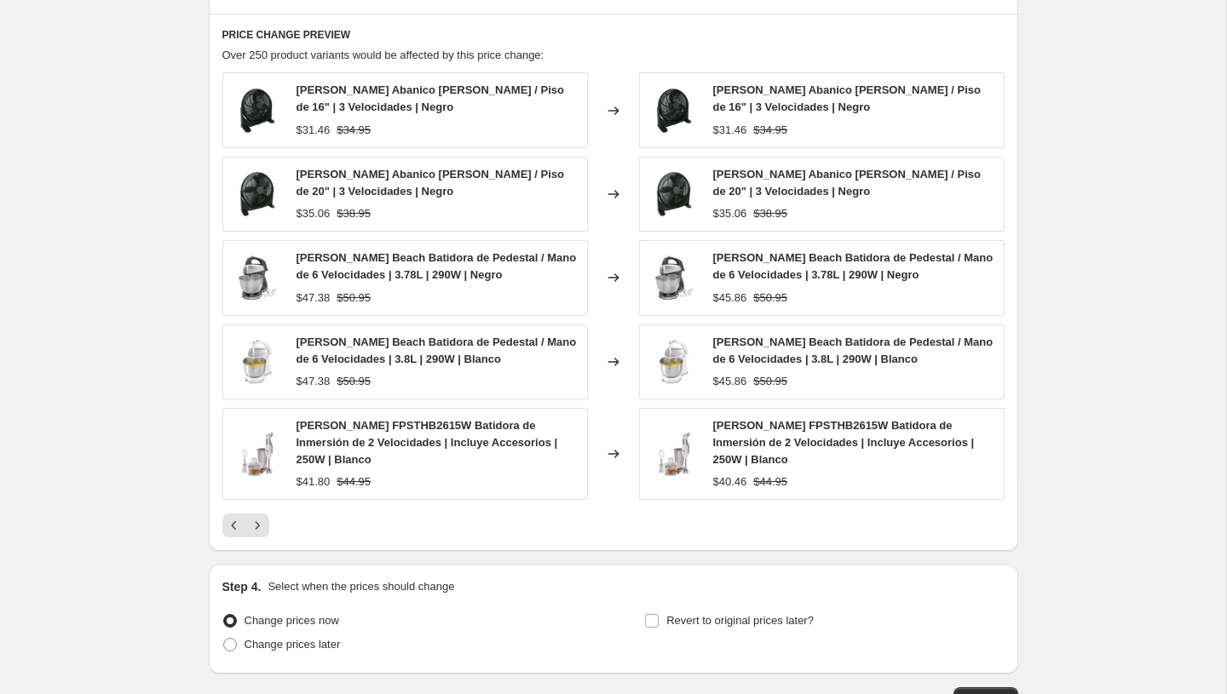
scroll to position [1143, 0]
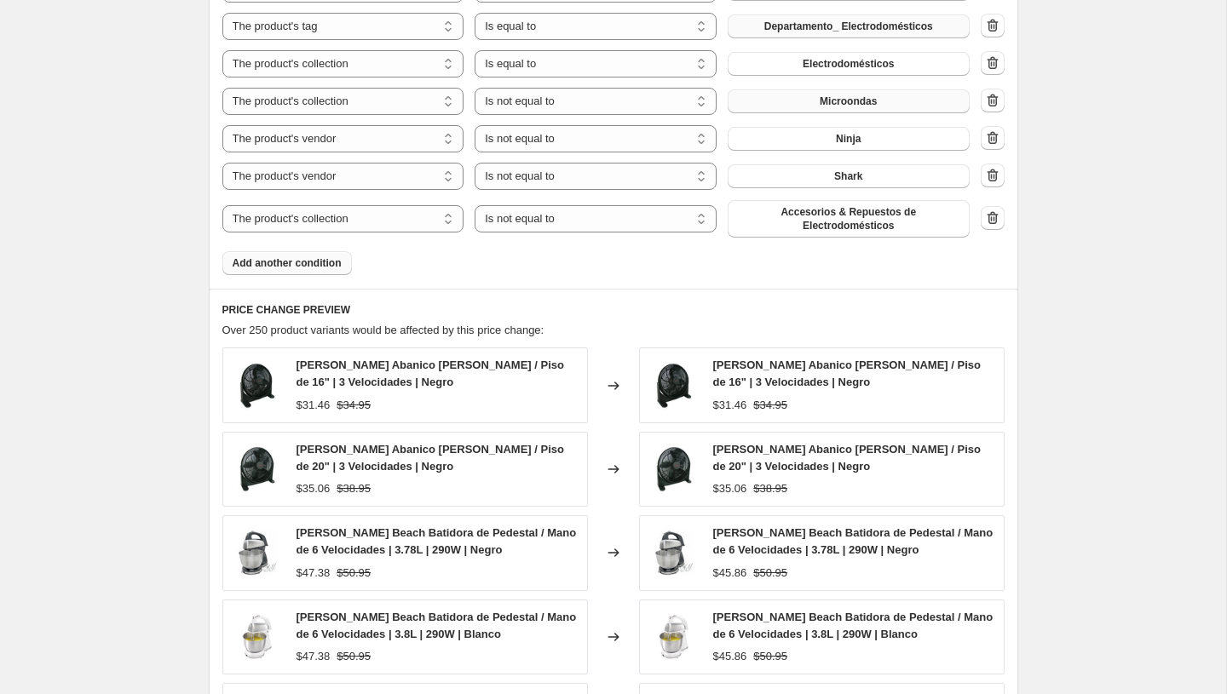
click at [314, 256] on span "Add another condition" at bounding box center [287, 263] width 109 height 14
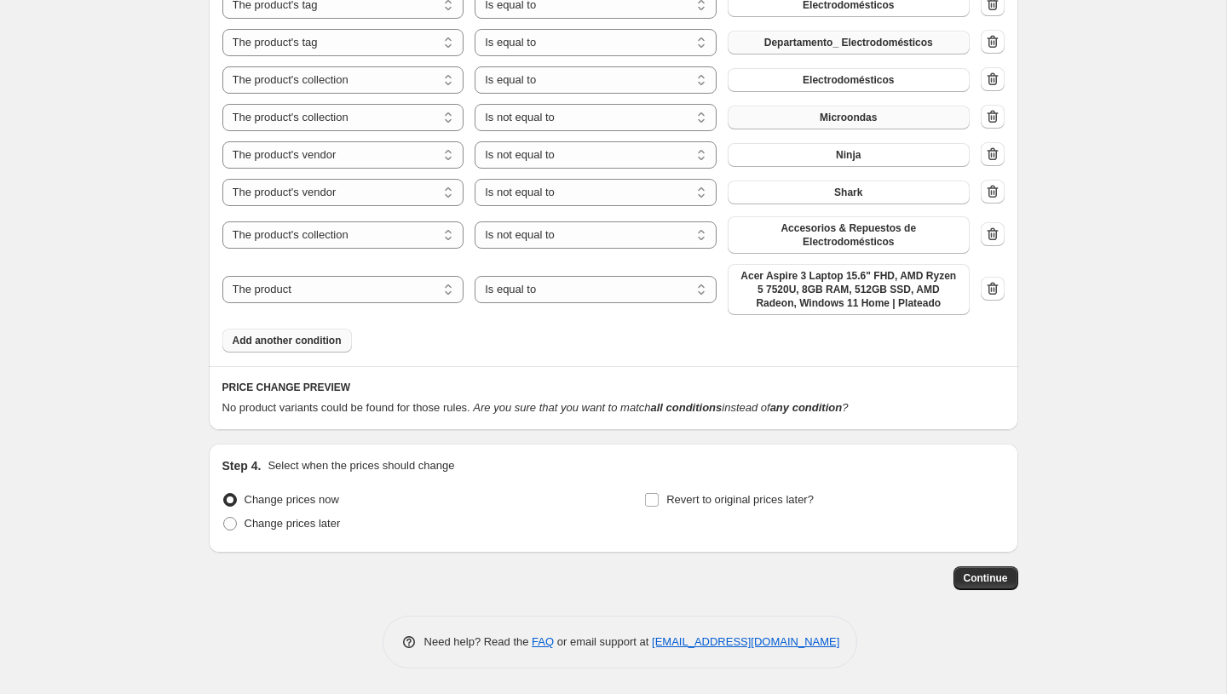
scroll to position [1127, 0]
click at [337, 267] on div "The product The product's collection The product's tag The product's vendor The…" at bounding box center [595, 289] width 747 height 51
click at [337, 279] on select "The product The product's collection The product's tag The product's vendor The…" at bounding box center [343, 289] width 242 height 27
select select "collection"
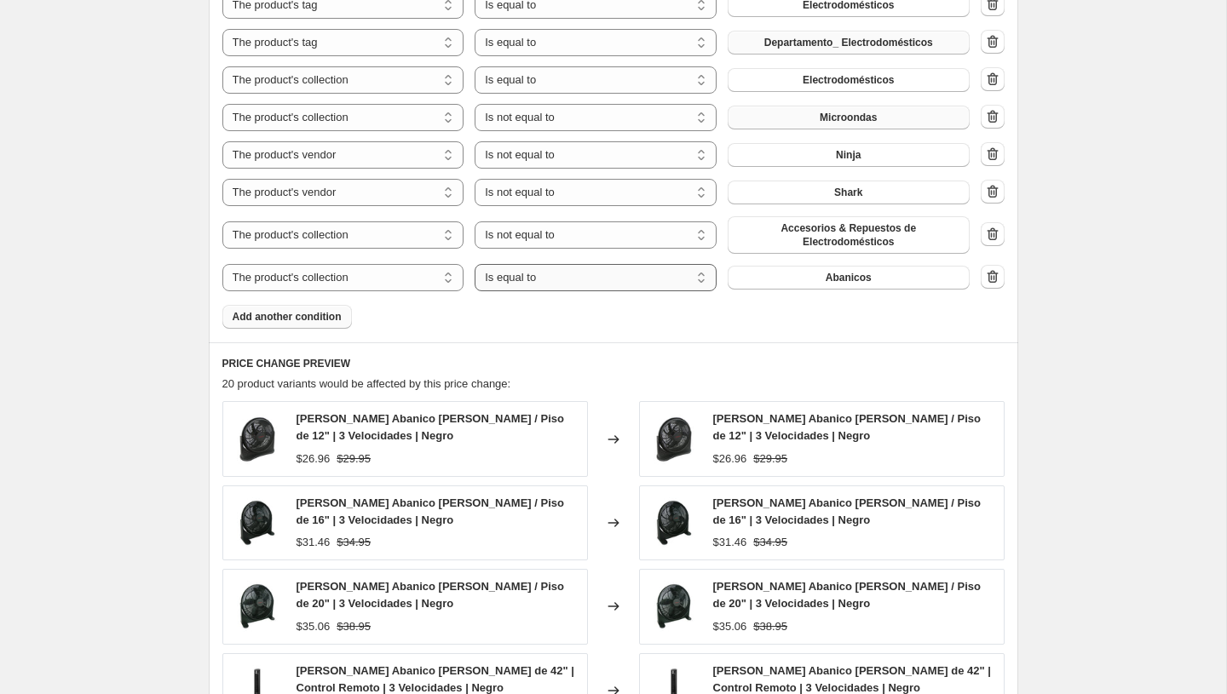
click at [571, 284] on select "Is equal to Is not equal to" at bounding box center [596, 277] width 242 height 27
select select "not_equal"
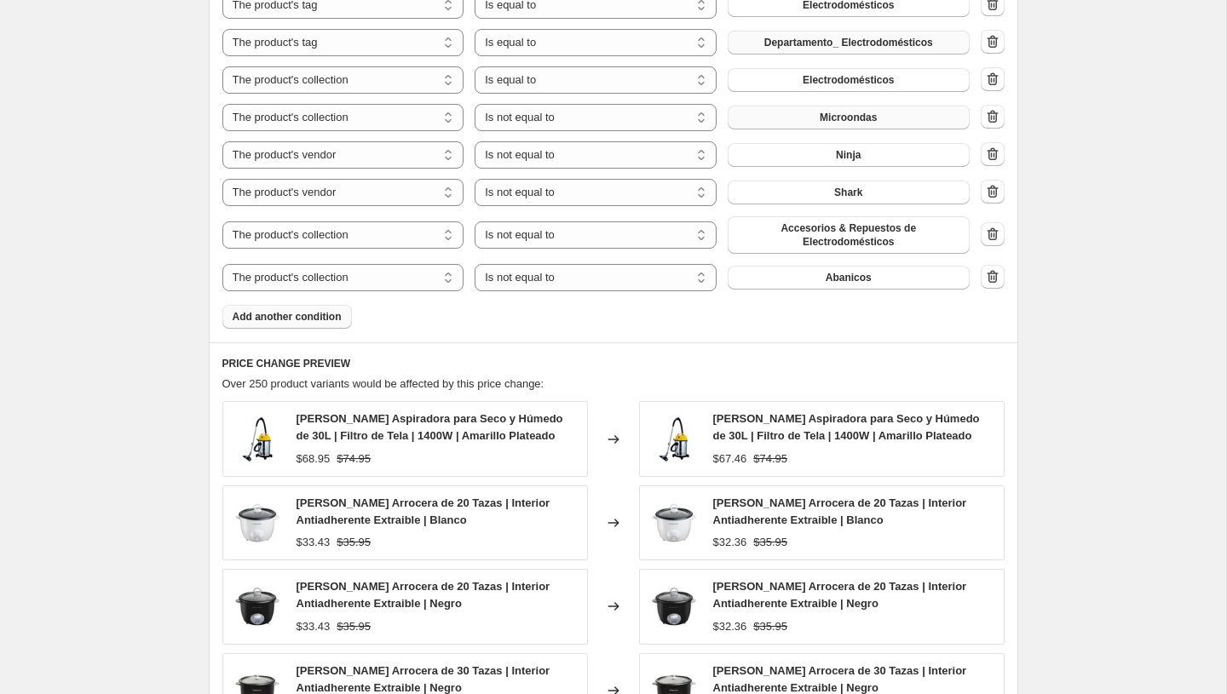
click at [321, 314] on span "Add another condition" at bounding box center [287, 317] width 109 height 14
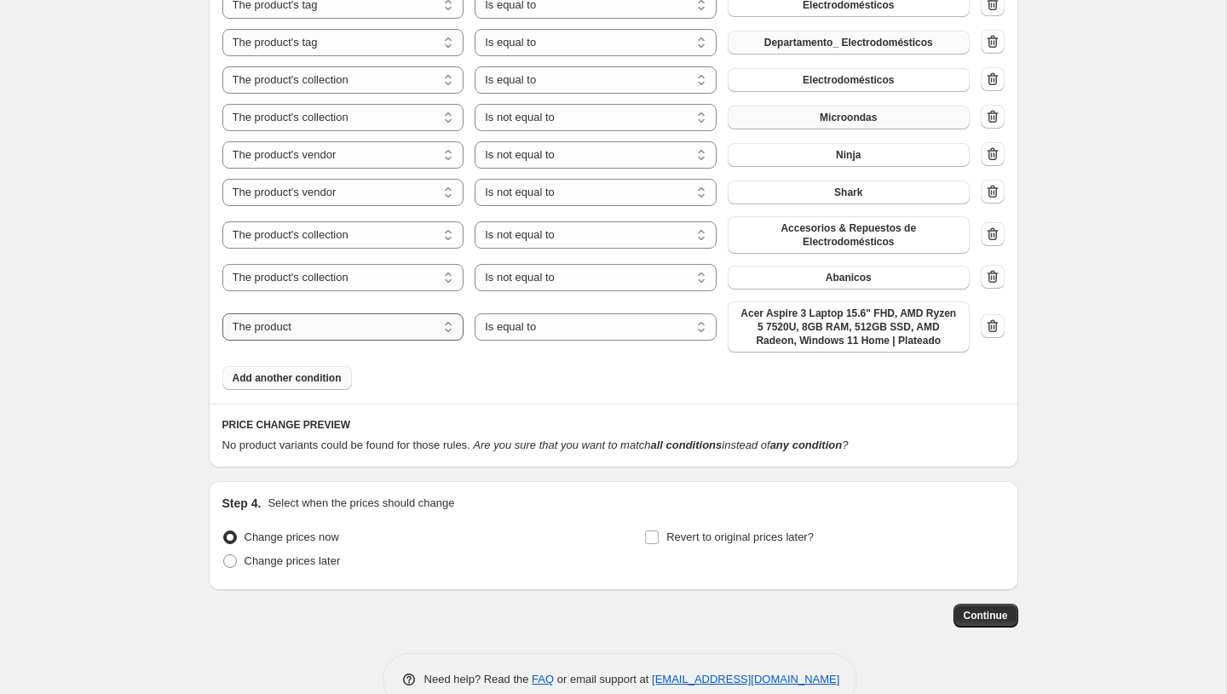
click at [308, 330] on select "The product The product's collection The product's tag The product's vendor The…" at bounding box center [343, 327] width 242 height 27
select select "tag"
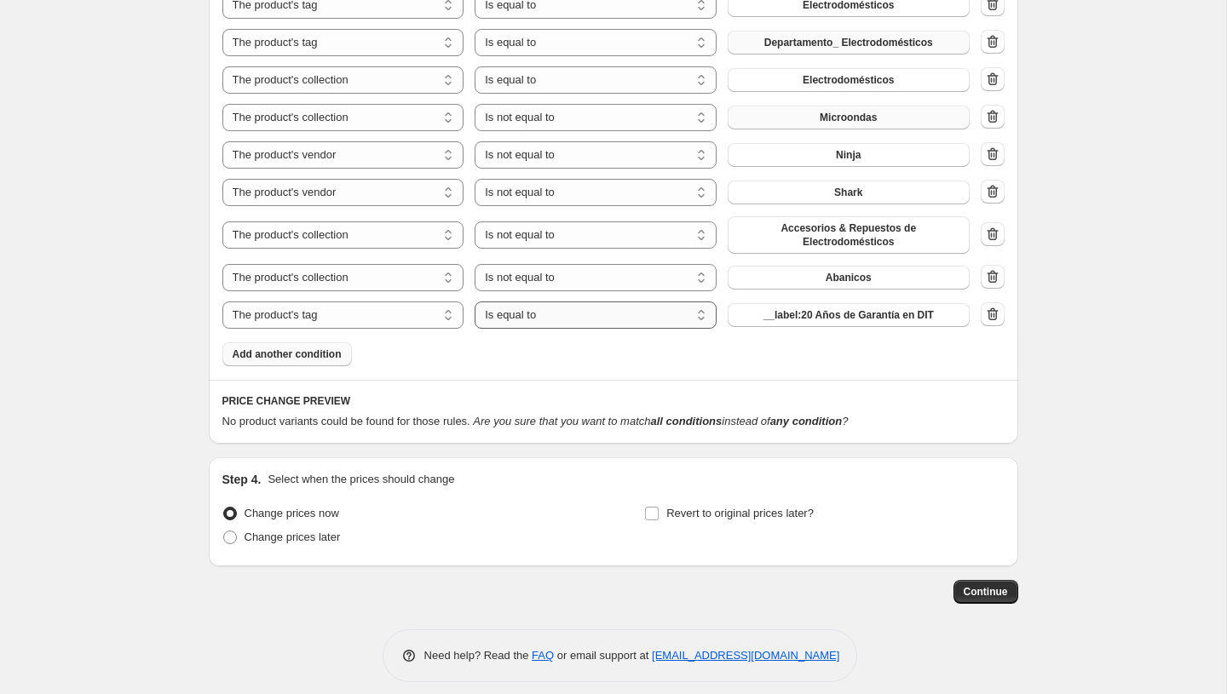
click at [562, 321] on select "Is equal to Is not equal to" at bounding box center [596, 315] width 242 height 27
select select "not_equal"
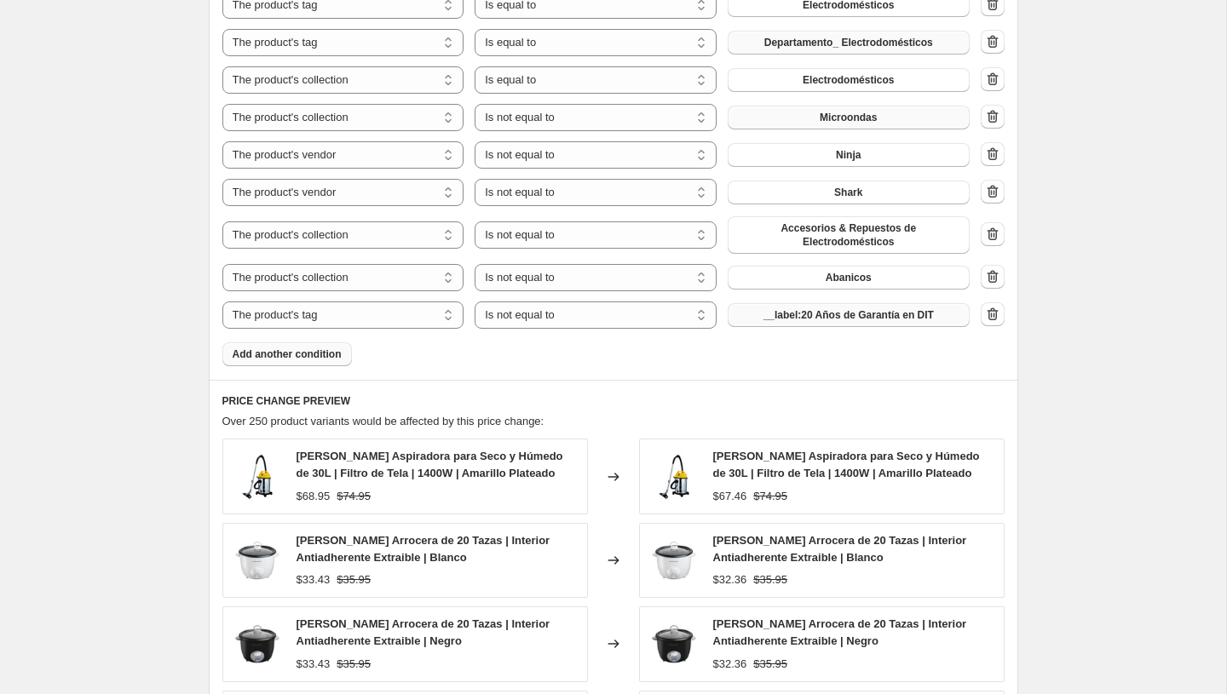
click at [858, 310] on span "__label:20 Años de Garantía en DIT" at bounding box center [848, 315] width 170 height 14
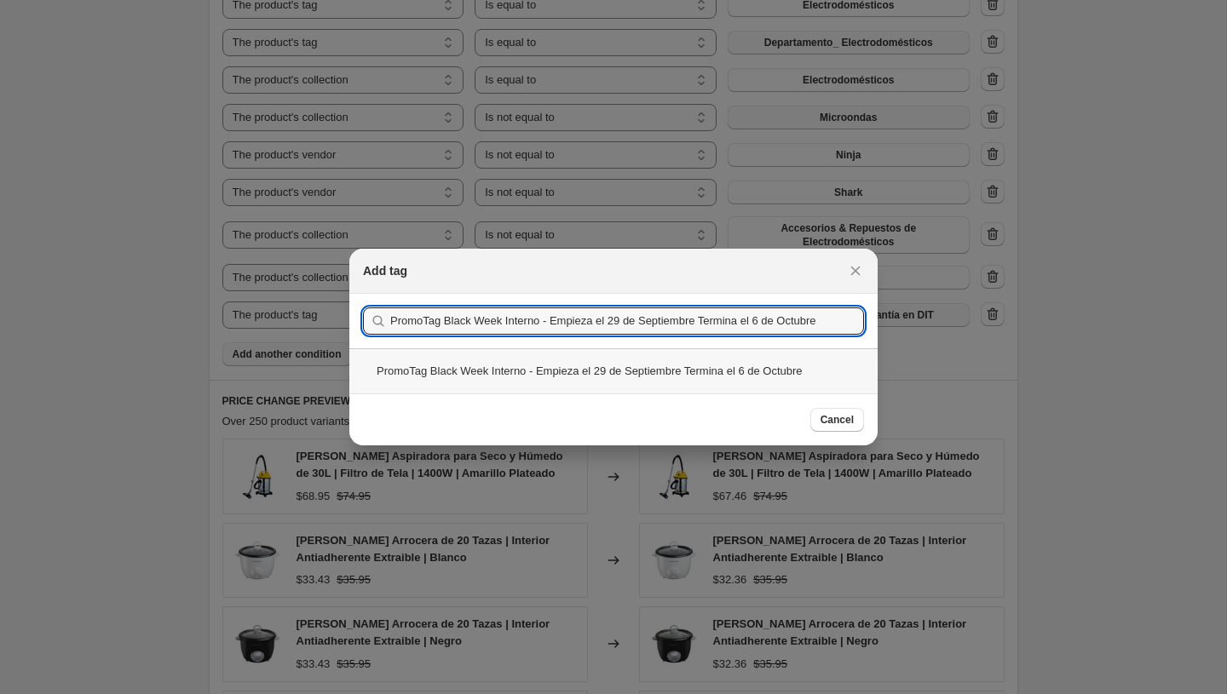
type input "PromoTag Black Week Interno - Empieza el 29 de Septiembre Termina el 6 de Octub…"
click at [568, 371] on div "PromoTag Black Week Interno - Empieza el 29 de Septiembre Termina el 6 de Octub…" at bounding box center [613, 370] width 528 height 45
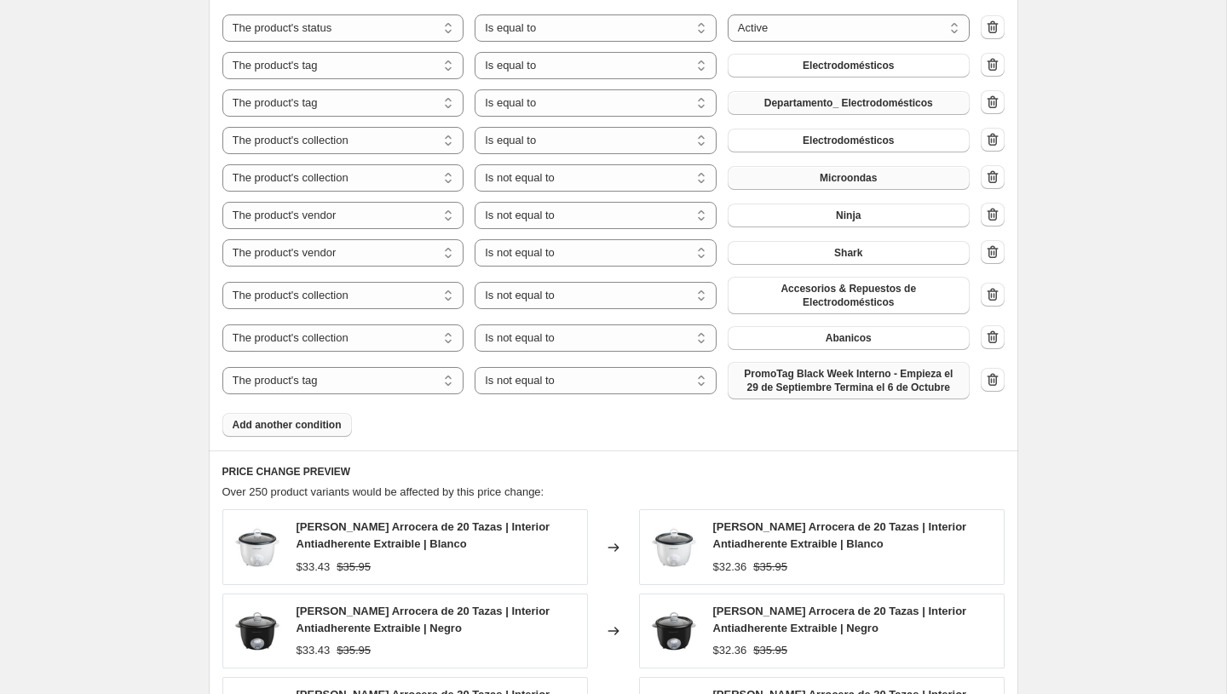
scroll to position [1066, 0]
click at [307, 418] on button "Add another condition" at bounding box center [286, 426] width 129 height 24
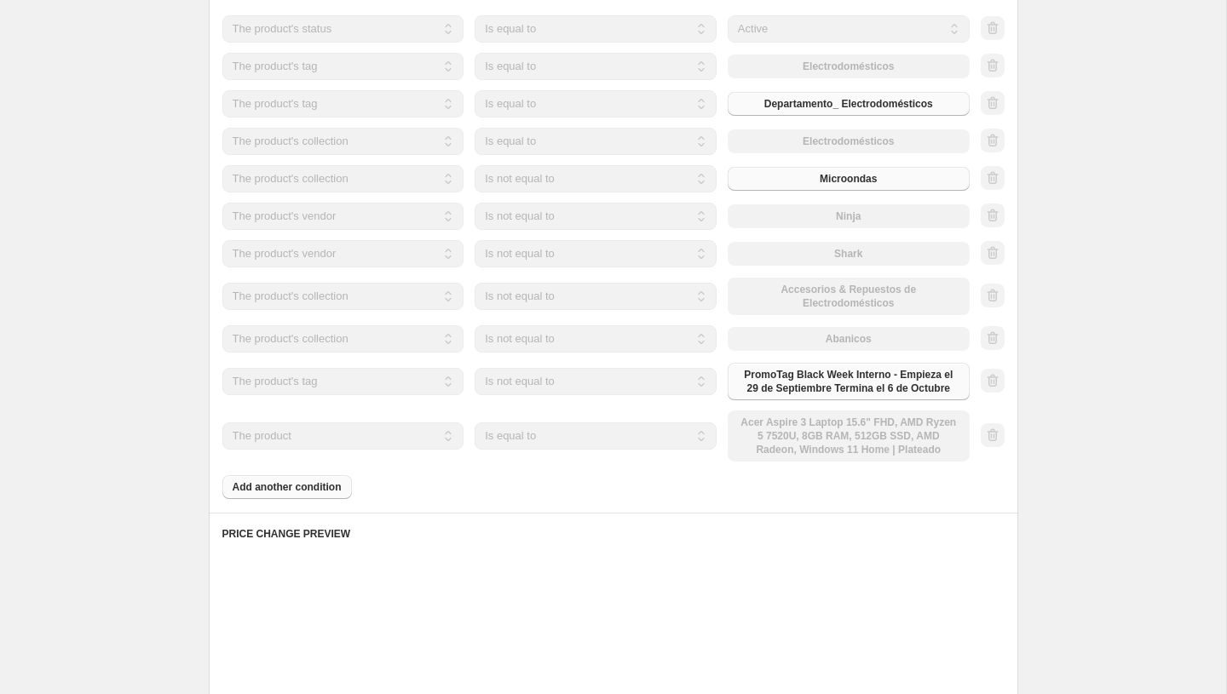
click at [358, 430] on select "The product The product's collection The product's tag The product's vendor The…" at bounding box center [343, 436] width 242 height 27
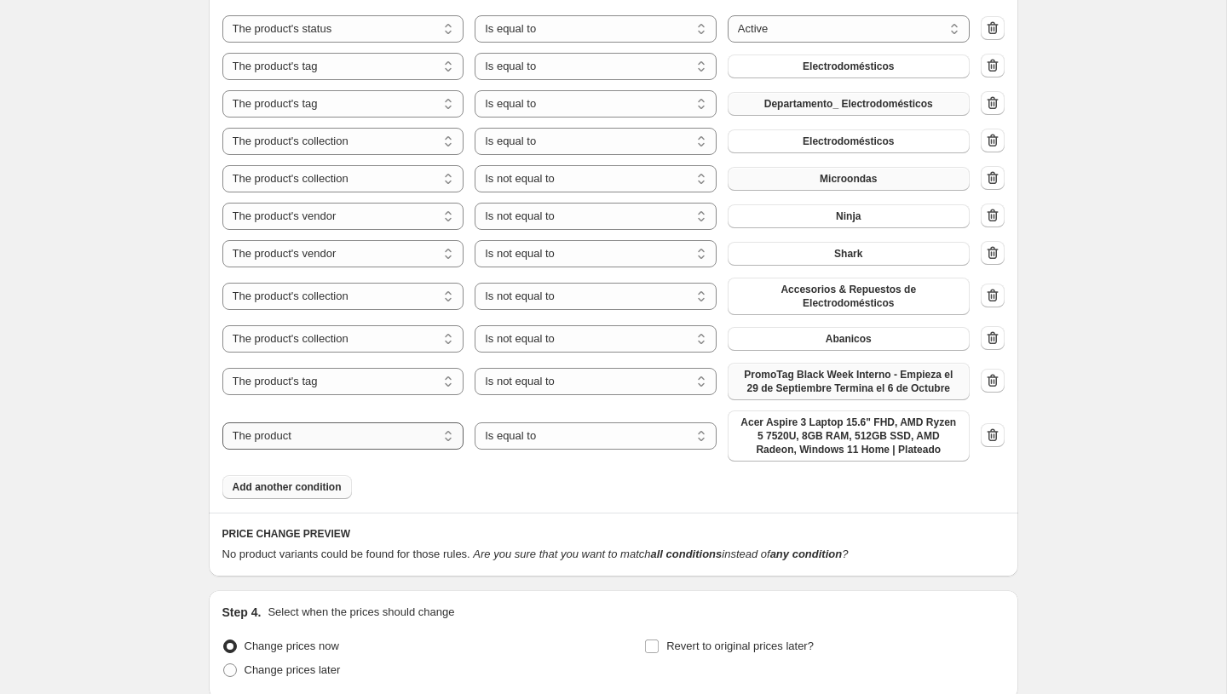
select select "collection"
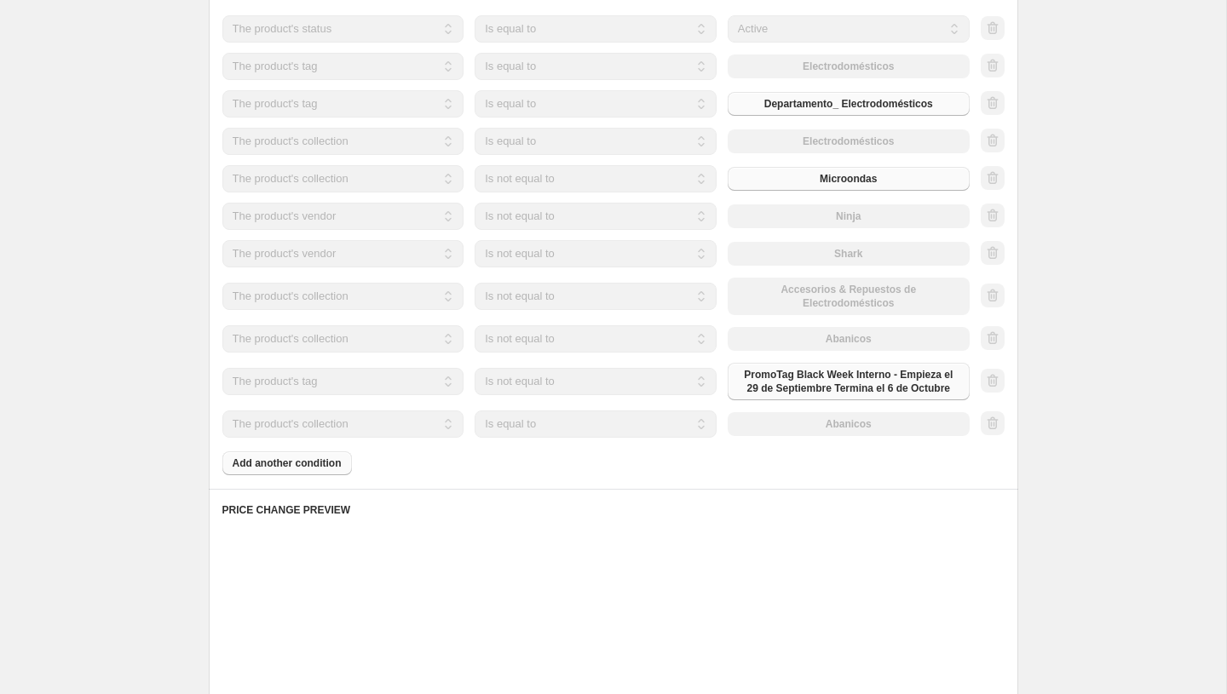
click at [582, 431] on select "Is equal to Is not equal to" at bounding box center [596, 424] width 242 height 27
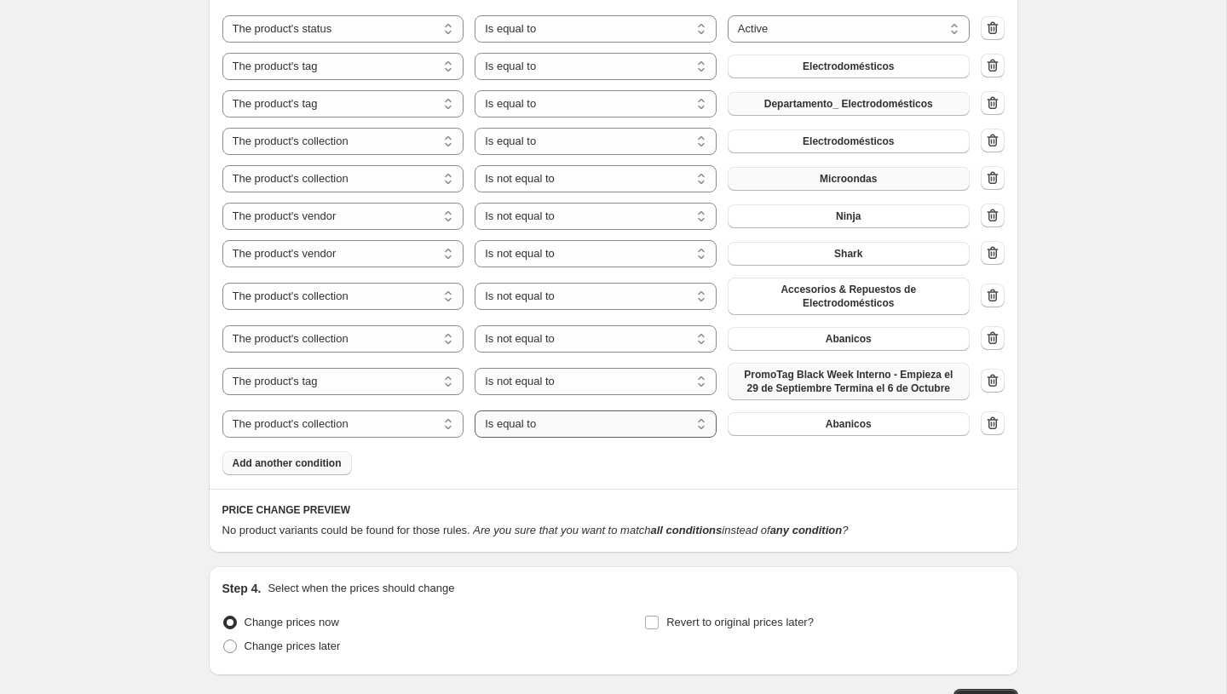
click at [576, 432] on select "Is equal to Is not equal to" at bounding box center [596, 424] width 242 height 27
select select "not_equal"
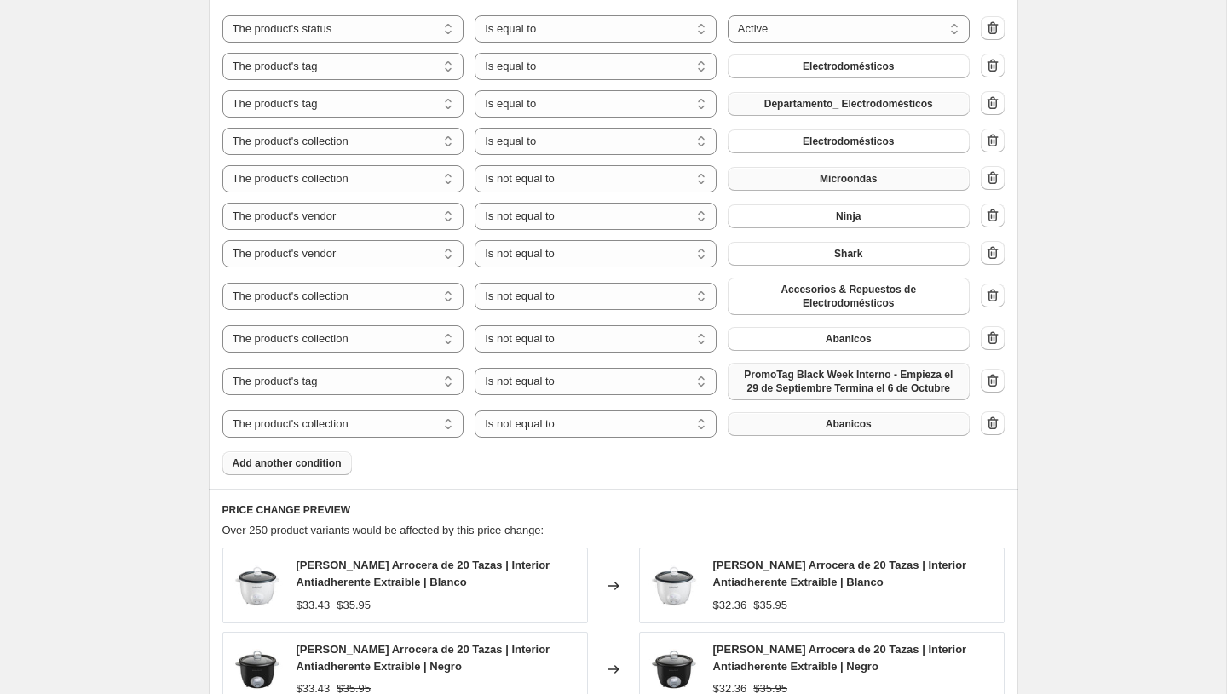
click at [845, 428] on span "Abanicos" at bounding box center [849, 424] width 46 height 14
click at [314, 465] on span "Add another condition" at bounding box center [287, 464] width 109 height 14
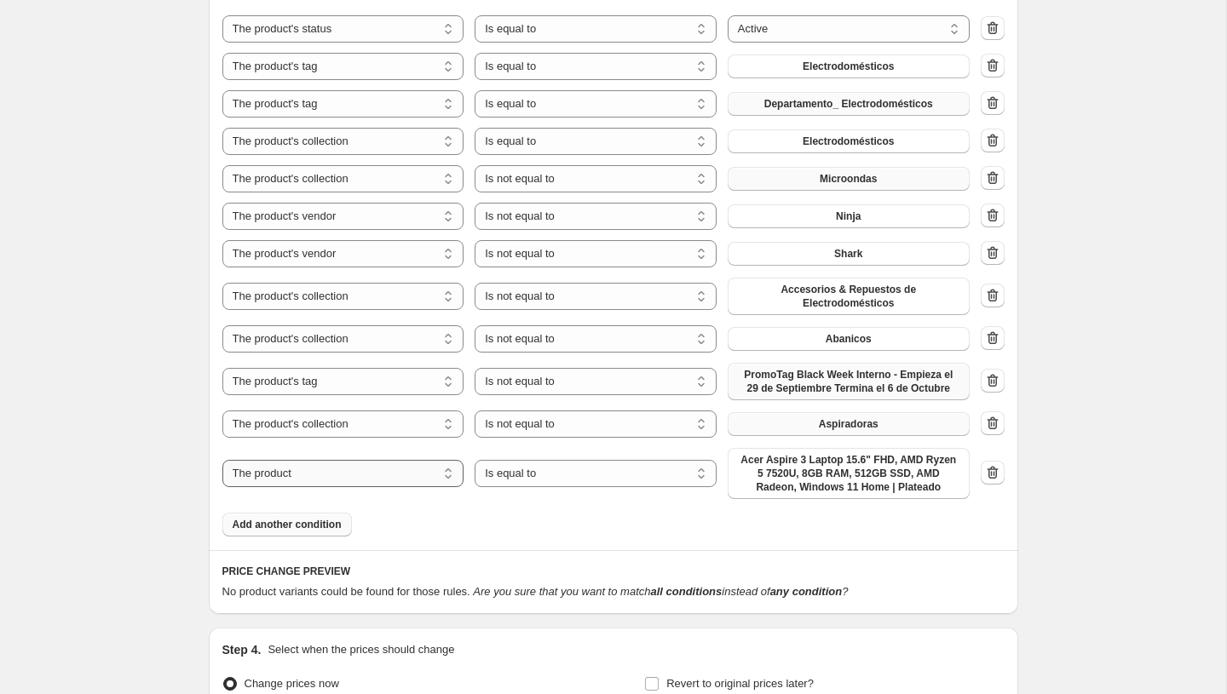
click at [317, 471] on select "The product The product's collection The product's tag The product's vendor The…" at bounding box center [343, 473] width 242 height 27
select select "collection"
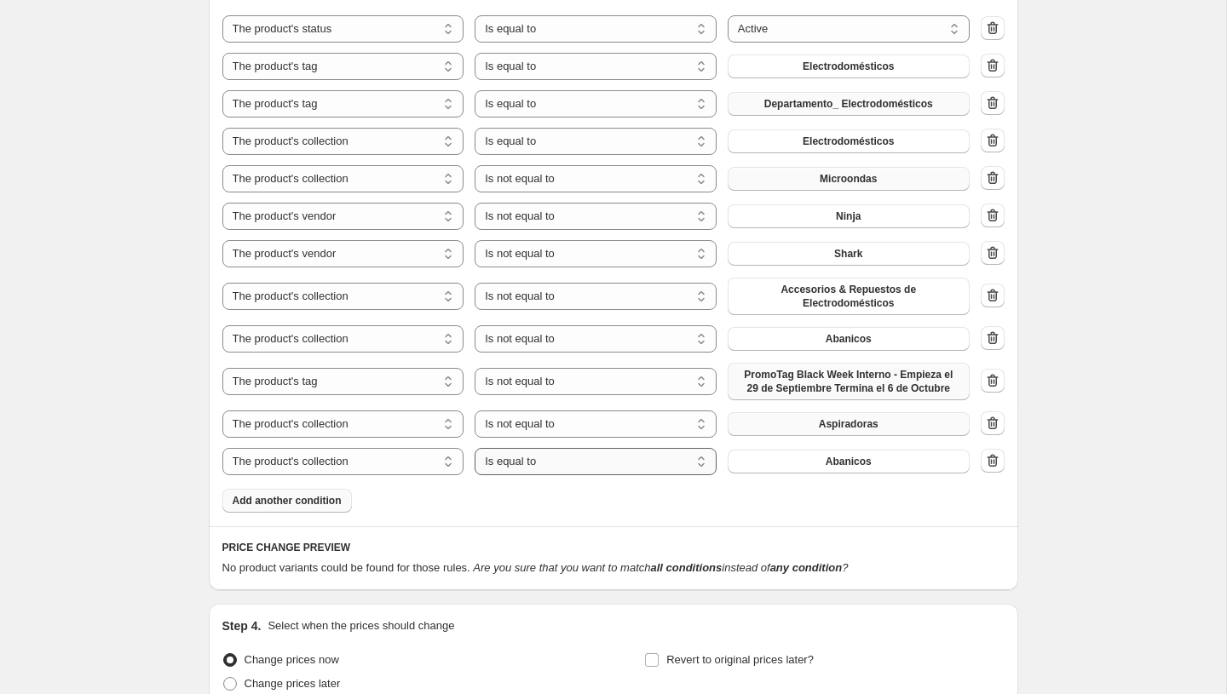
click at [546, 465] on select "Is equal to Is not equal to" at bounding box center [596, 461] width 242 height 27
select select "not_equal"
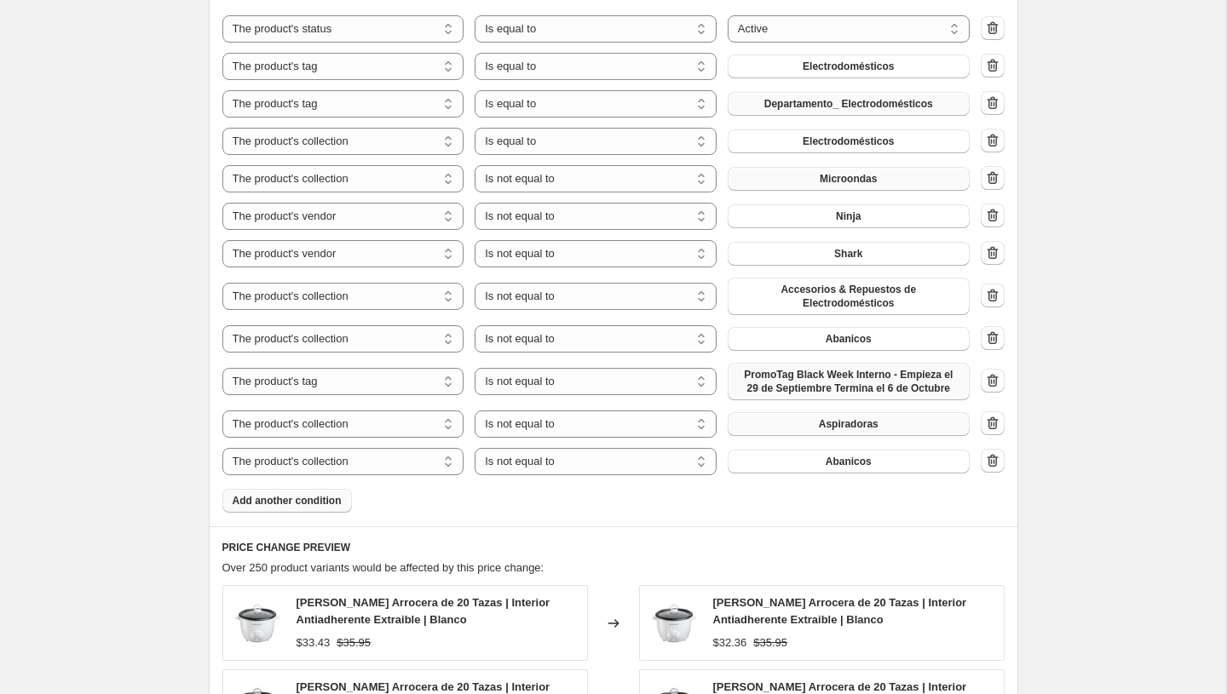
click at [841, 461] on span "Abanicos" at bounding box center [849, 462] width 46 height 14
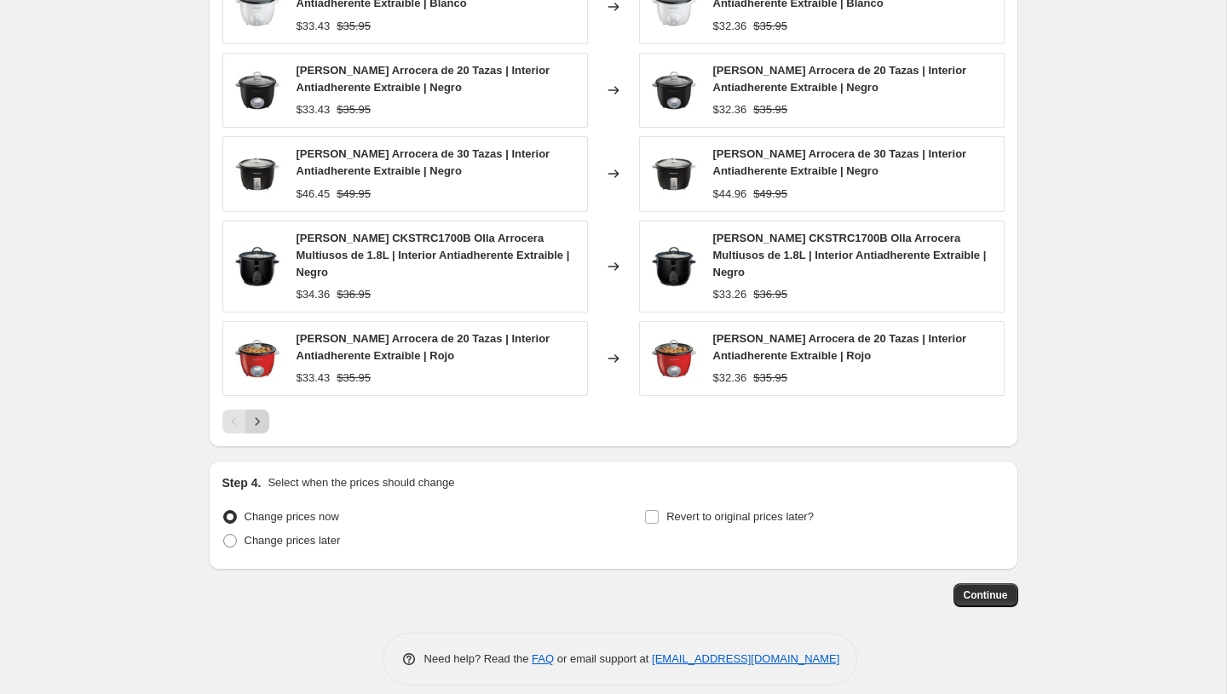
click at [259, 413] on icon "Next" at bounding box center [257, 421] width 17 height 17
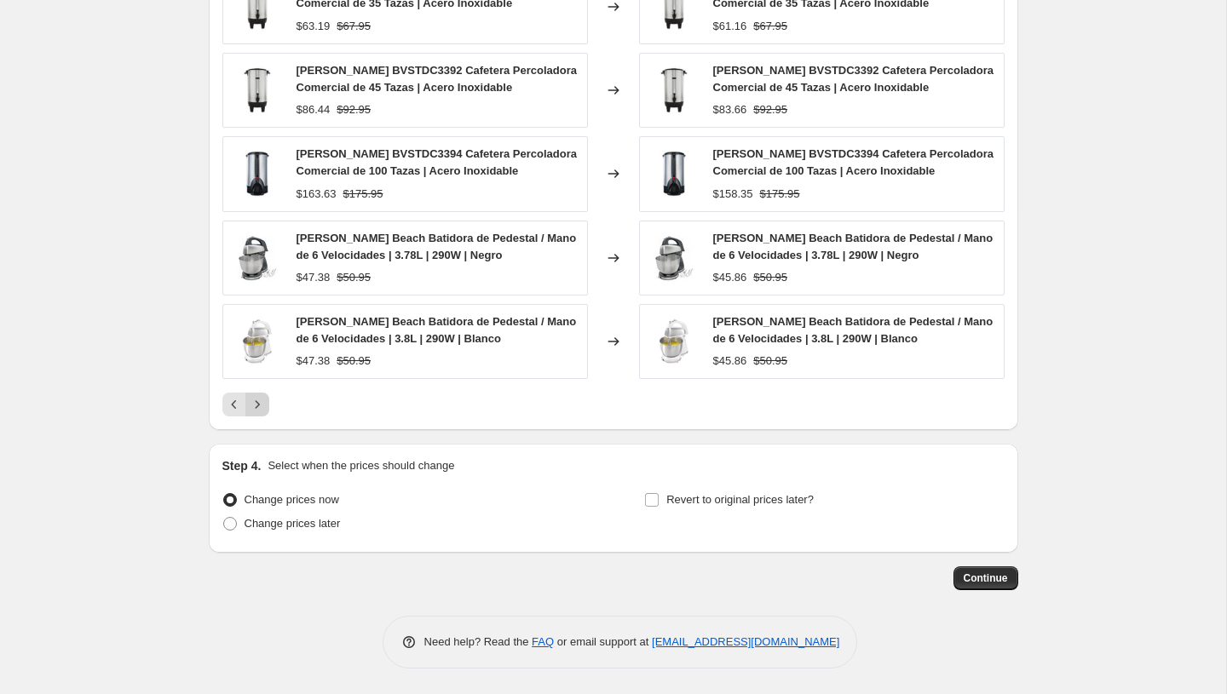
click at [261, 405] on icon "Next" at bounding box center [257, 404] width 17 height 17
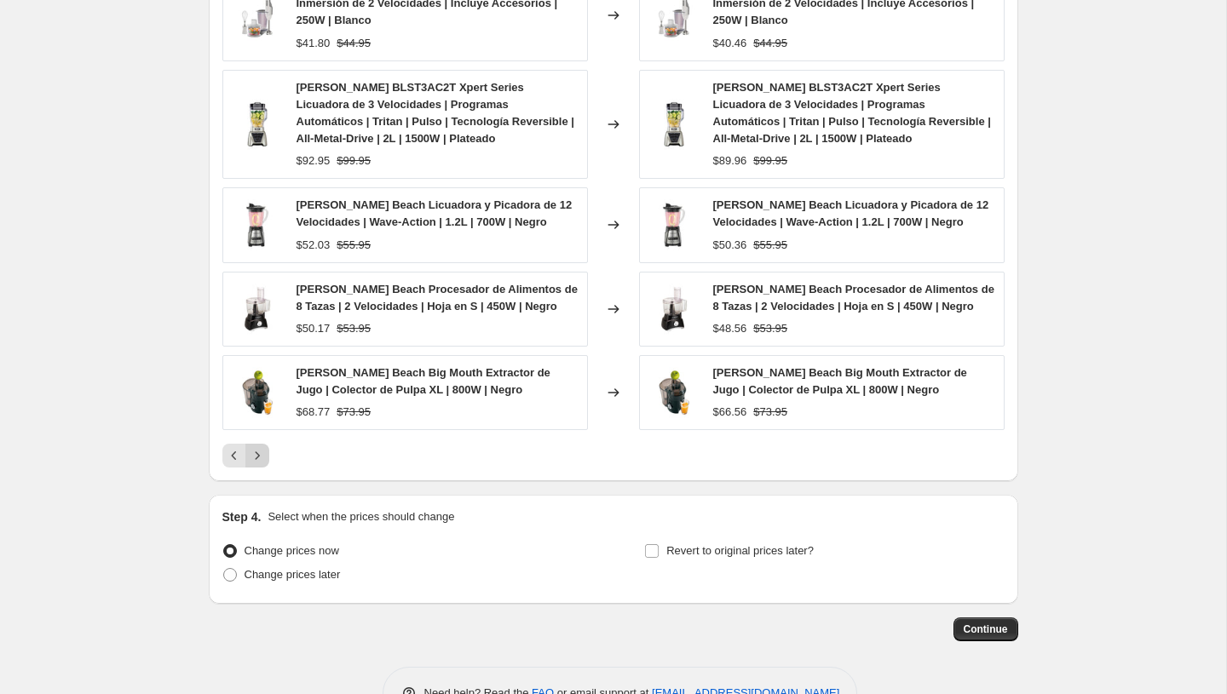
click at [256, 444] on button "Next" at bounding box center [257, 456] width 24 height 24
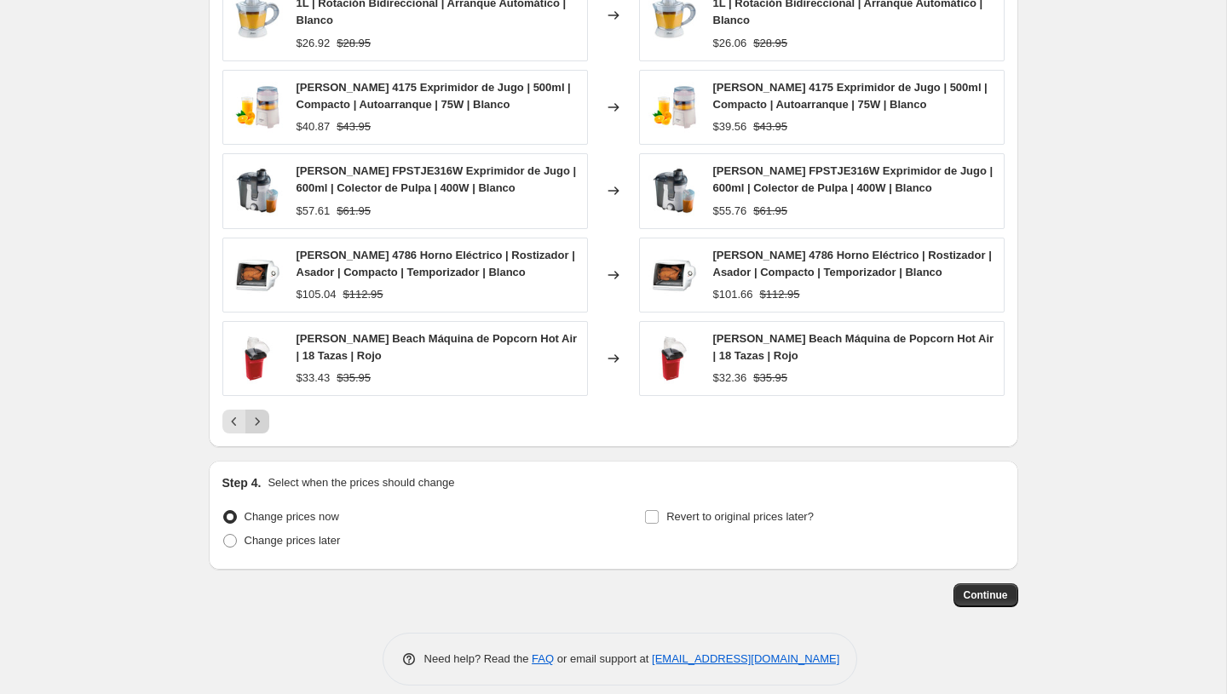
click at [256, 429] on icon "Next" at bounding box center [257, 421] width 17 height 17
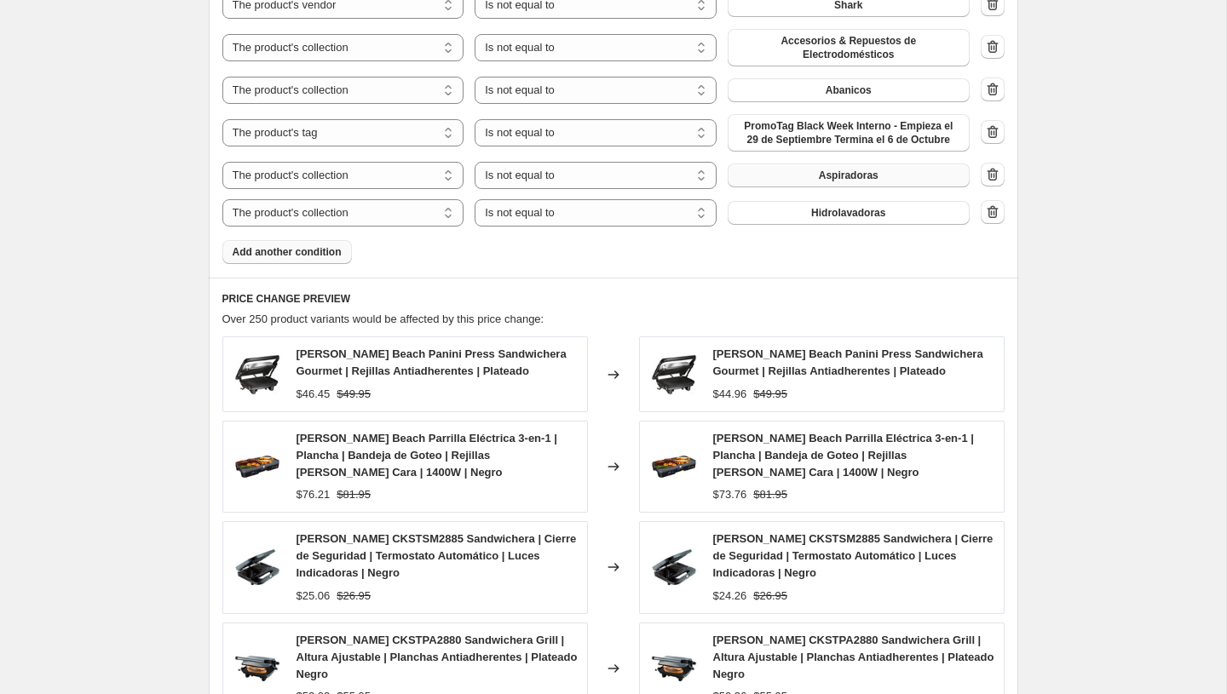
scroll to position [1296, 0]
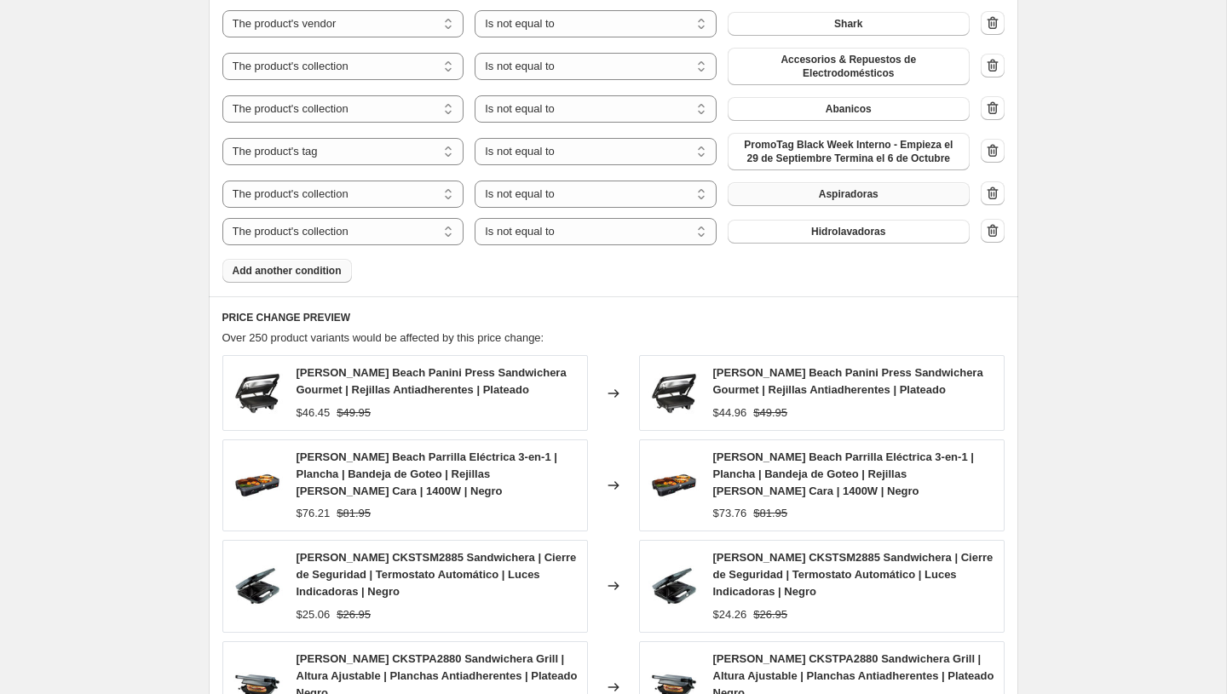
click at [276, 273] on span "Add another condition" at bounding box center [287, 271] width 109 height 14
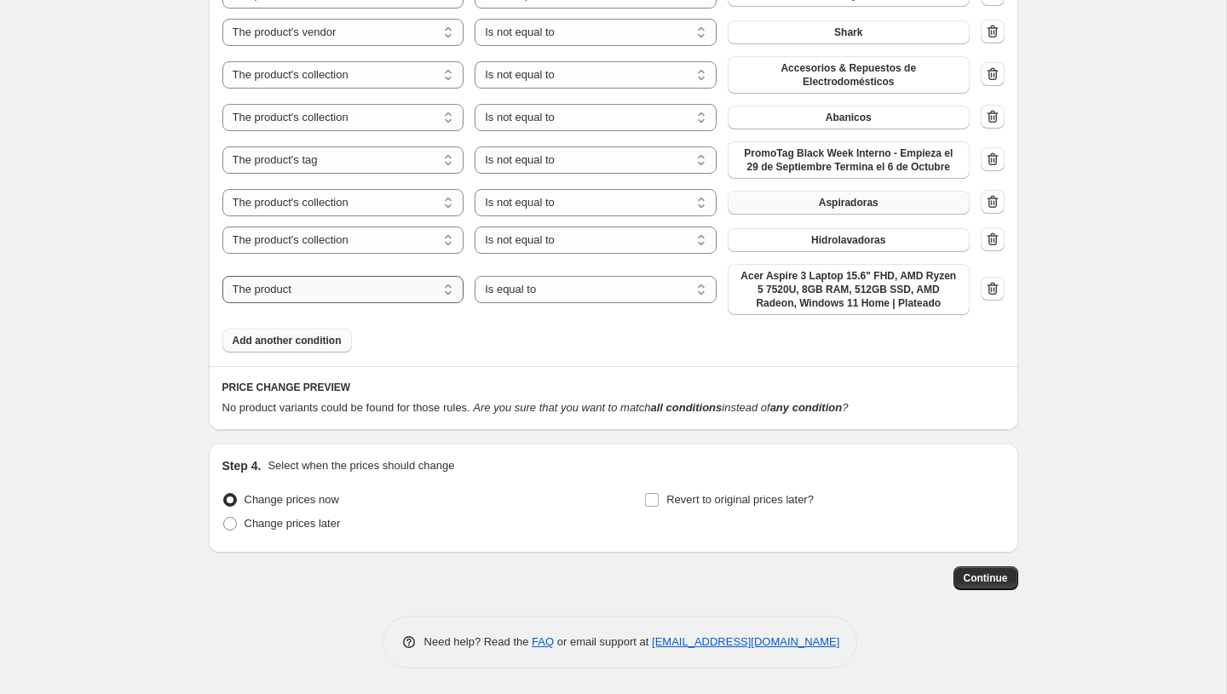
scroll to position [1287, 0]
click at [322, 291] on select "The product The product's collection The product's tag The product's vendor The…" at bounding box center [343, 289] width 242 height 27
click at [516, 281] on select "Is equal to Is not equal to" at bounding box center [596, 289] width 242 height 27
select select "not_equal"
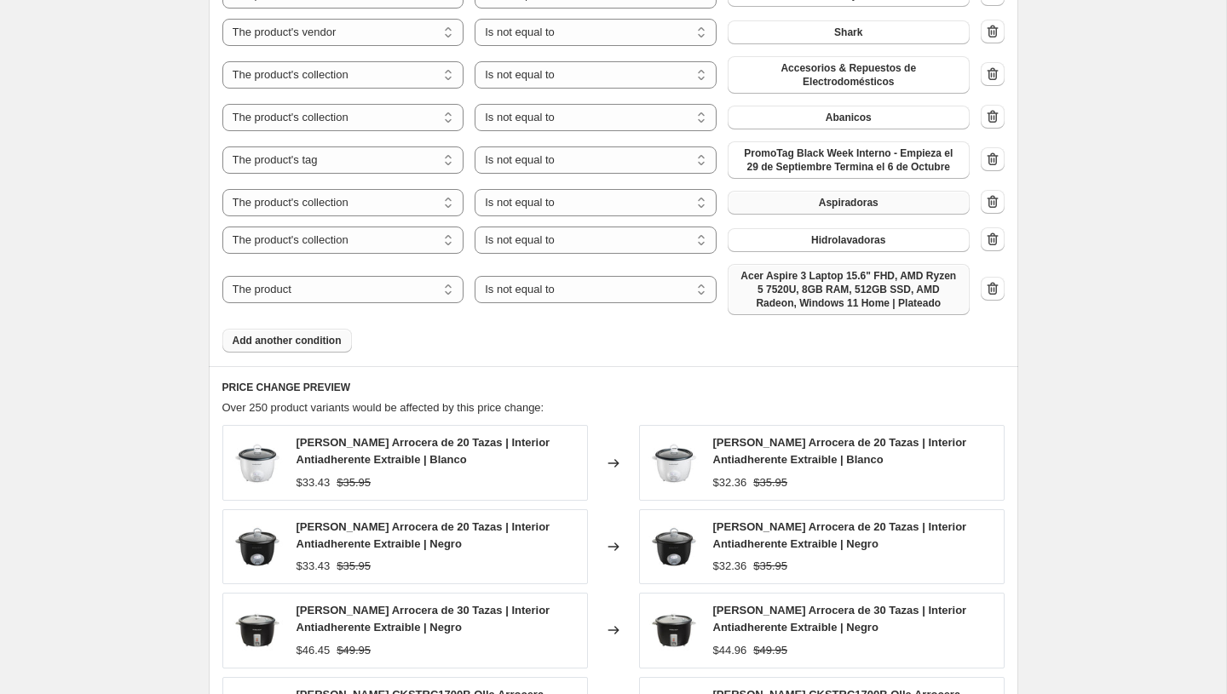
click at [814, 282] on span "Acer Aspire 3 Laptop 15.6" FHD, AMD Ryzen 5 7520U, 8GB RAM, 512GB SSD, AMD Rade…" at bounding box center [848, 289] width 221 height 41
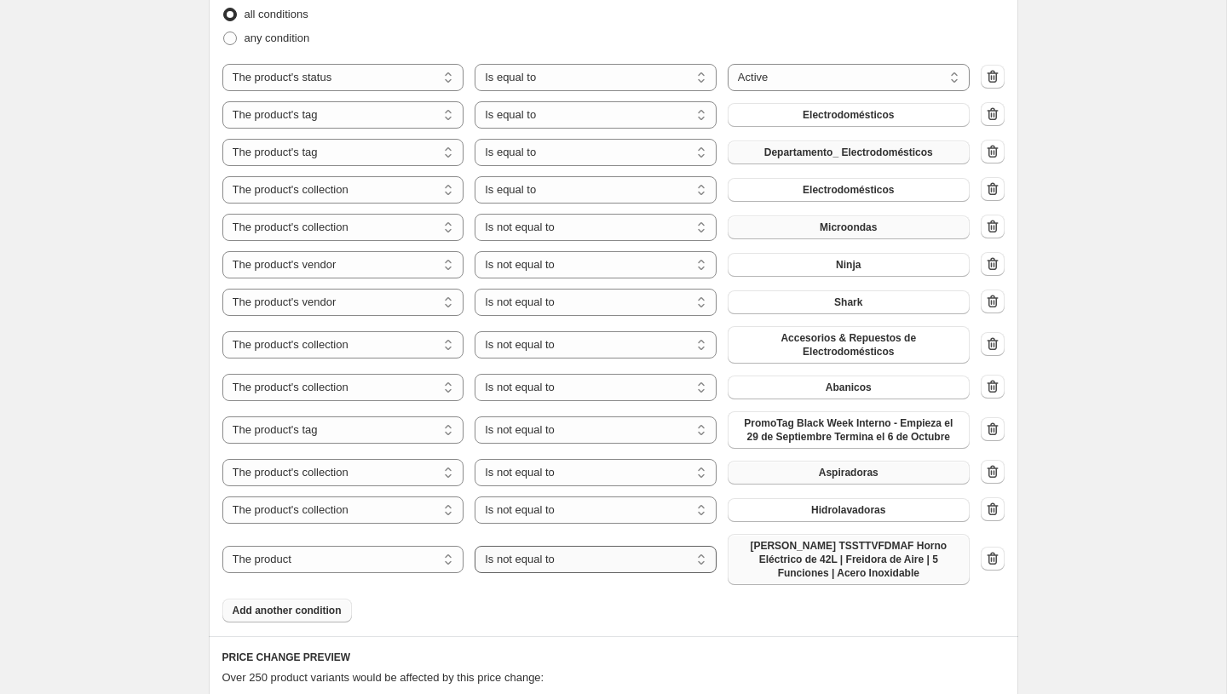
scroll to position [1019, 0]
click at [305, 603] on span "Add another condition" at bounding box center [287, 609] width 109 height 14
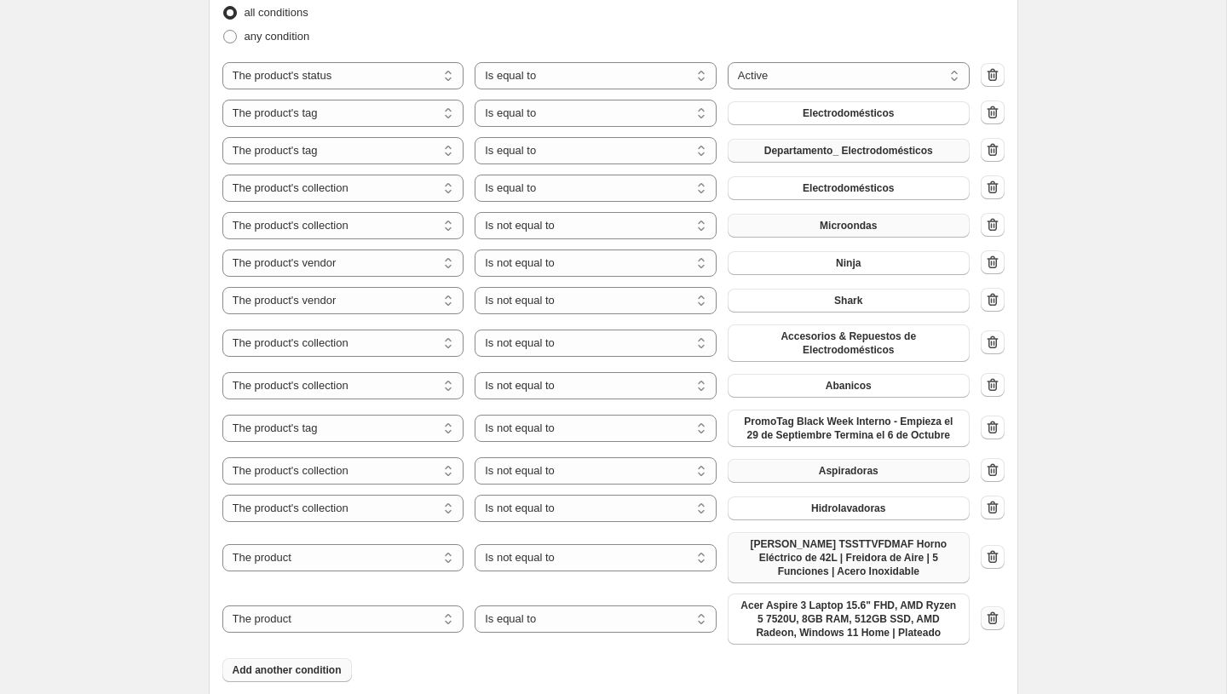
click at [989, 618] on icon "button" at bounding box center [992, 618] width 17 height 17
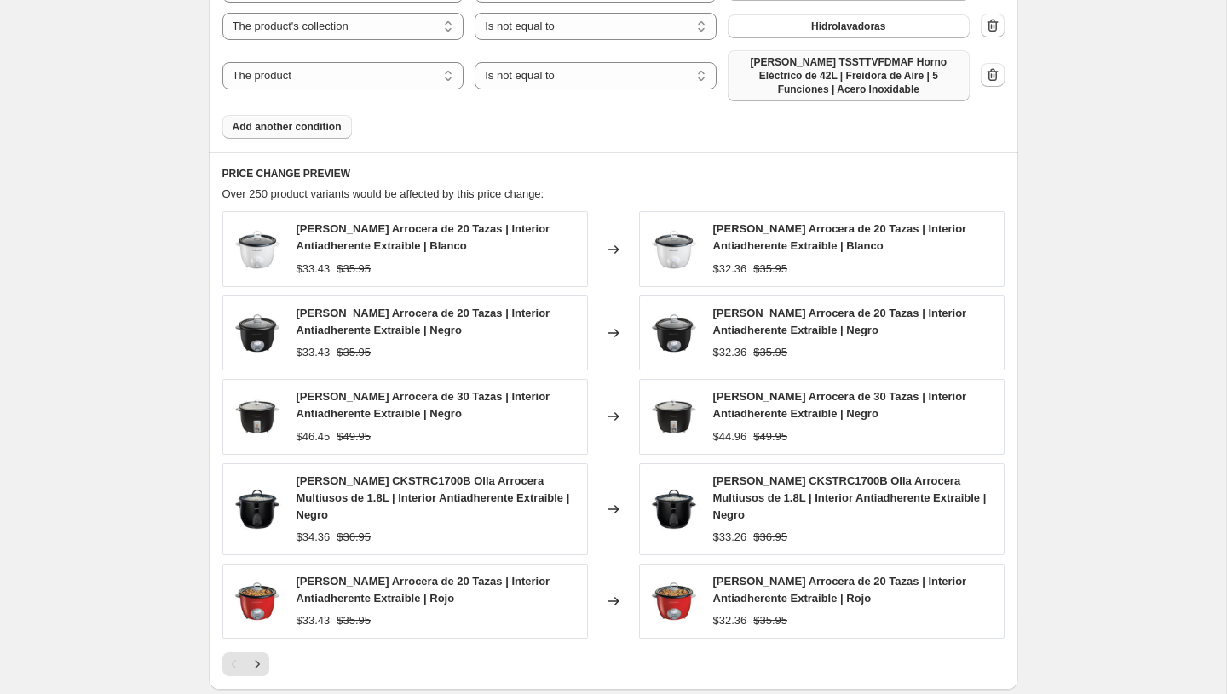
scroll to position [1744, 0]
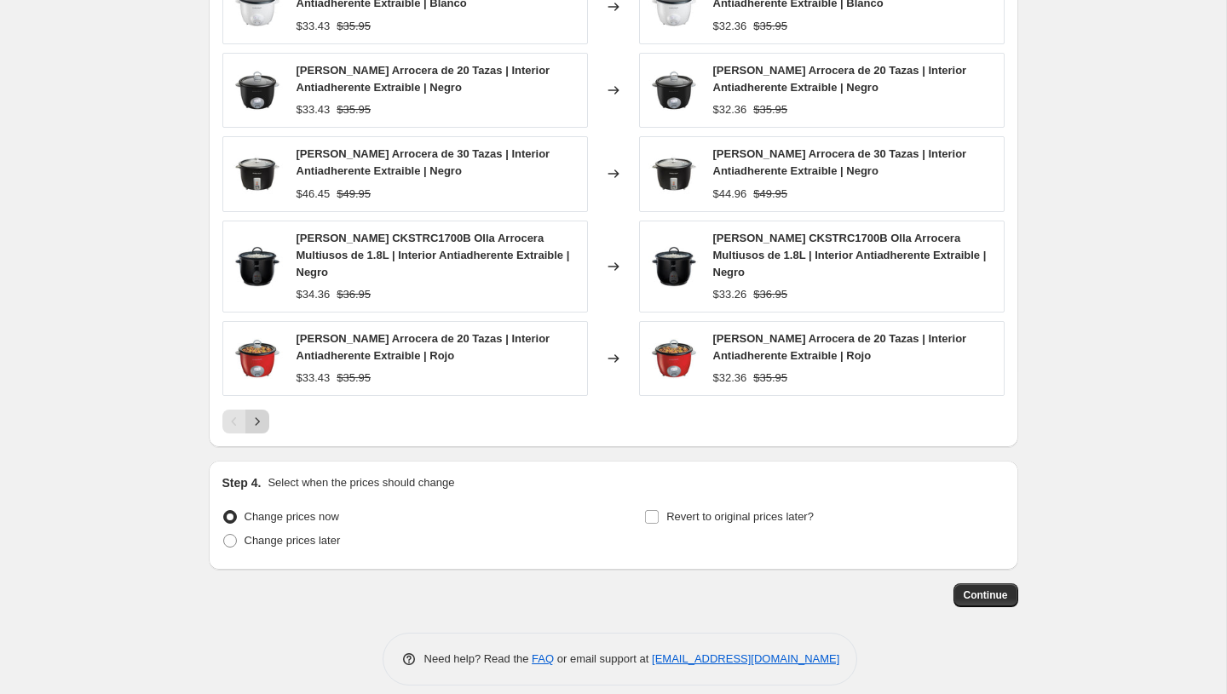
click at [255, 413] on icon "Next" at bounding box center [257, 421] width 17 height 17
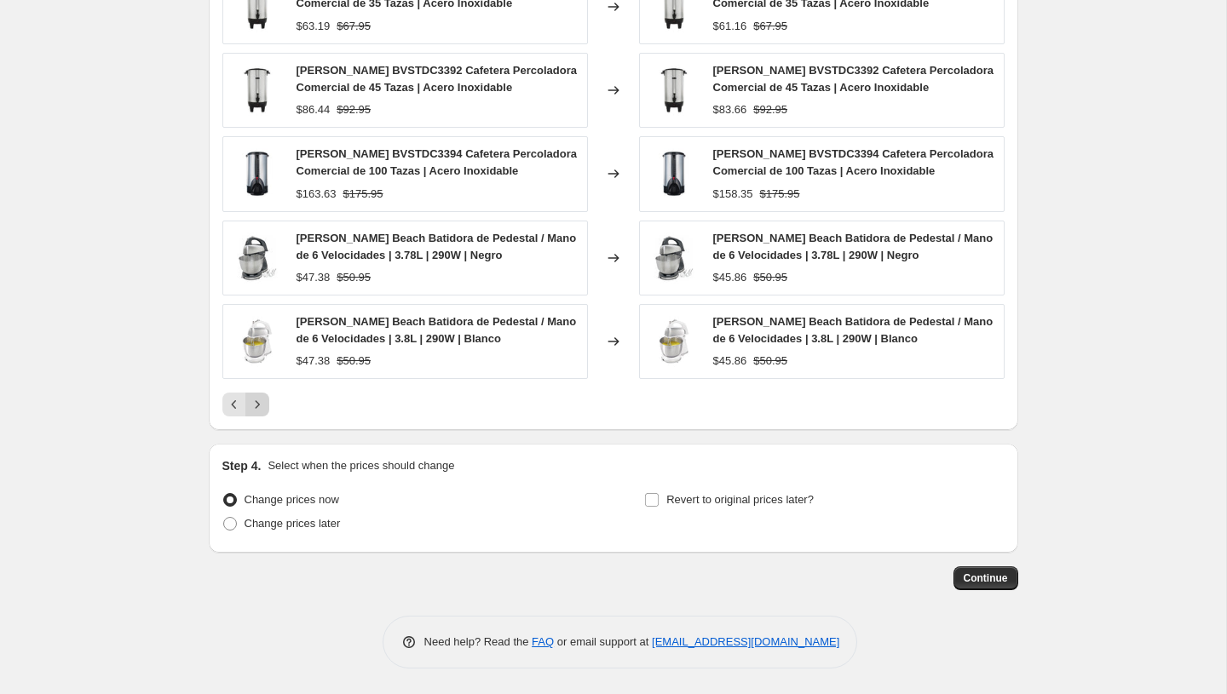
click at [256, 409] on icon "Next" at bounding box center [257, 404] width 17 height 17
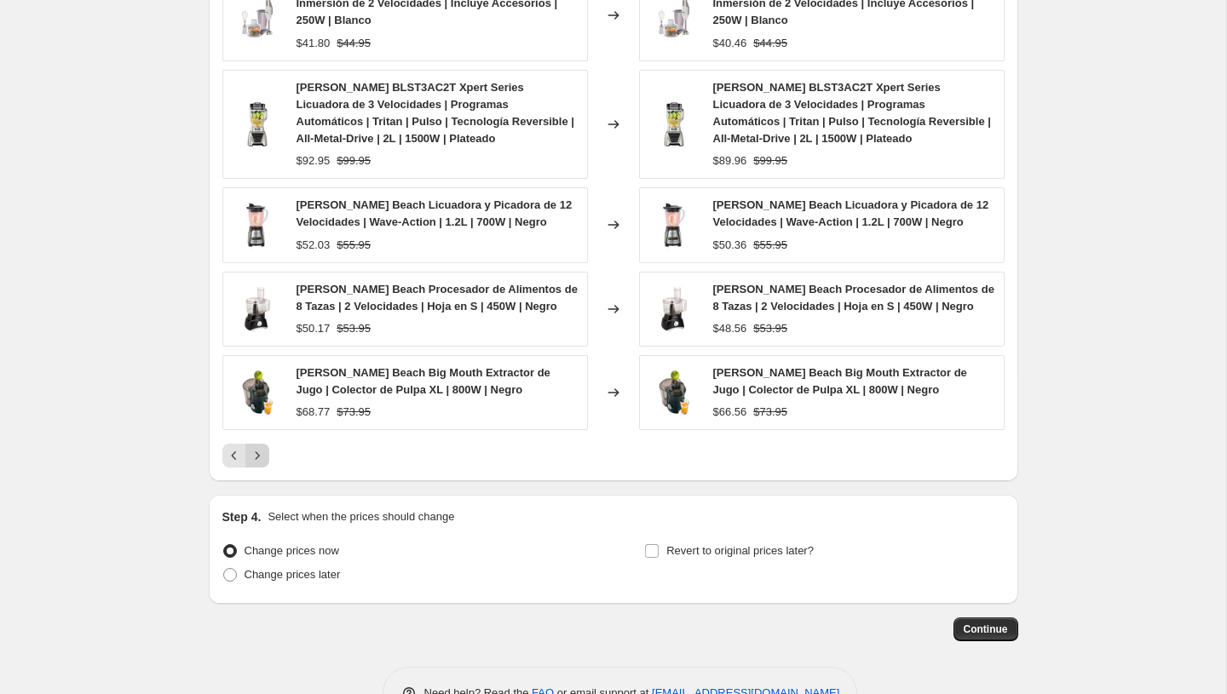
click at [256, 409] on div "Hamilton Beach Big Mouth Extractor de Jugo | Colector de Pulpa XL | 800W | Negr…" at bounding box center [404, 392] width 365 height 75
click at [256, 444] on button "Next" at bounding box center [257, 456] width 24 height 24
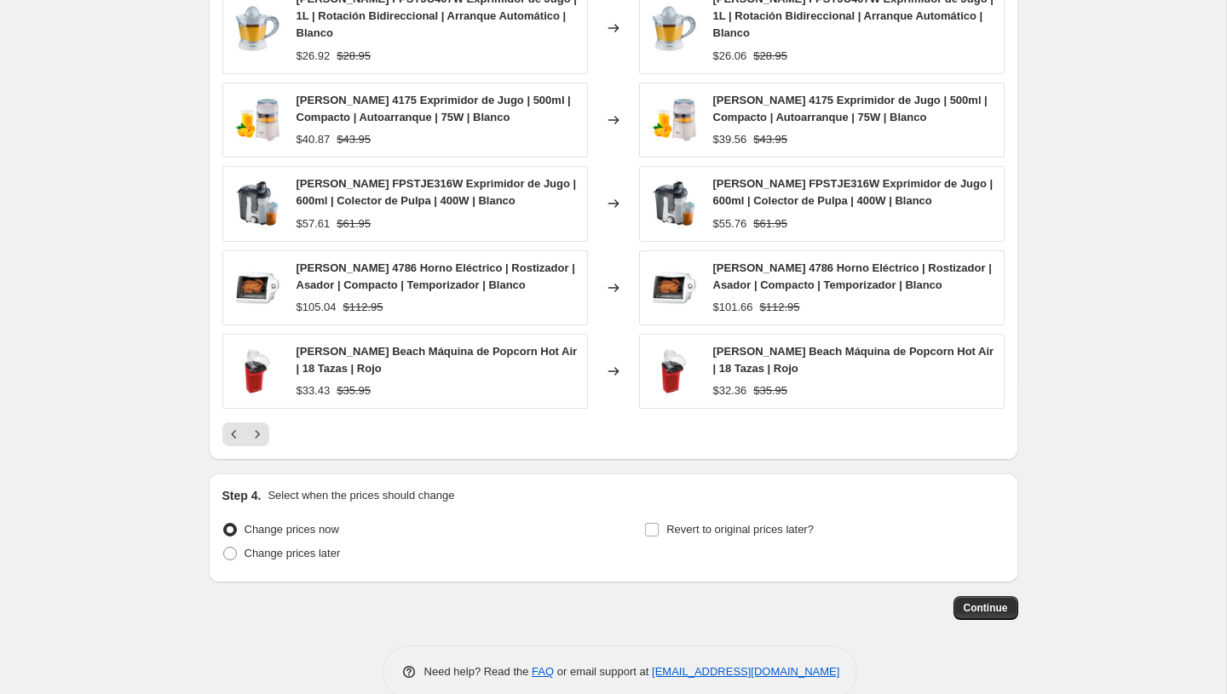
scroll to position [1730, 0]
click at [280, 551] on span "Change prices later" at bounding box center [292, 554] width 96 height 13
click at [224, 549] on input "Change prices later" at bounding box center [223, 548] width 1 height 1
radio input "true"
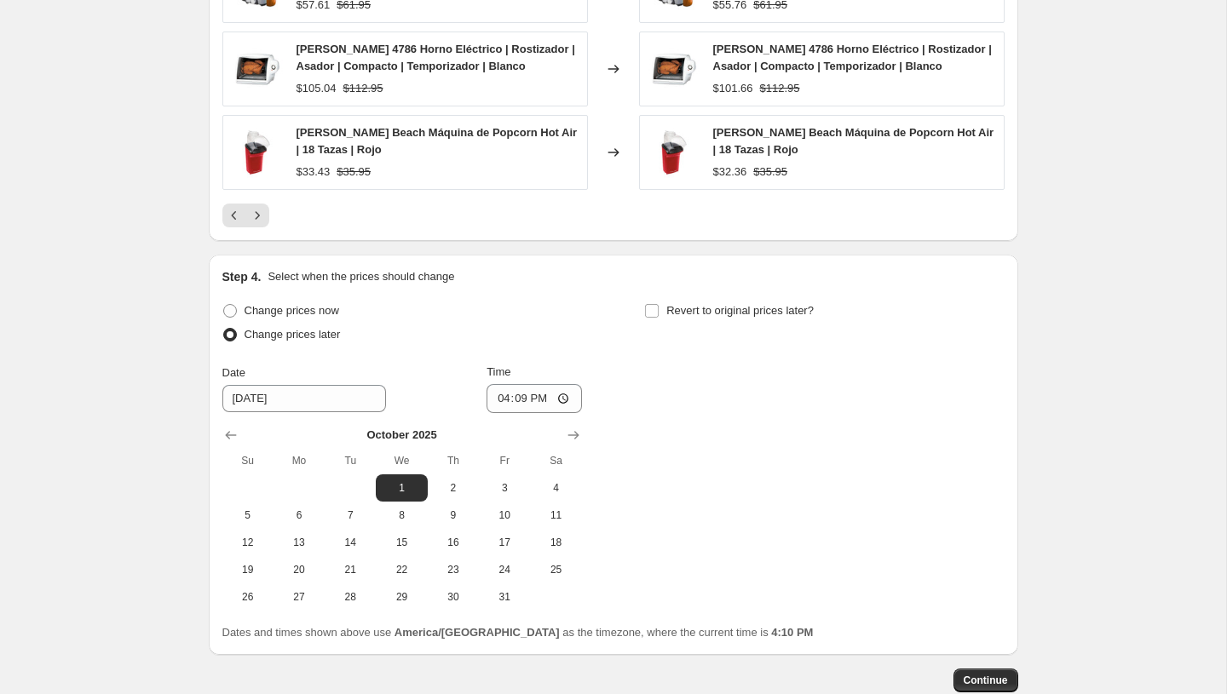
scroll to position [2052, 0]
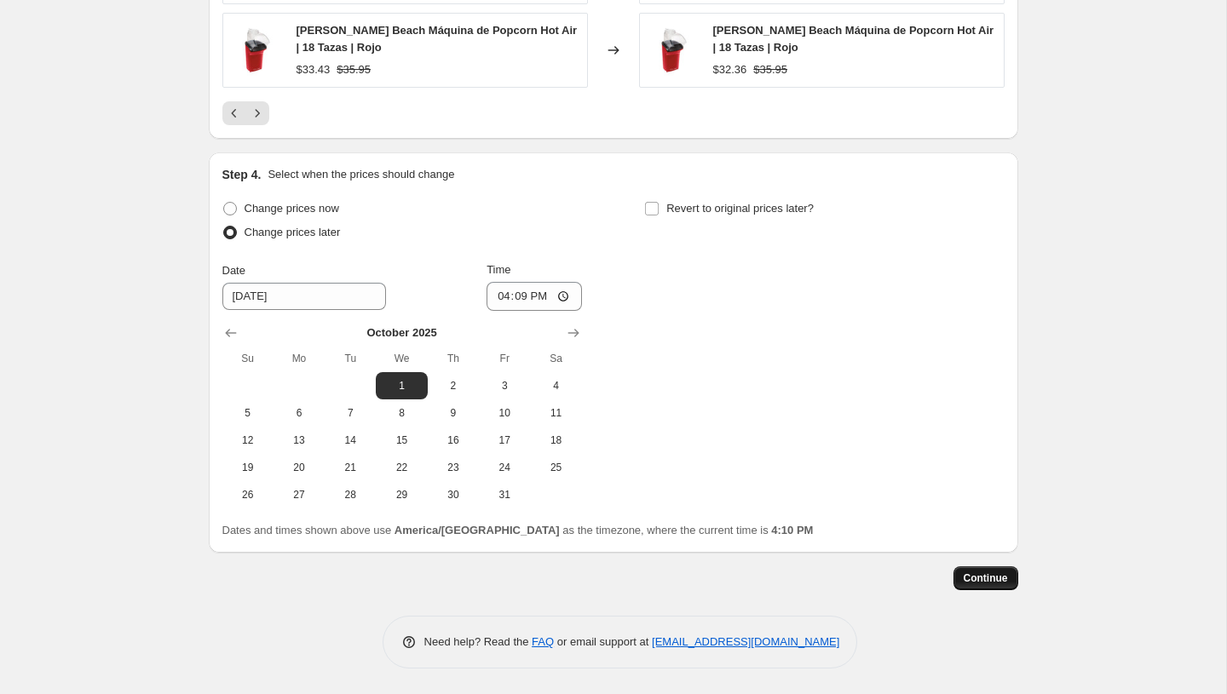
click at [978, 578] on span "Continue" at bounding box center [986, 579] width 44 height 14
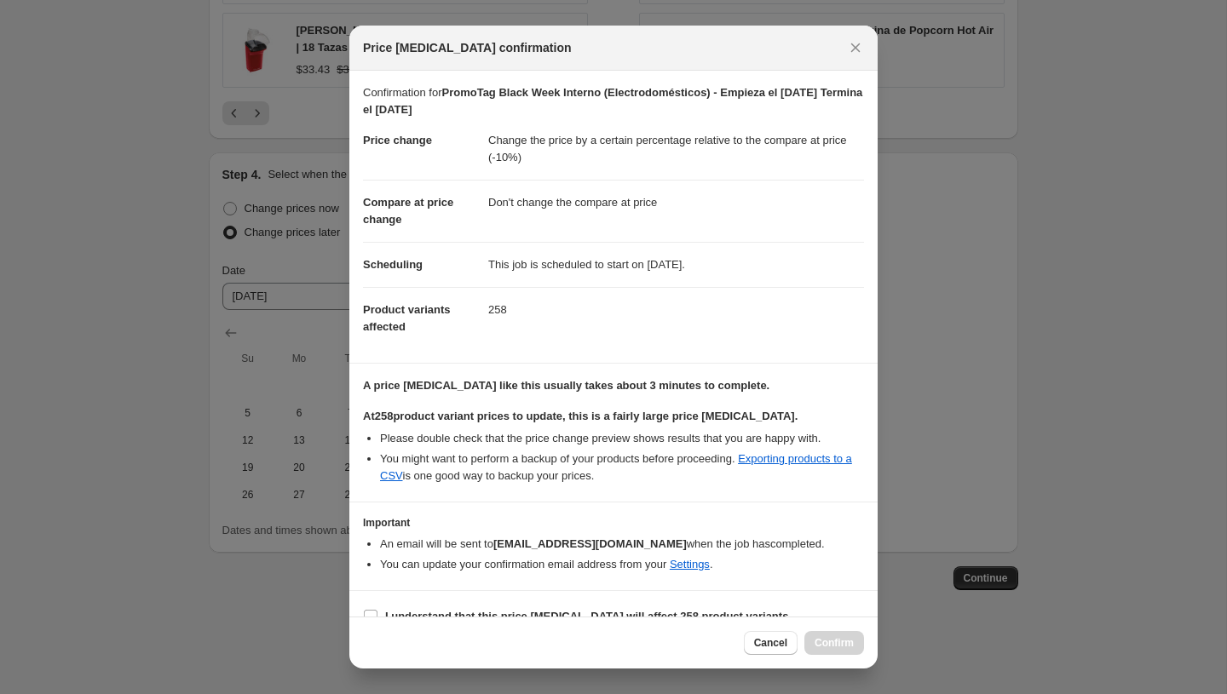
scroll to position [26, 0]
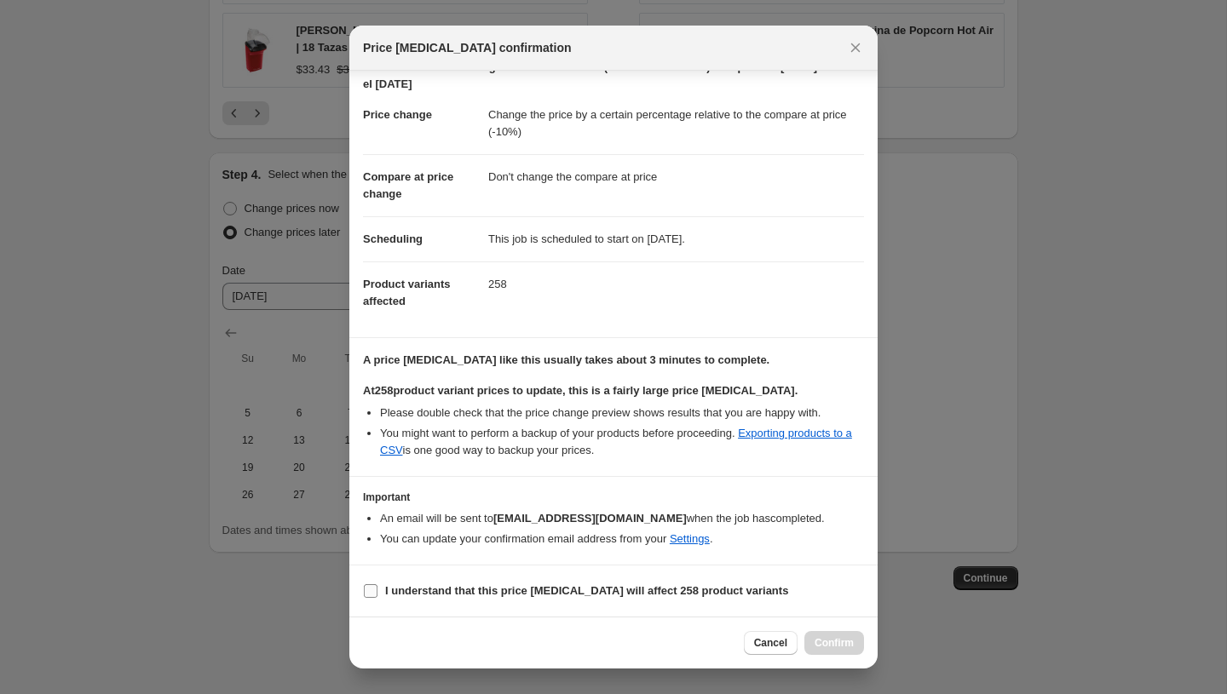
click at [632, 595] on b "I understand that this price change job will affect 258 product variants" at bounding box center [586, 590] width 403 height 13
click at [377, 595] on input "I understand that this price change job will affect 258 product variants" at bounding box center [371, 591] width 14 height 14
checkbox input "true"
click at [816, 640] on span "Confirm" at bounding box center [833, 643] width 39 height 14
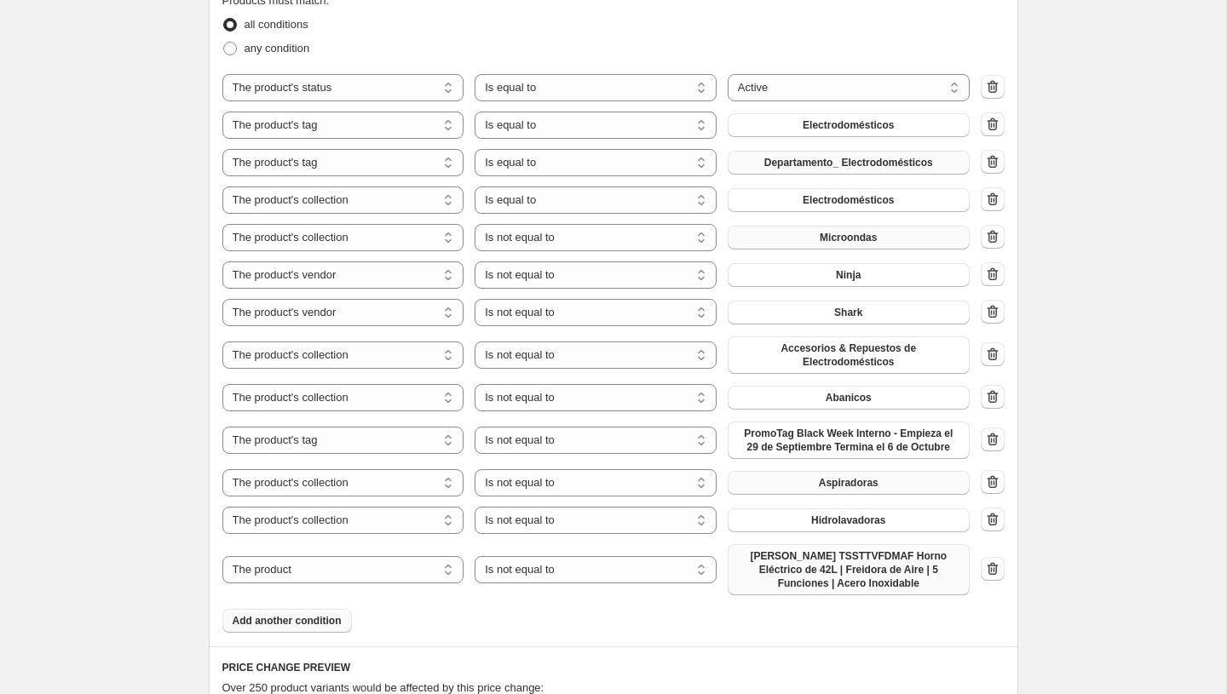
scroll to position [1138, 0]
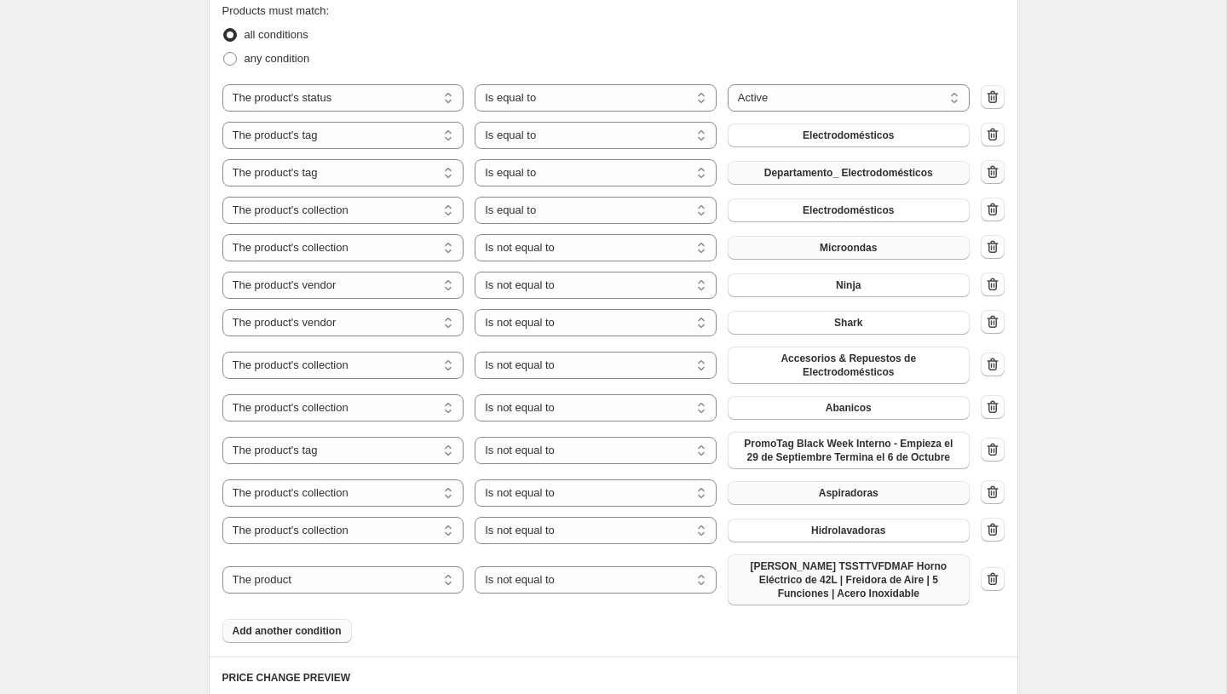
click at [992, 171] on icon "button" at bounding box center [993, 172] width 2 height 5
select select "collection"
select select "not_equal"
select select "vendor"
select select "collection"
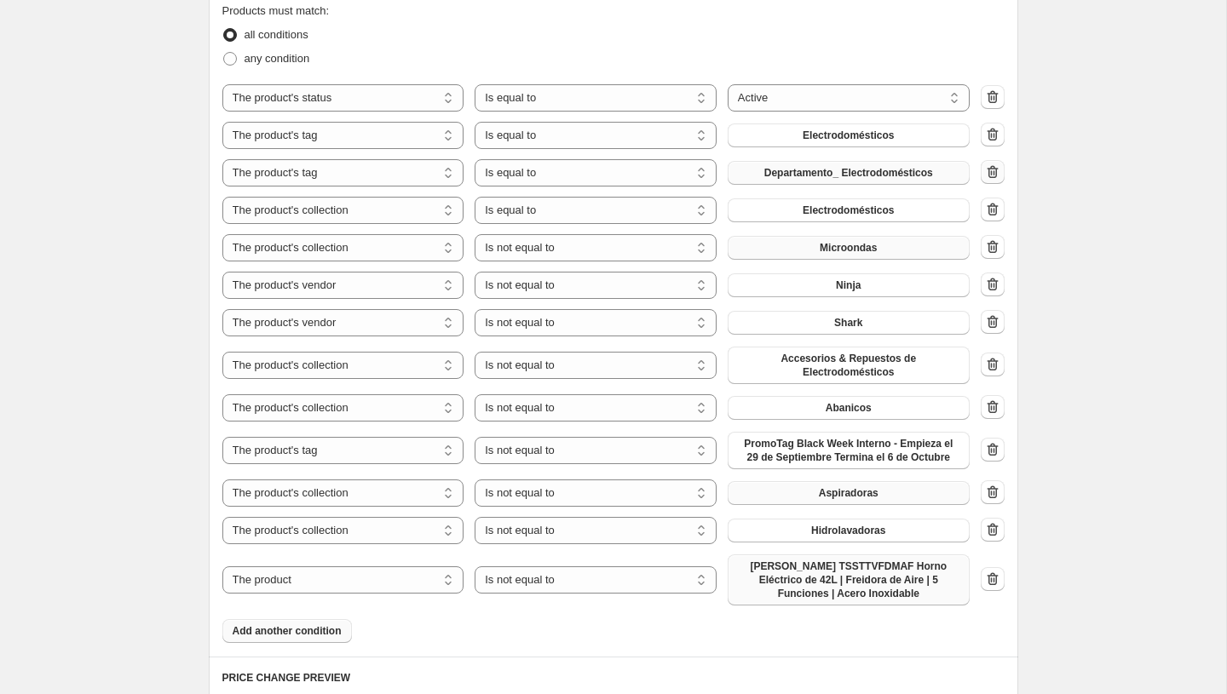
select select "tag"
select select "collection"
select select "product"
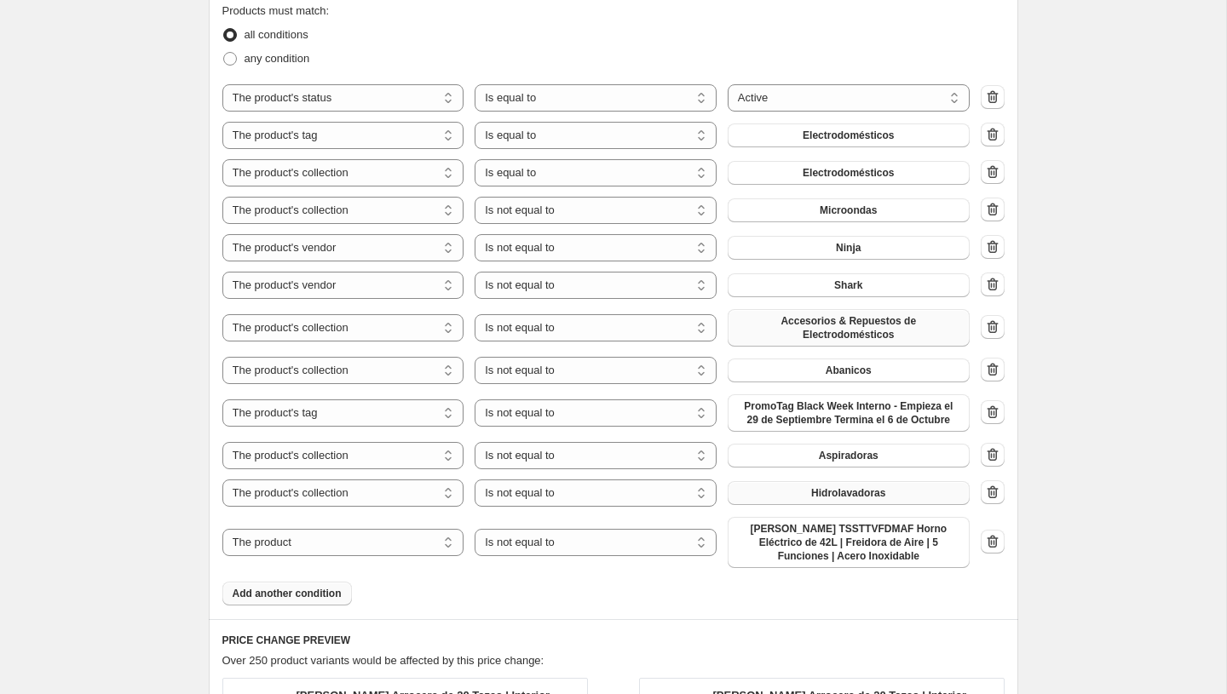
scroll to position [2139, 0]
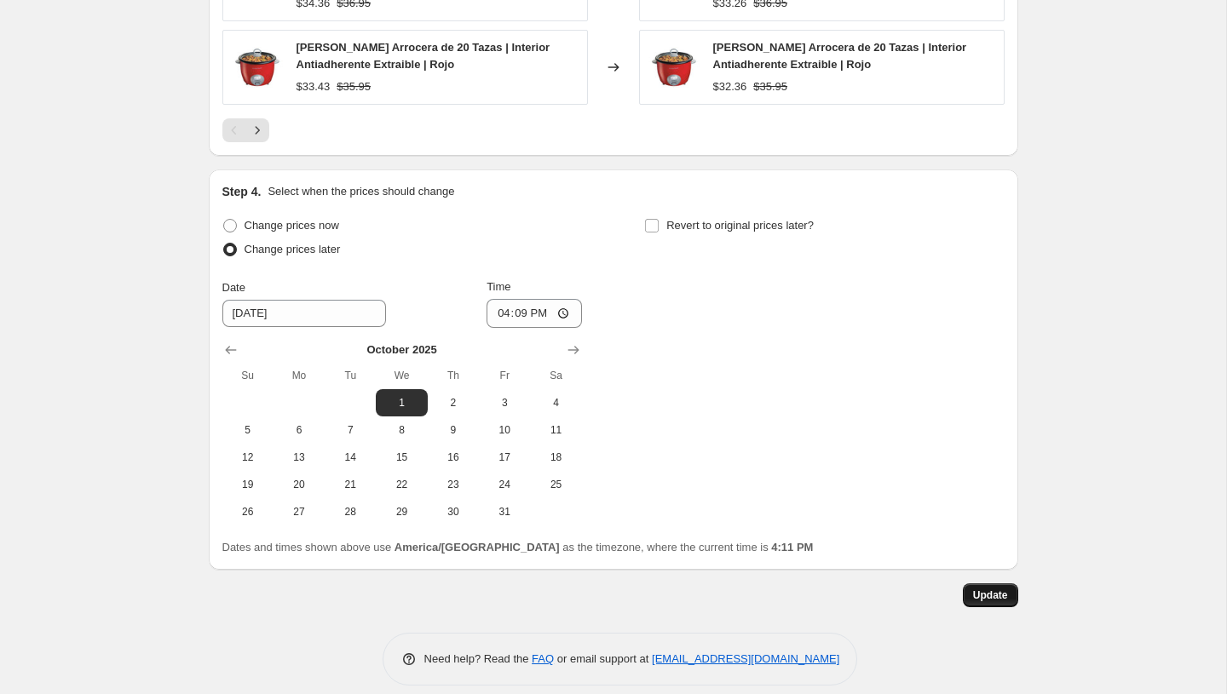
click at [998, 589] on span "Update" at bounding box center [990, 596] width 35 height 14
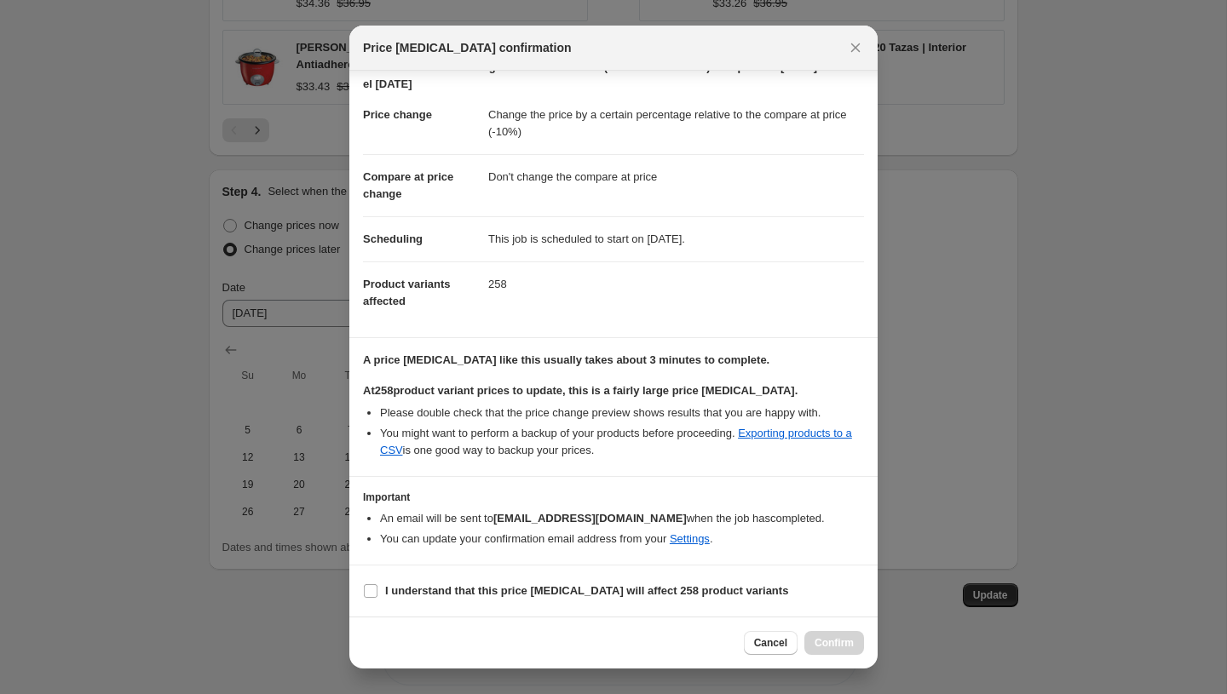
scroll to position [0, 0]
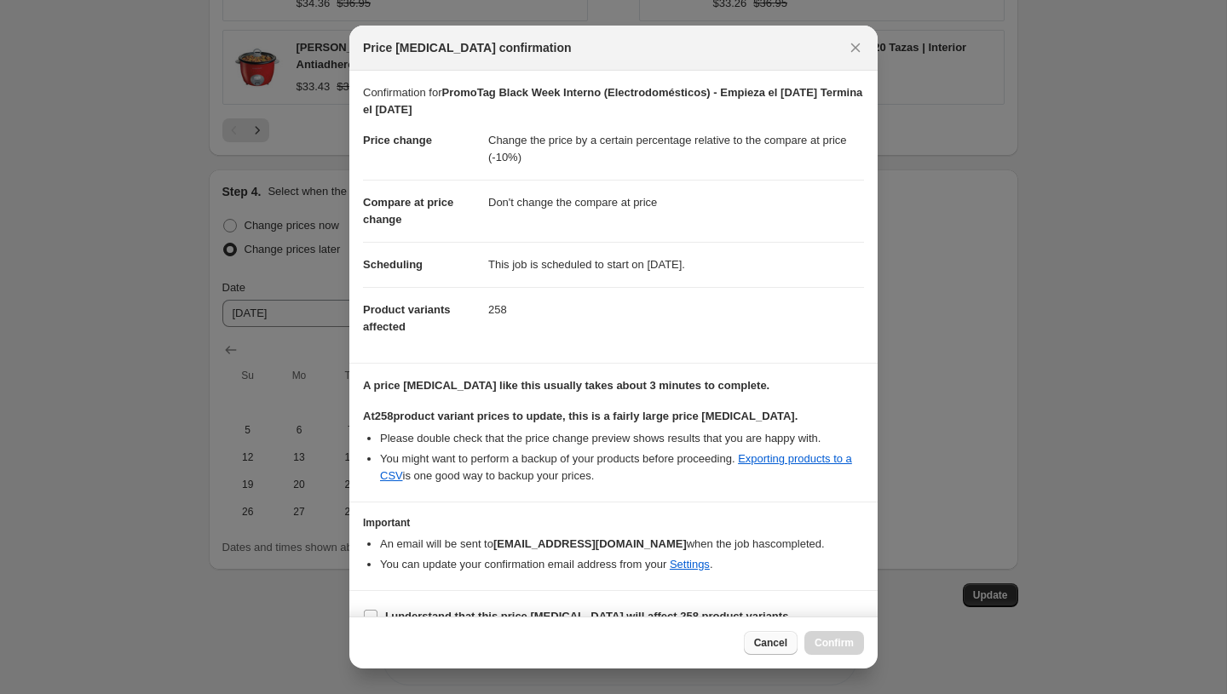
click at [755, 646] on span "Cancel" at bounding box center [770, 643] width 33 height 14
select select "tag"
select select "equal"
select select "collection"
select select "vendor"
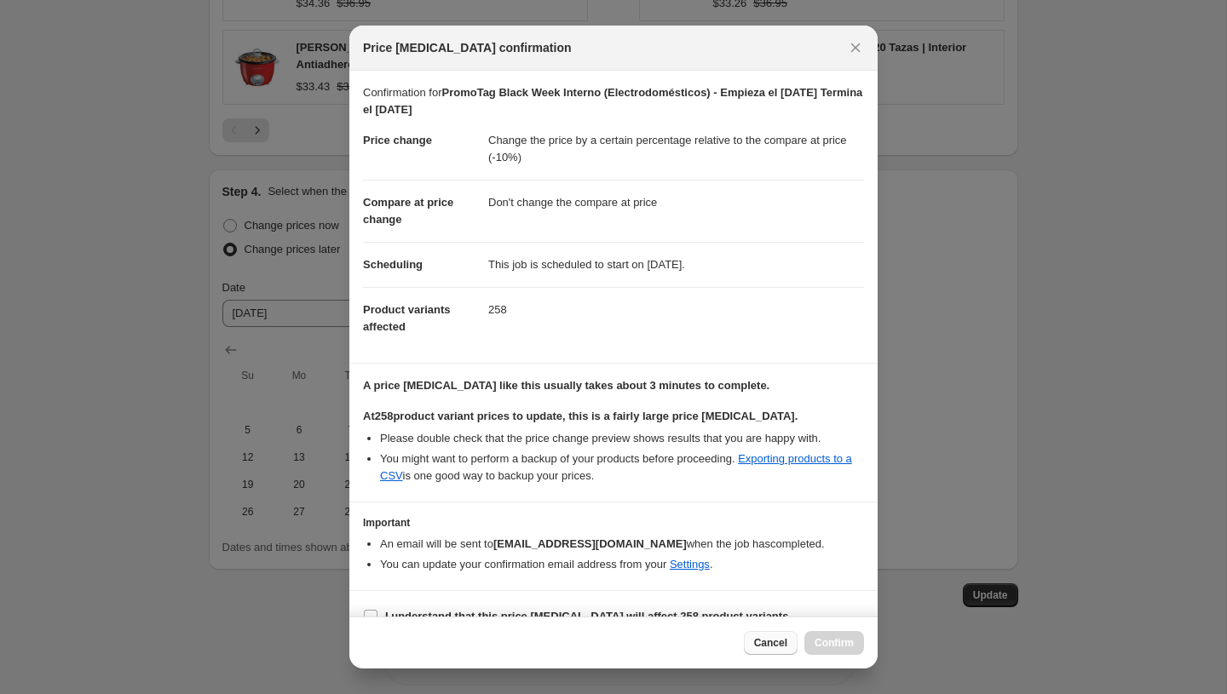
select select "collection"
select select "tag"
select select "collection"
select select "not_equal"
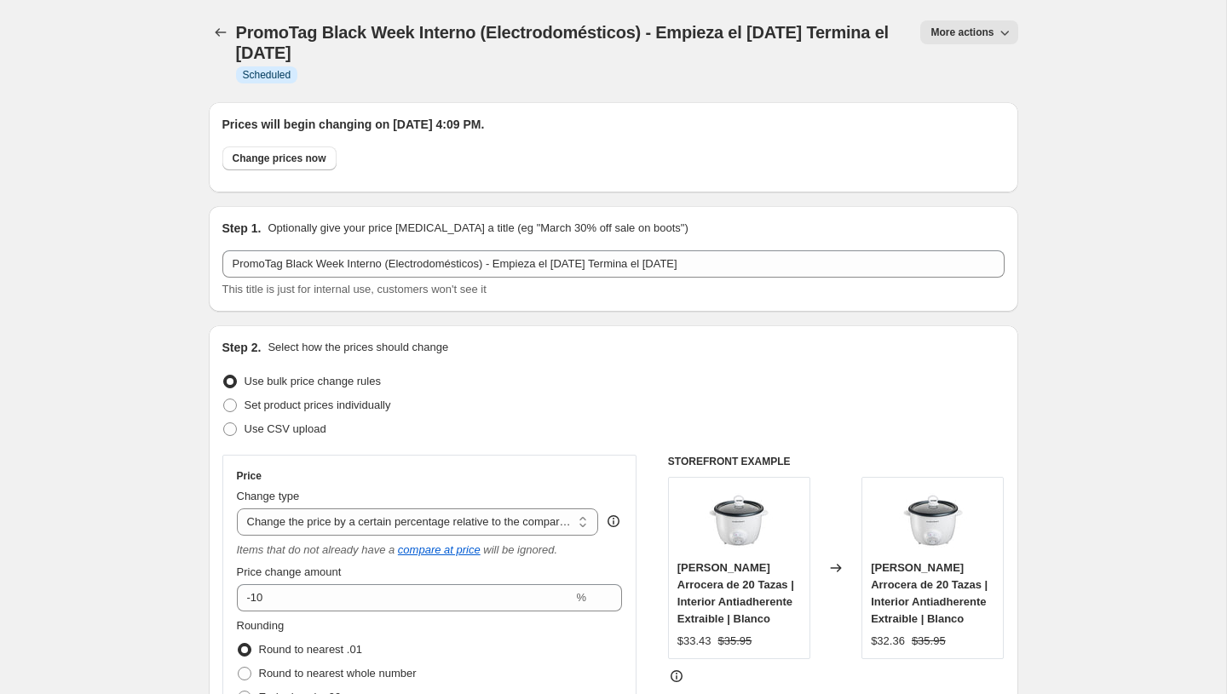
click at [209, 32] on button "Price change jobs" at bounding box center [221, 32] width 24 height 24
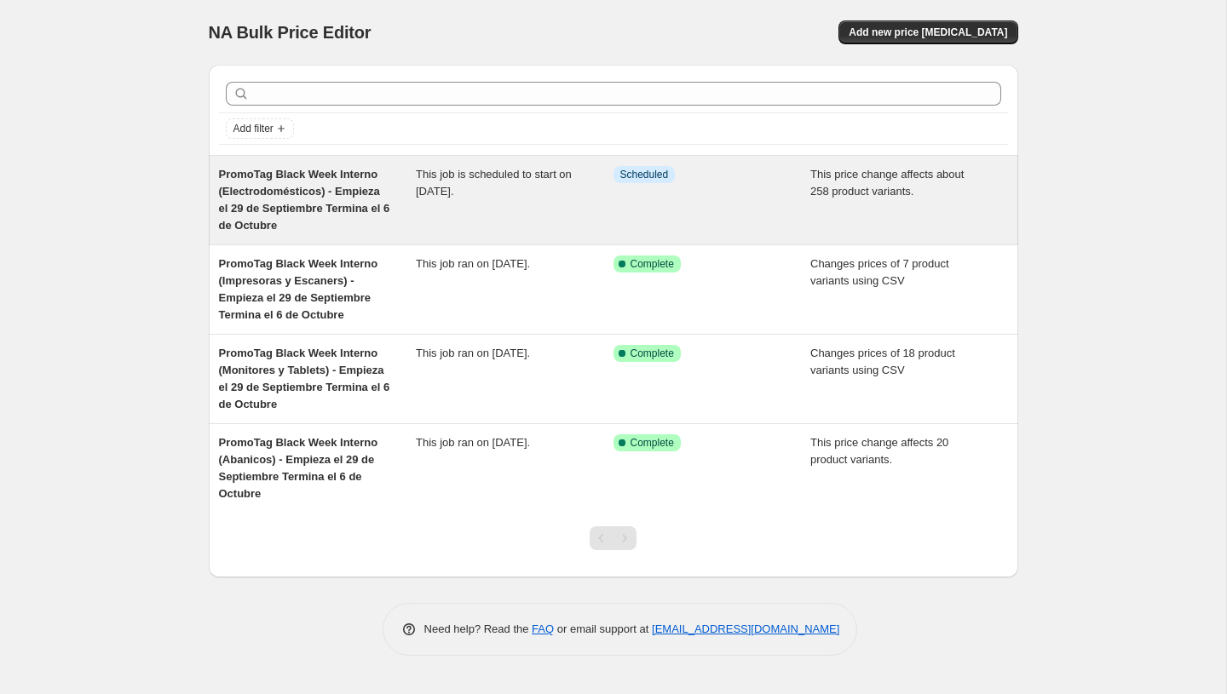
click at [599, 172] on div "This job is scheduled to start on [DATE]." at bounding box center [515, 200] width 198 height 68
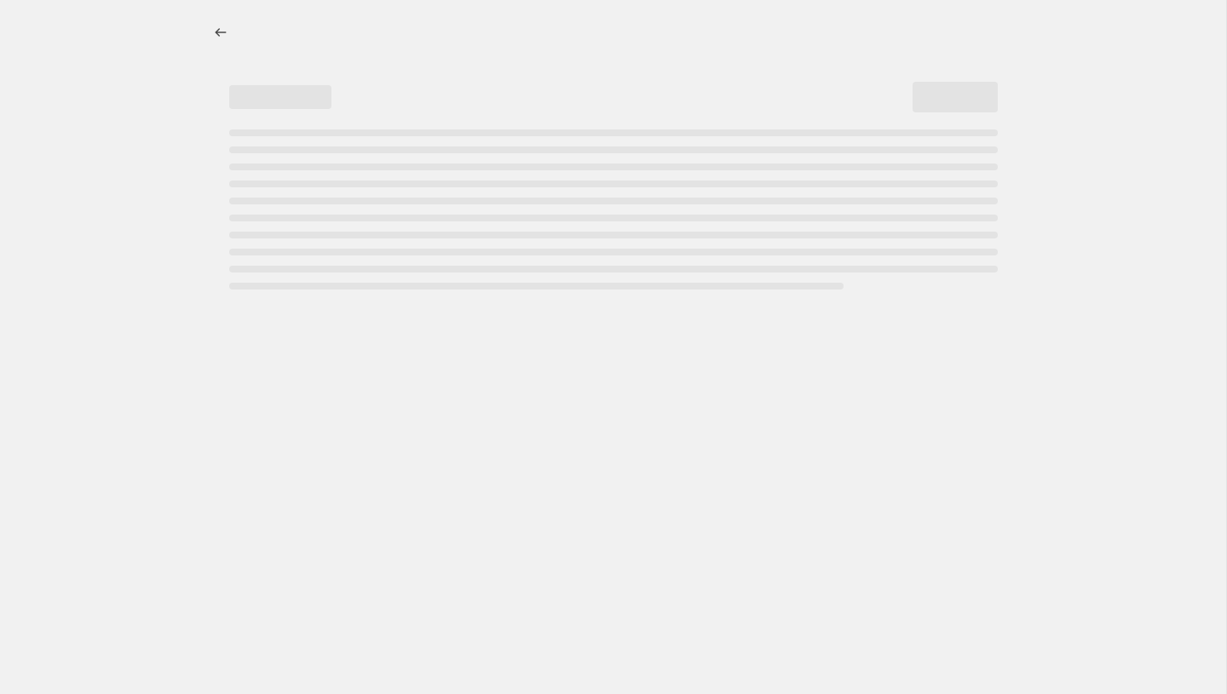
select select "pcap"
select select "no_change"
select select "not_equal"
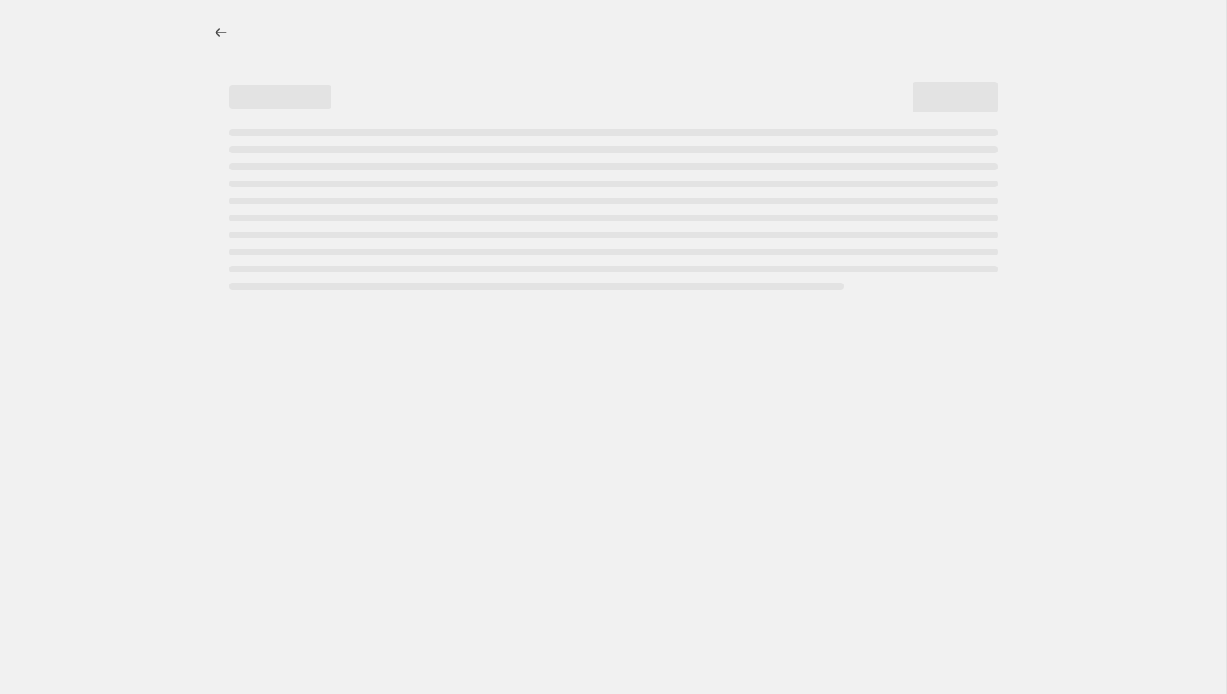
select select "not_equal"
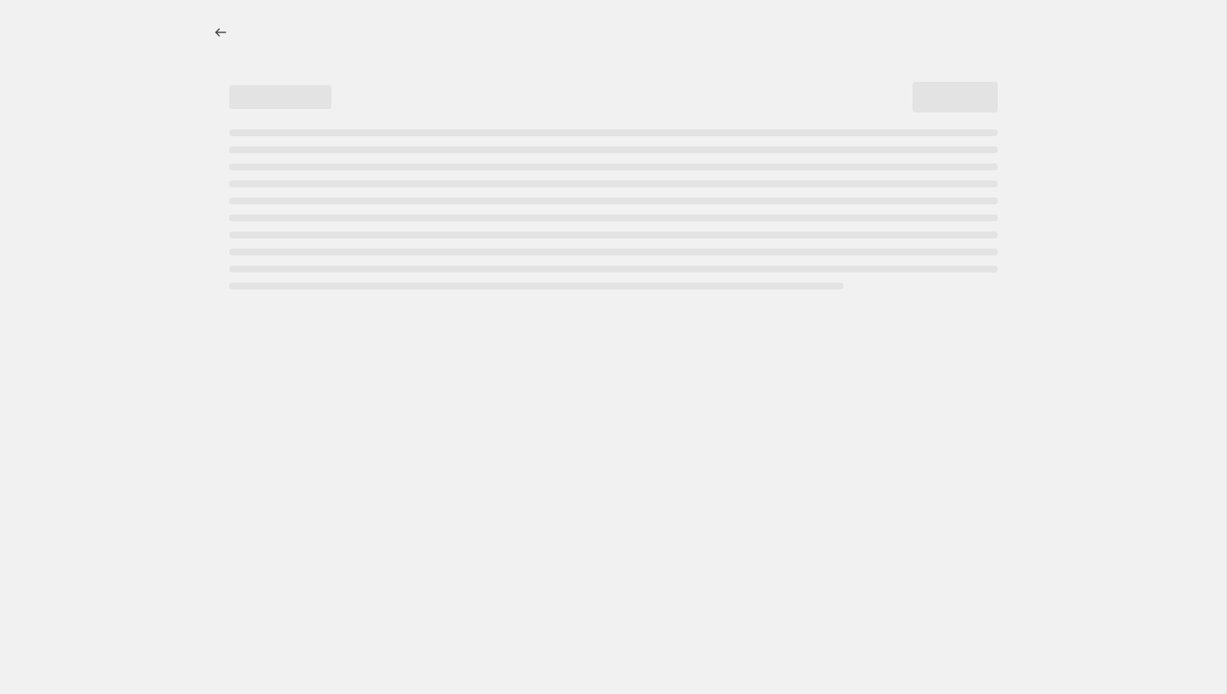
select select "not_equal"
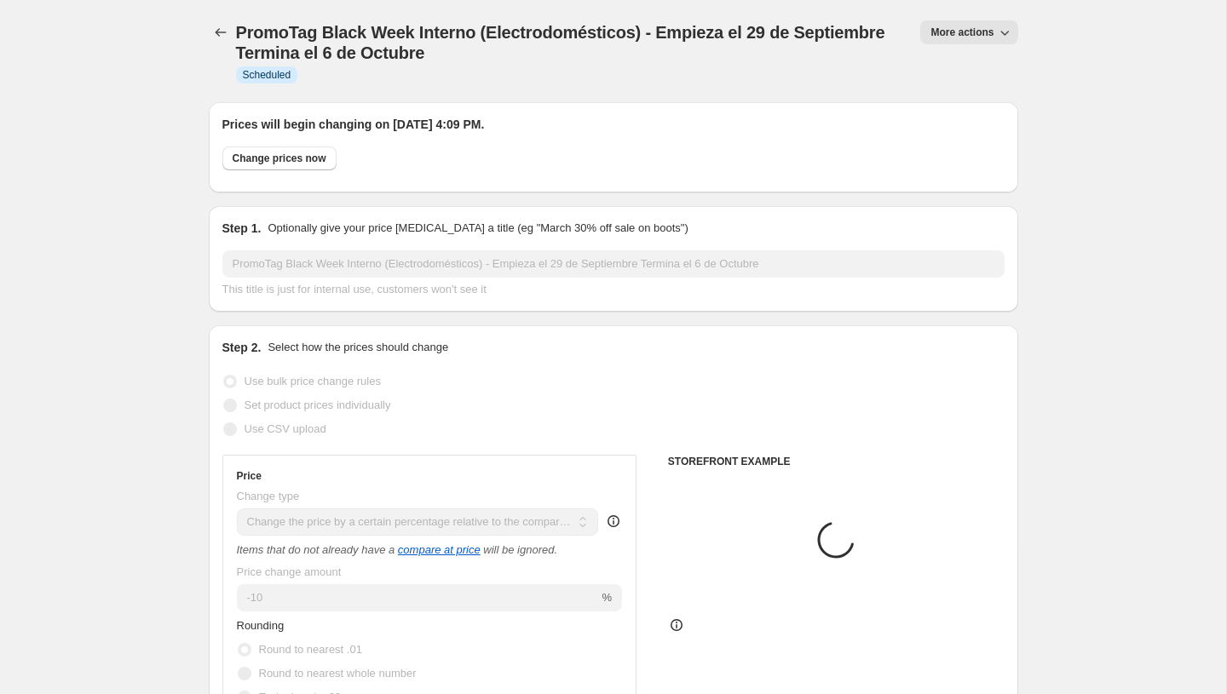
select select "collection"
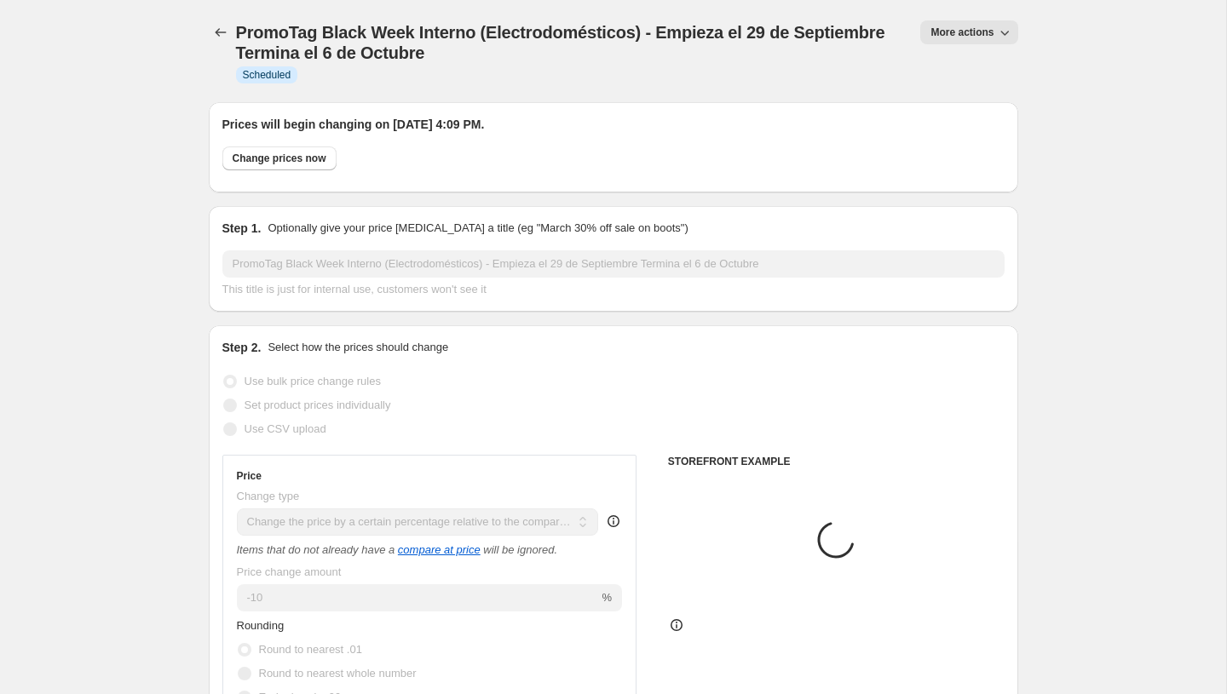
select select "collection"
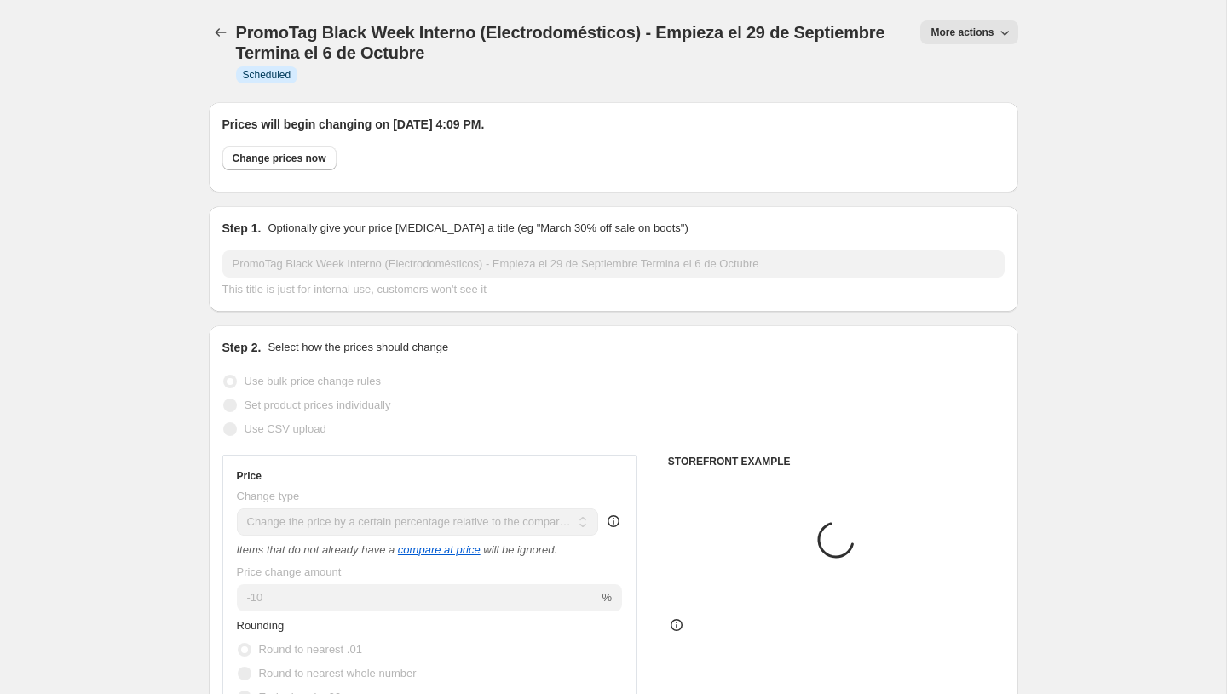
select select "collection"
select select "product"
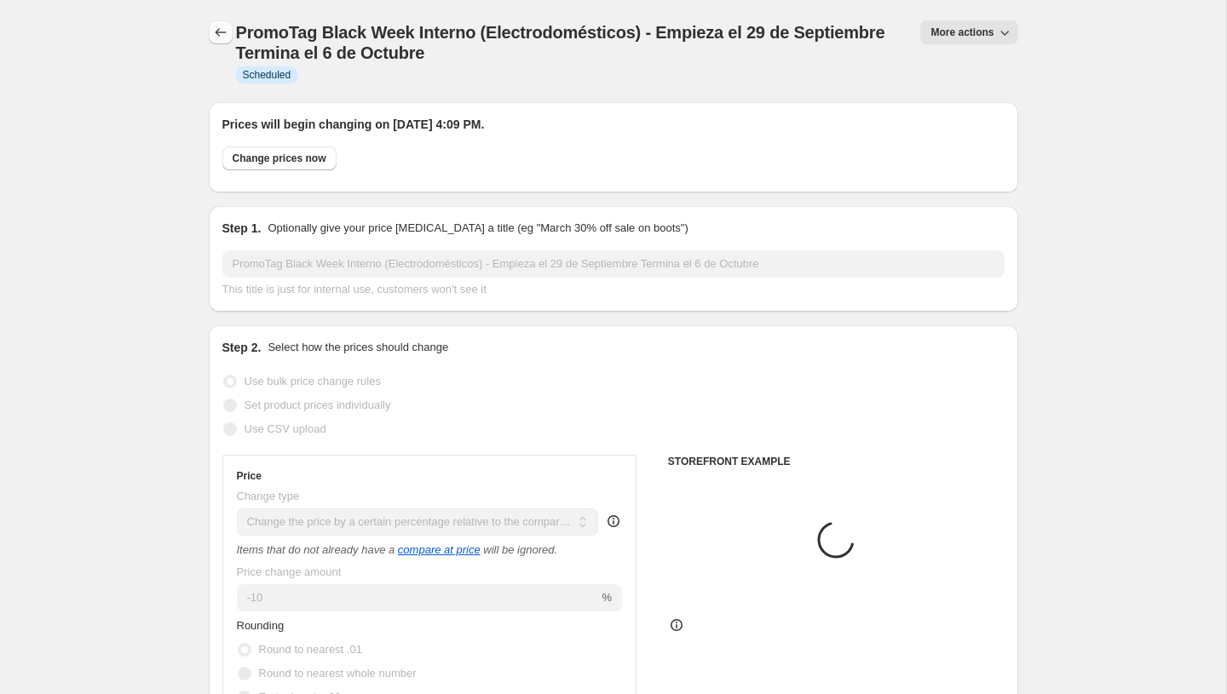
select select "product"
click at [216, 37] on icon "Price change jobs" at bounding box center [220, 32] width 17 height 17
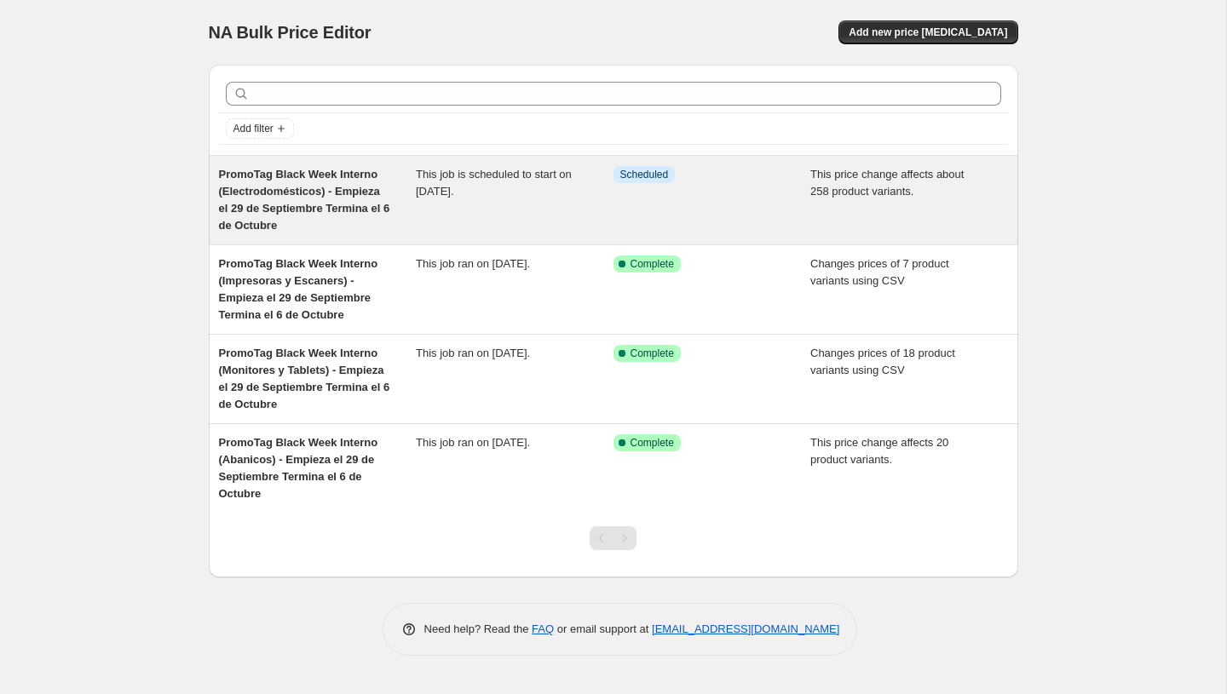
click at [771, 182] on div "Info Scheduled" at bounding box center [699, 174] width 172 height 17
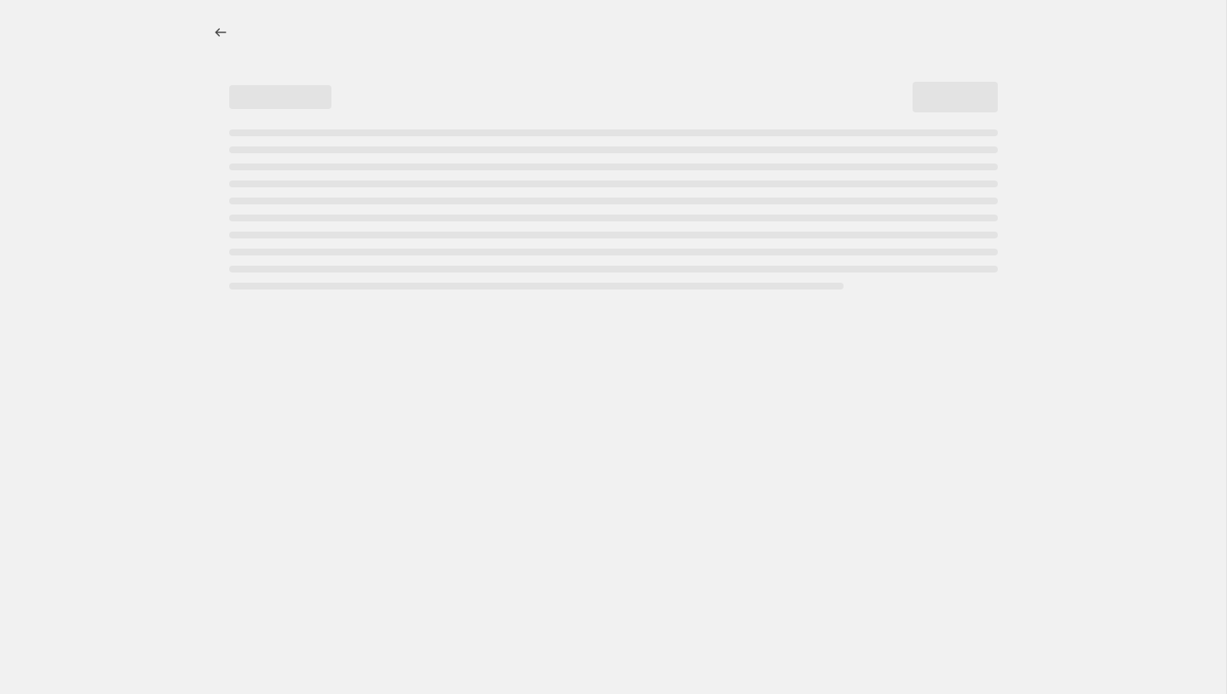
select select "pcap"
select select "no_change"
select select "product_status"
select select "tag"
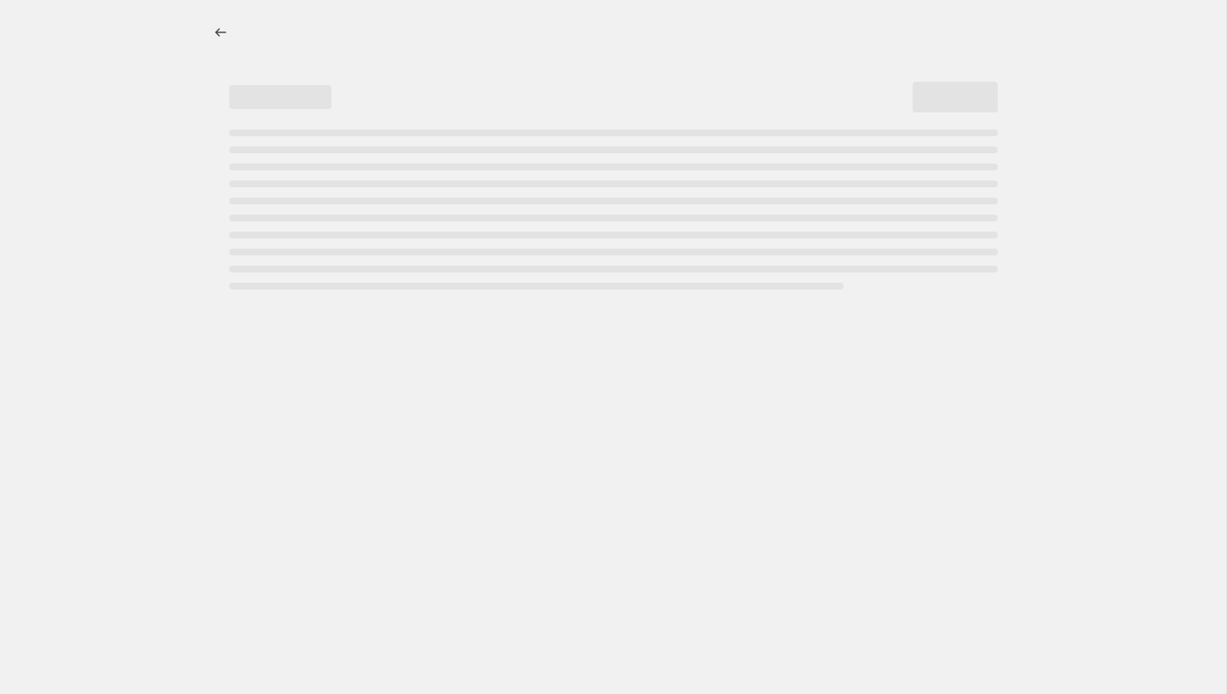
select select "collection"
select select "not_equal"
select select "vendor"
select select "not_equal"
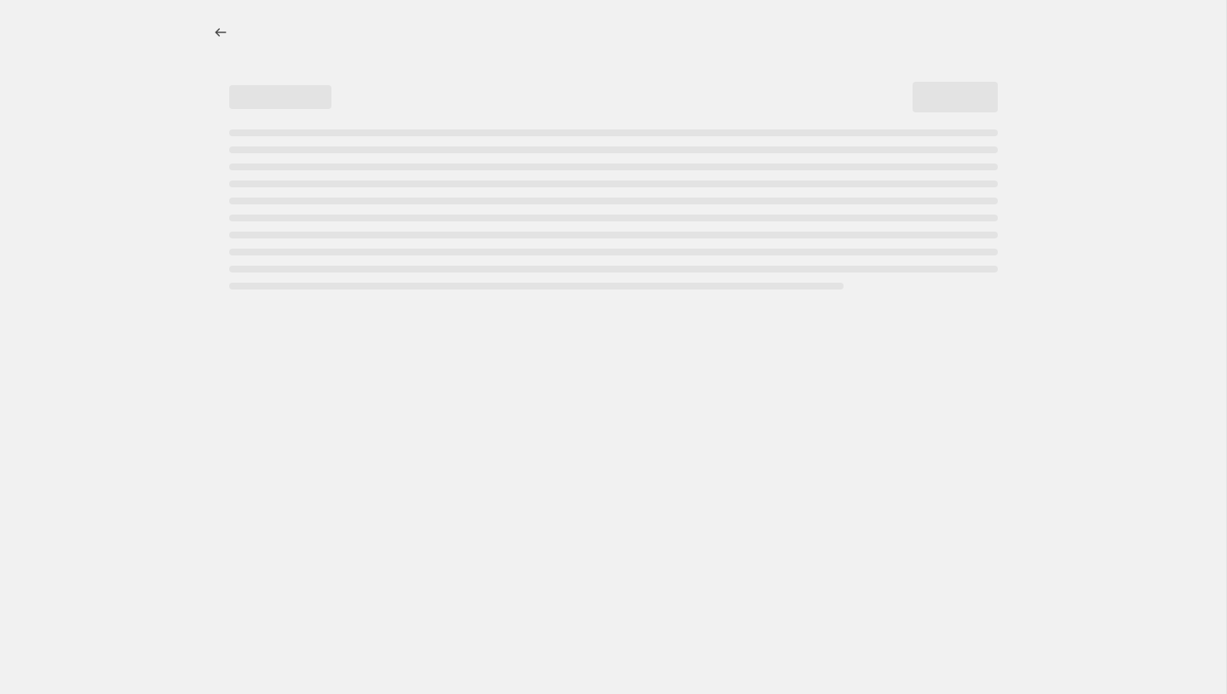
select select "vendor"
select select "not_equal"
select select "collection"
select select "not_equal"
select select "collection"
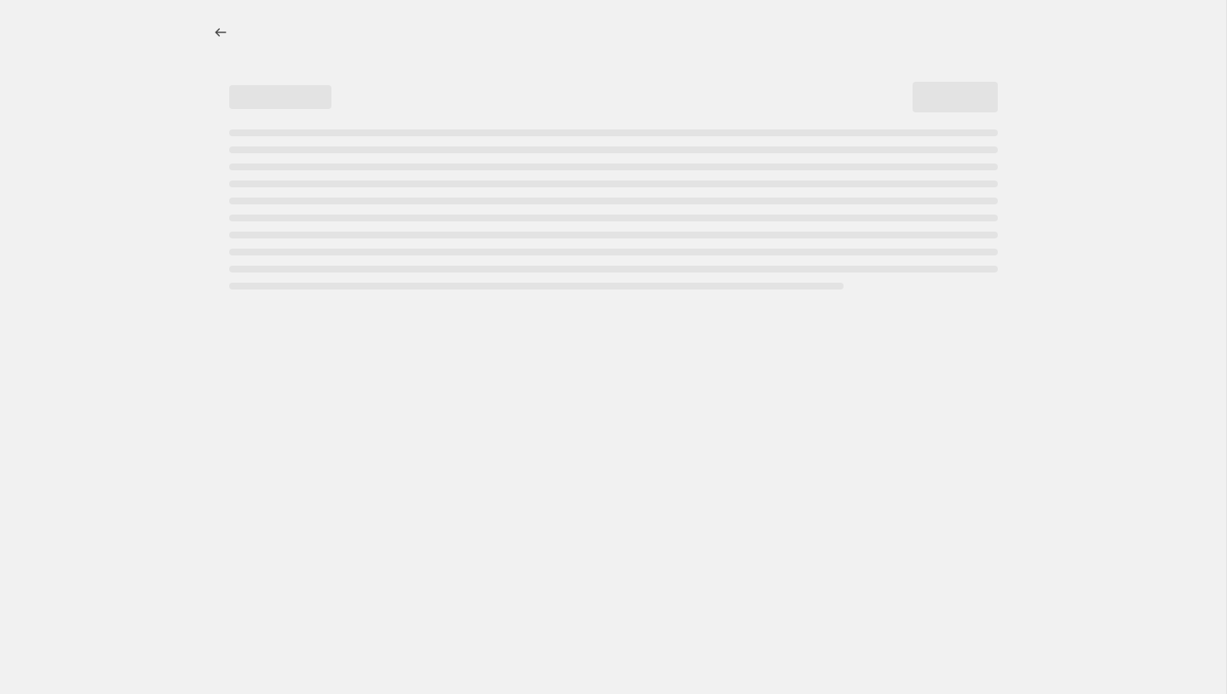
select select "not_equal"
select select "tag"
select select "not_equal"
select select "collection"
select select "not_equal"
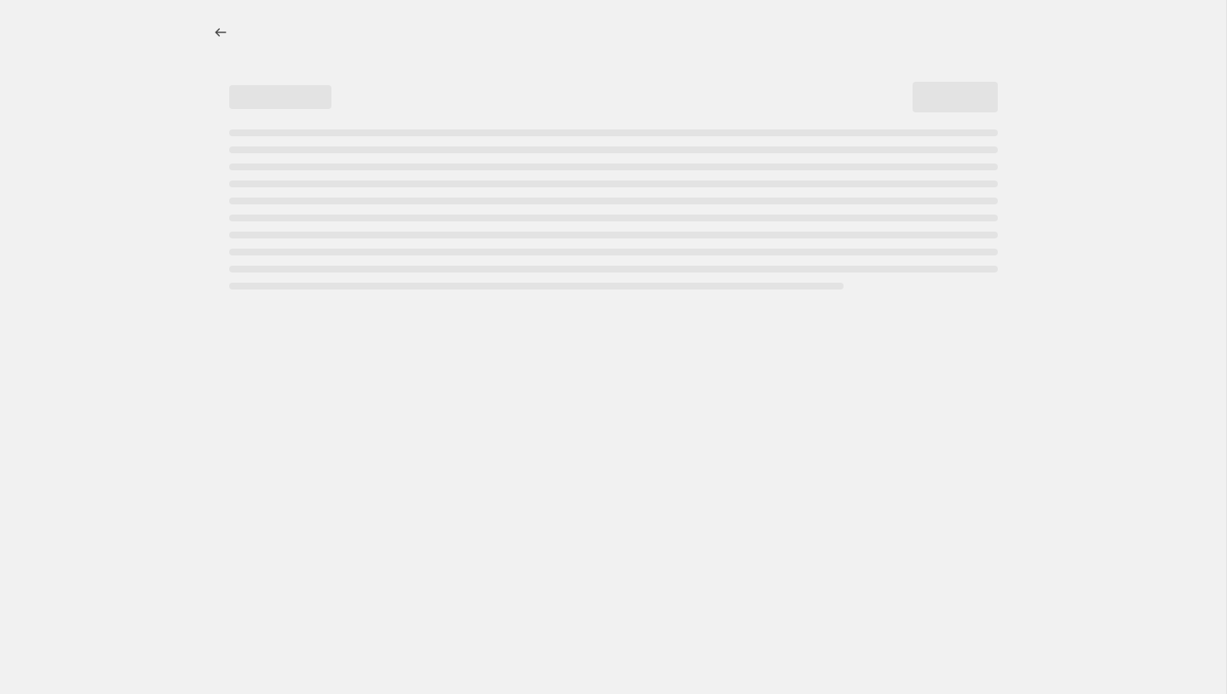
select select "collection"
select select "not_equal"
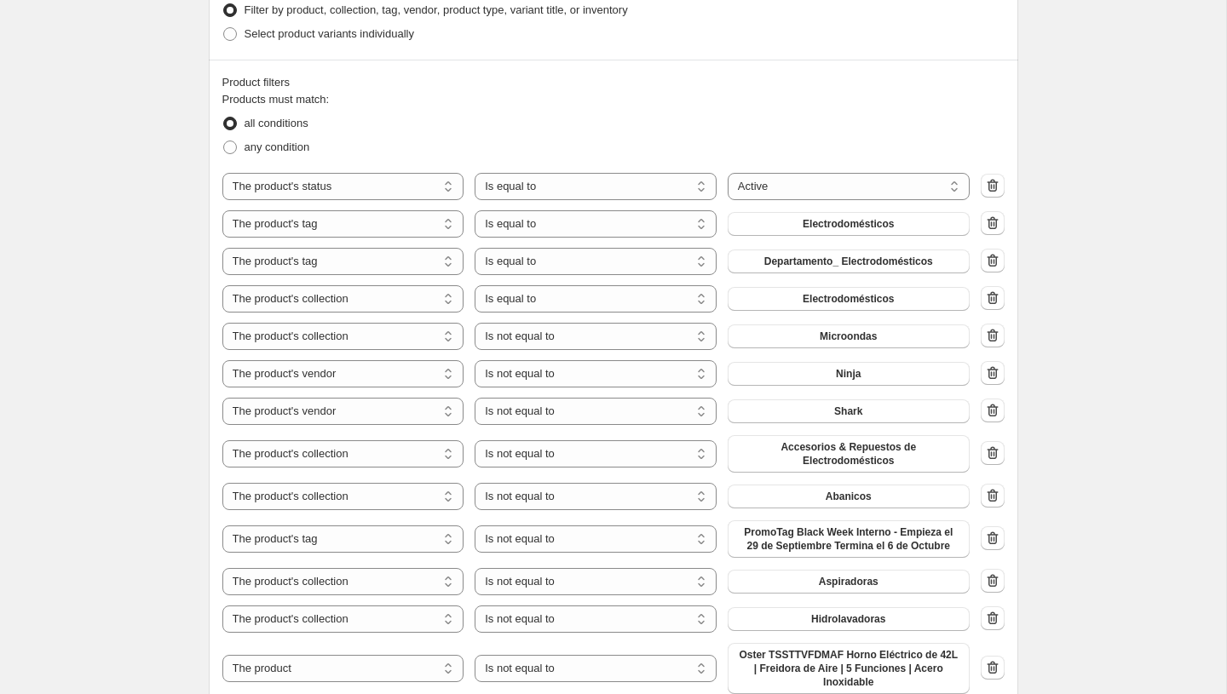
scroll to position [1153, 0]
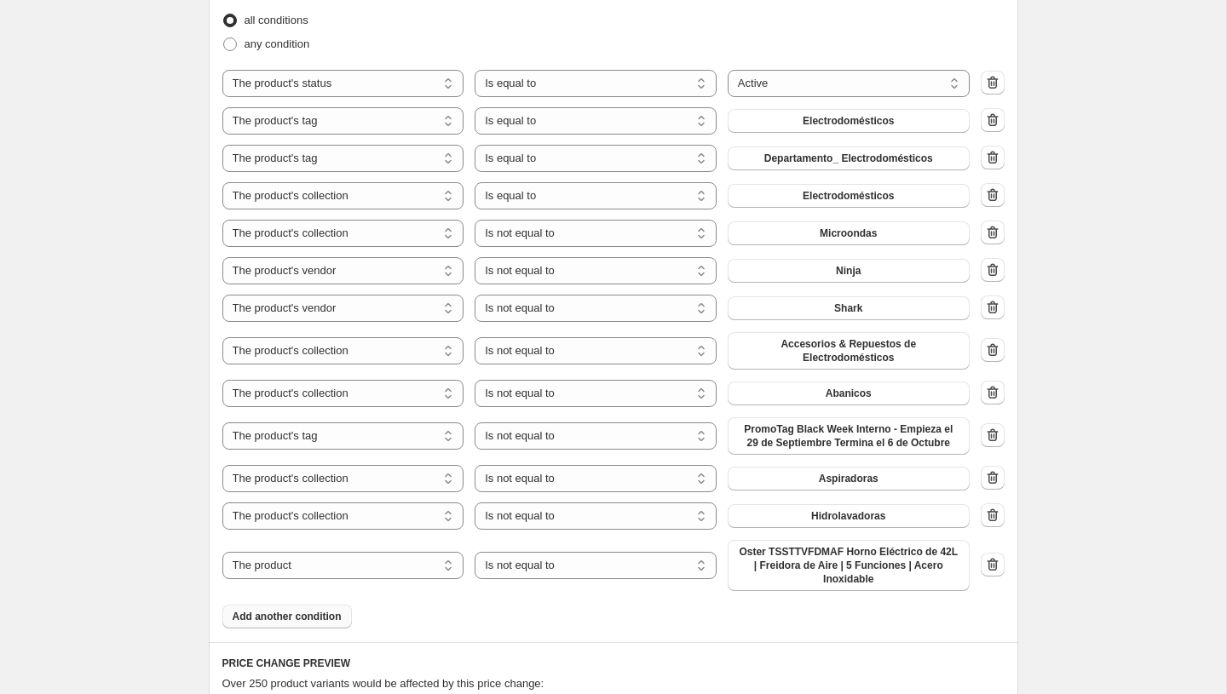
click at [318, 618] on span "Add another condition" at bounding box center [287, 617] width 109 height 14
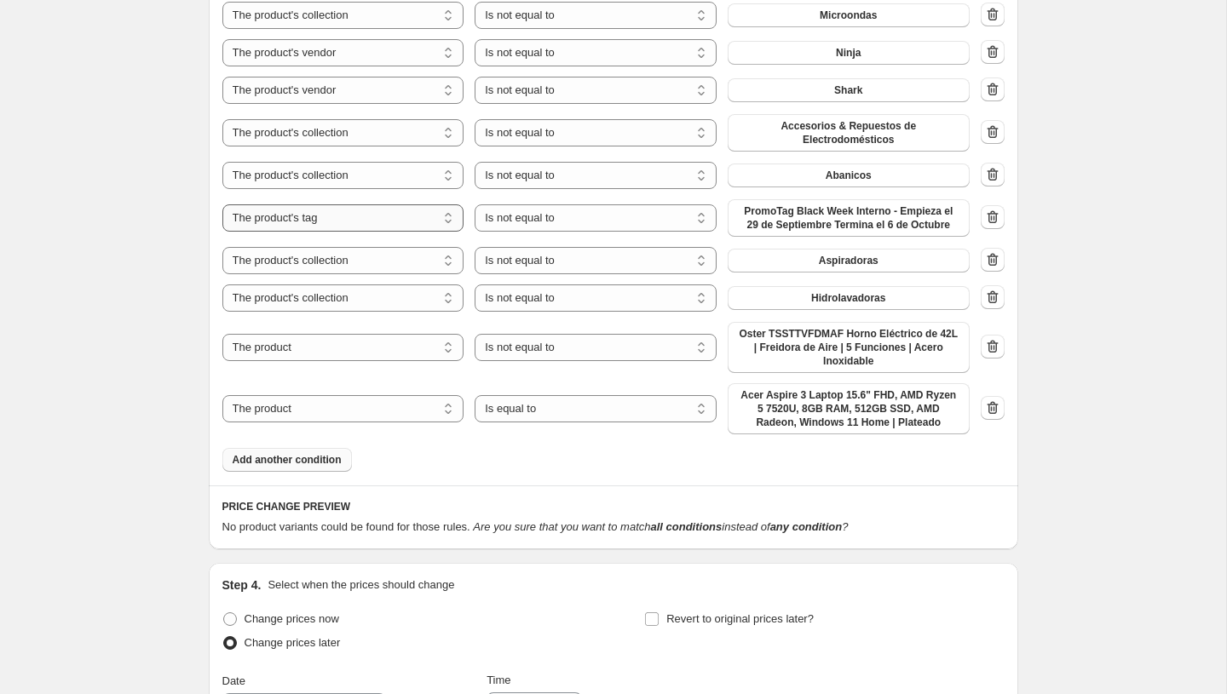
scroll to position [1382, 0]
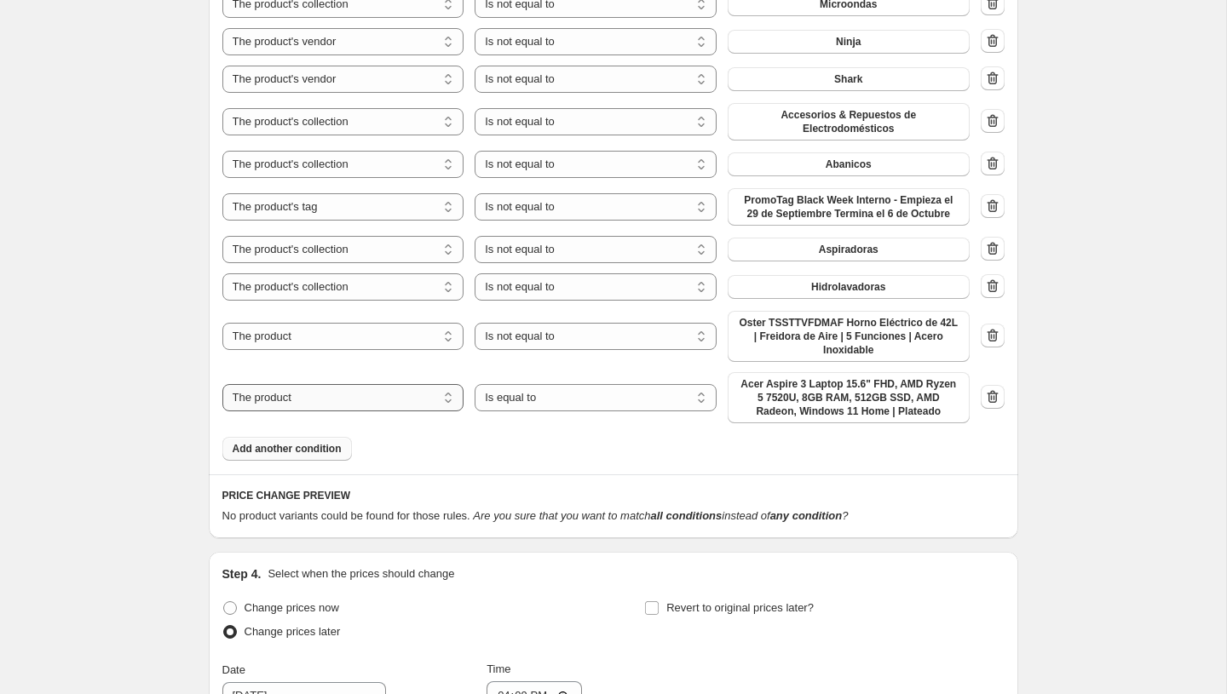
click at [383, 394] on select "The product The product's collection The product's tag The product's vendor The…" at bounding box center [343, 397] width 242 height 27
select select "vendor"
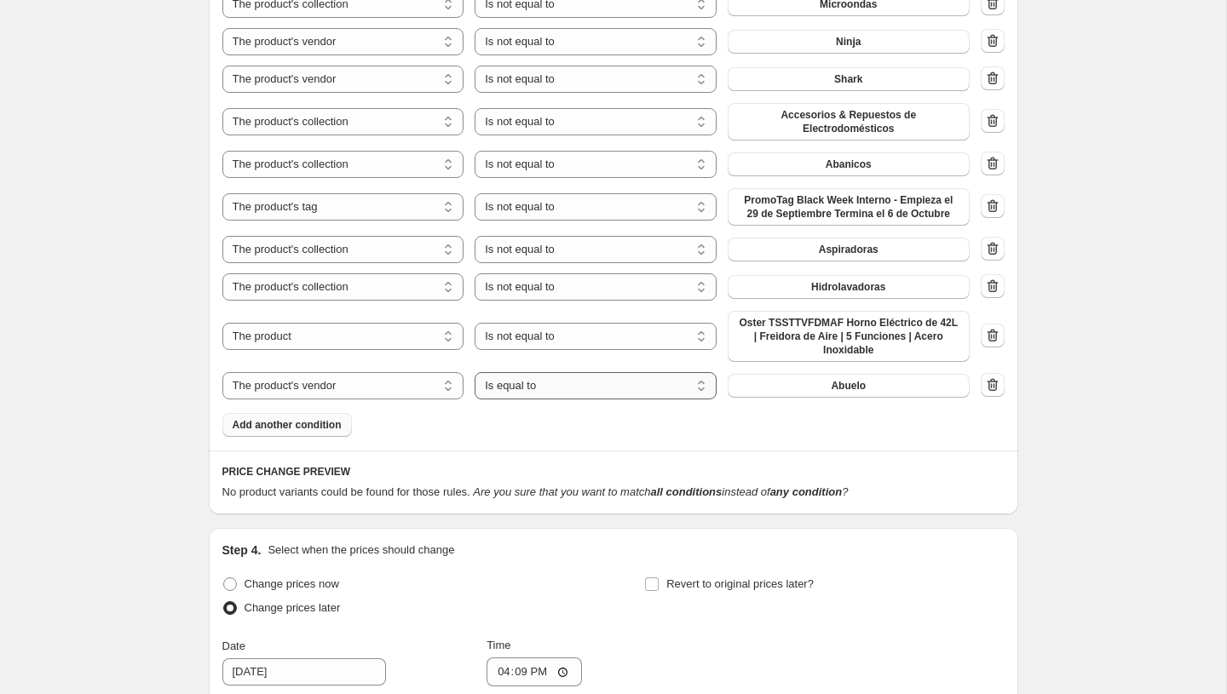
click at [558, 387] on select "Is equal to Is not equal to" at bounding box center [596, 385] width 242 height 27
select select "not_equal"
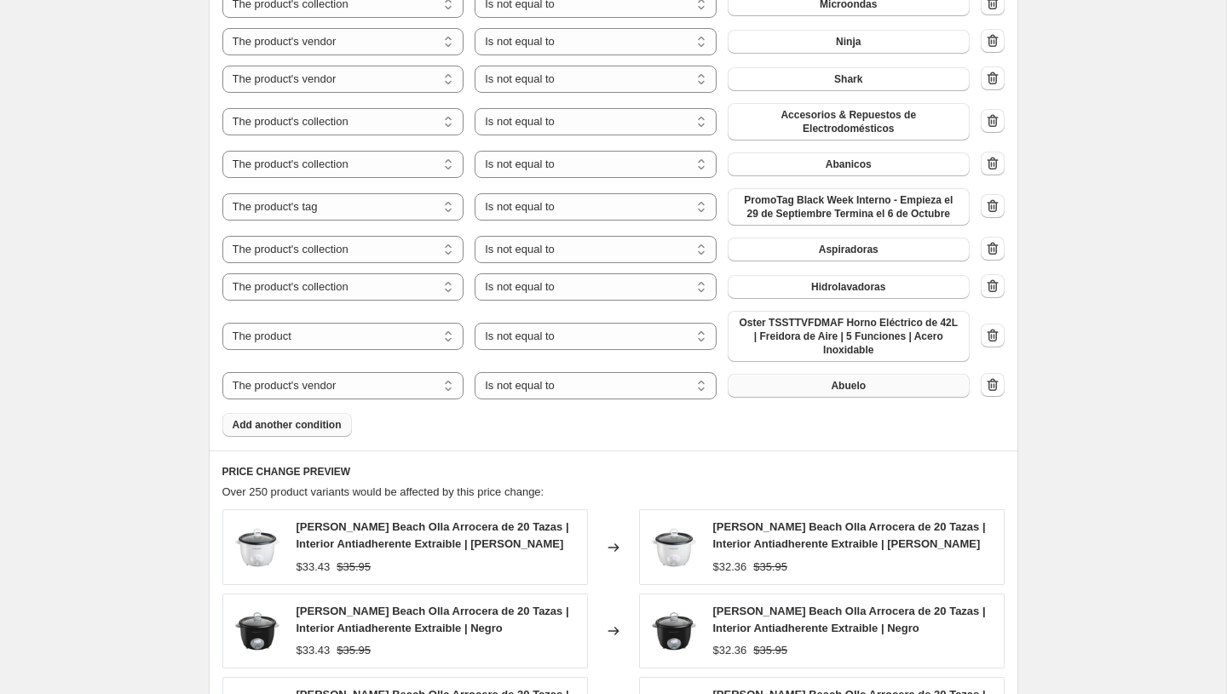
click at [836, 383] on span "Abuelo" at bounding box center [848, 386] width 35 height 14
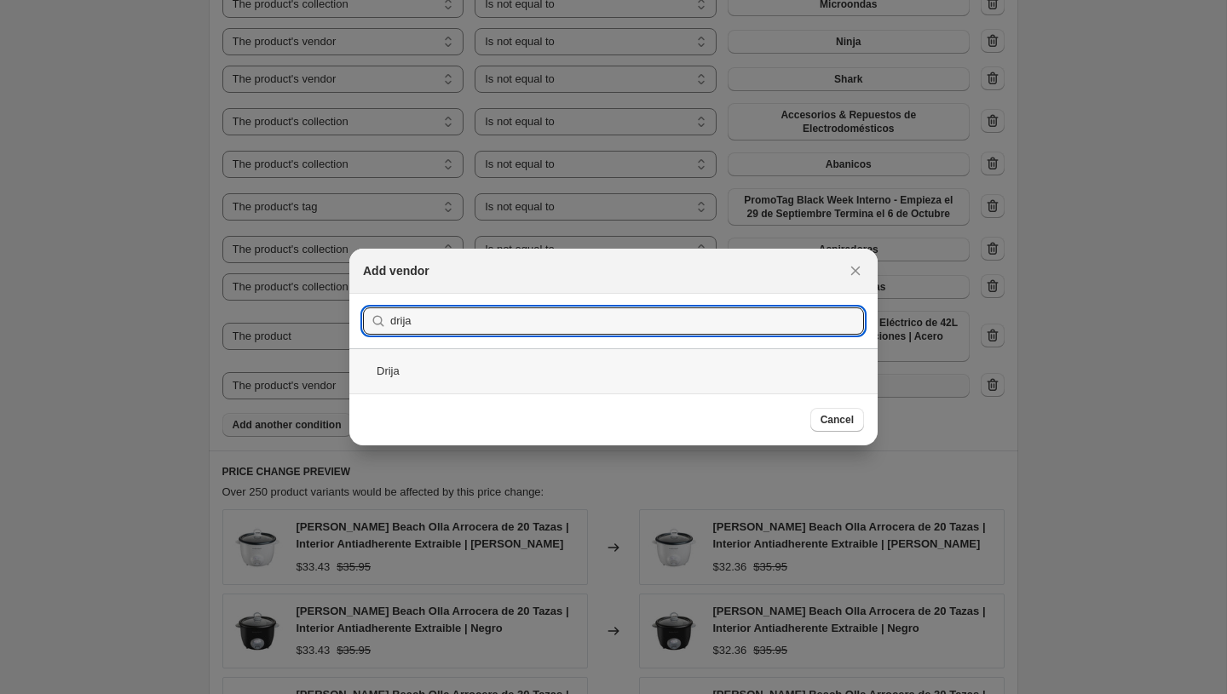
type input "drija"
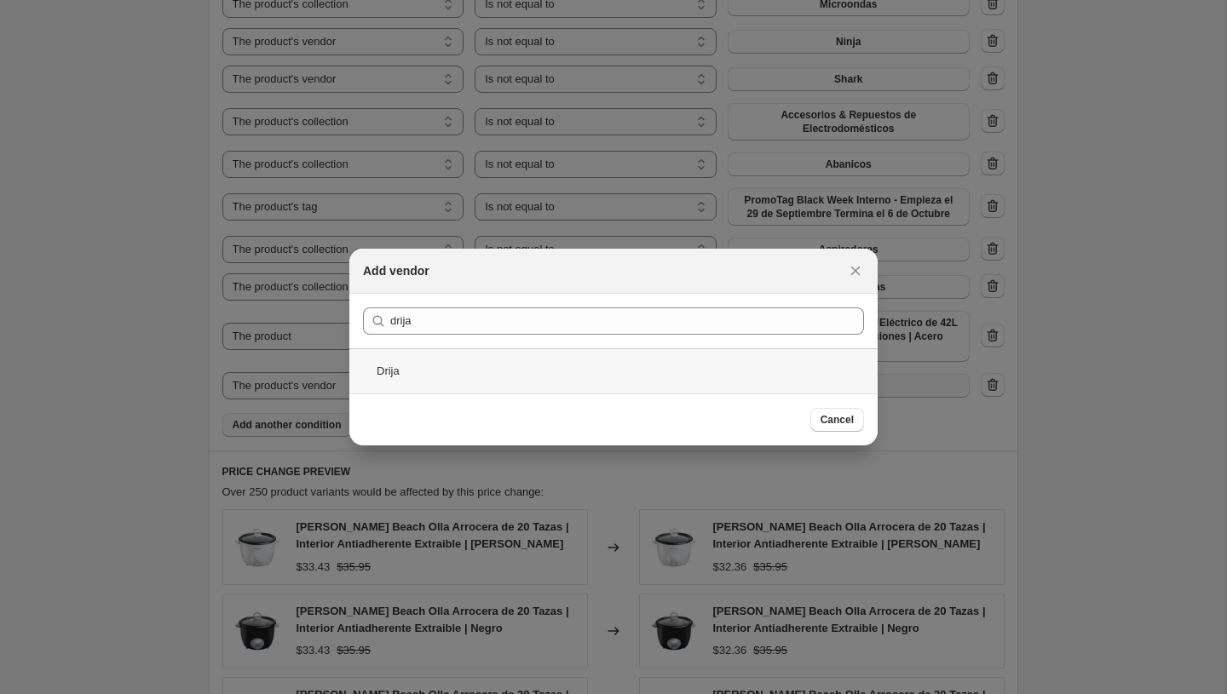
click at [464, 371] on div "Drija" at bounding box center [613, 370] width 528 height 45
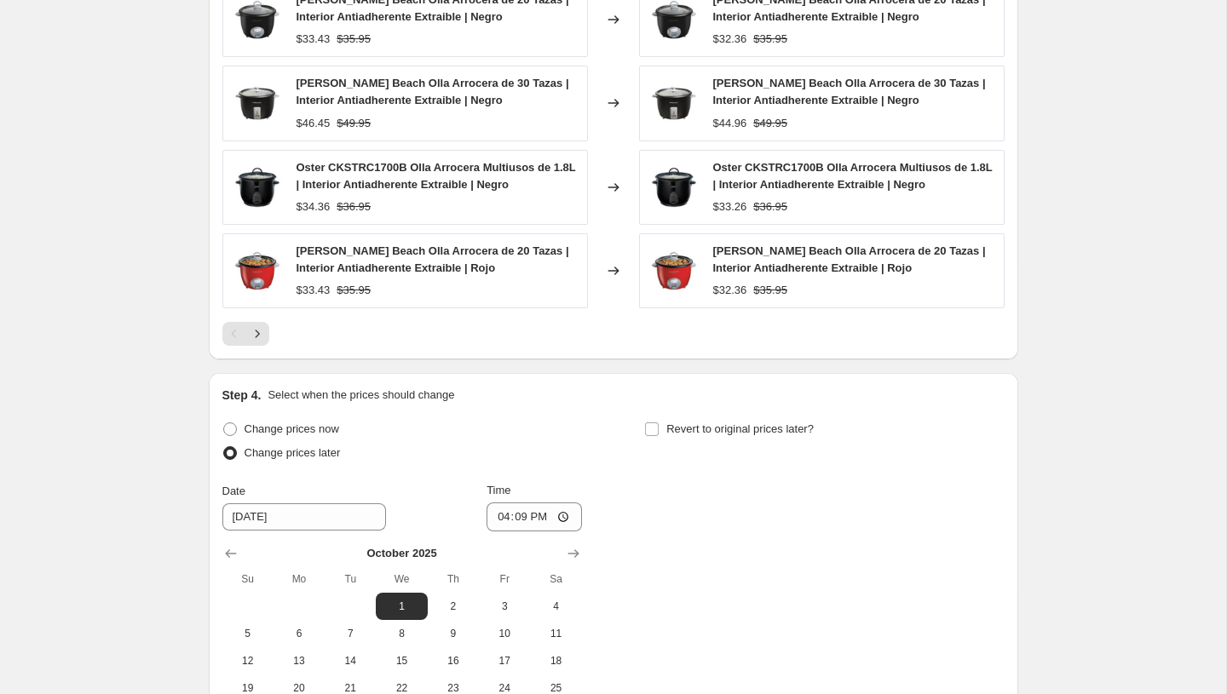
scroll to position [2214, 0]
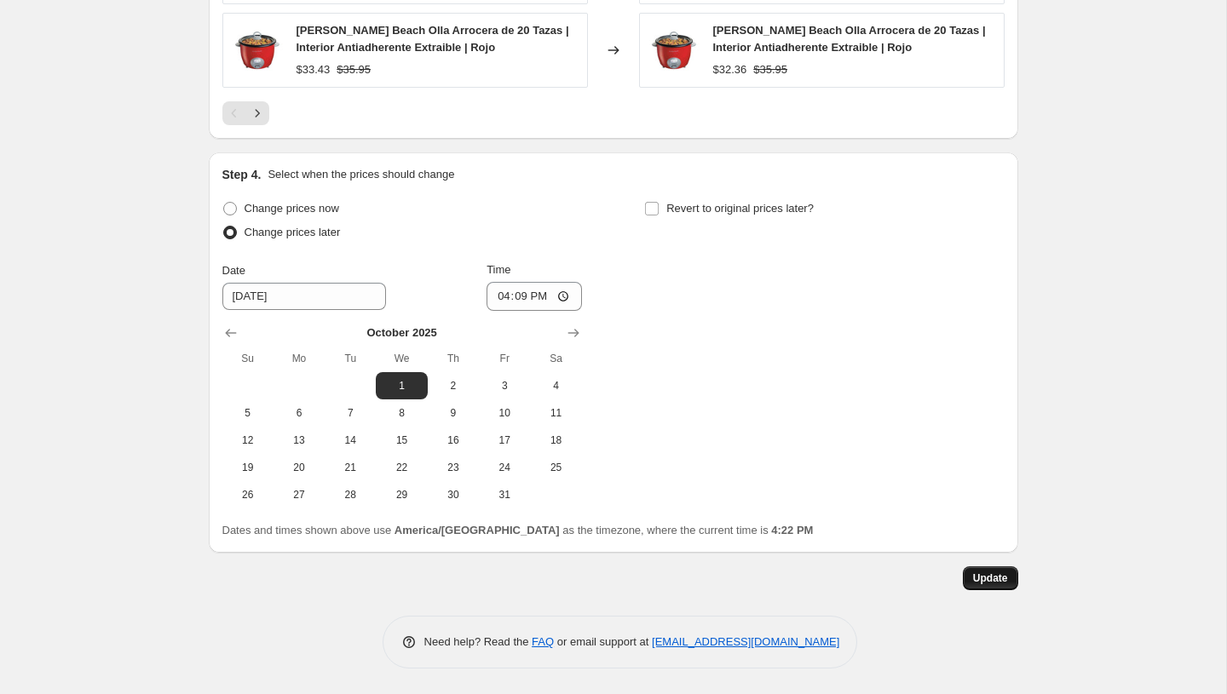
click at [1003, 574] on span "Update" at bounding box center [990, 579] width 35 height 14
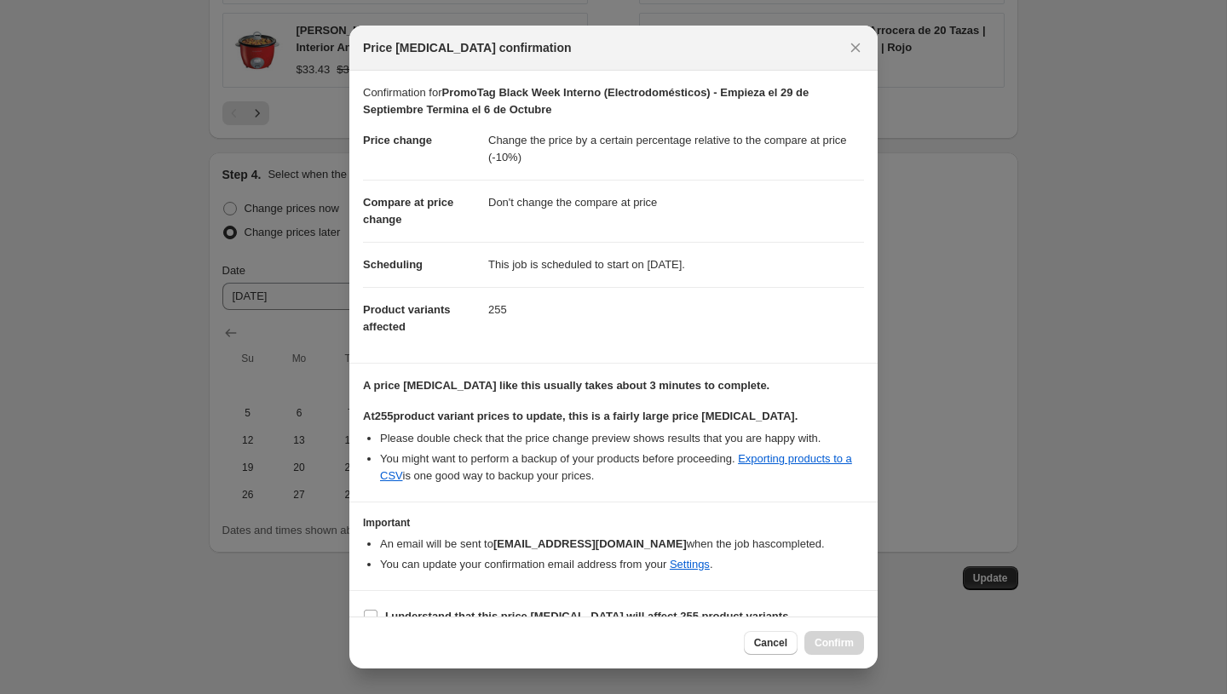
scroll to position [26, 0]
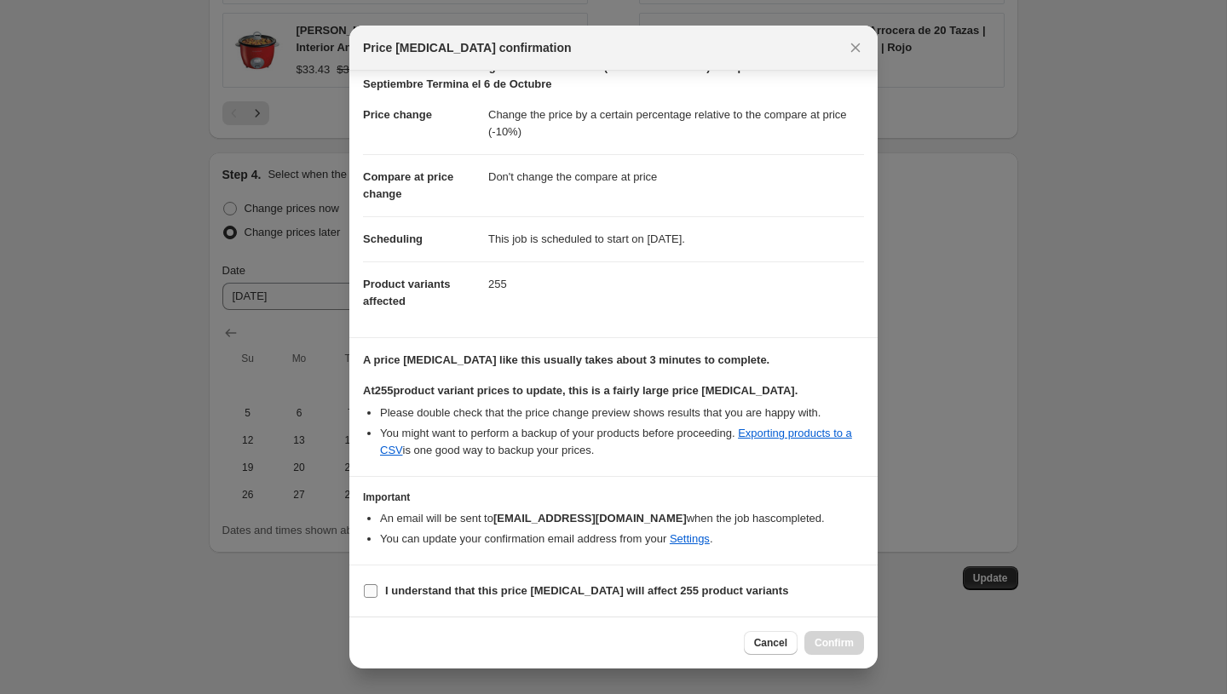
click at [505, 590] on b "I understand that this price [MEDICAL_DATA] will affect 255 product variants" at bounding box center [586, 590] width 403 height 13
click at [377, 590] on input "I understand that this price [MEDICAL_DATA] will affect 255 product variants" at bounding box center [371, 591] width 14 height 14
checkbox input "true"
click at [848, 651] on button "Confirm" at bounding box center [834, 643] width 60 height 24
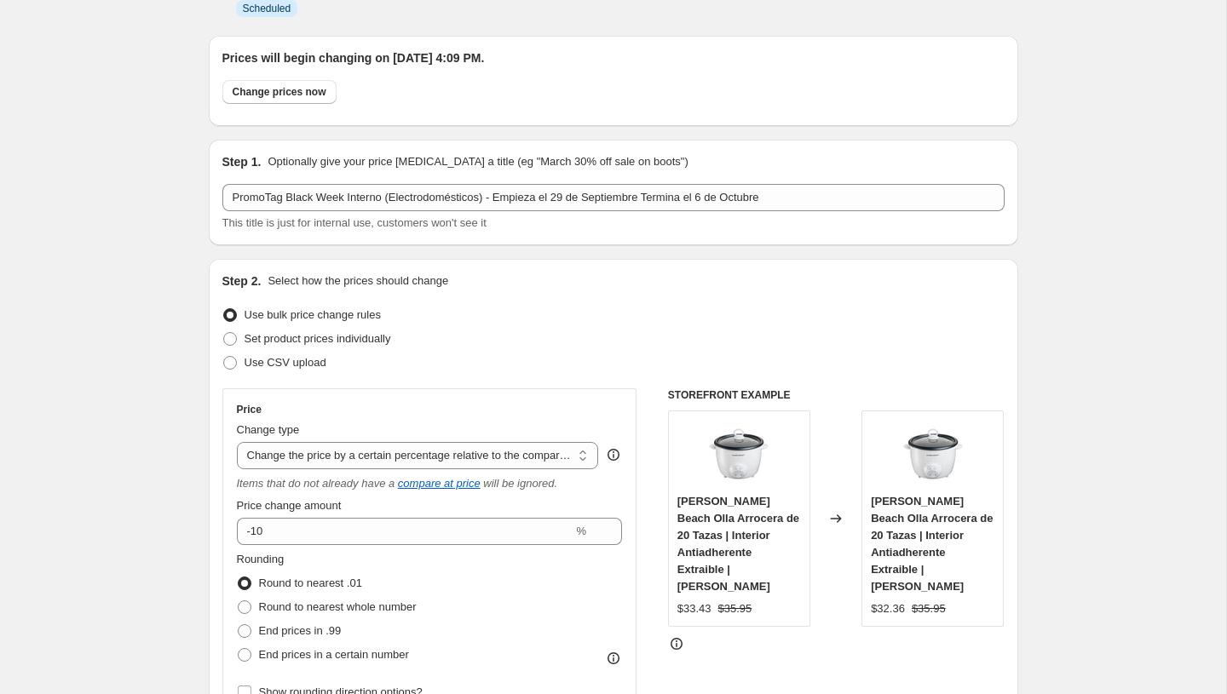
scroll to position [0, 0]
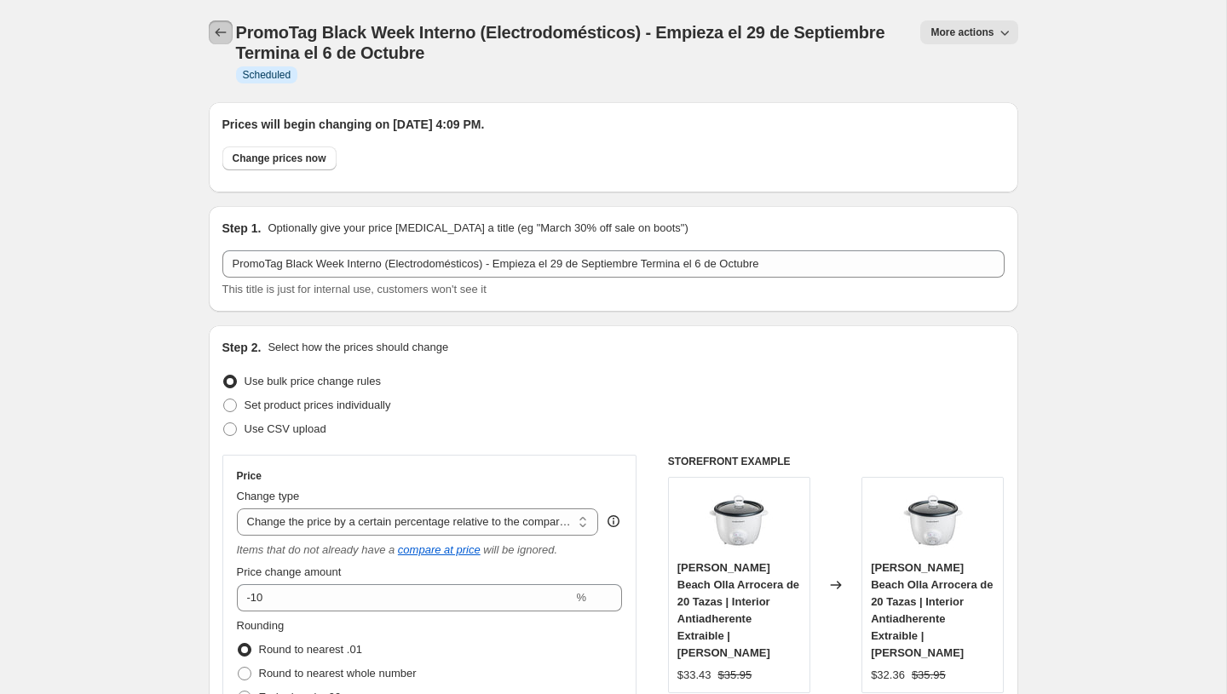
click at [227, 26] on icon "Price change jobs" at bounding box center [220, 32] width 17 height 17
